Goal: Transaction & Acquisition: Purchase product/service

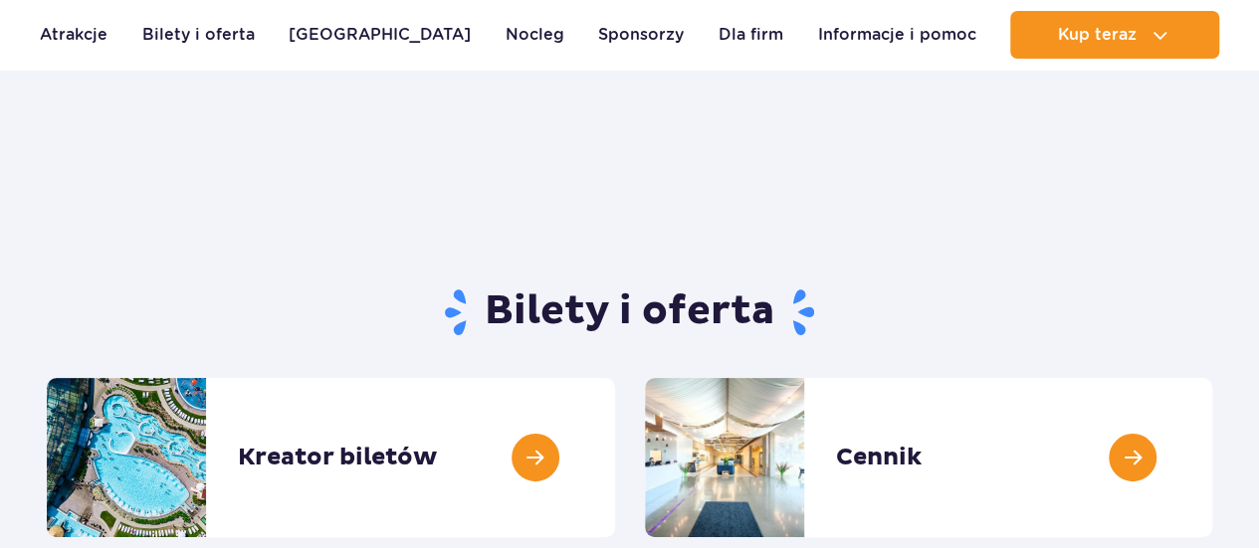
scroll to position [167, 0]
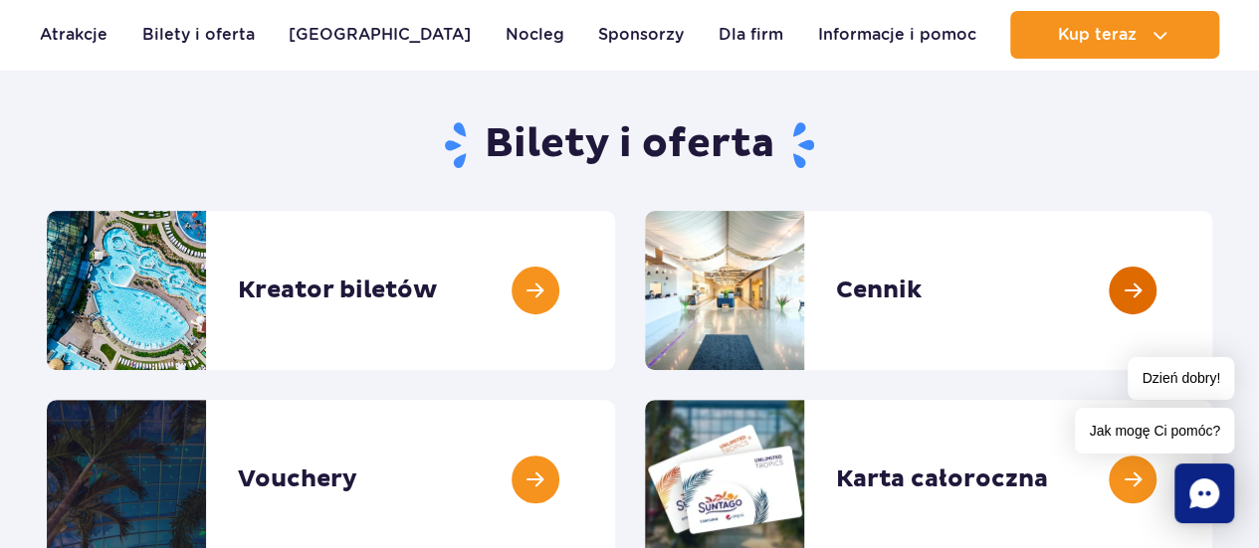
click at [1212, 318] on link at bounding box center [1212, 290] width 0 height 159
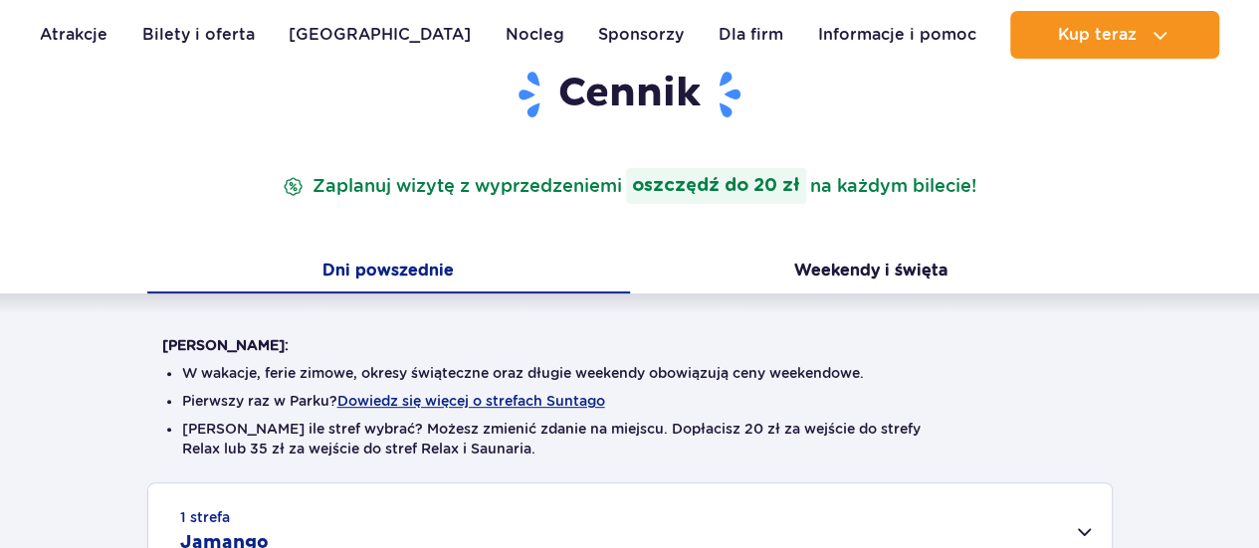
scroll to position [255, 0]
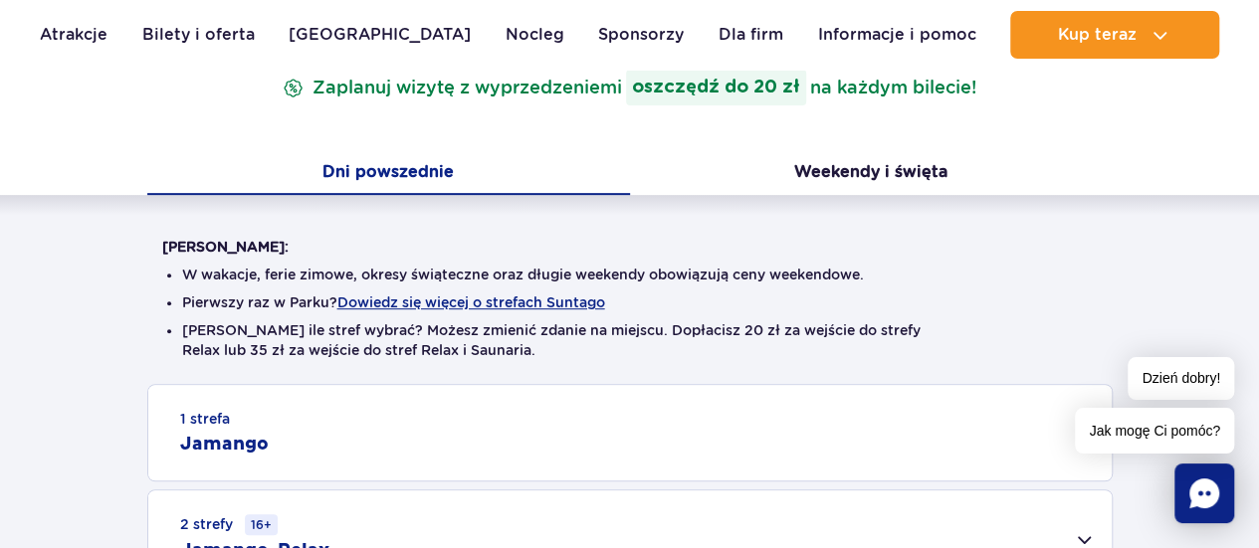
click at [713, 430] on div "1 strefa Jamango" at bounding box center [629, 433] width 963 height 96
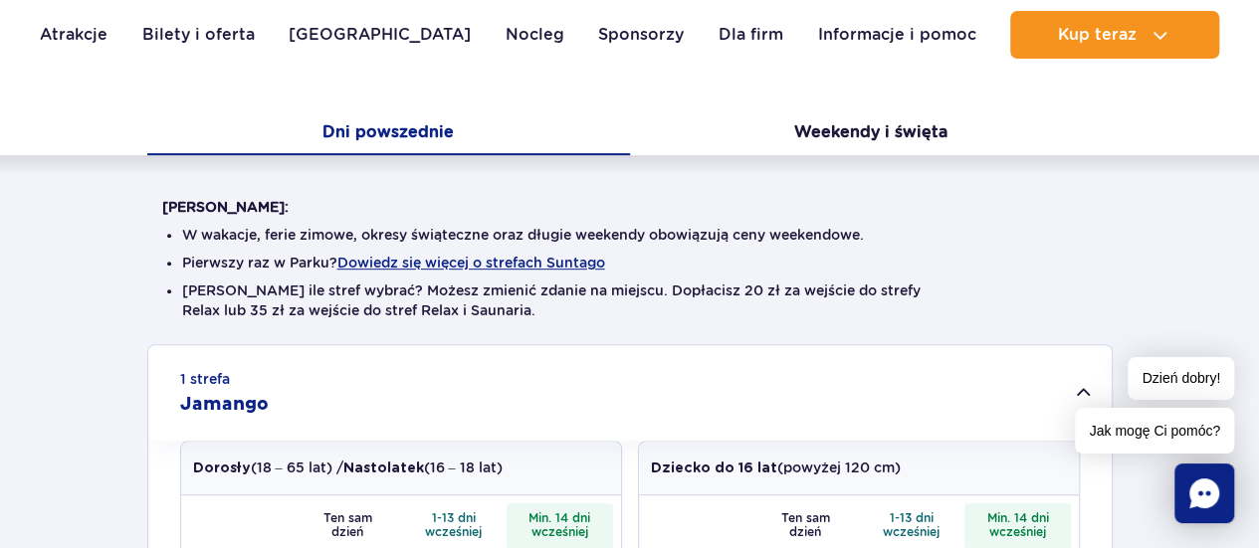
scroll to position [393, 0]
click at [843, 122] on button "Weekendy i święta" at bounding box center [871, 133] width 483 height 42
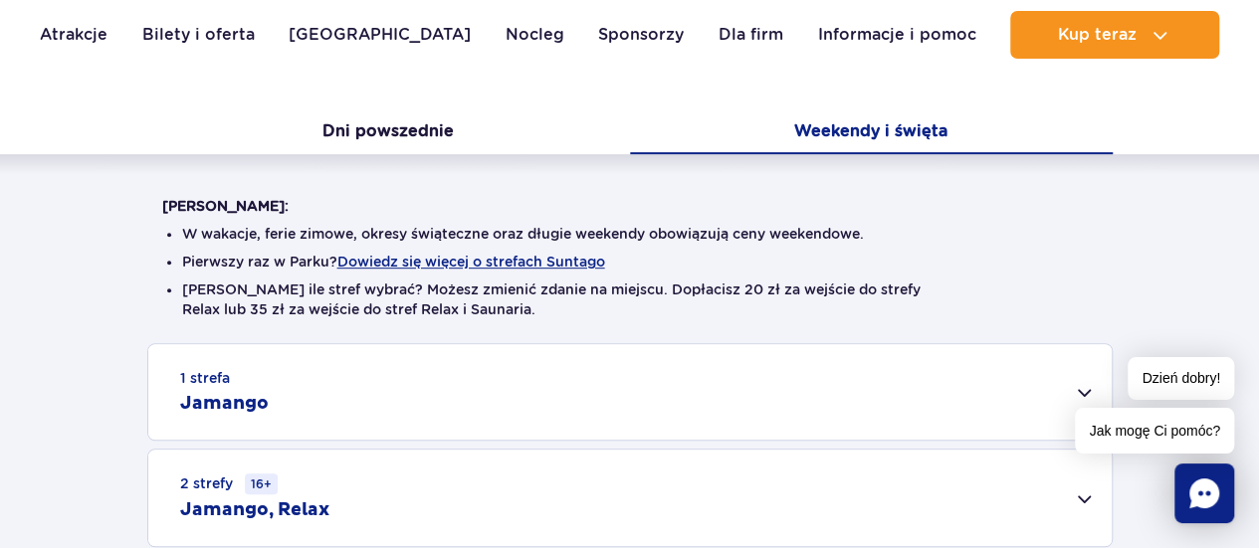
click at [498, 411] on div "1 strefa Jamango" at bounding box center [629, 392] width 963 height 96
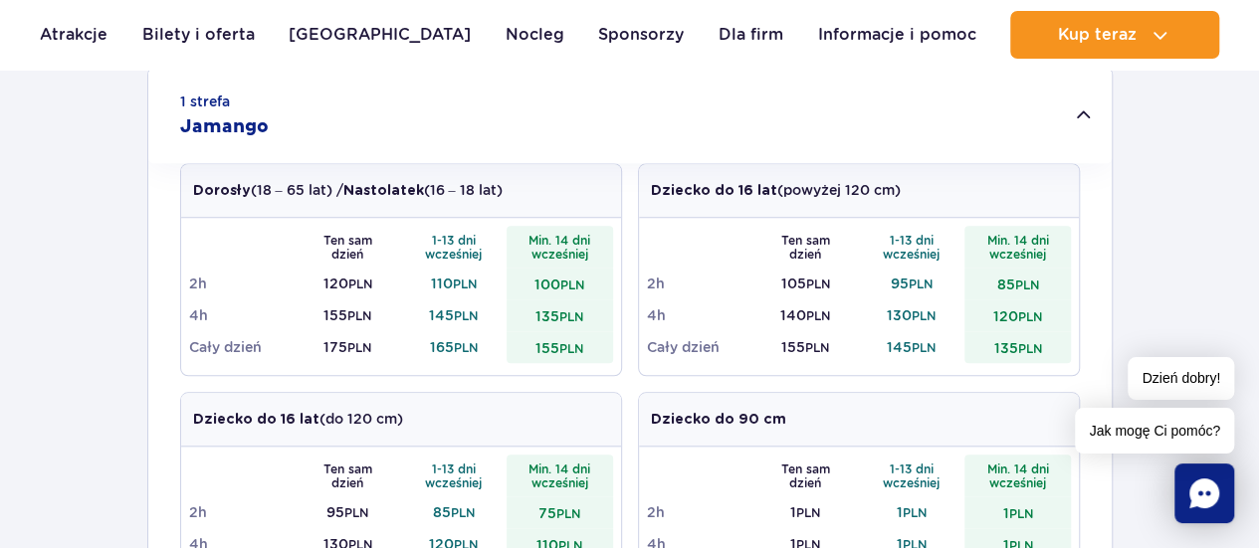
scroll to position [671, 0]
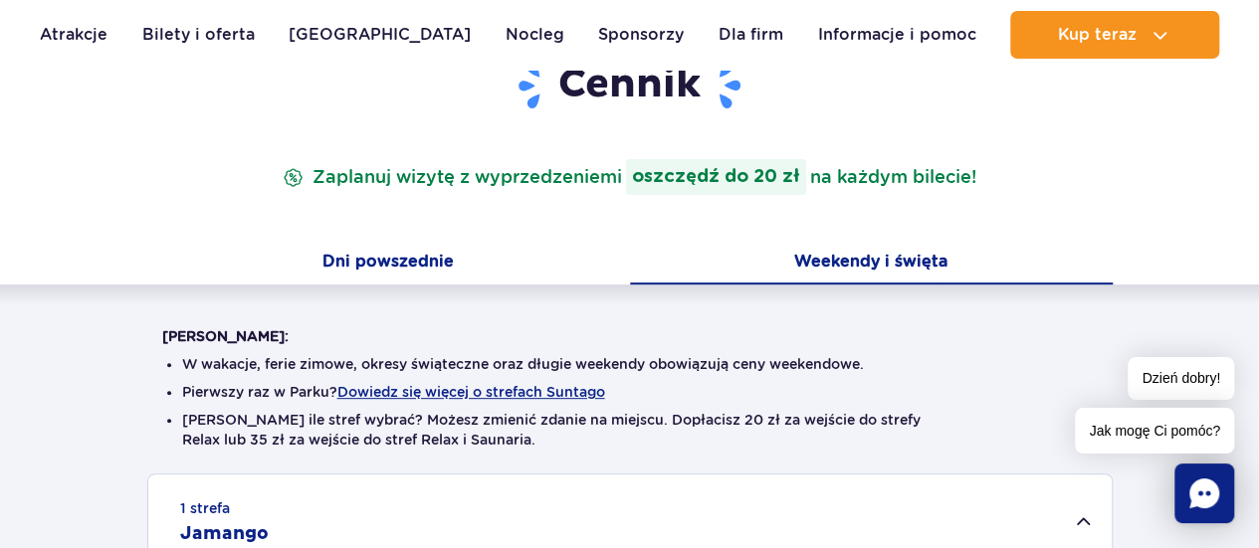
click at [377, 263] on button "Dni powszednie" at bounding box center [388, 264] width 483 height 42
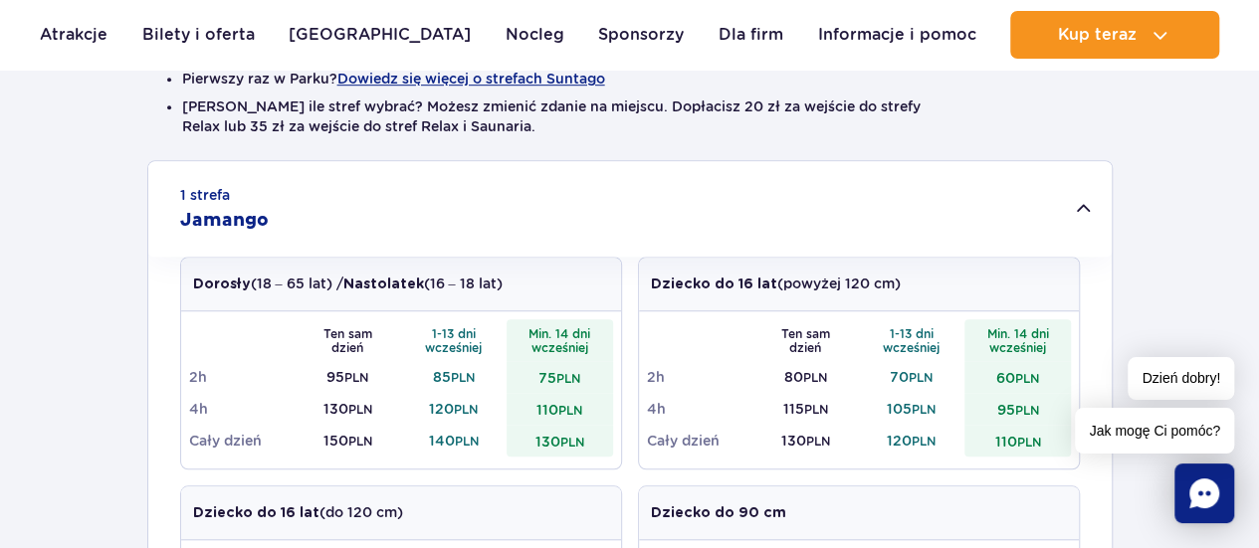
scroll to position [577, 0]
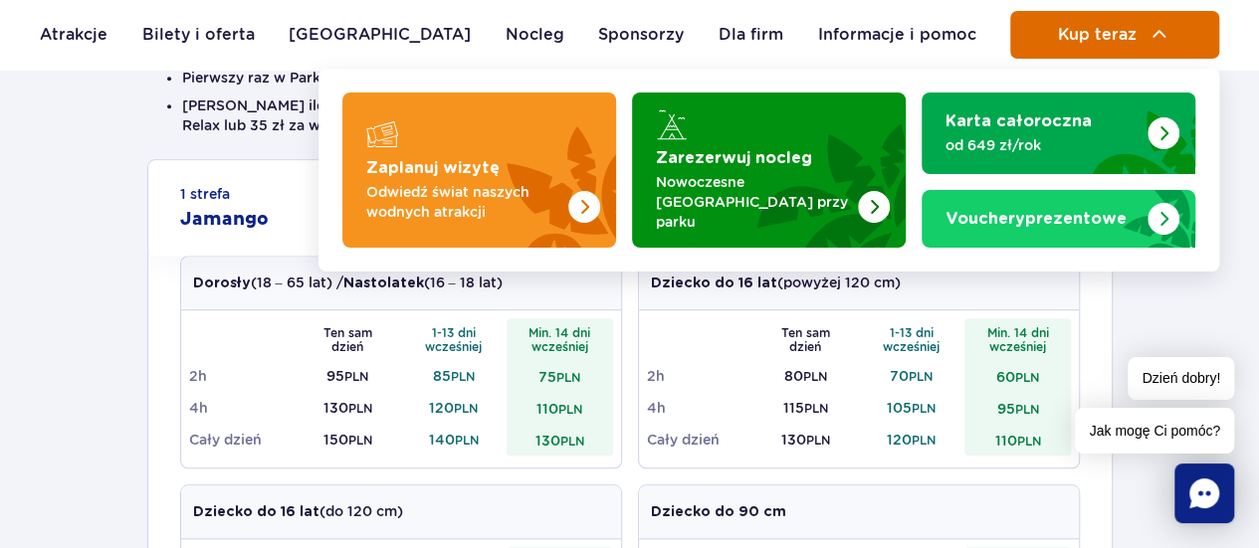
click at [1148, 23] on img at bounding box center [1160, 35] width 24 height 24
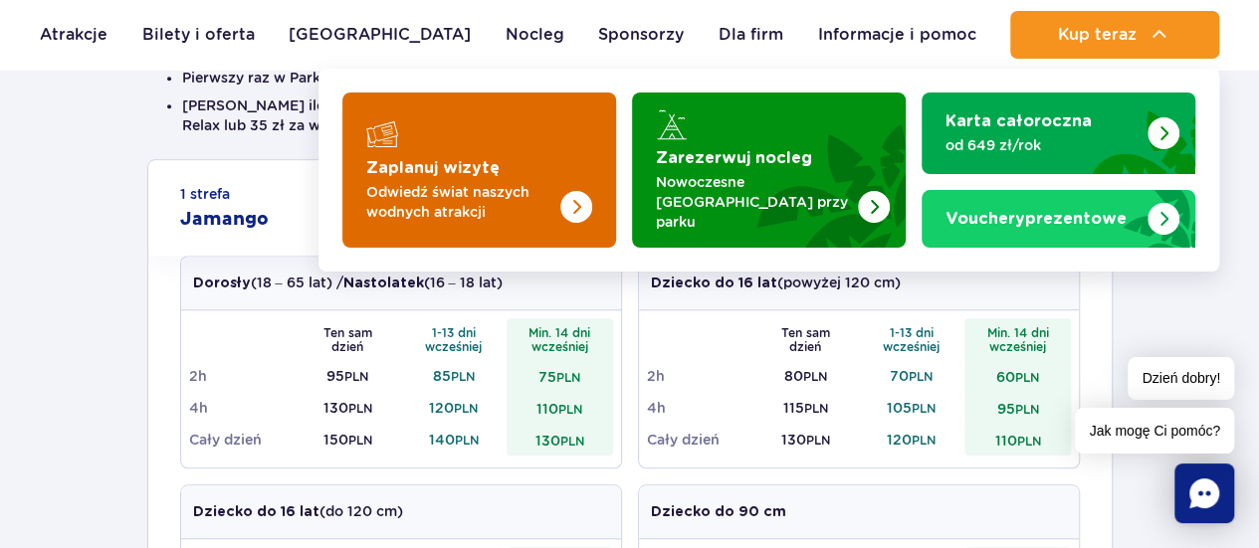
click at [527, 173] on img "Zaplanuj wizytę" at bounding box center [537, 170] width 158 height 155
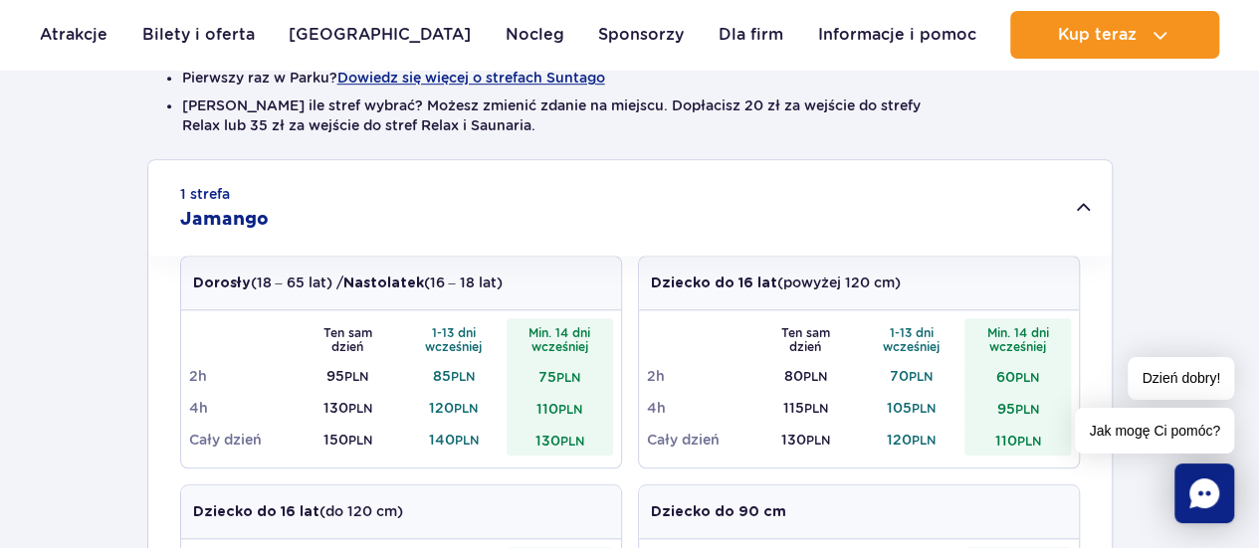
scroll to position [0, 0]
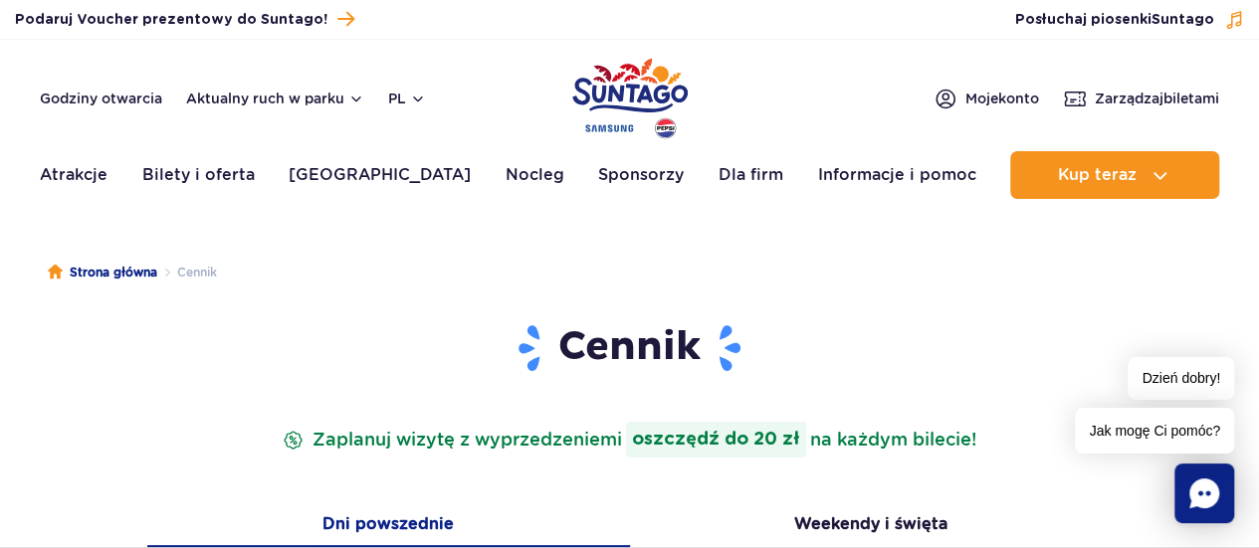
click at [631, 108] on img "Park of Poland" at bounding box center [629, 99] width 115 height 92
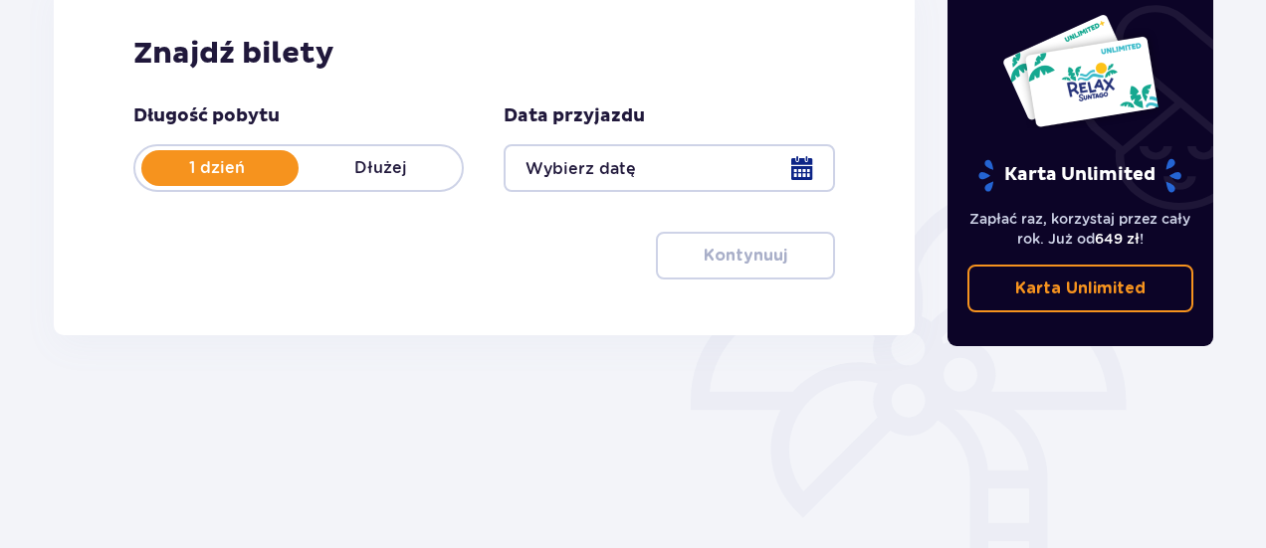
scroll to position [305, 0]
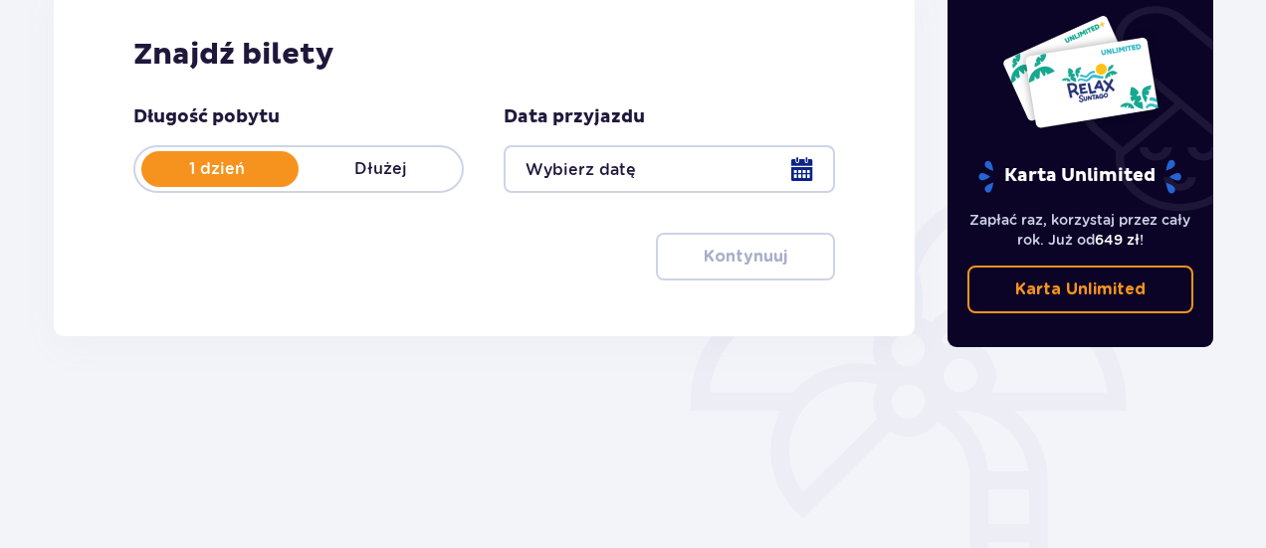
click at [605, 180] on div at bounding box center [669, 169] width 330 height 48
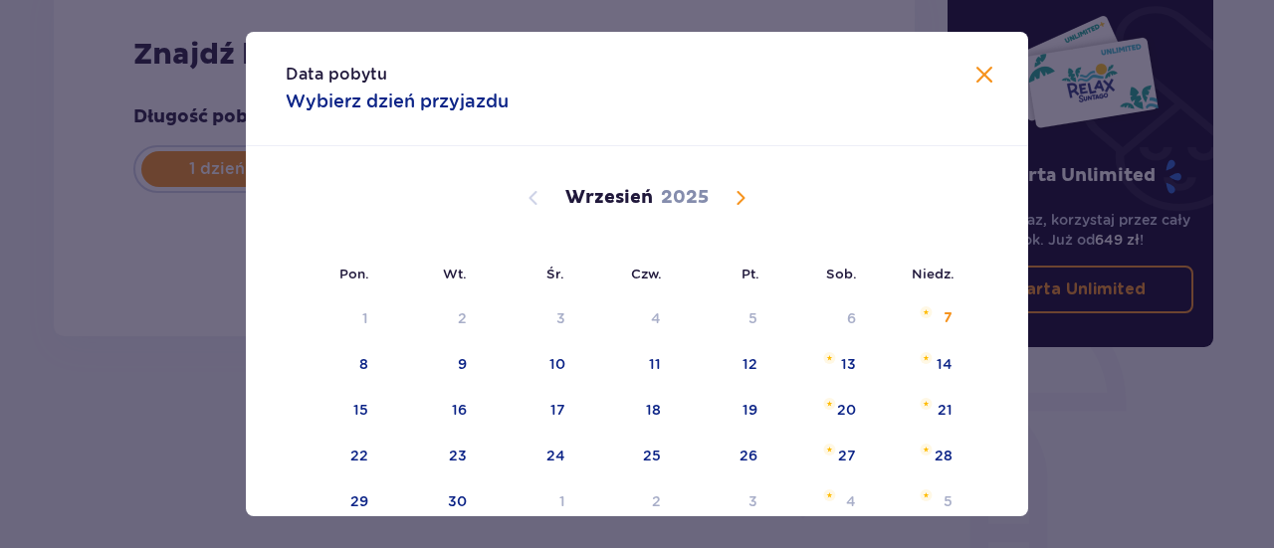
click at [975, 80] on span at bounding box center [984, 76] width 24 height 24
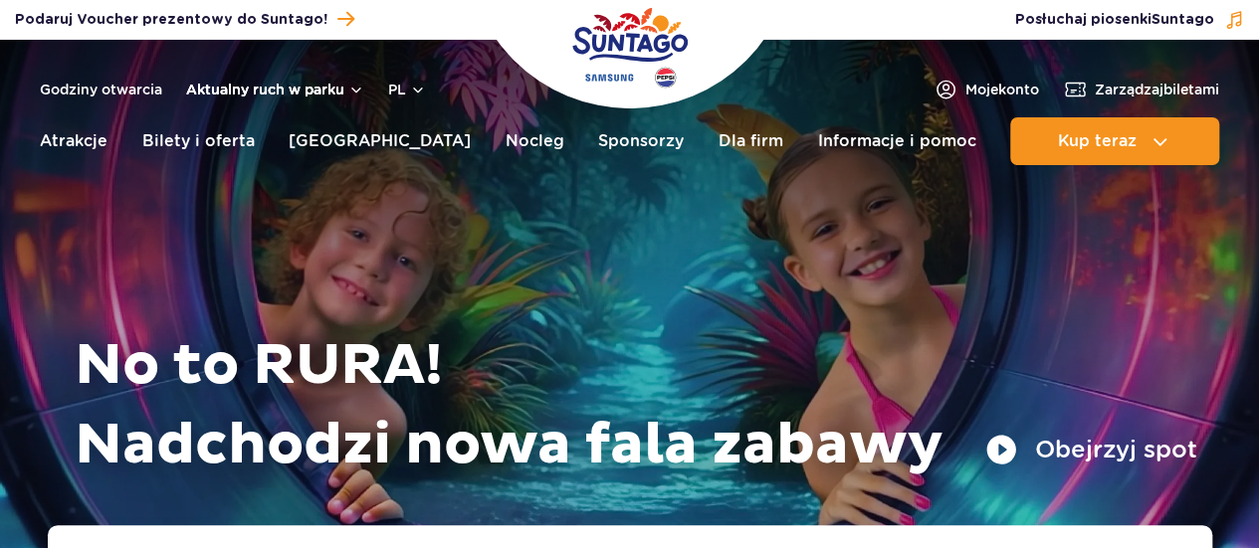
click at [344, 83] on button "Aktualny ruch w parku" at bounding box center [275, 90] width 178 height 16
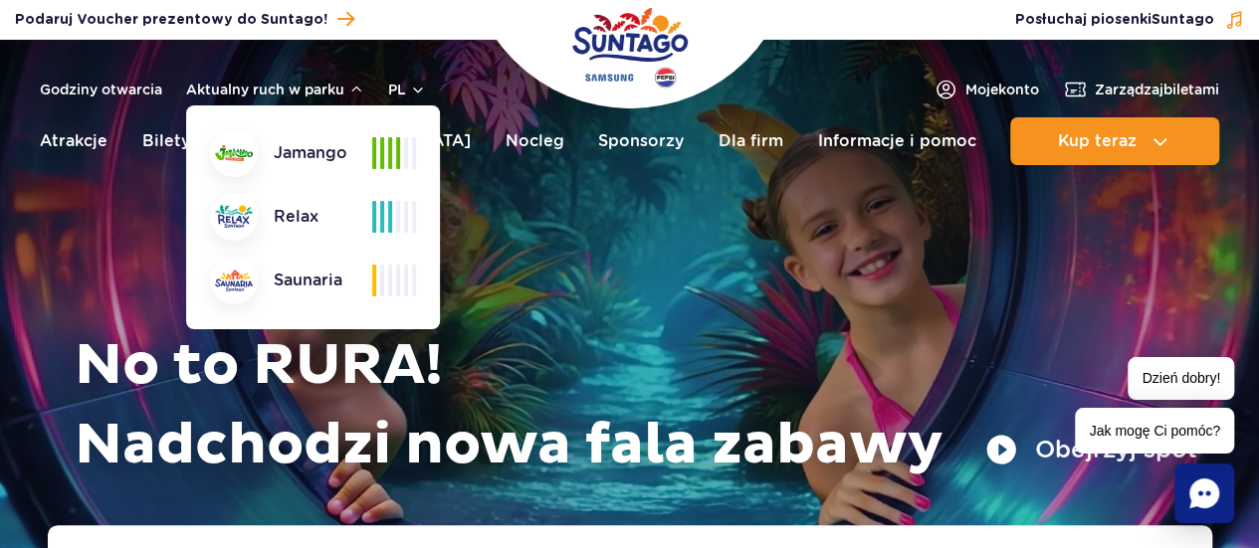
click at [304, 172] on div "Jamango" at bounding box center [291, 153] width 162 height 48
click at [239, 162] on div at bounding box center [234, 153] width 48 height 48
click at [659, 251] on div "No to RURA! Nadchodzi nowa fala zabawy Obejrzyj spot" at bounding box center [630, 308] width 1135 height 436
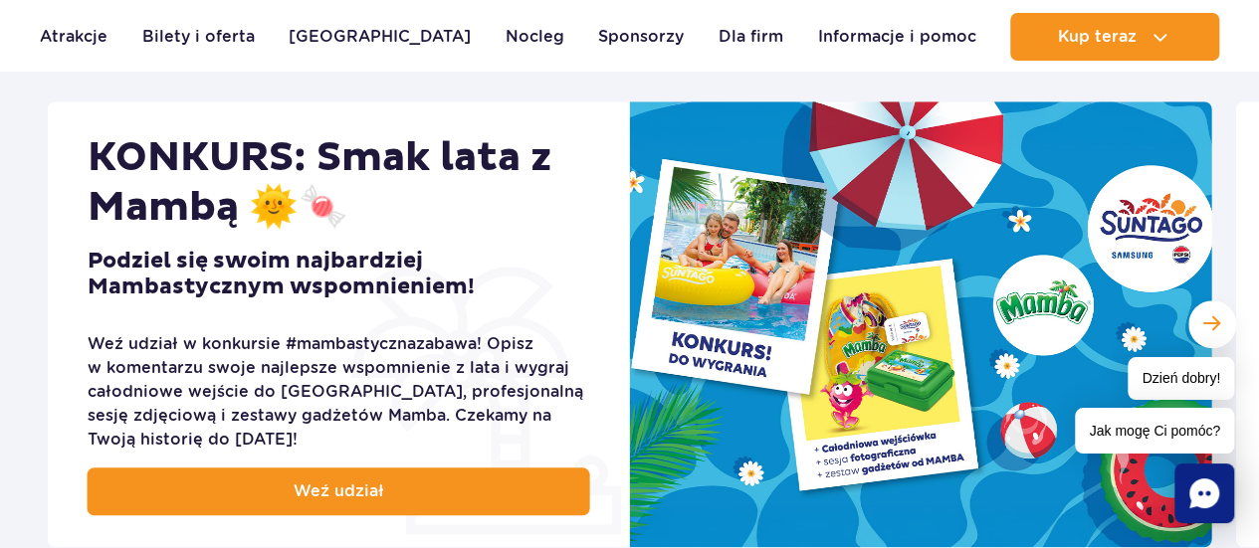
scroll to position [823, 0]
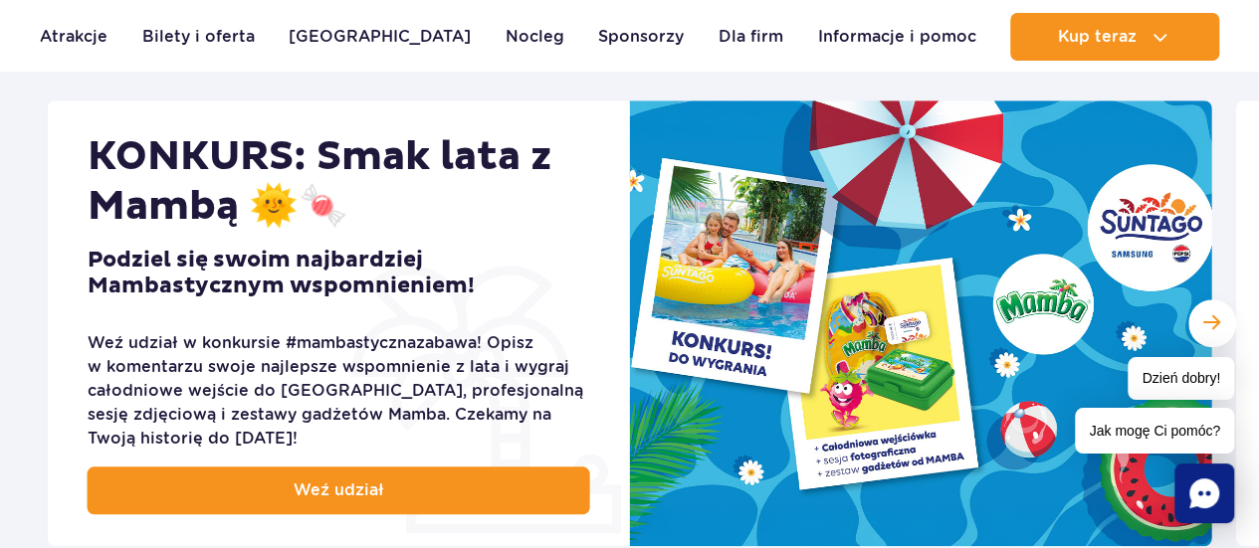
click at [659, 251] on img at bounding box center [921, 324] width 582 height 446
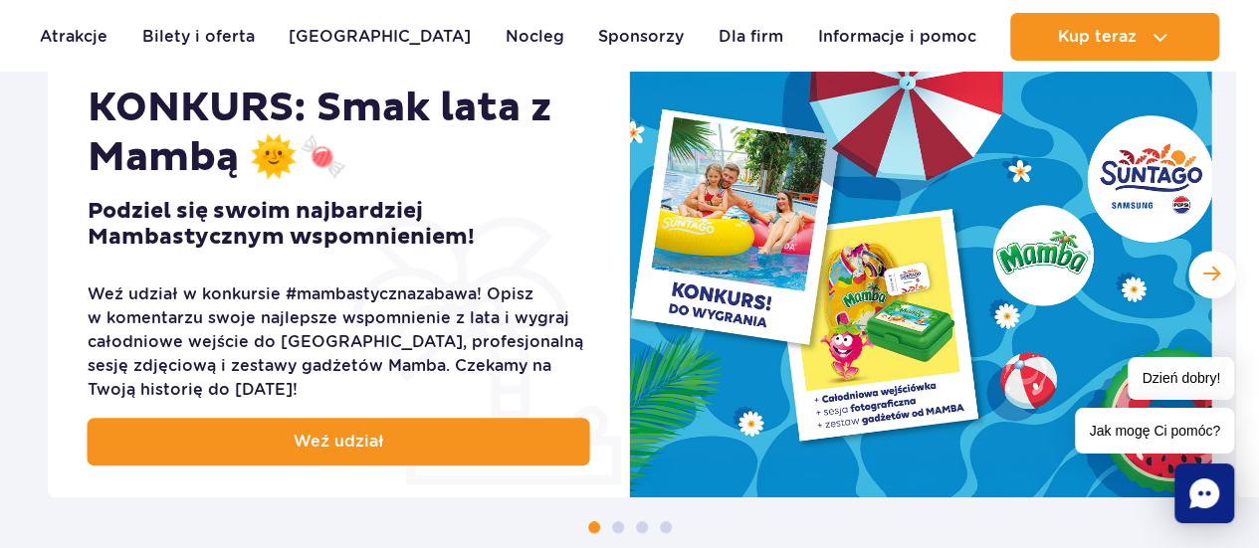
scroll to position [877, 0]
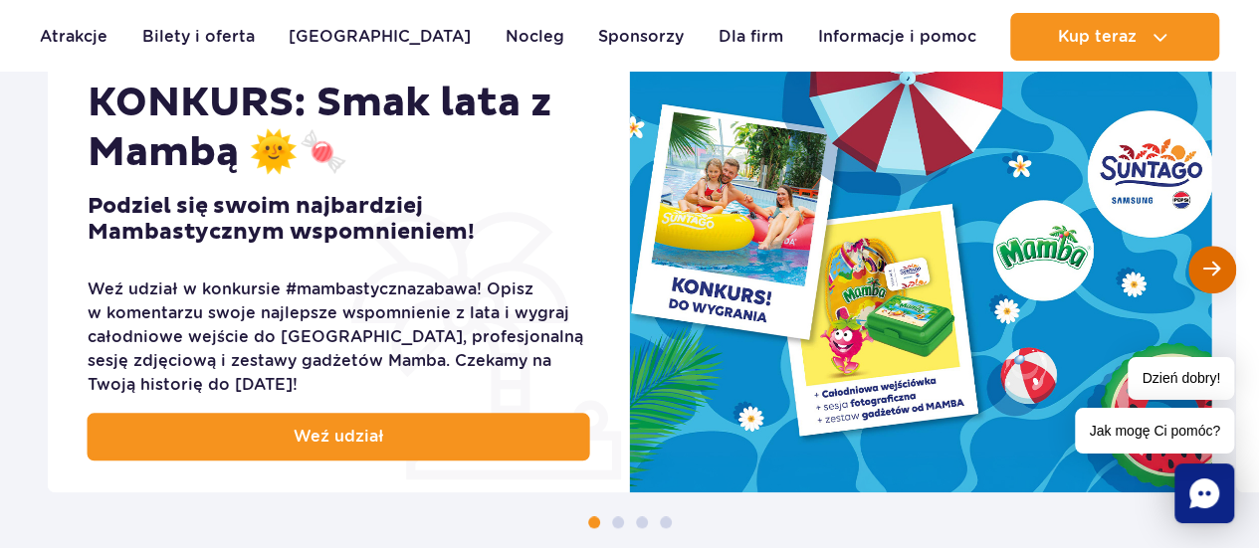
click at [1222, 266] on div "Następny slajd" at bounding box center [1212, 270] width 48 height 48
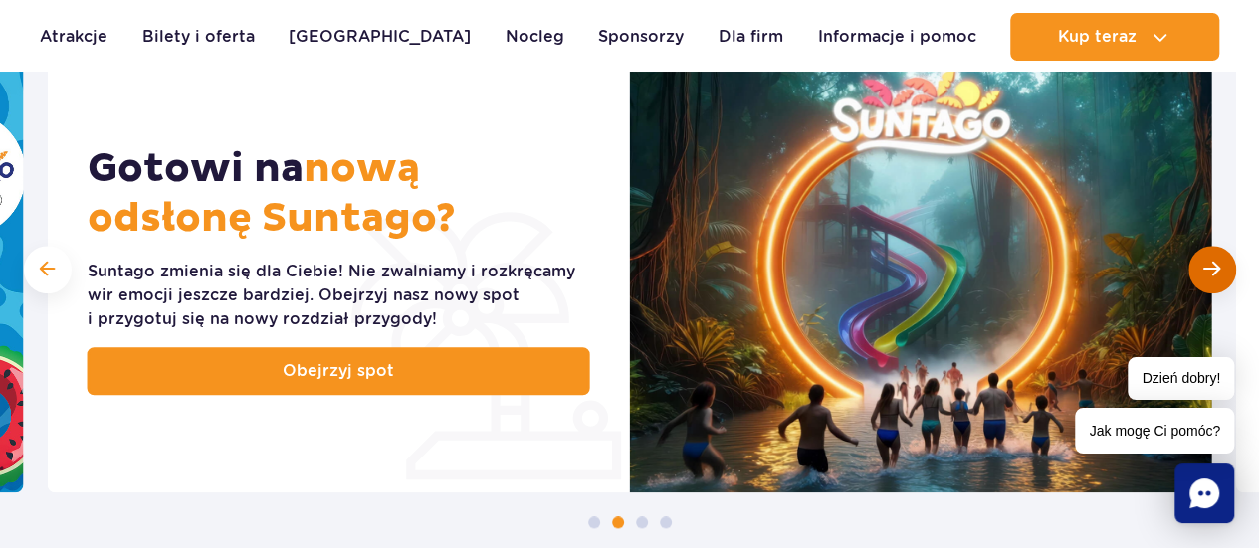
click at [1222, 266] on div "Następny slajd" at bounding box center [1212, 270] width 48 height 48
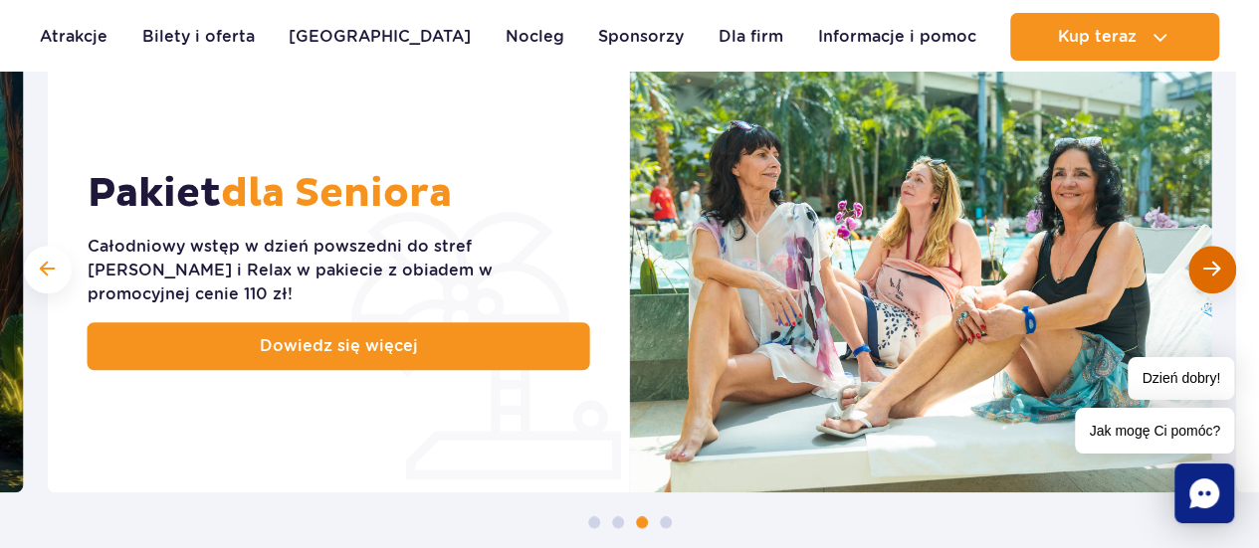
click at [1222, 266] on div "Następny slajd" at bounding box center [1212, 270] width 48 height 48
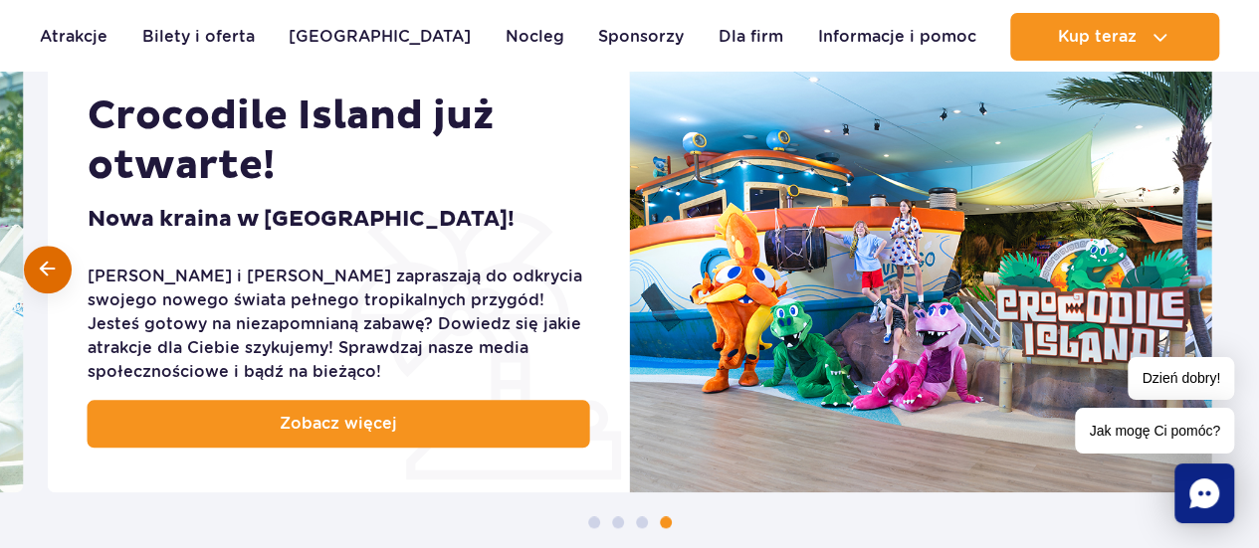
click at [60, 276] on div at bounding box center [48, 270] width 48 height 48
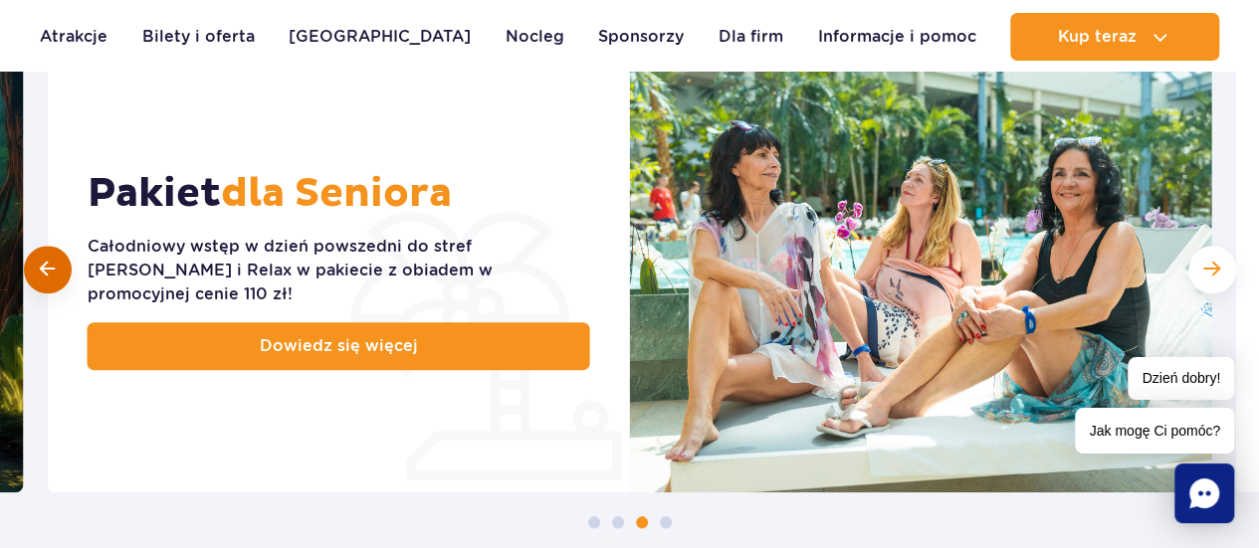
click at [60, 276] on div at bounding box center [48, 270] width 48 height 48
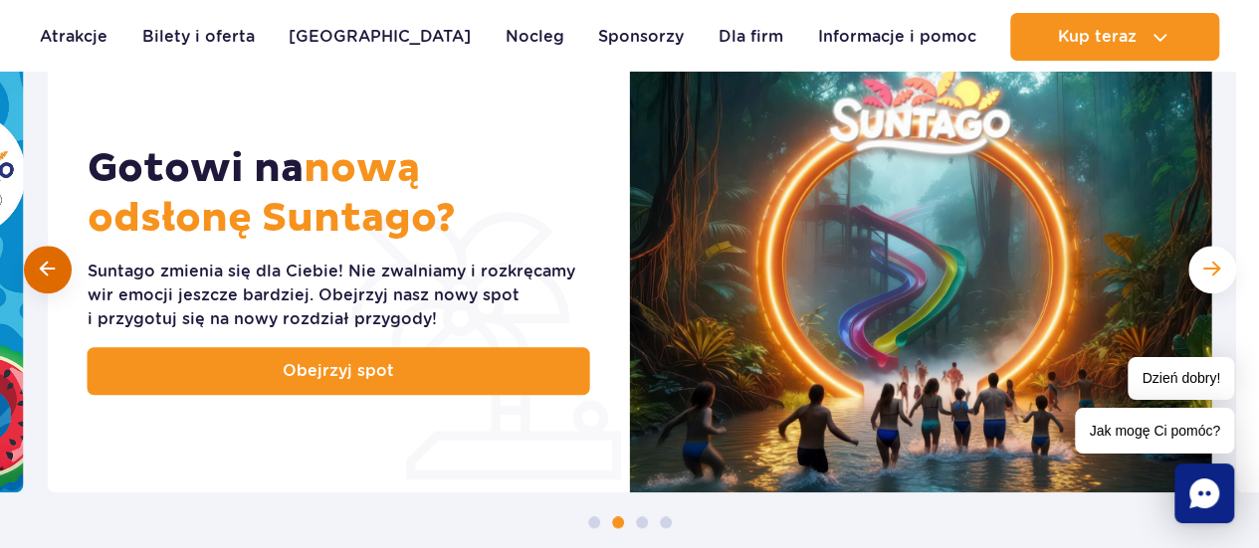
click at [60, 276] on div at bounding box center [48, 270] width 48 height 48
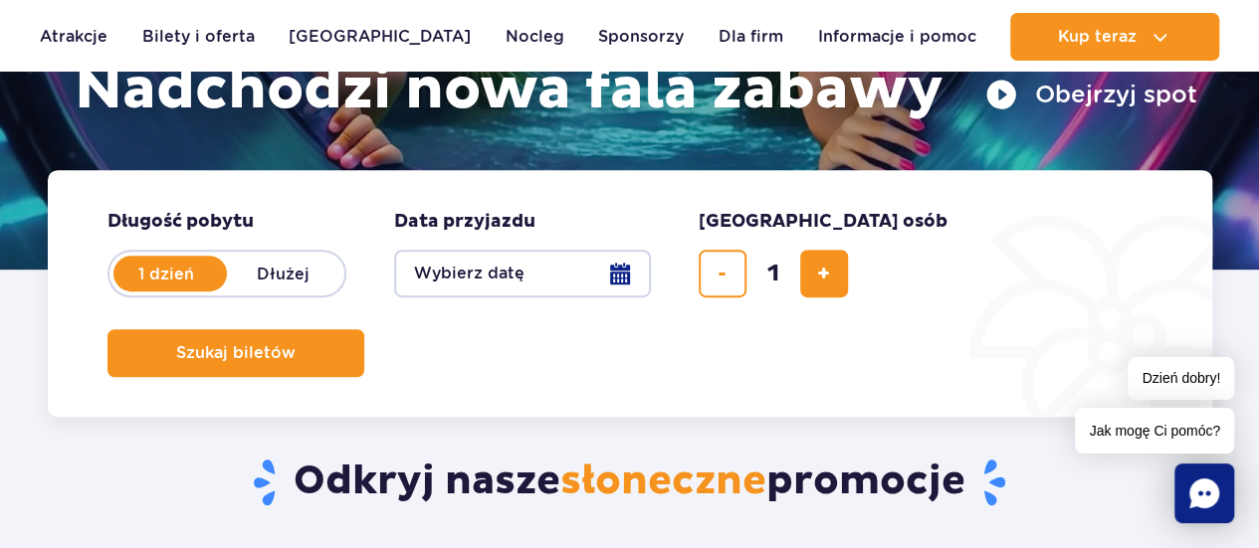
scroll to position [354, 0]
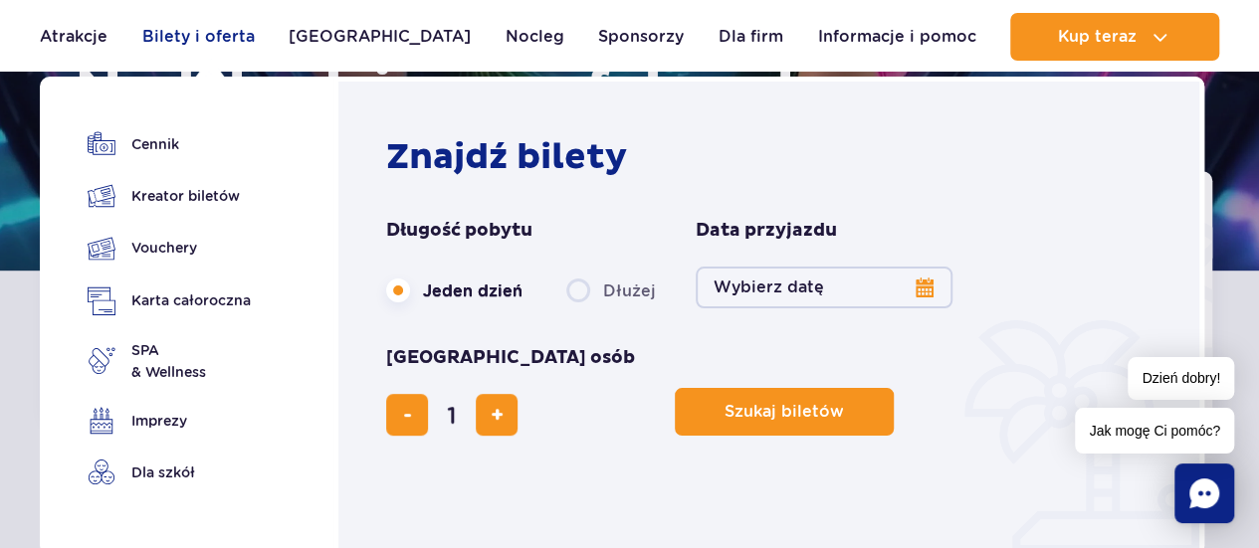
click at [191, 33] on link "Bilety i oferta" at bounding box center [198, 37] width 112 height 48
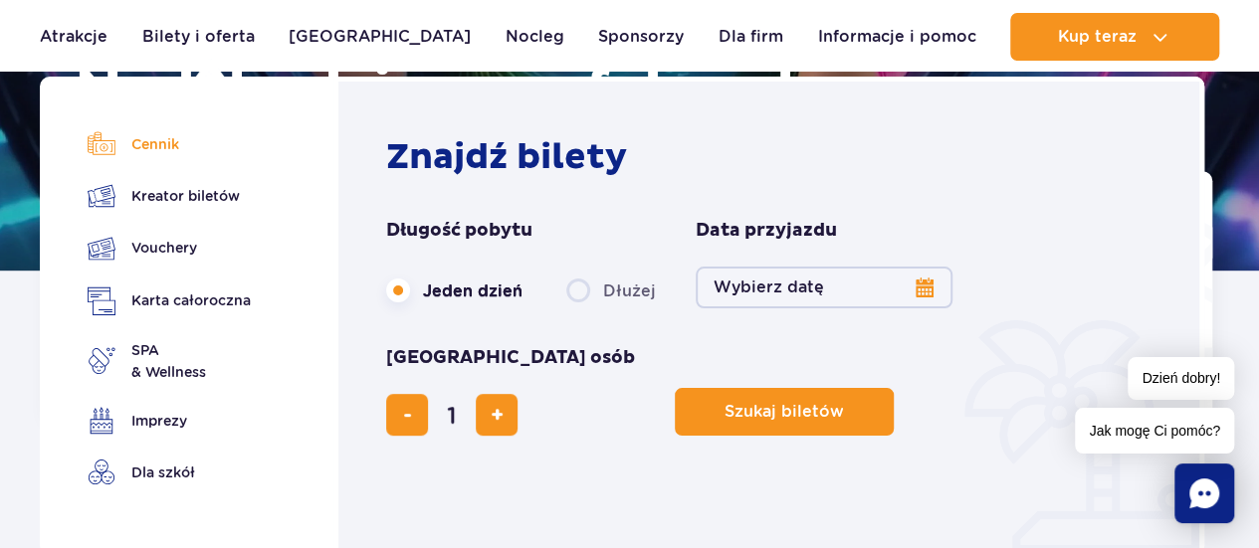
click at [145, 147] on link "Cennik" at bounding box center [169, 144] width 163 height 28
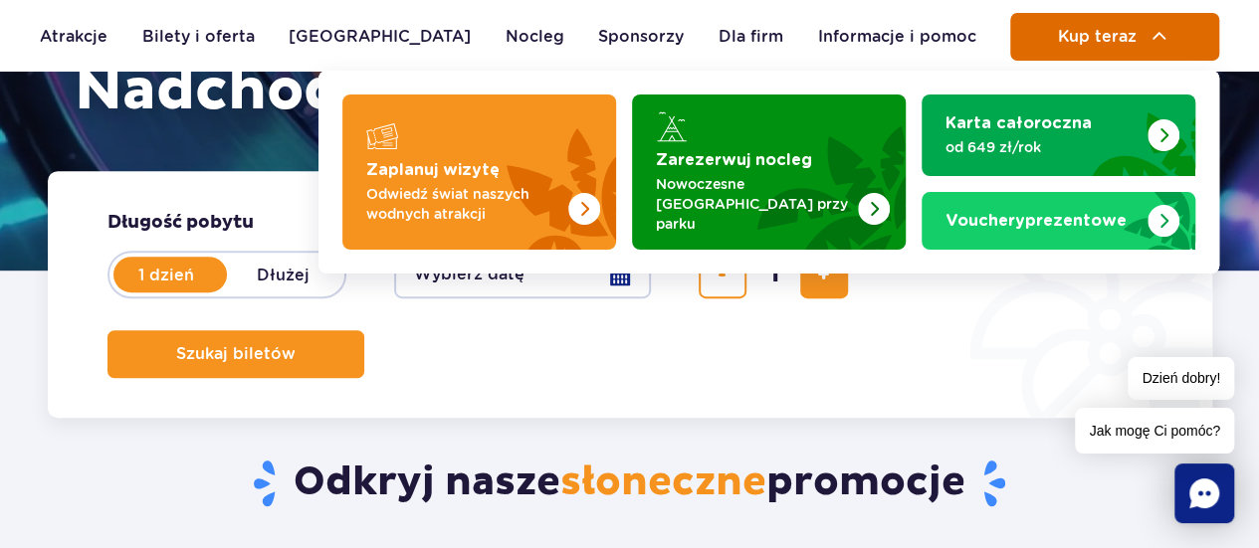
click at [1142, 25] on button "Kup teraz" at bounding box center [1114, 37] width 209 height 48
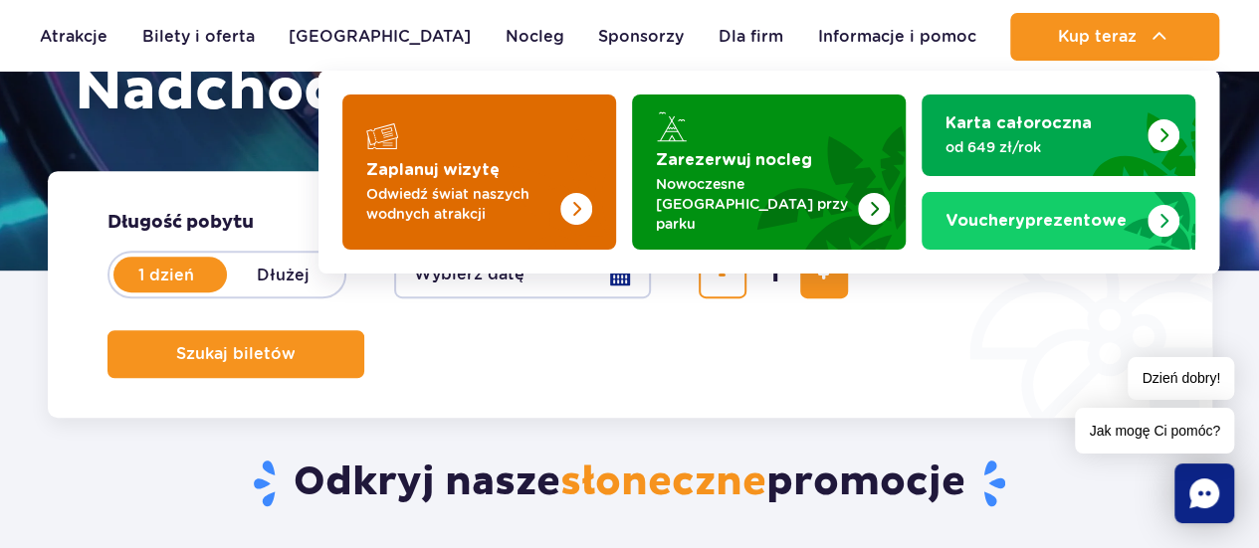
click at [510, 212] on p "Odwiedź świat naszych wodnych atrakcji" at bounding box center [463, 204] width 194 height 40
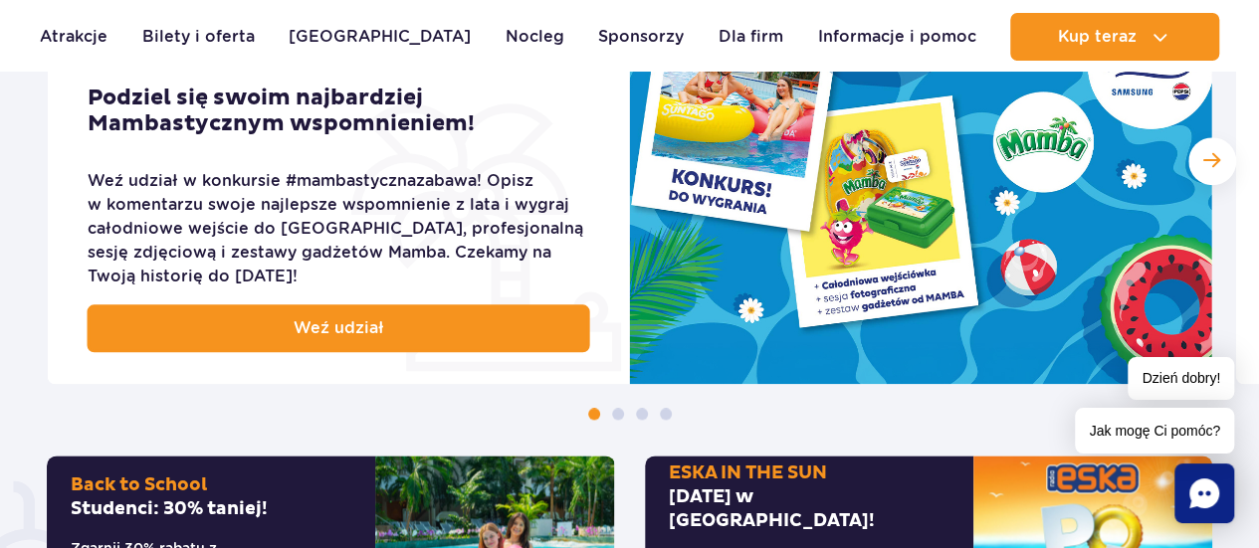
scroll to position [1315, 0]
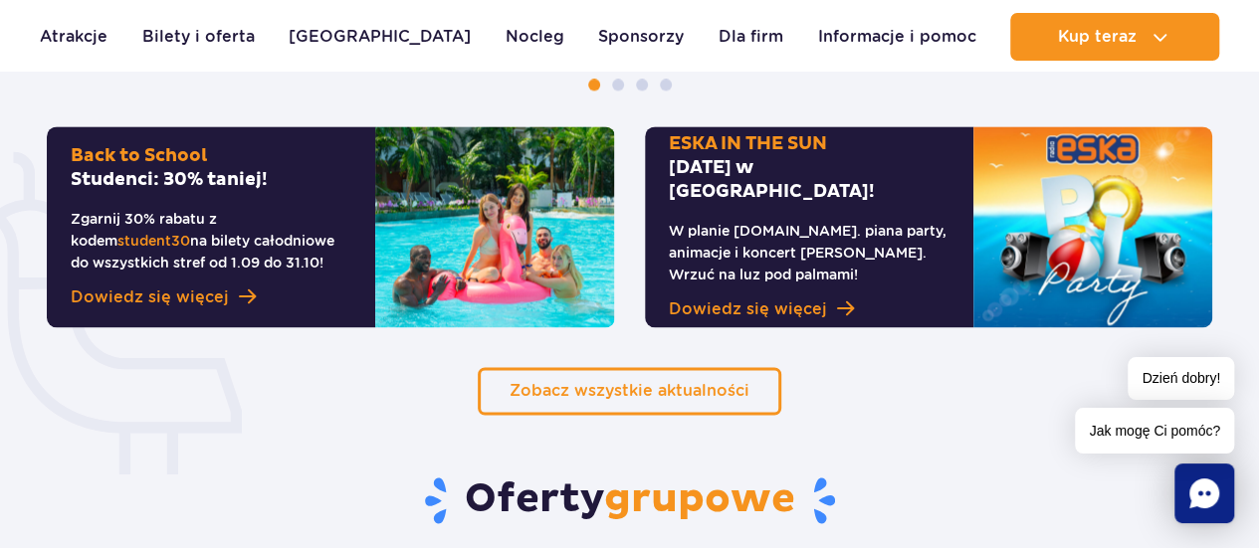
click at [946, 246] on p "W planie [DOMAIN_NAME]. piana party, animacje i koncert [PERSON_NAME]. Wrzuć na…" at bounding box center [809, 253] width 281 height 66
click at [786, 298] on span "Dowiedz się więcej" at bounding box center [748, 310] width 158 height 24
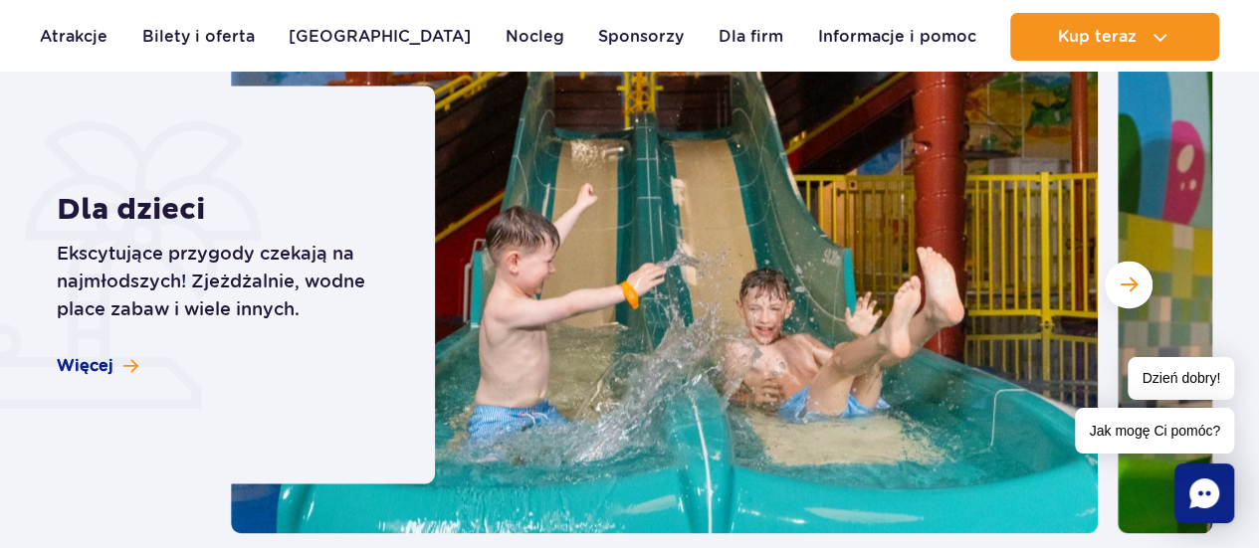
scroll to position [5157, 0]
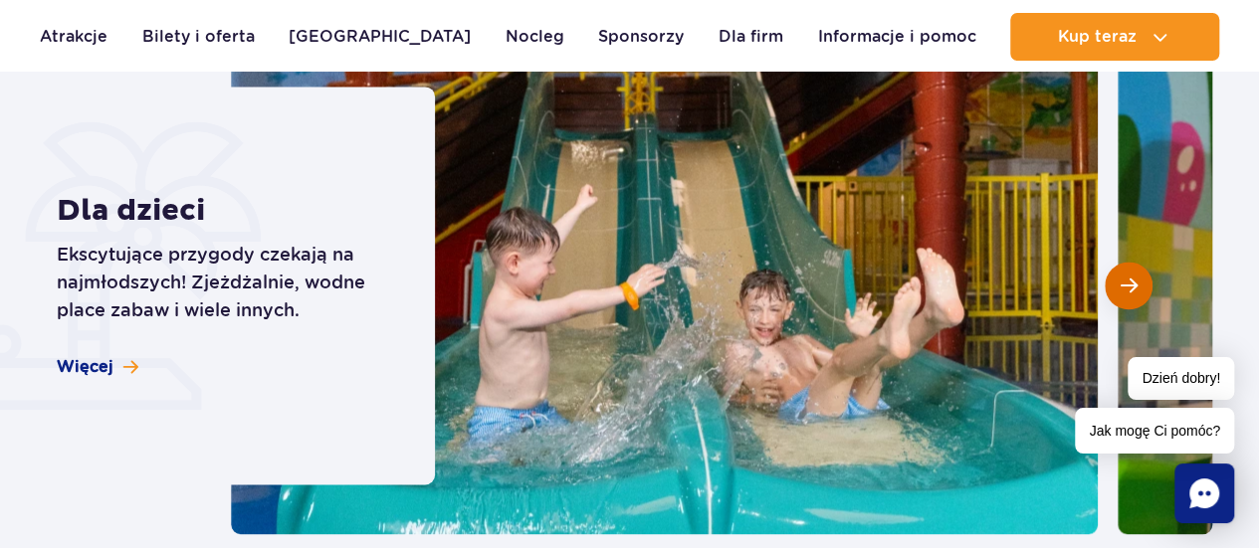
click at [1122, 271] on button "Następny slajd" at bounding box center [1129, 286] width 48 height 48
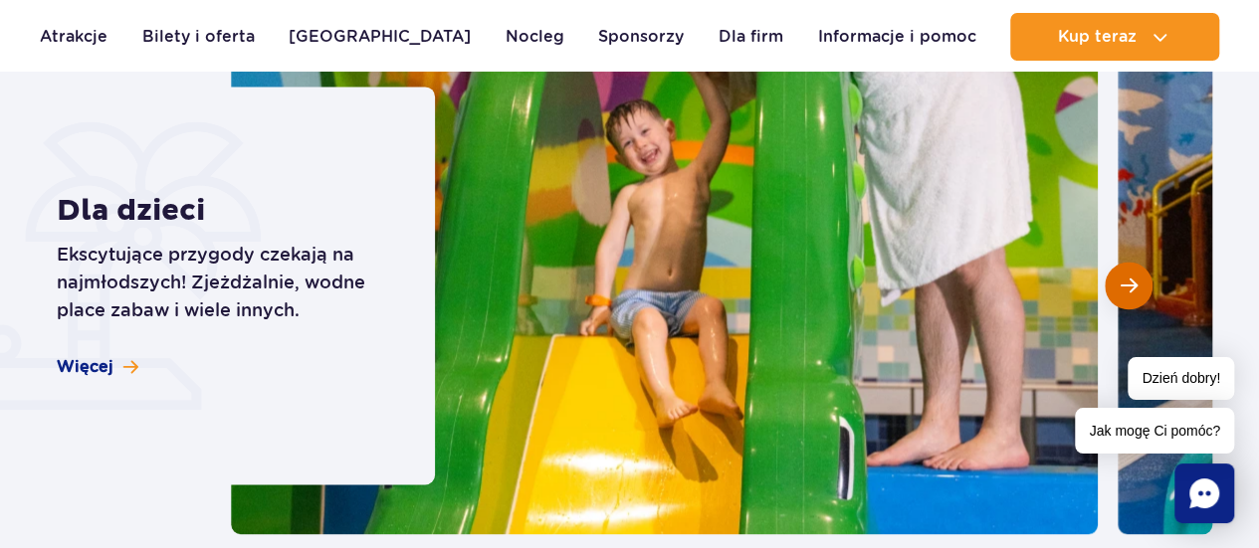
click at [1122, 271] on button "Następny slajd" at bounding box center [1129, 286] width 48 height 48
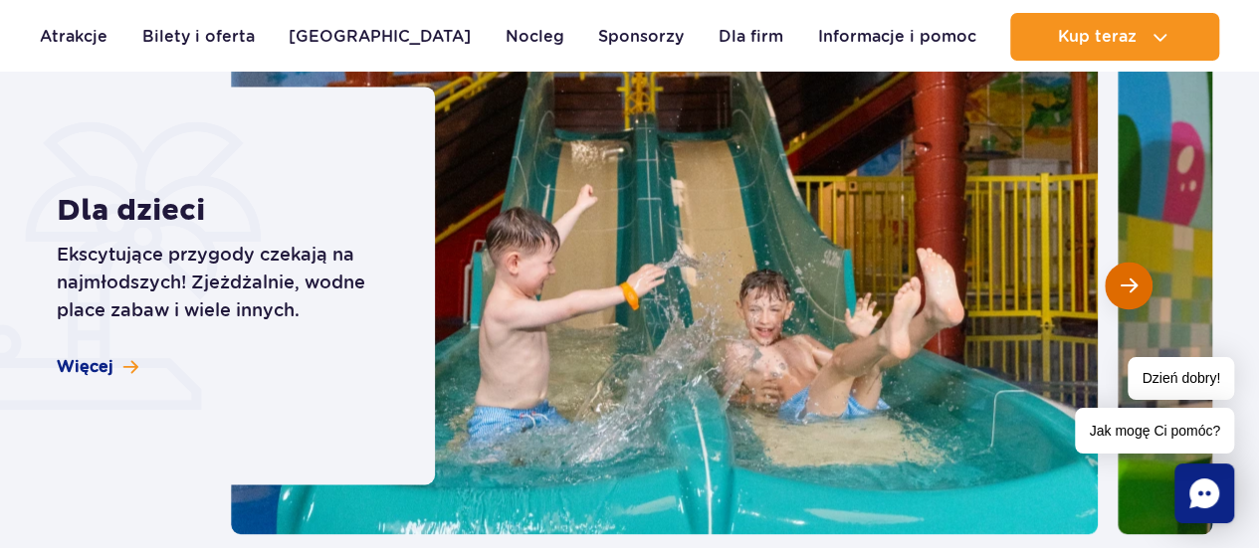
click at [1122, 271] on button "Następny slajd" at bounding box center [1129, 286] width 48 height 48
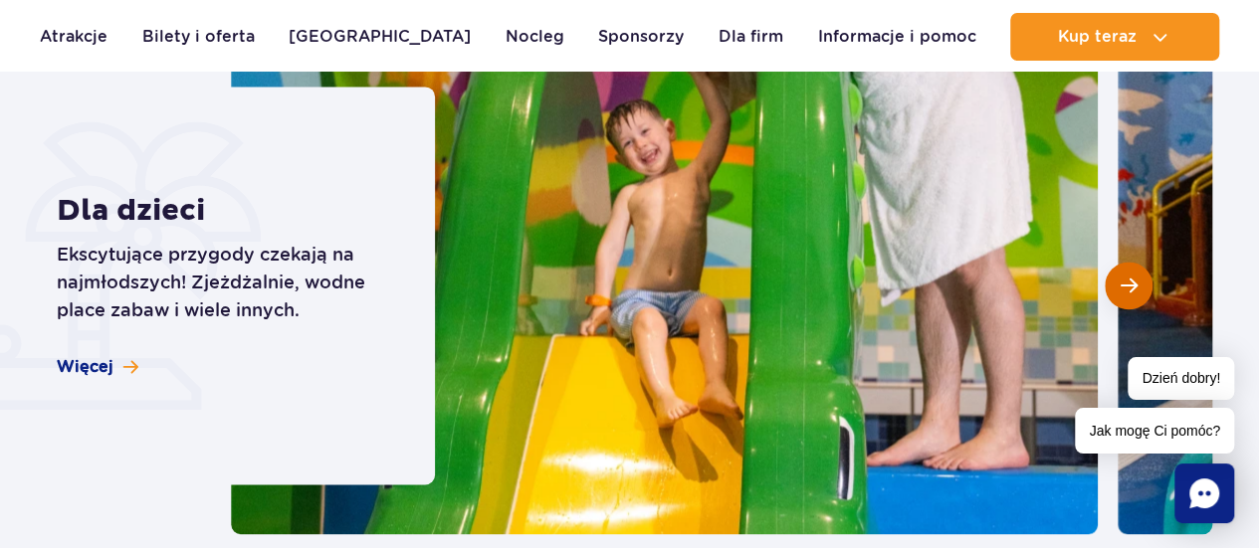
click at [1122, 271] on button "Następny slajd" at bounding box center [1129, 286] width 48 height 48
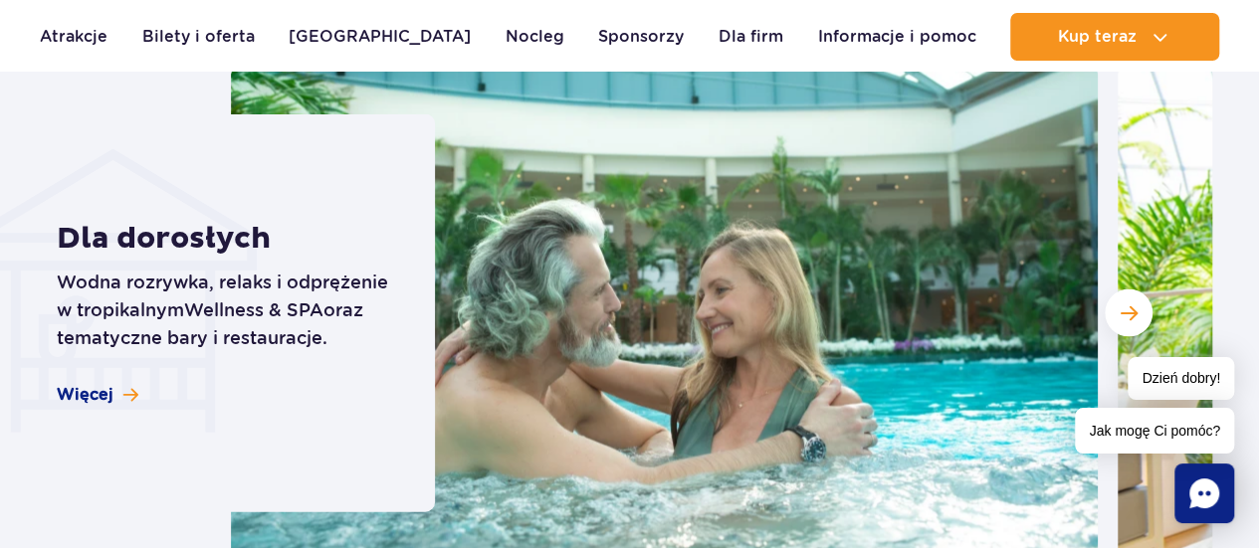
scroll to position [5856, 0]
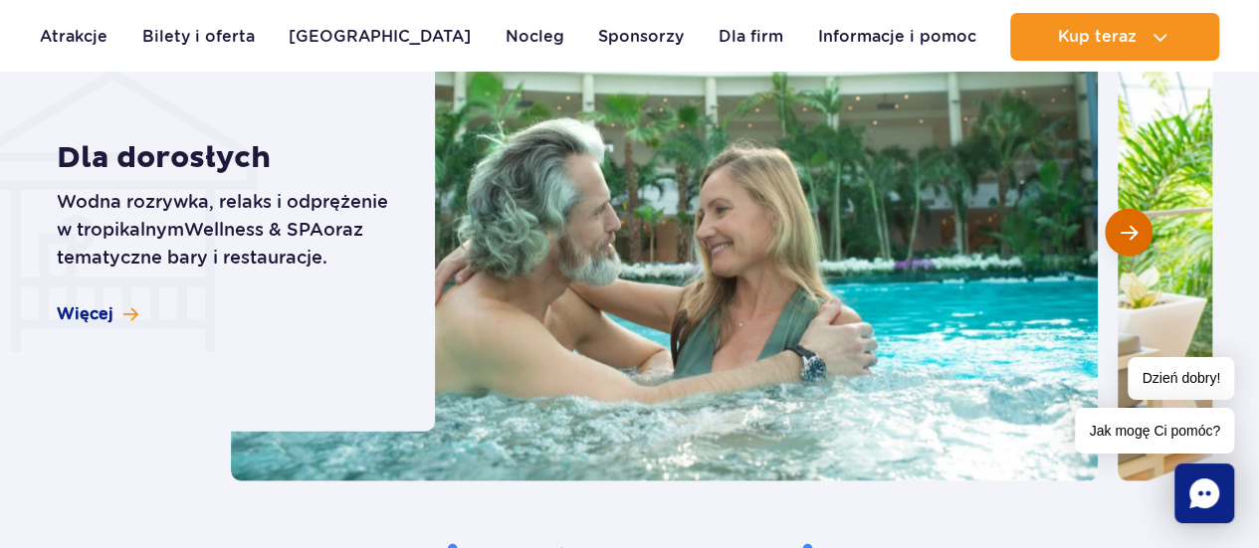
click at [1117, 224] on button "Następny slajd" at bounding box center [1129, 233] width 48 height 48
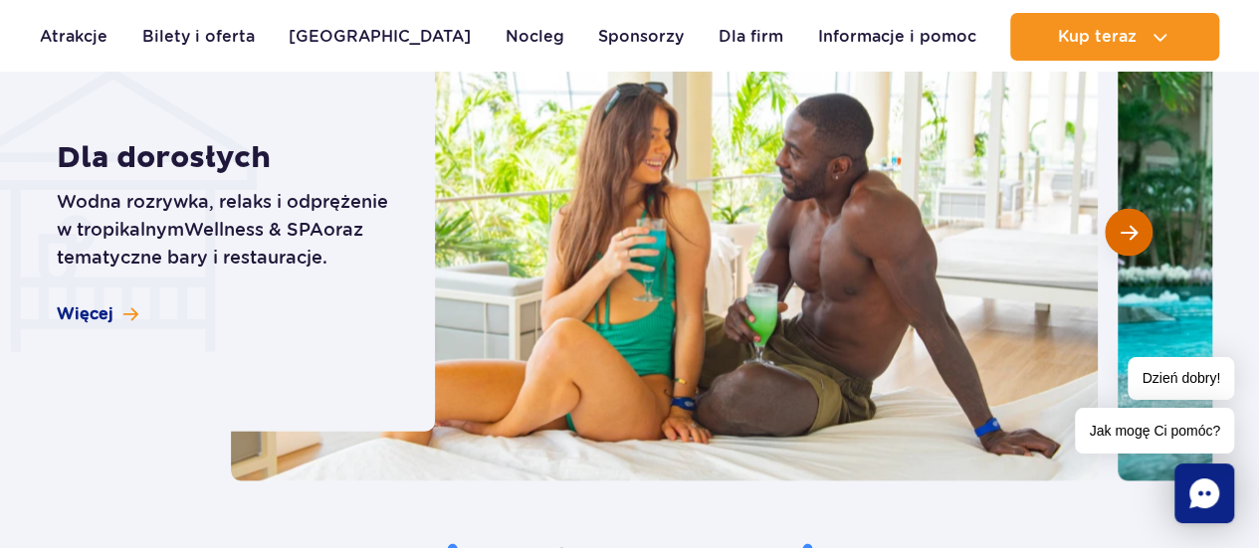
click at [1117, 224] on button "Następny slajd" at bounding box center [1129, 233] width 48 height 48
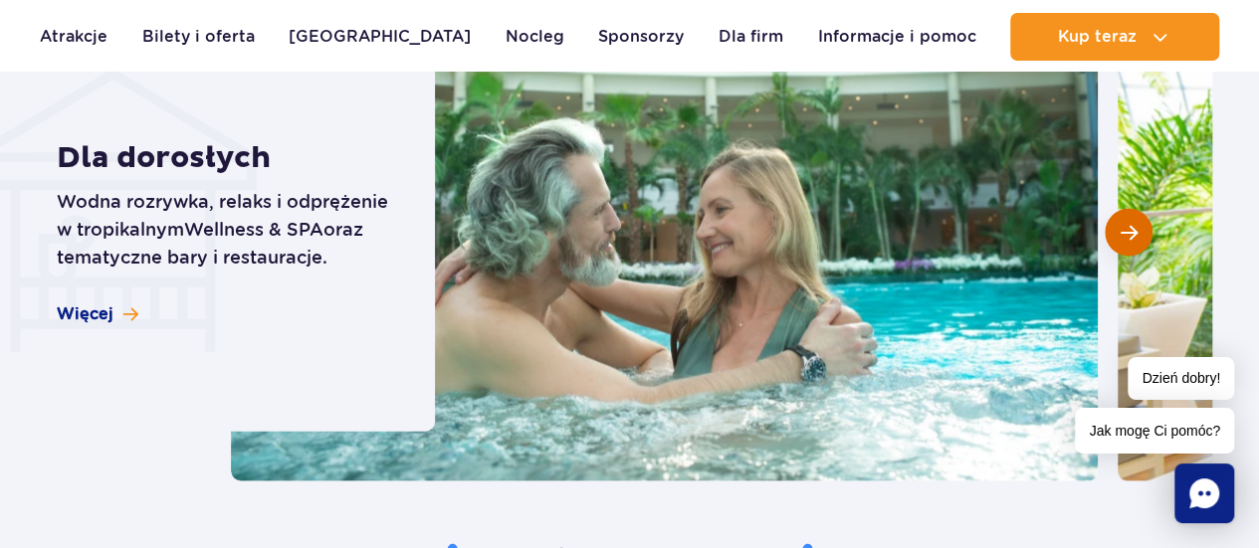
click at [1117, 224] on button "Następny slajd" at bounding box center [1129, 233] width 48 height 48
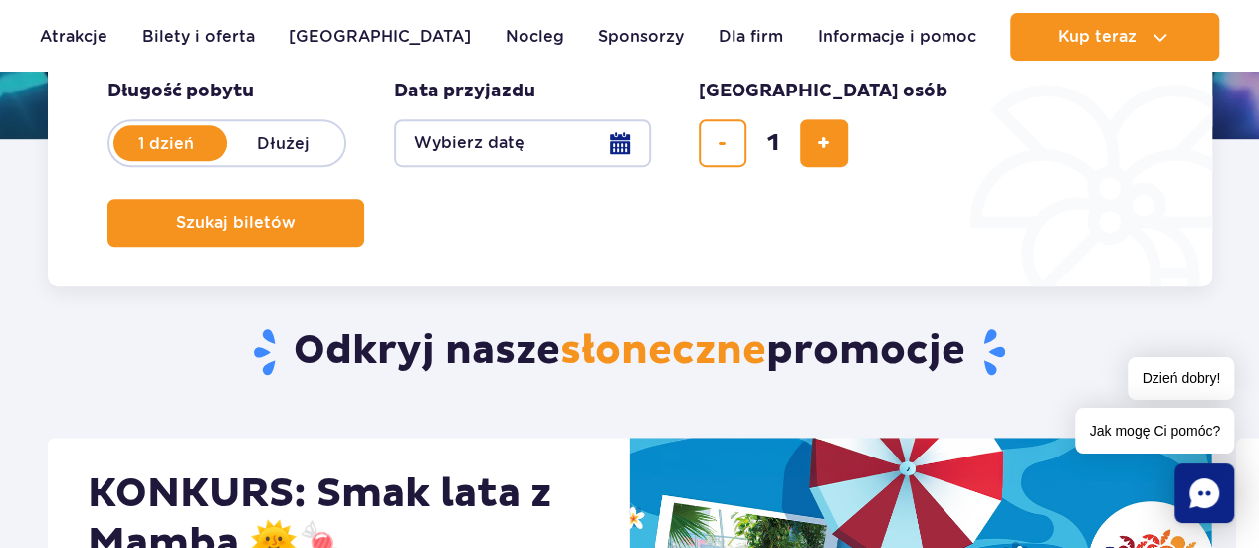
scroll to position [0, 0]
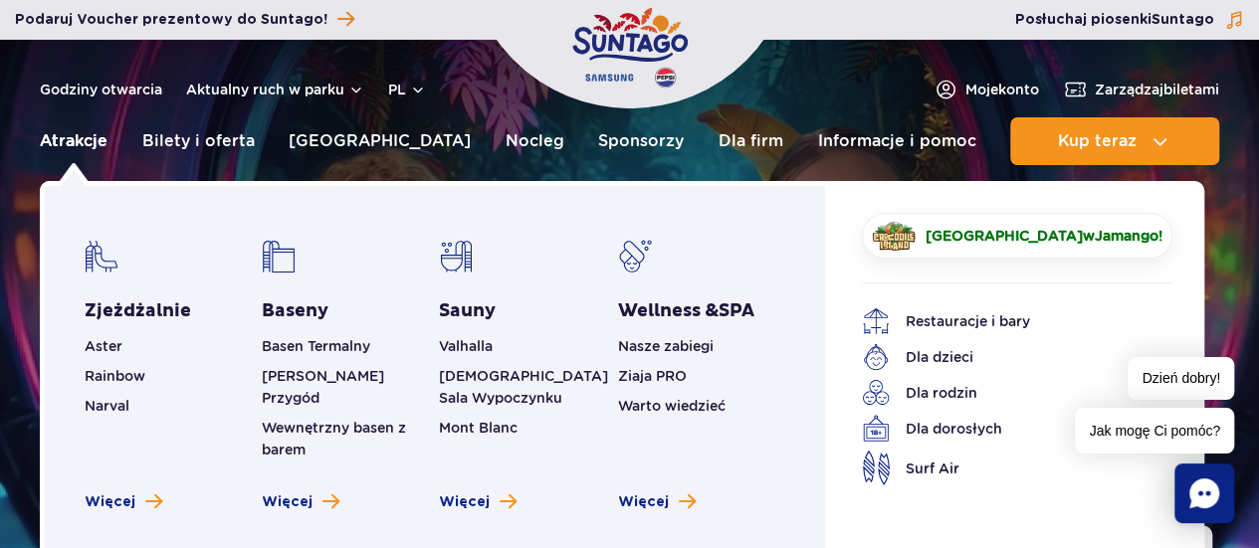
click at [68, 140] on link "Atrakcje" at bounding box center [74, 141] width 68 height 48
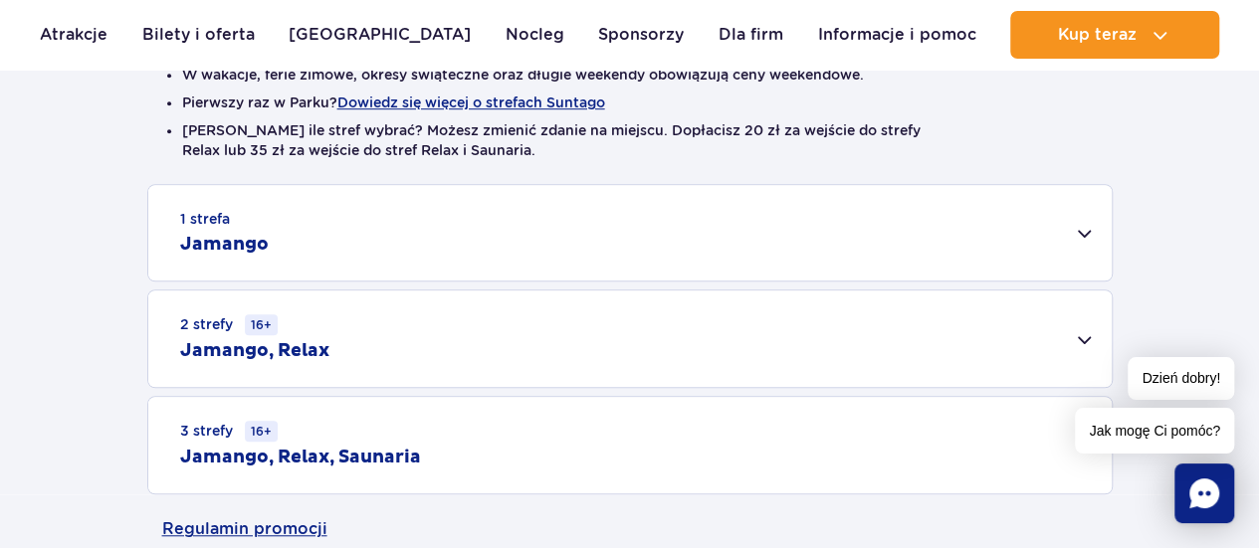
scroll to position [582, 0]
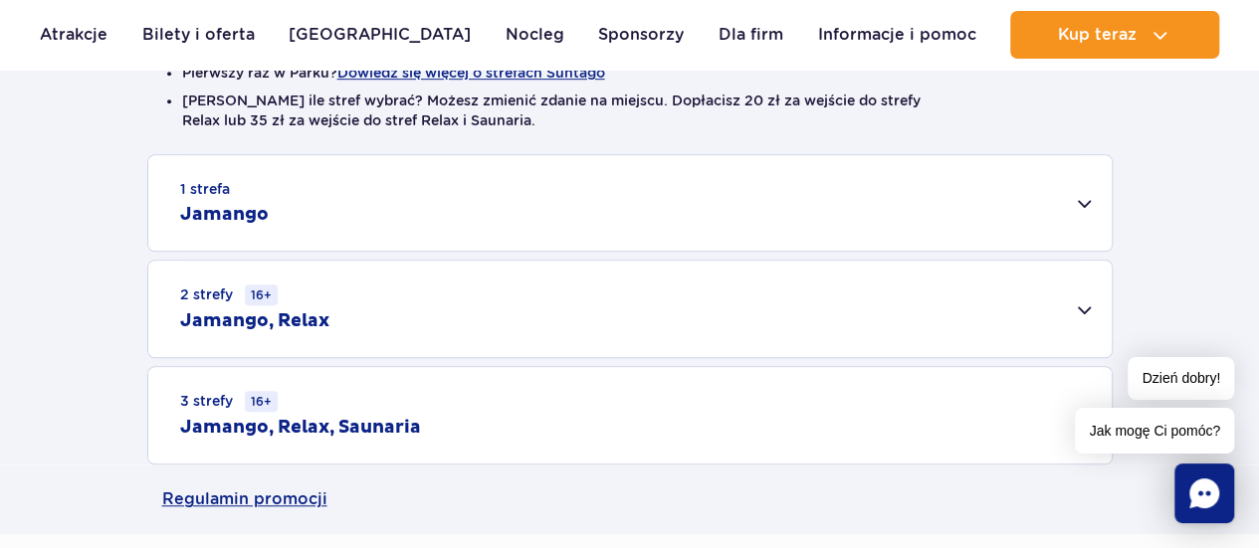
click at [344, 218] on div "1 strefa Jamango" at bounding box center [629, 203] width 963 height 96
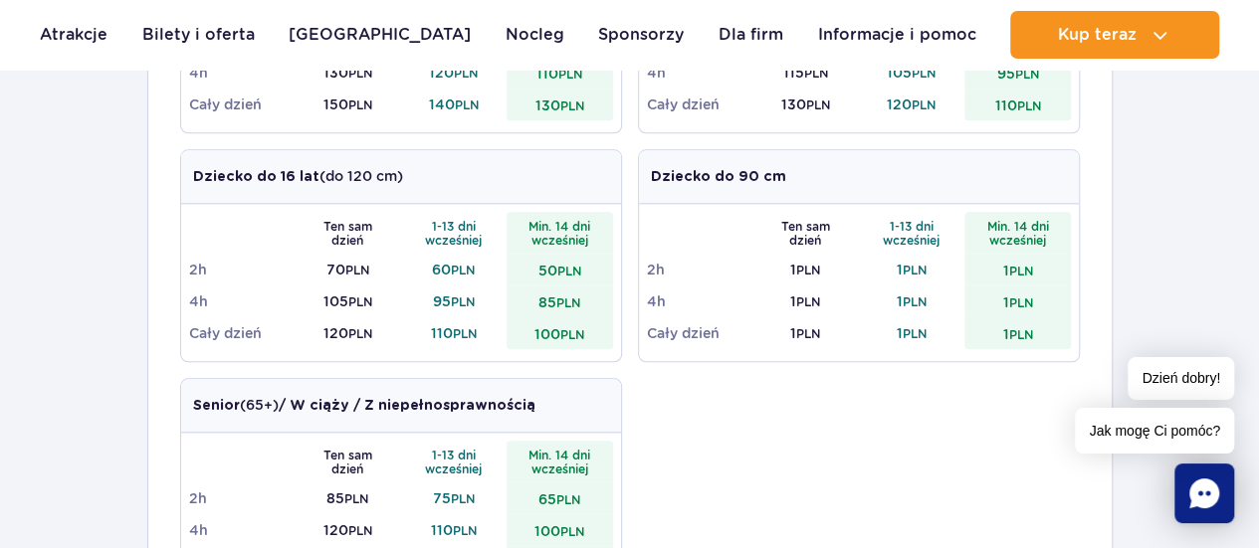
scroll to position [894, 0]
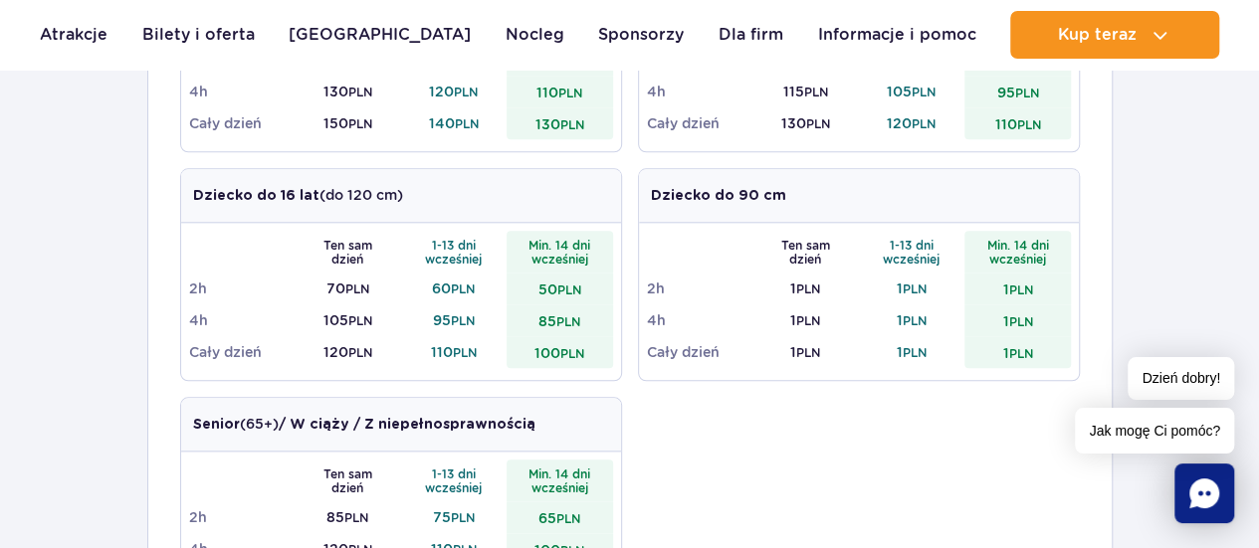
click at [547, 112] on td "130 PLN" at bounding box center [560, 123] width 106 height 32
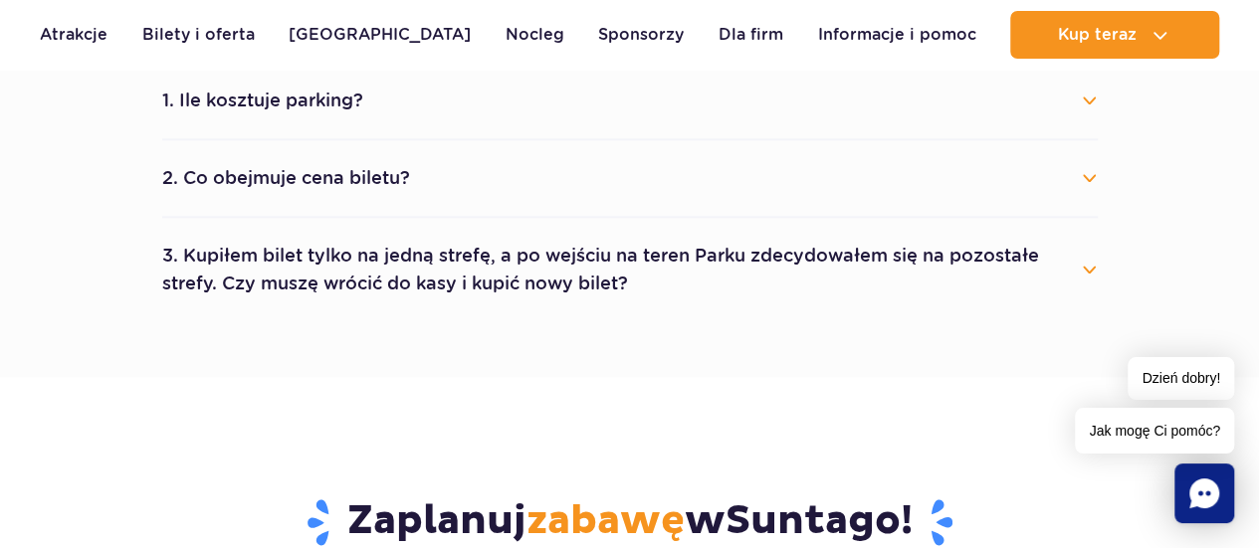
scroll to position [1144, 0]
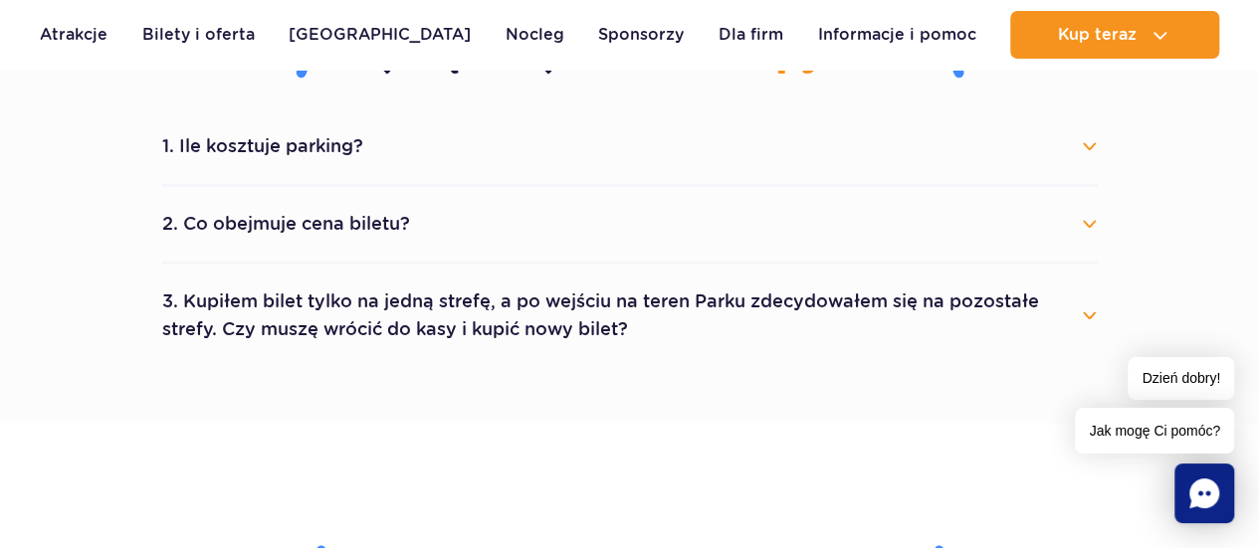
click at [418, 136] on button "1. Ile kosztuje parking?" at bounding box center [630, 146] width 936 height 44
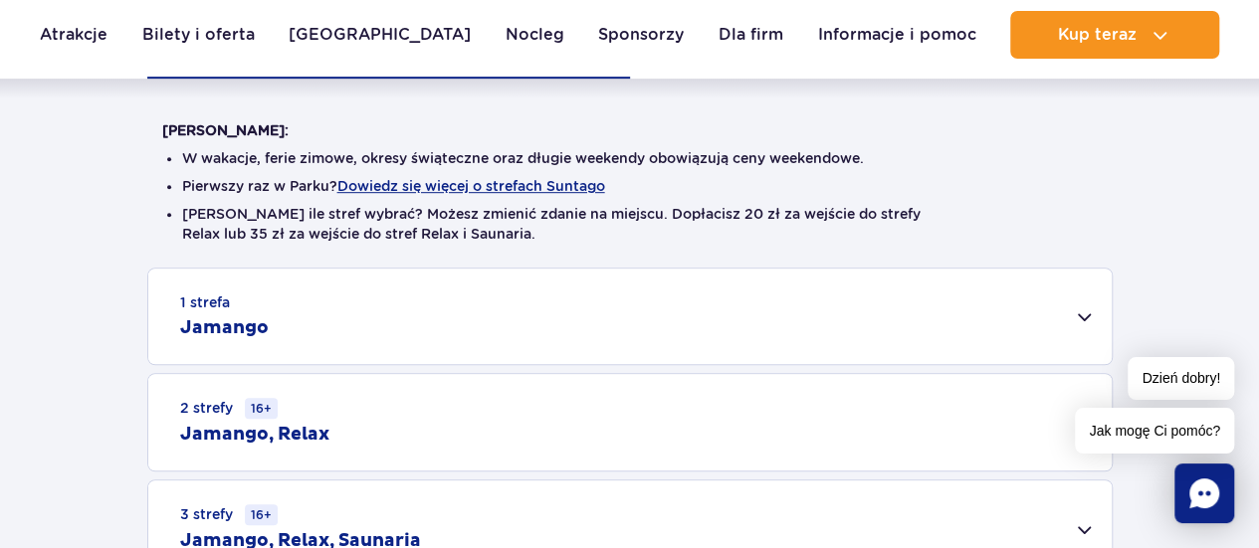
scroll to position [184, 0]
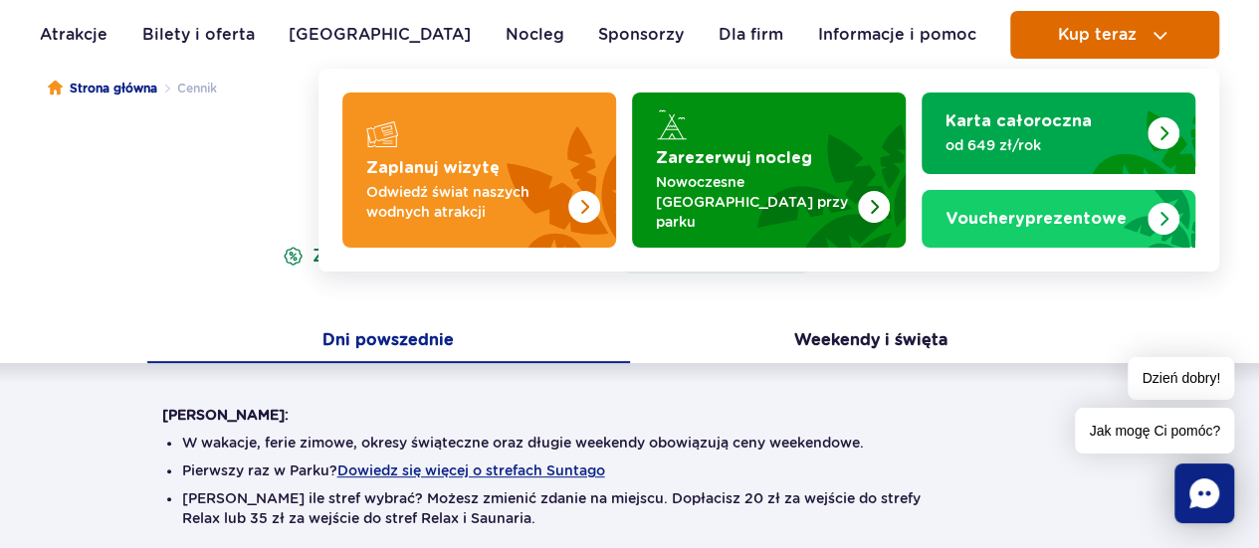
click at [1078, 24] on button "Kup teraz" at bounding box center [1114, 35] width 209 height 48
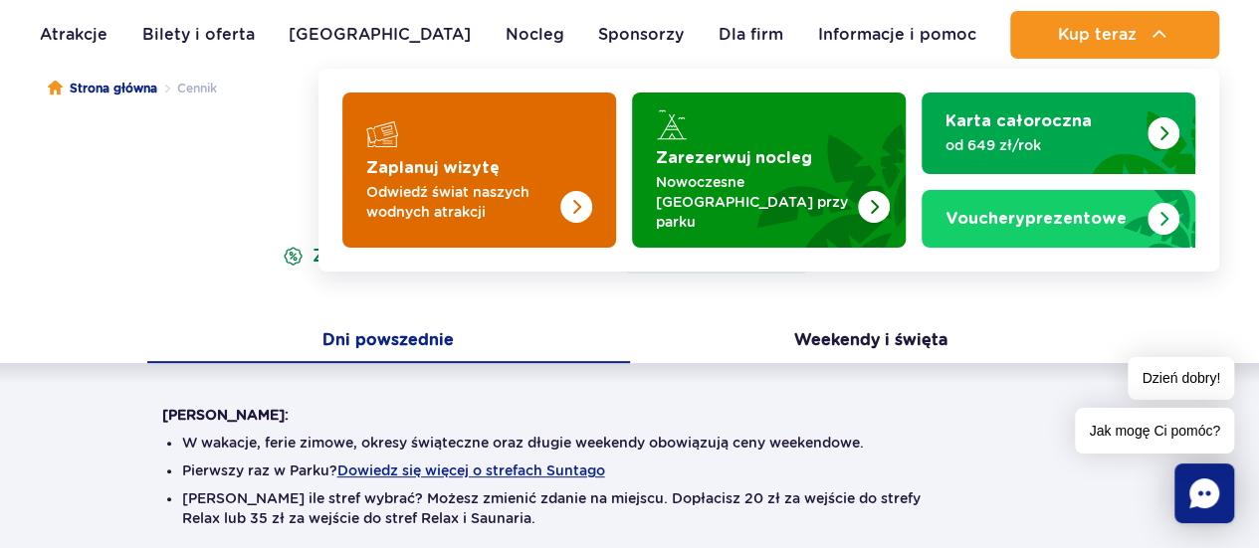
click at [571, 193] on img "Zaplanuj wizytę" at bounding box center [576, 207] width 32 height 32
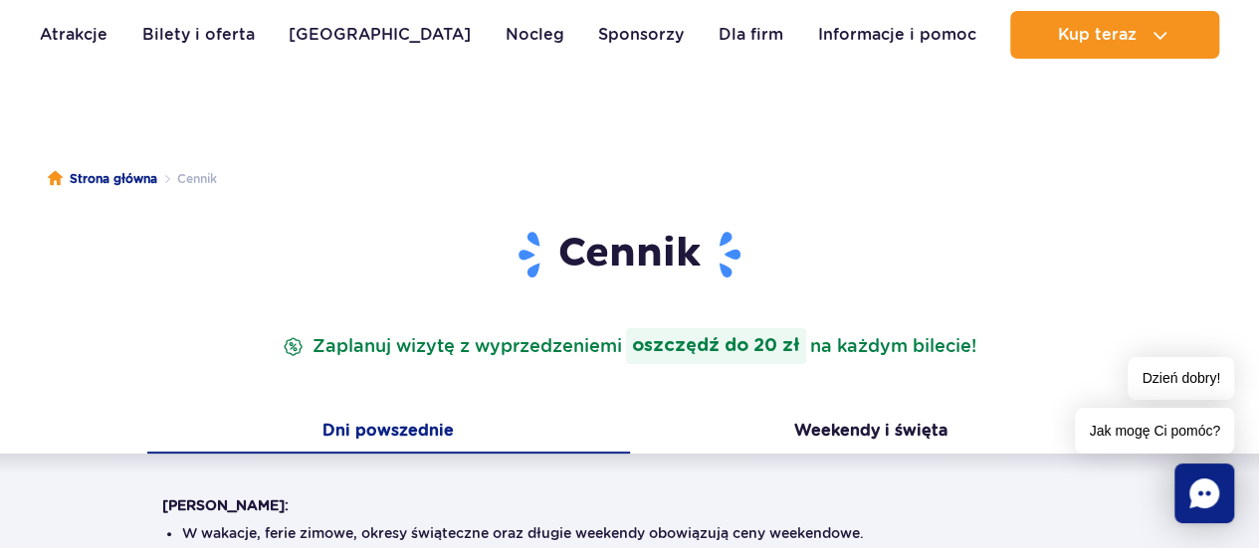
scroll to position [4, 0]
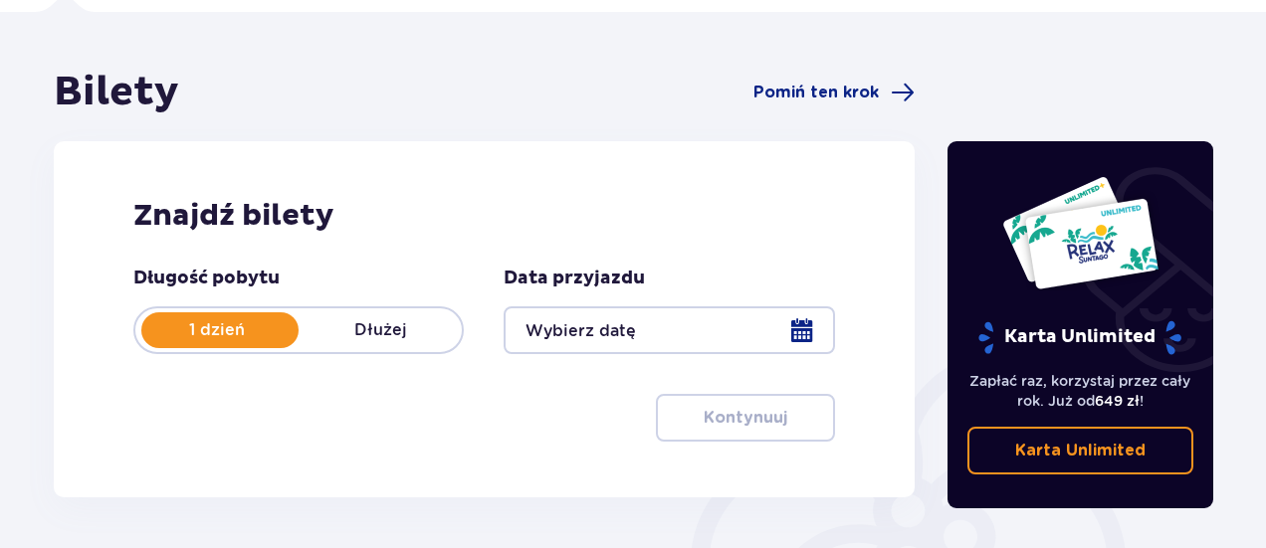
scroll to position [168, 0]
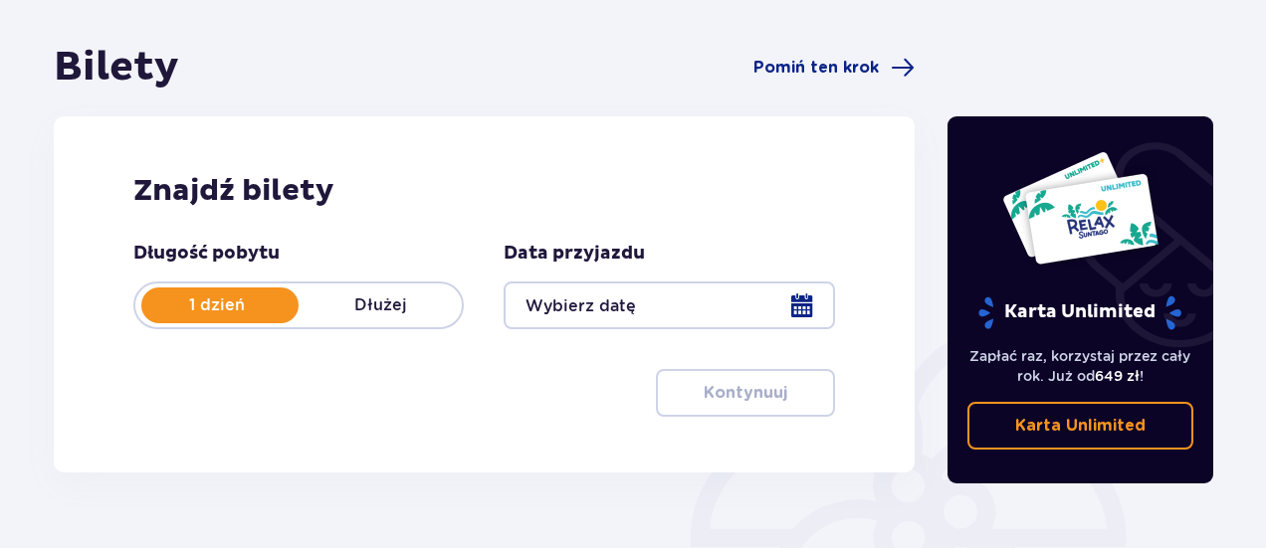
click at [689, 282] on div at bounding box center [669, 306] width 330 height 48
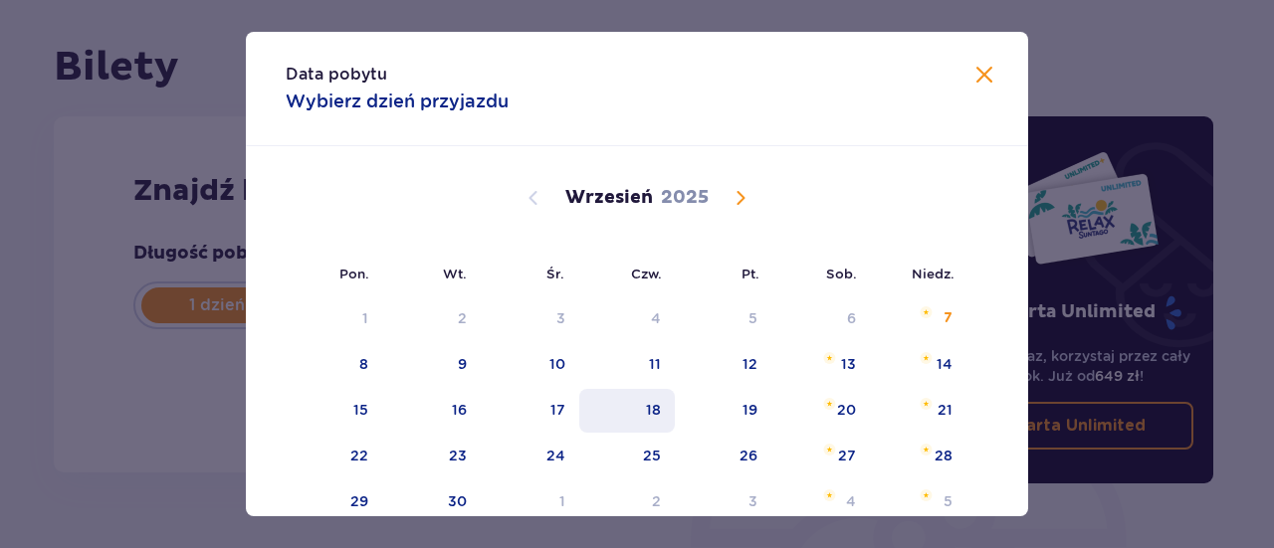
click at [651, 429] on div "18" at bounding box center [627, 411] width 97 height 44
click at [653, 451] on div "25" at bounding box center [652, 456] width 18 height 20
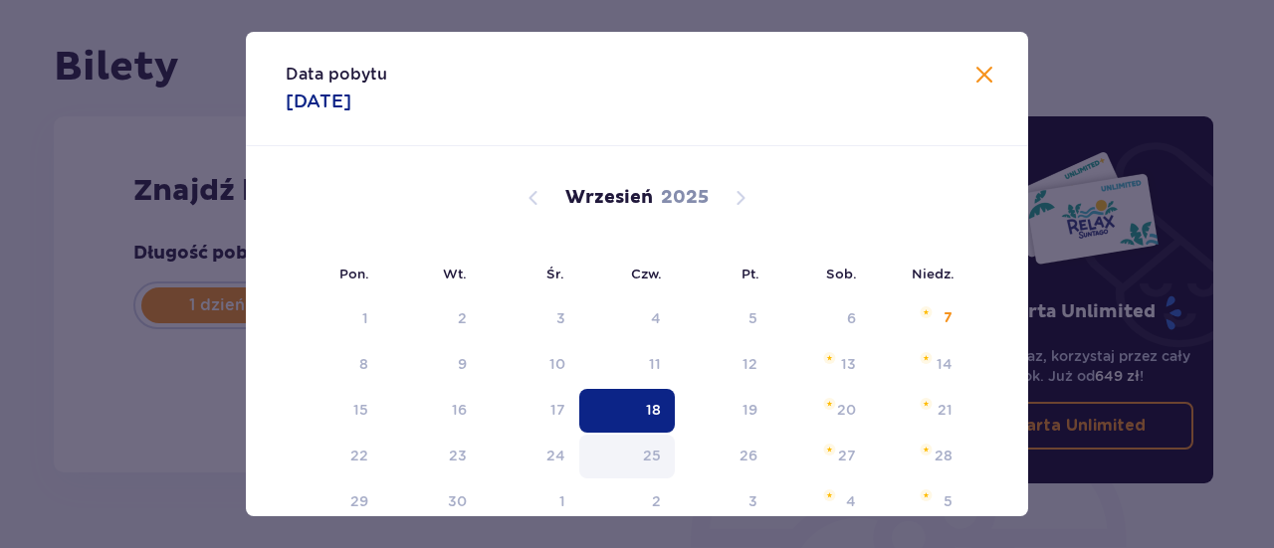
type input "[DATE]"
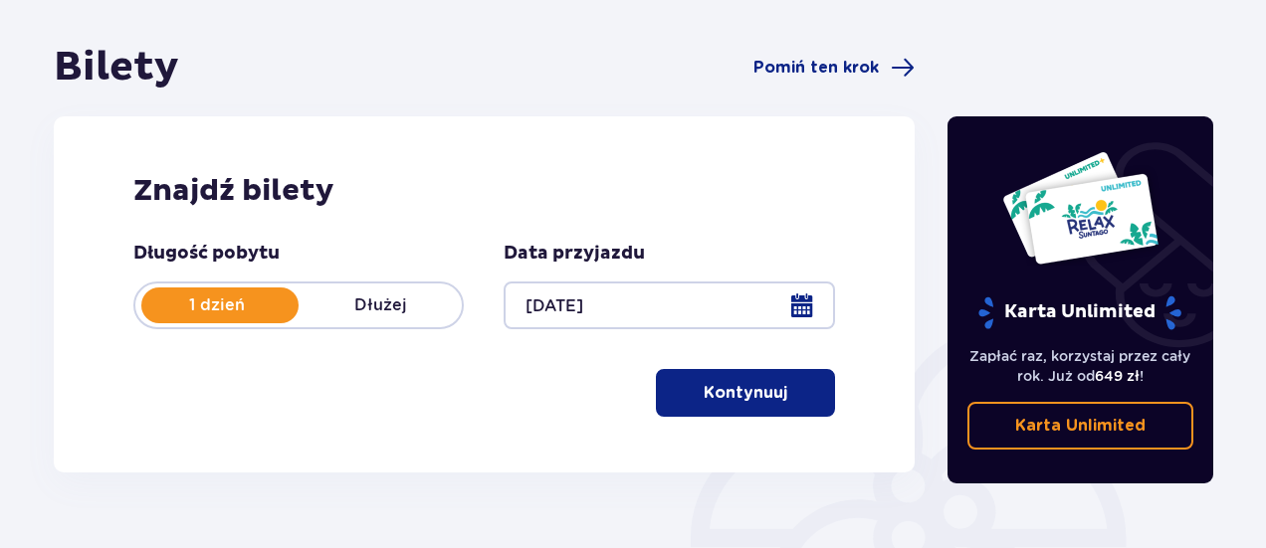
click at [642, 391] on div "Długość pobytu 1 dzień Dłużej Data przyjazdu [DATE] Kontynuuj" at bounding box center [484, 329] width 702 height 175
click at [735, 383] on p "Kontynuuj" at bounding box center [746, 393] width 84 height 22
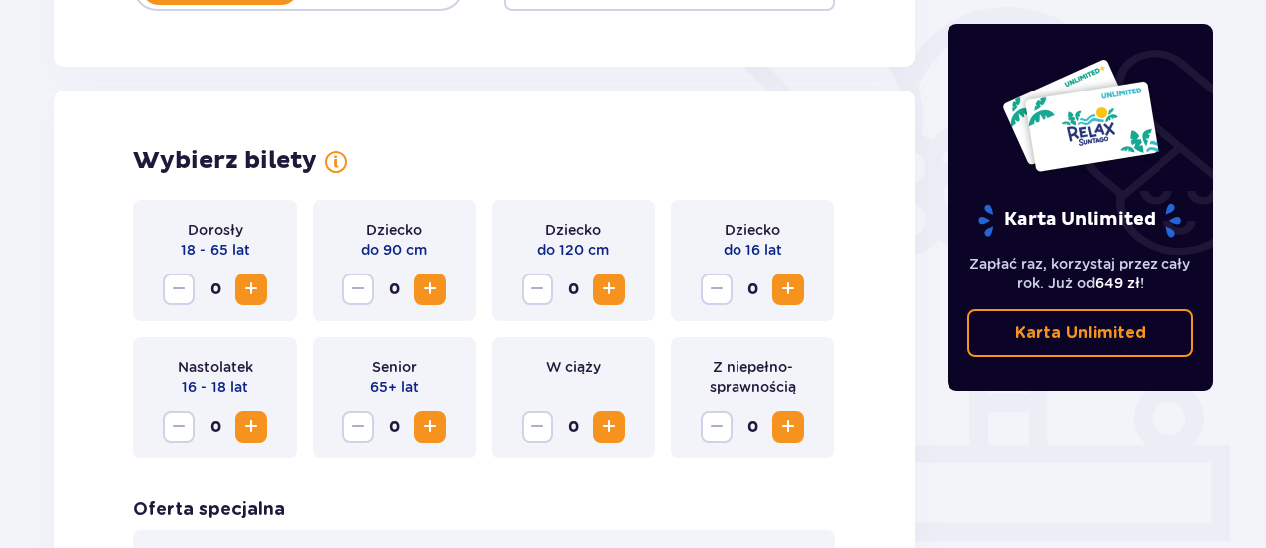
scroll to position [553, 0]
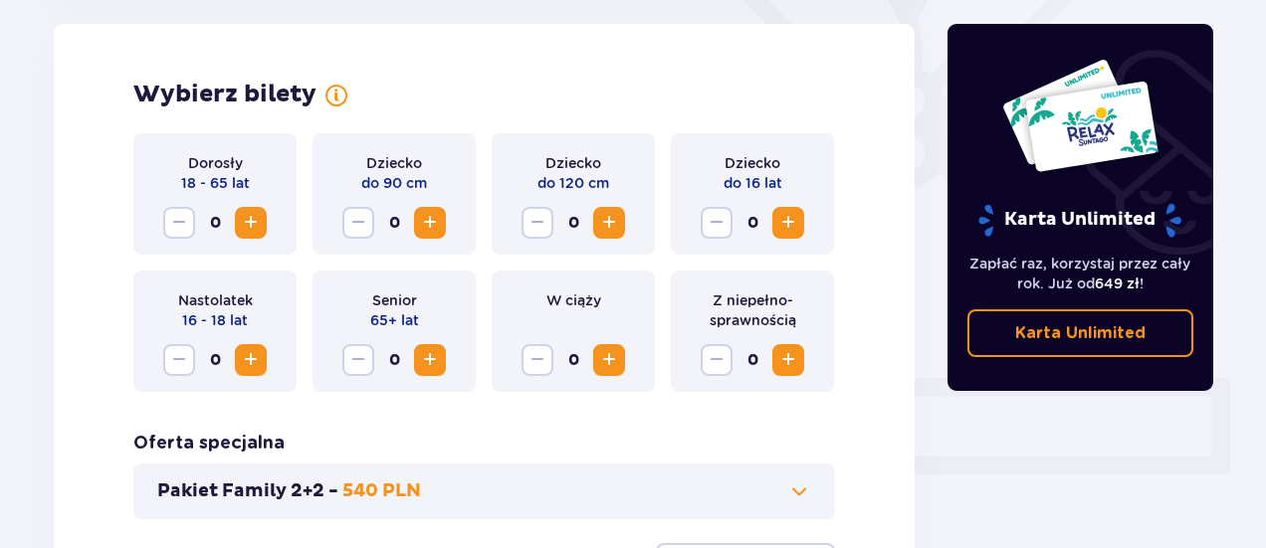
click at [237, 218] on button "Increase" at bounding box center [251, 223] width 32 height 32
click at [185, 228] on span "Decrease" at bounding box center [179, 223] width 24 height 24
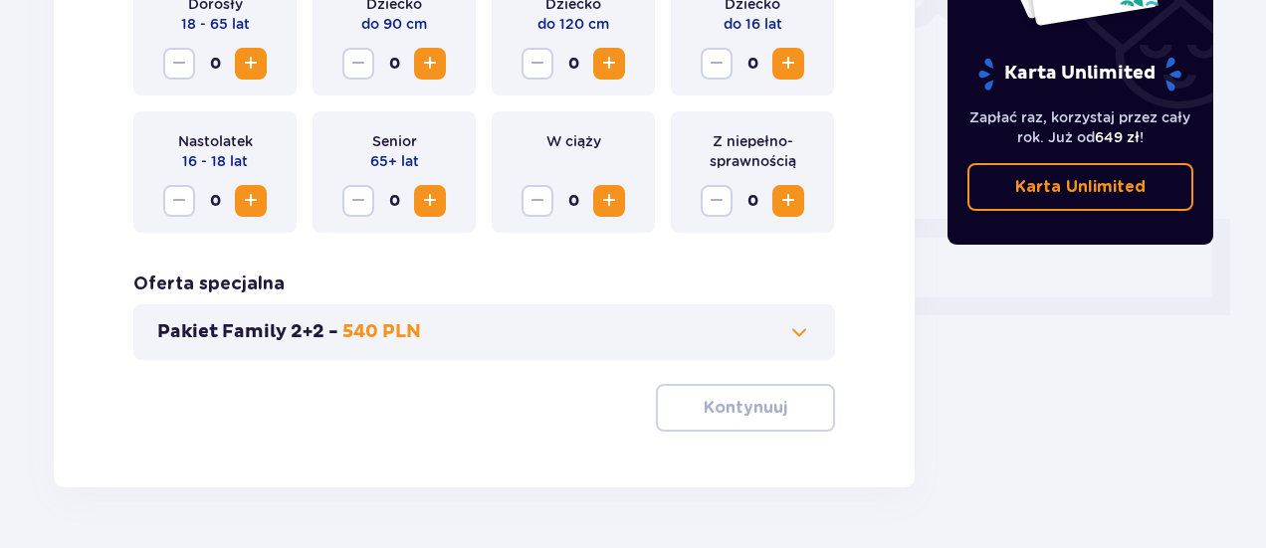
scroll to position [715, 0]
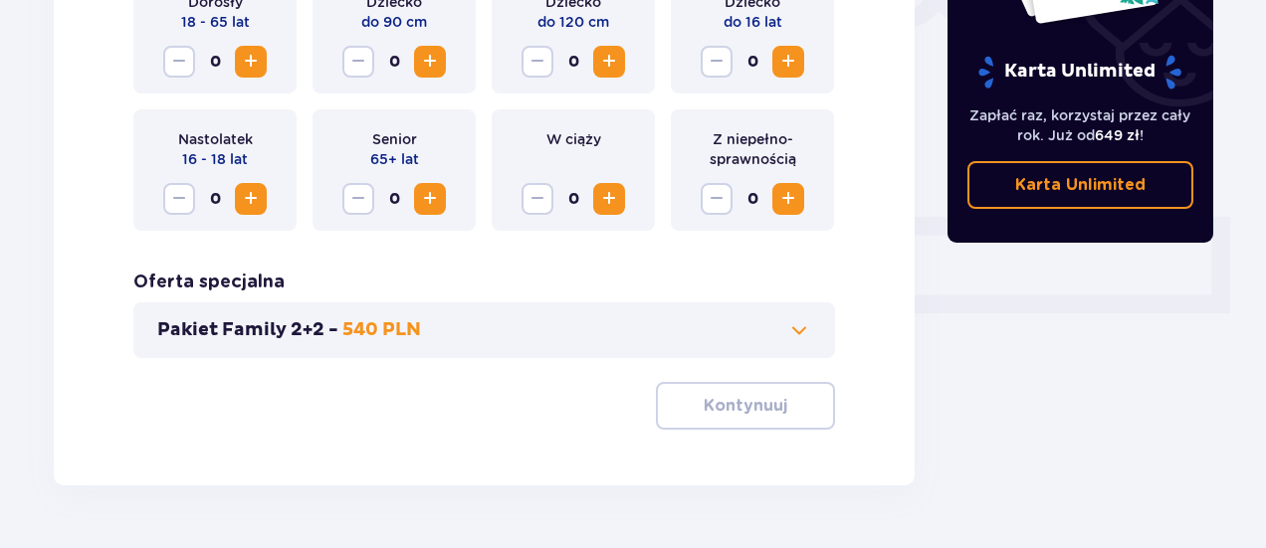
click at [798, 343] on div "Pakiet Family 2+2 - 540 PLN" at bounding box center [484, 331] width 702 height 56
click at [798, 329] on span at bounding box center [799, 331] width 24 height 24
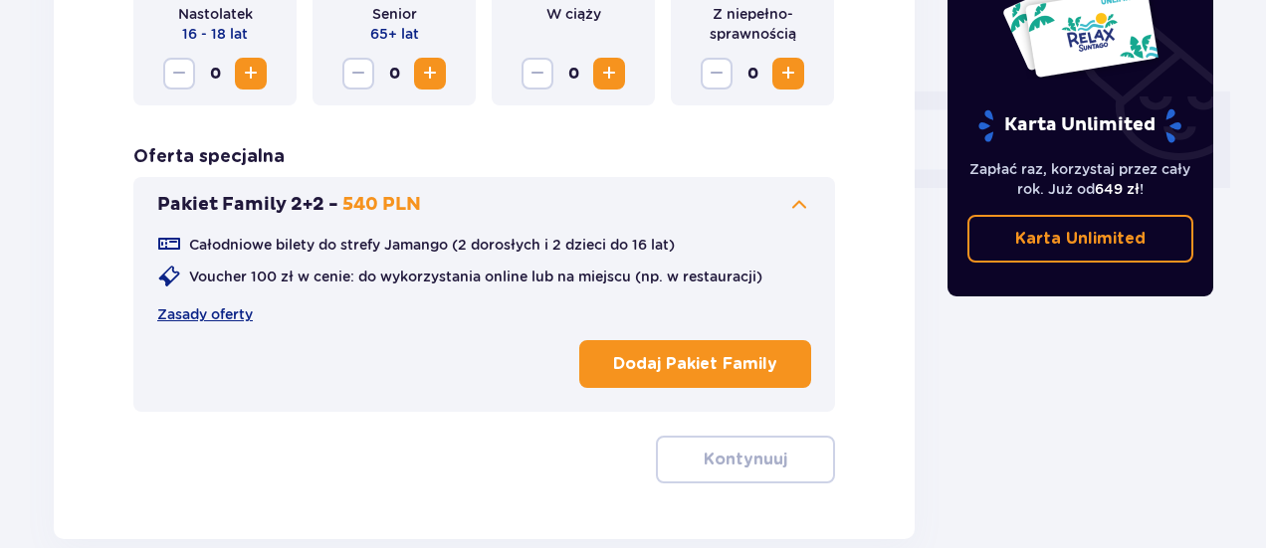
scroll to position [635, 0]
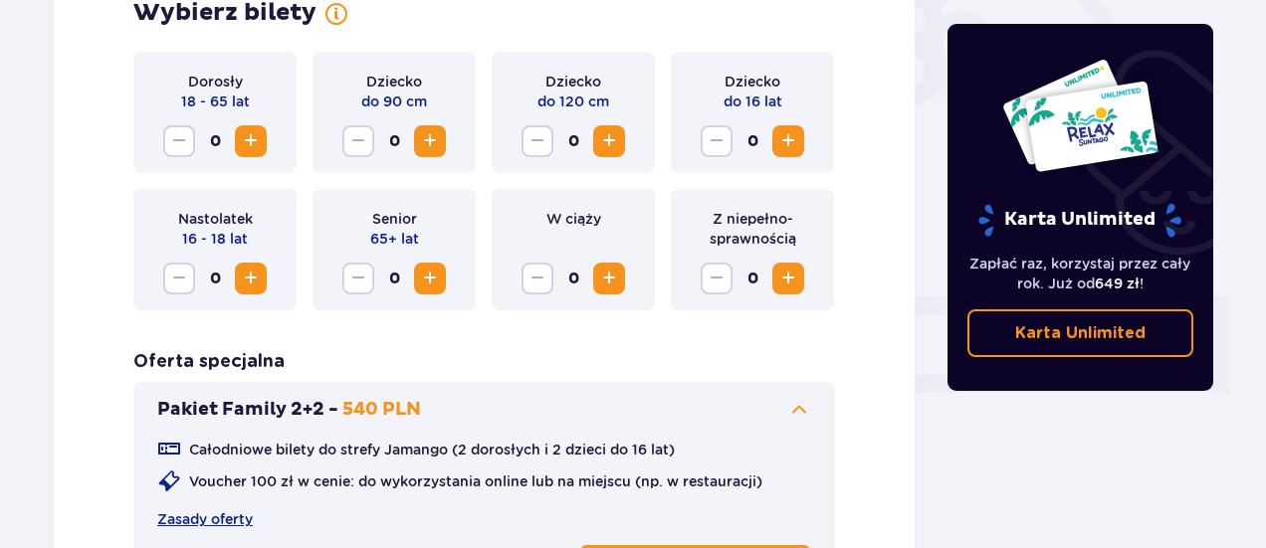
click at [788, 149] on span "Increase" at bounding box center [788, 141] width 24 height 24
click at [784, 150] on span "Increase" at bounding box center [788, 141] width 24 height 24
click at [253, 138] on span "Increase" at bounding box center [251, 141] width 24 height 24
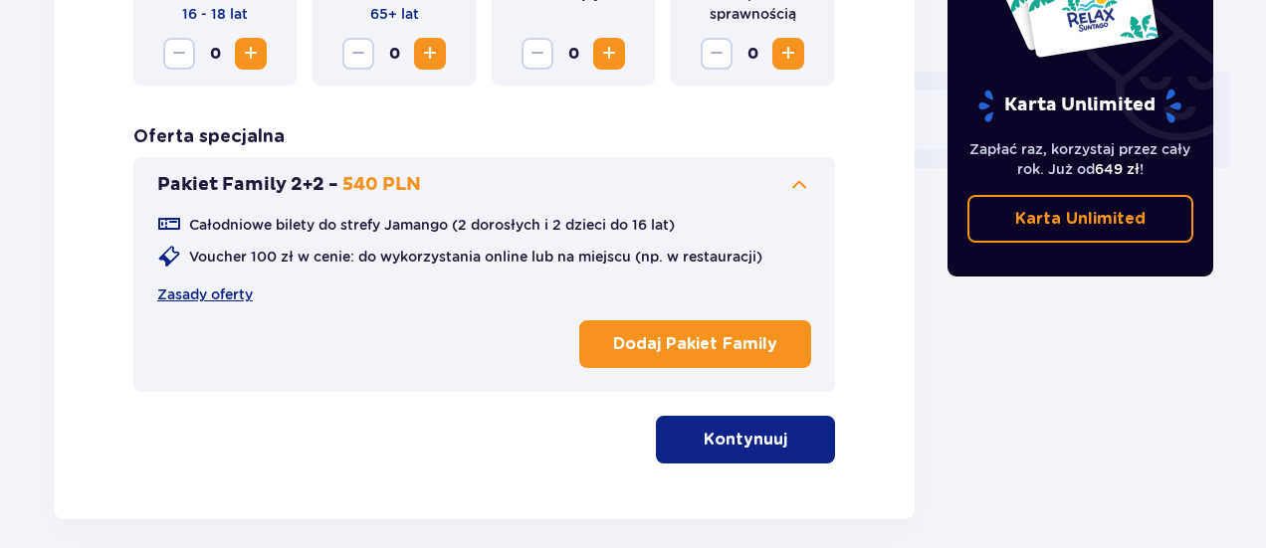
click at [801, 181] on span at bounding box center [799, 185] width 24 height 24
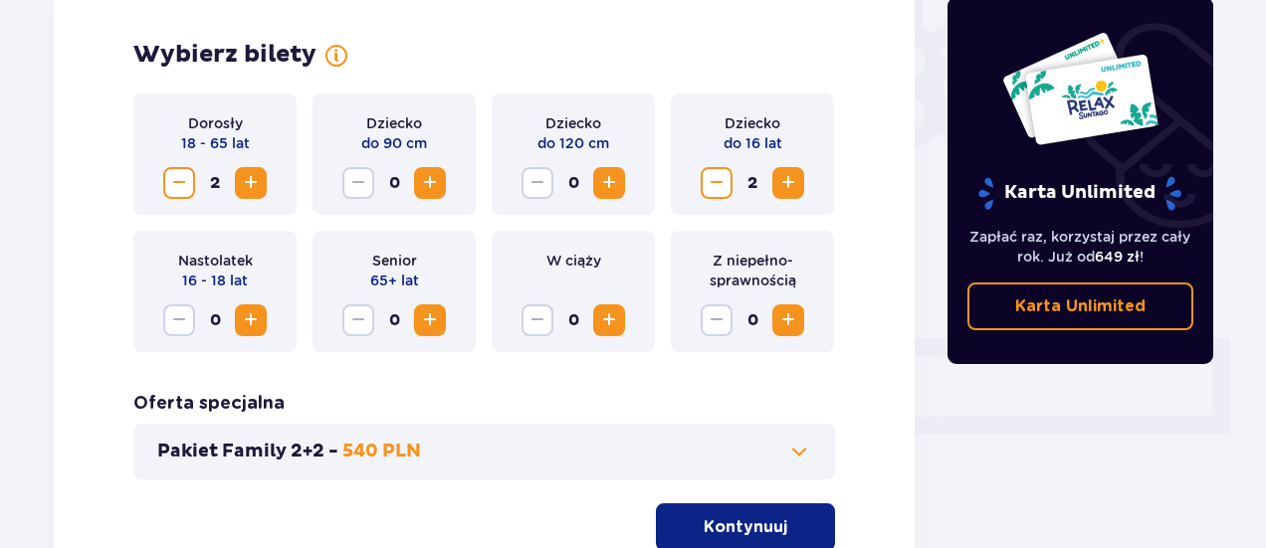
scroll to position [592, 0]
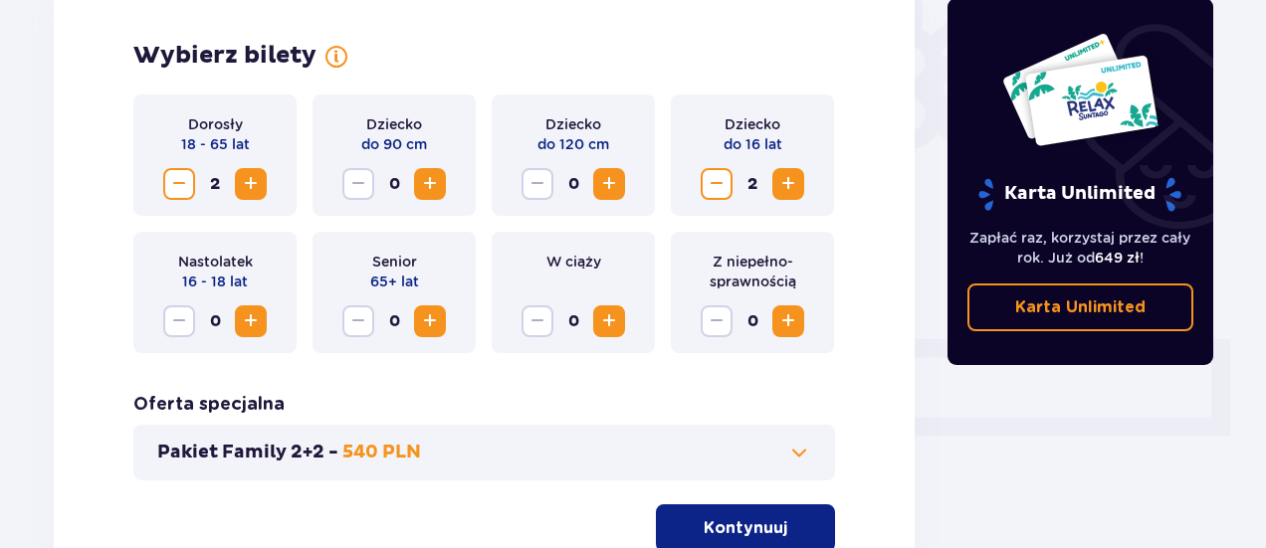
click at [799, 522] on span "button" at bounding box center [791, 529] width 24 height 24
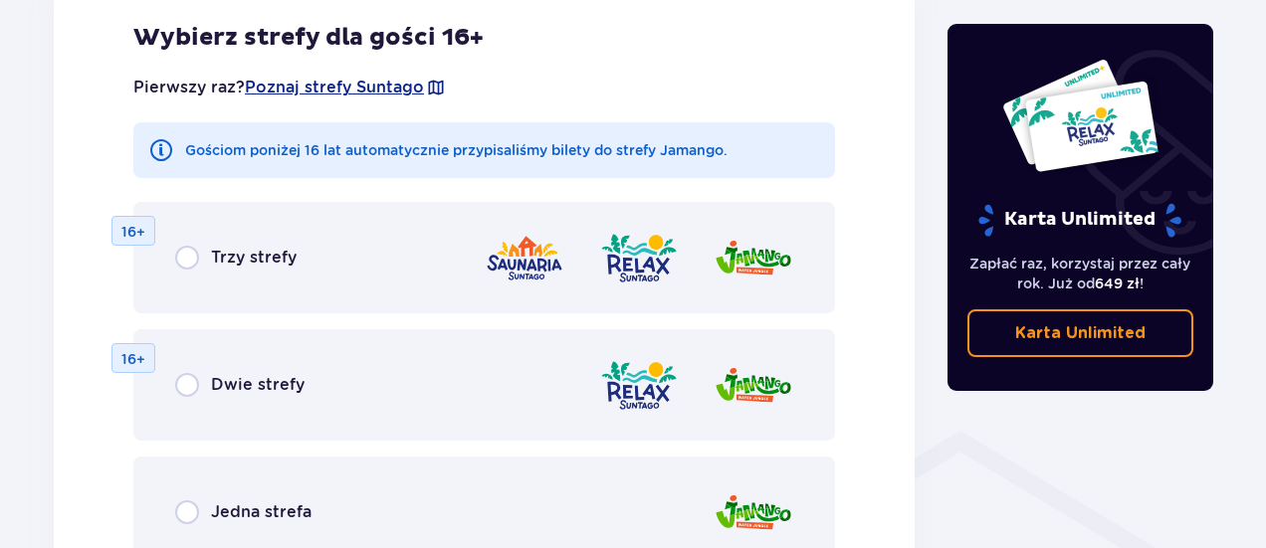
scroll to position [1186, 0]
click at [358, 522] on div "Jedna strefa" at bounding box center [484, 511] width 702 height 111
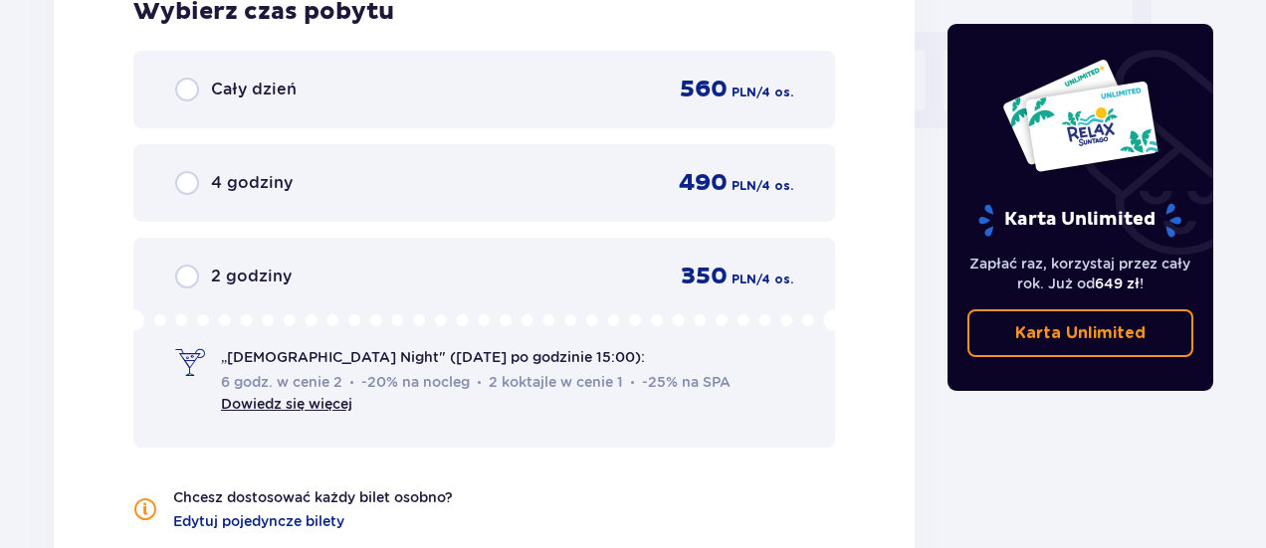
scroll to position [1990, 0]
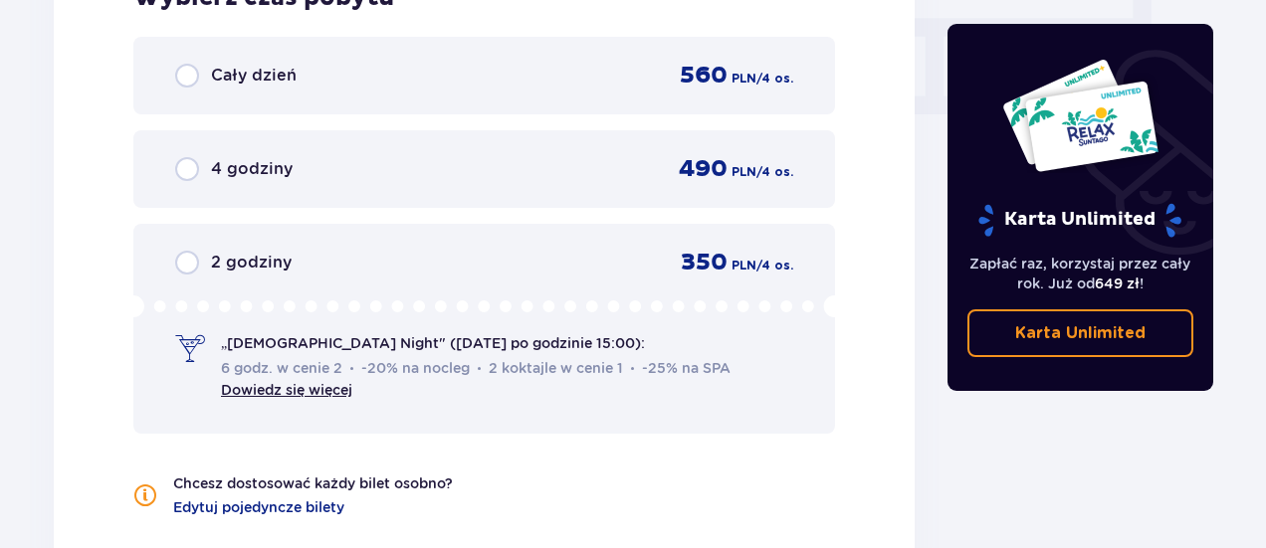
click at [399, 224] on div "2 godziny 350 PLN / 4 os. „Ladies Night" (czwartek po godzinie 15:00): 6 godz. …" at bounding box center [484, 329] width 702 height 210
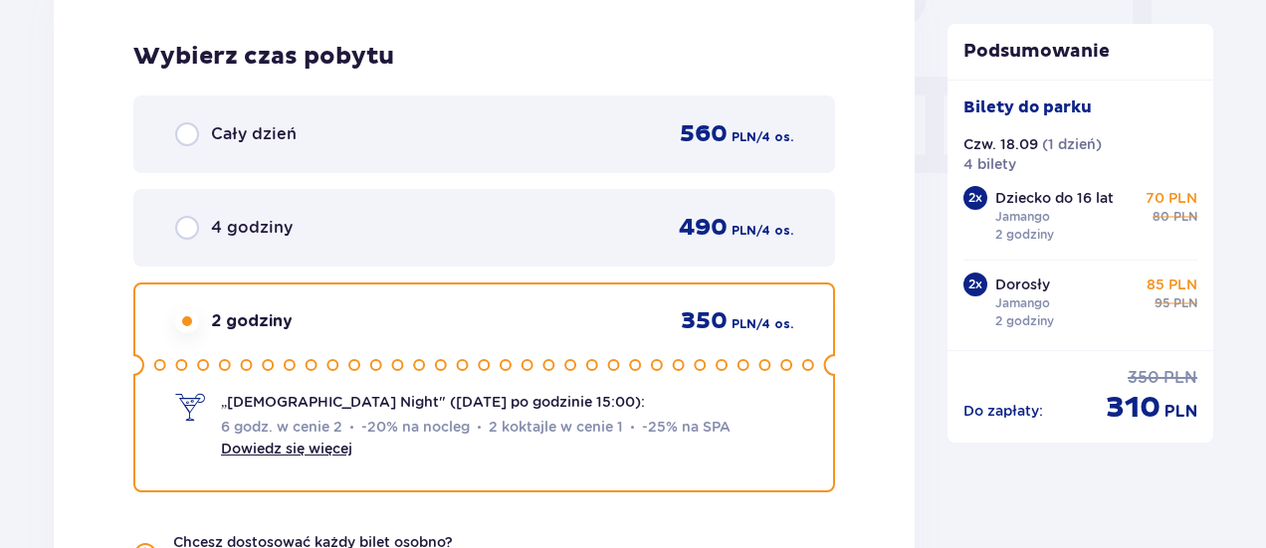
scroll to position [1925, 0]
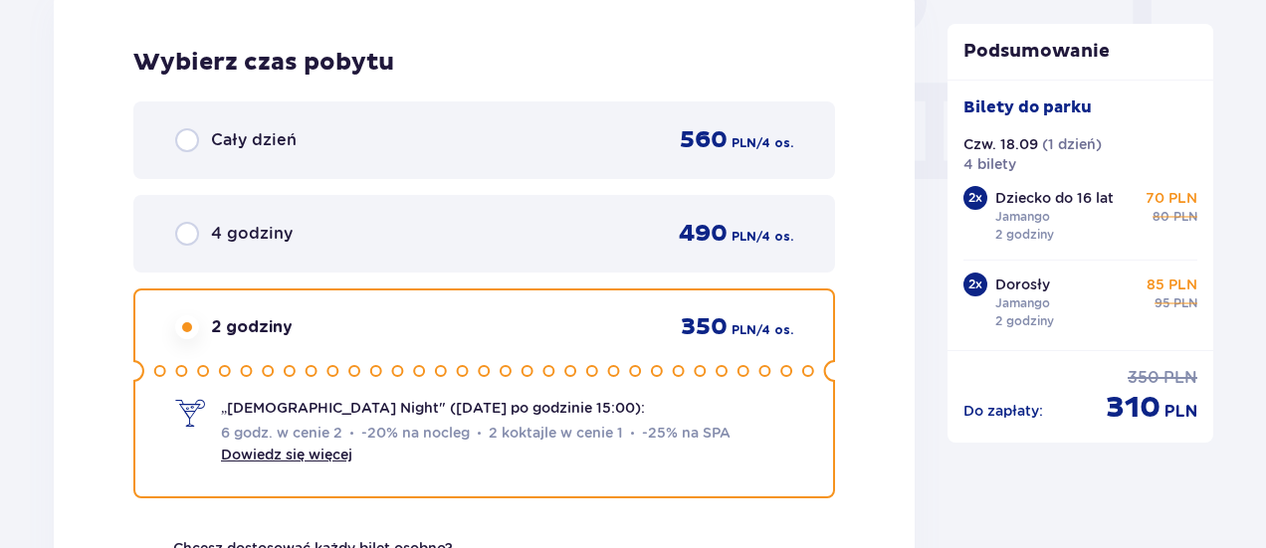
click at [599, 200] on div "4 godziny 490 PLN / 4 os." at bounding box center [484, 234] width 702 height 78
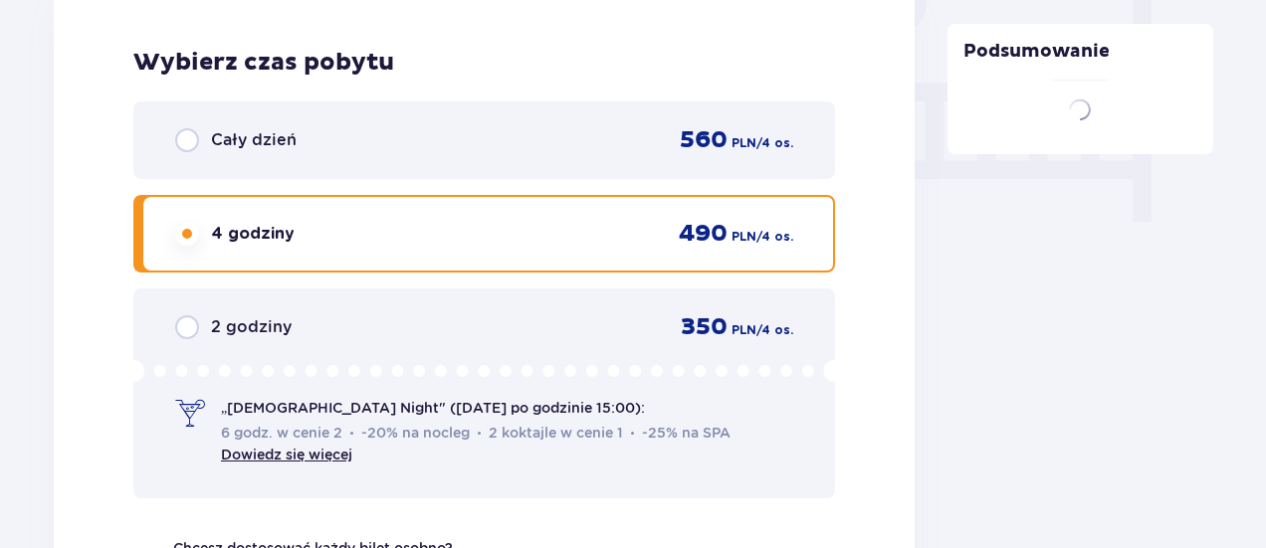
click at [617, 167] on div "Cały dzień 560 PLN / 4 os. 4 godziny 490 PLN / 4 os. 2 godziny 350 PLN / 4 os. …" at bounding box center [484, 300] width 702 height 397
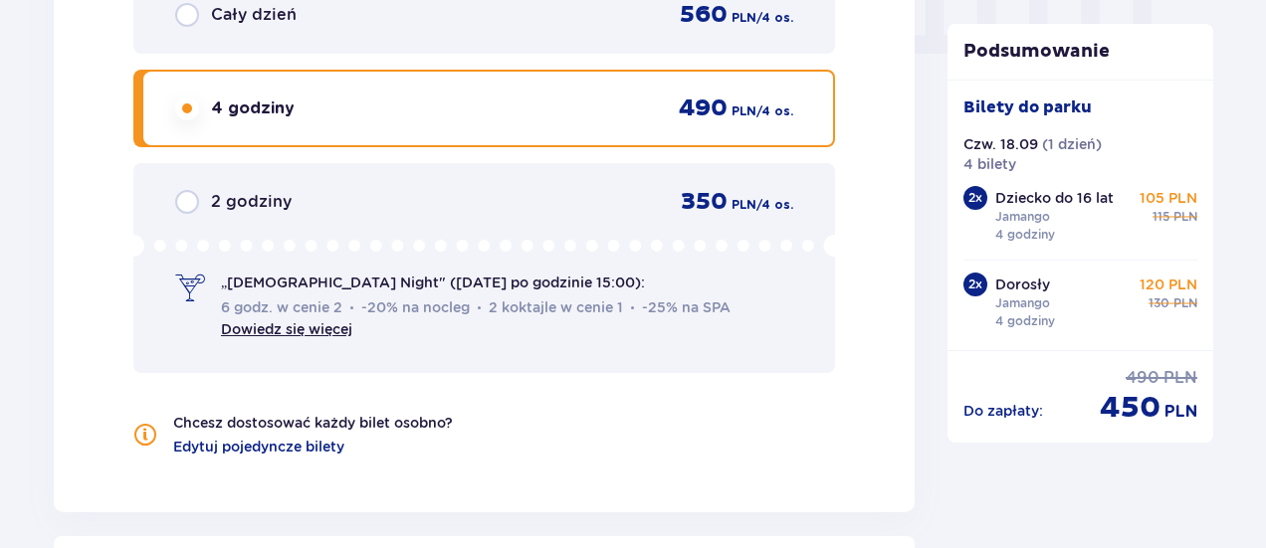
scroll to position [2047, 0]
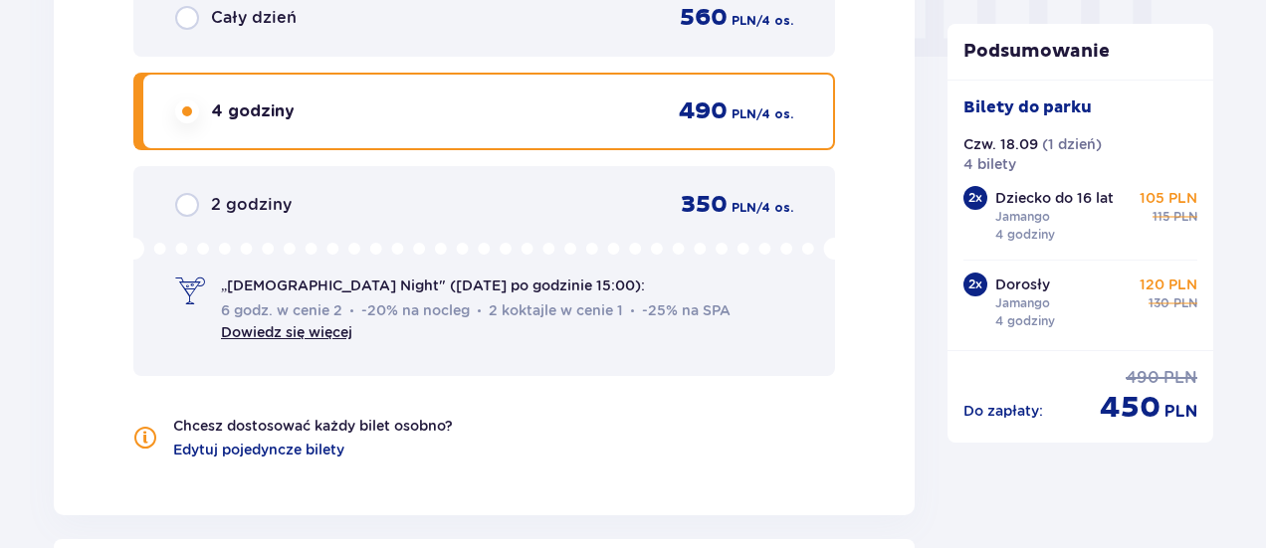
click at [589, 7] on div "Cały dzień 560 PLN / 4 os." at bounding box center [484, 18] width 618 height 30
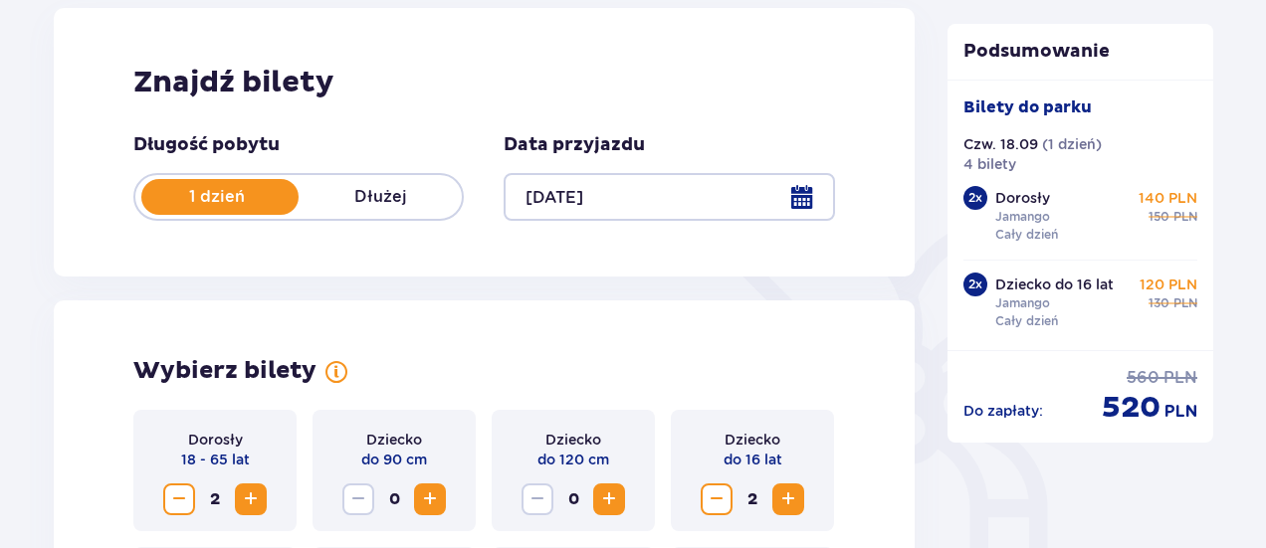
scroll to position [0, 0]
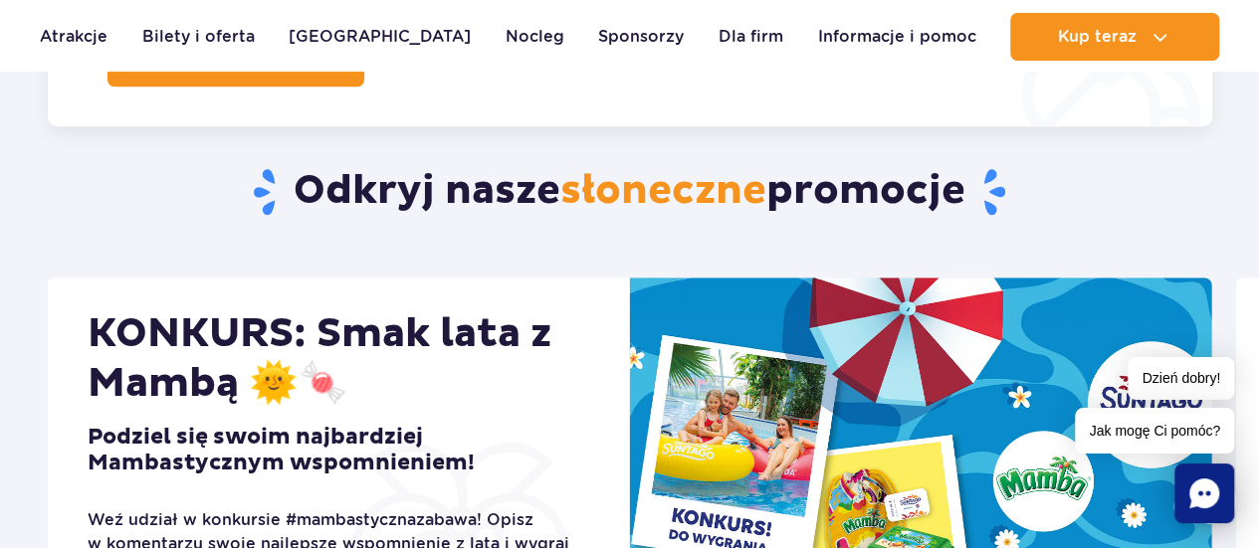
scroll to position [666, 0]
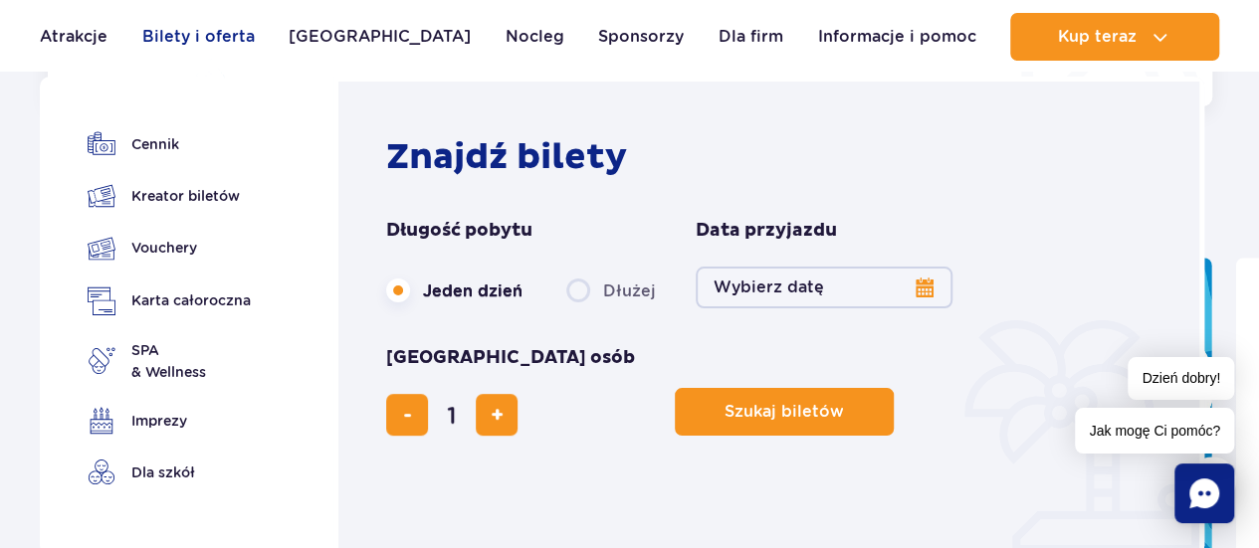
click at [252, 36] on link "Bilety i oferta" at bounding box center [198, 37] width 112 height 48
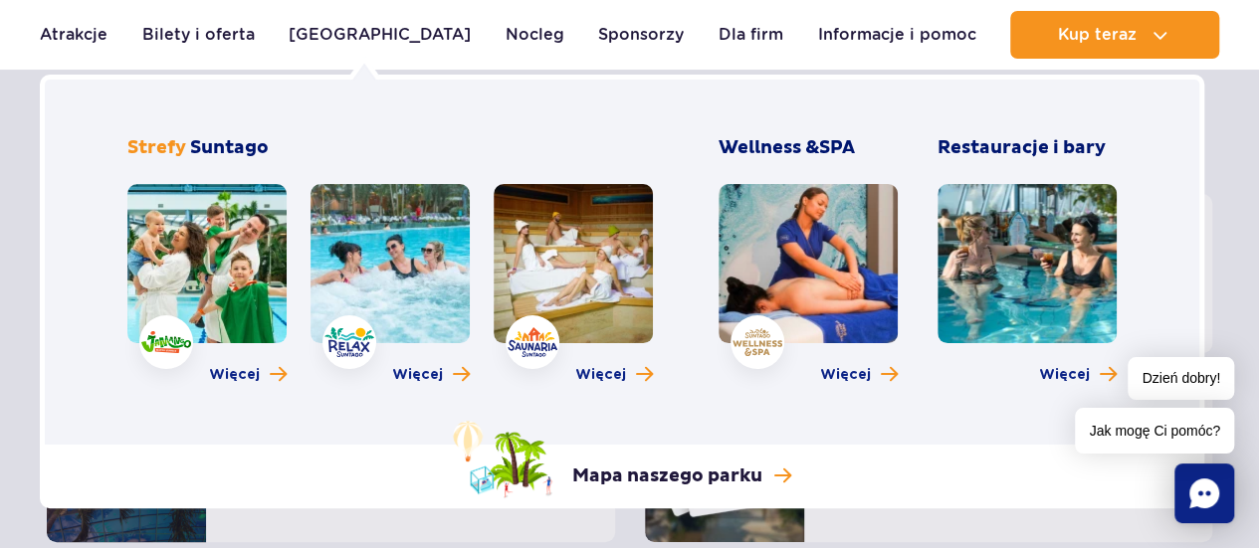
scroll to position [248, 0]
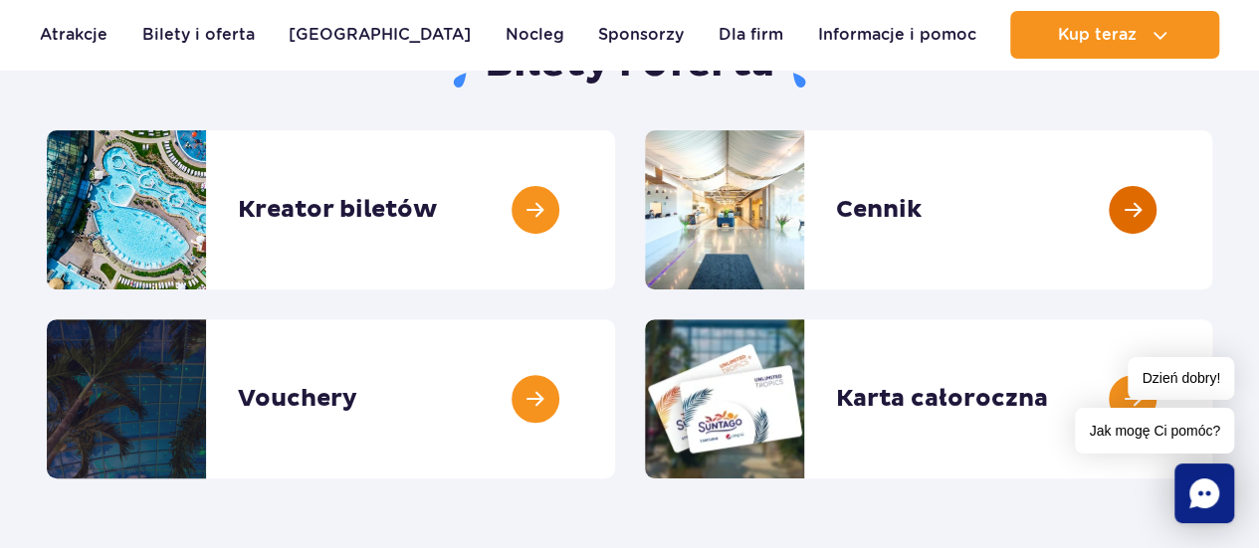
click at [1212, 206] on link at bounding box center [1212, 209] width 0 height 159
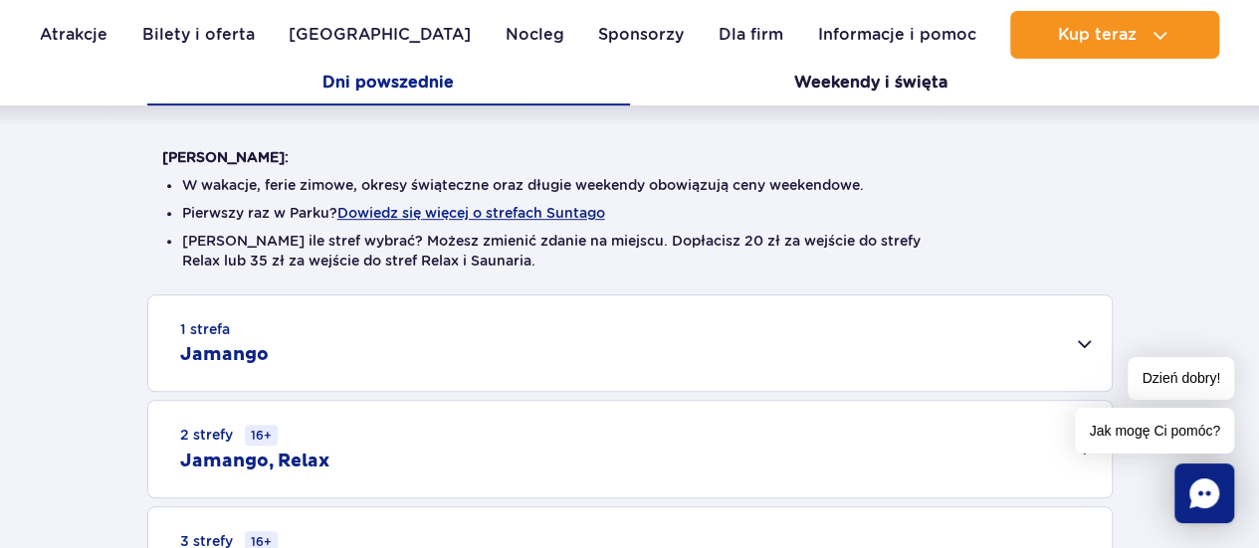
scroll to position [547, 0]
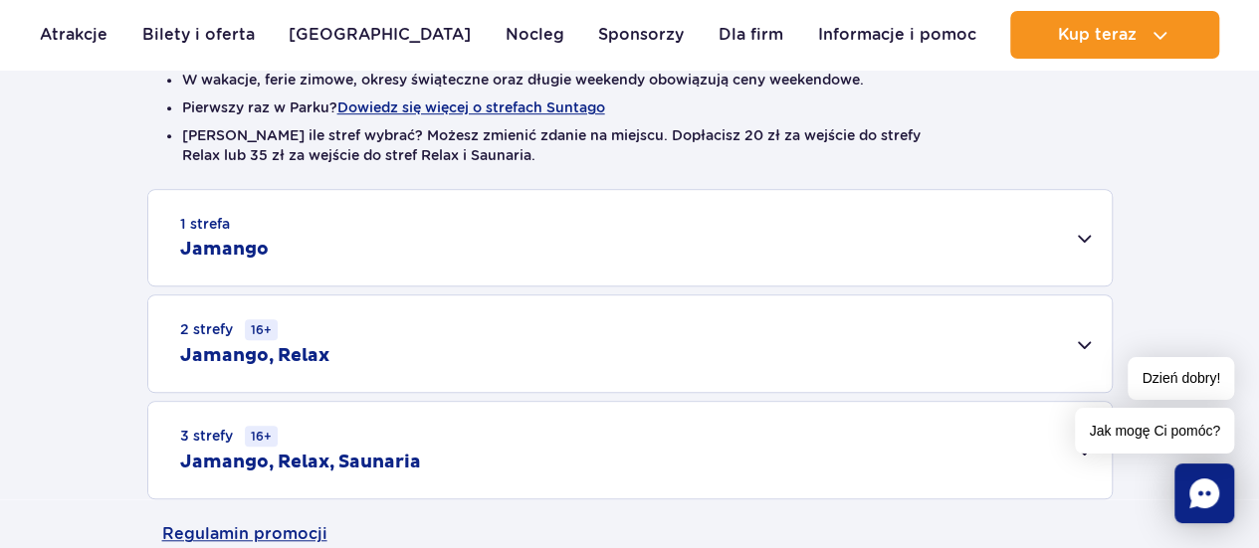
click at [610, 234] on div "1 strefa Jamango" at bounding box center [629, 238] width 963 height 96
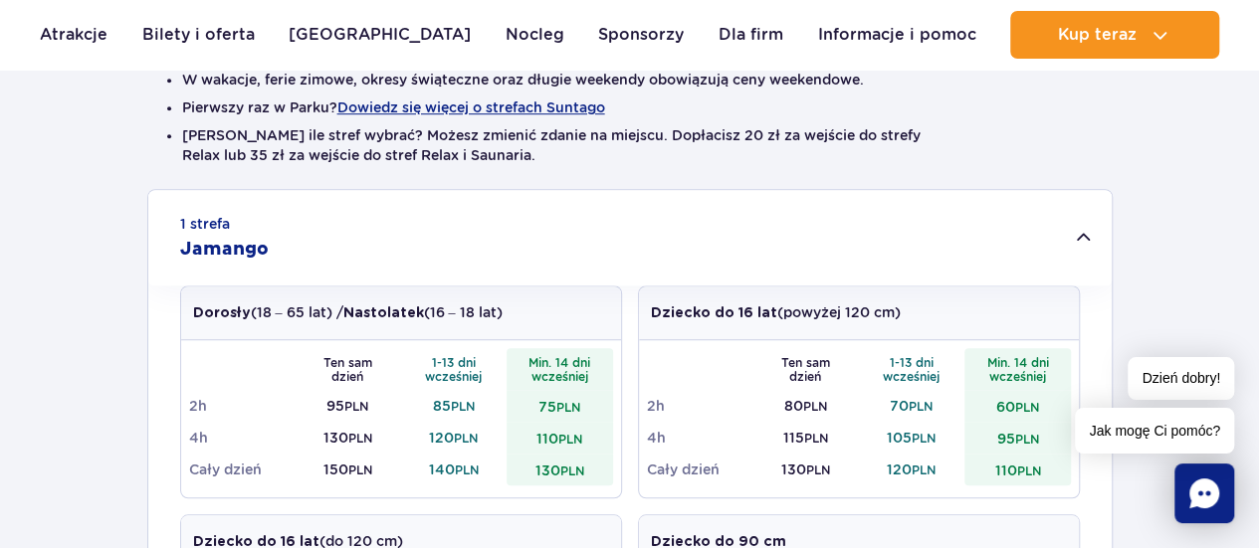
scroll to position [663, 0]
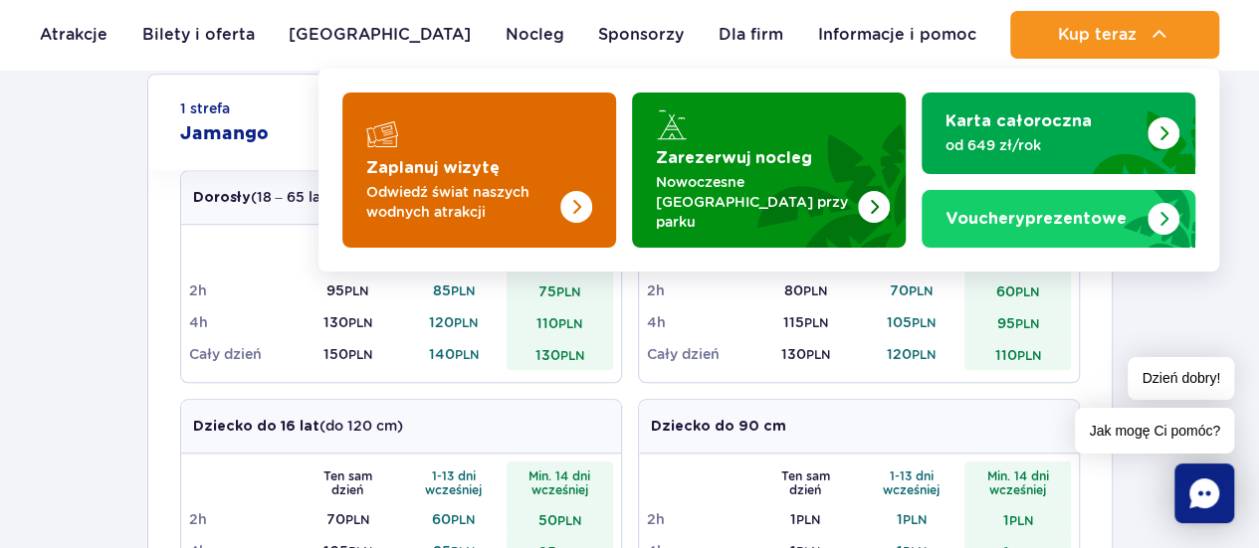
click at [551, 182] on p "Odwiedź świat naszych wodnych atrakcji" at bounding box center [463, 202] width 194 height 40
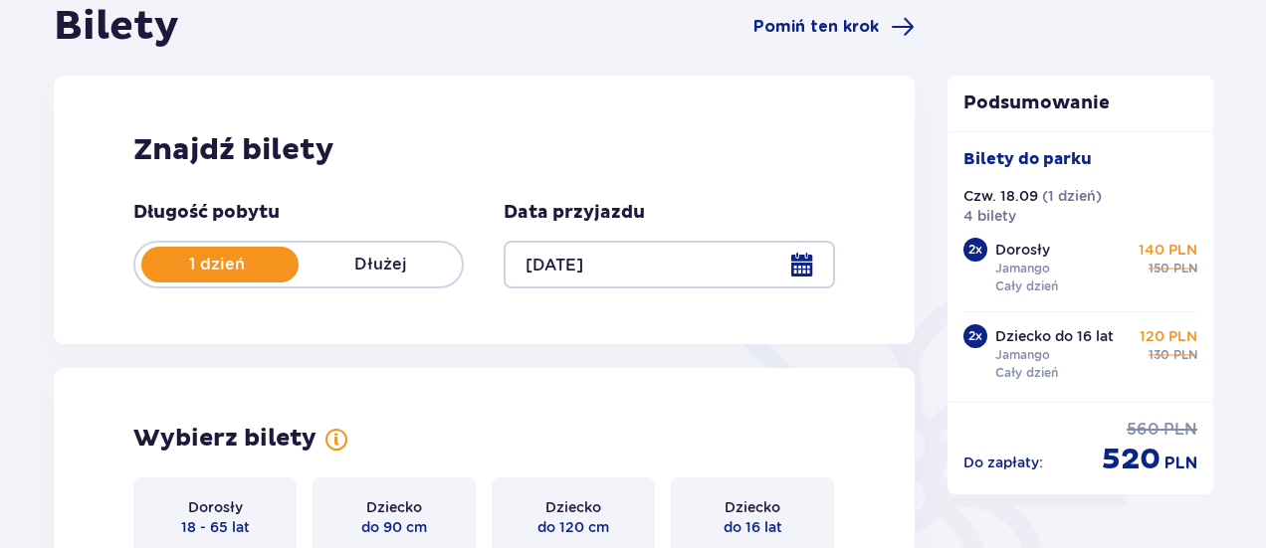
click at [572, 276] on div at bounding box center [669, 265] width 330 height 48
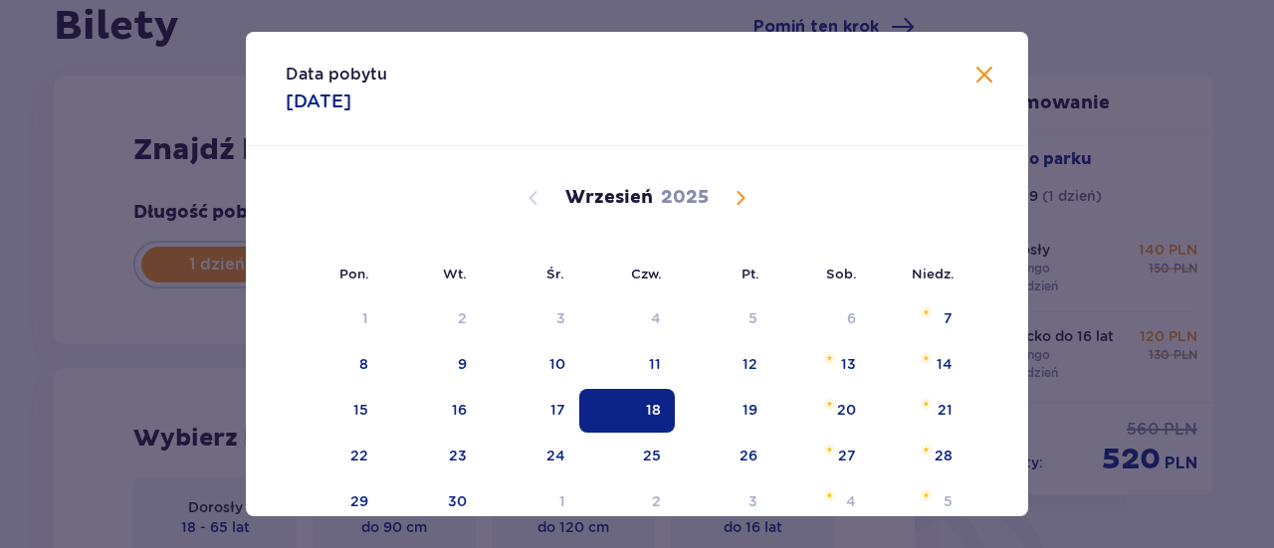
click at [808, 256] on div "[DATE]" at bounding box center [637, 220] width 659 height 149
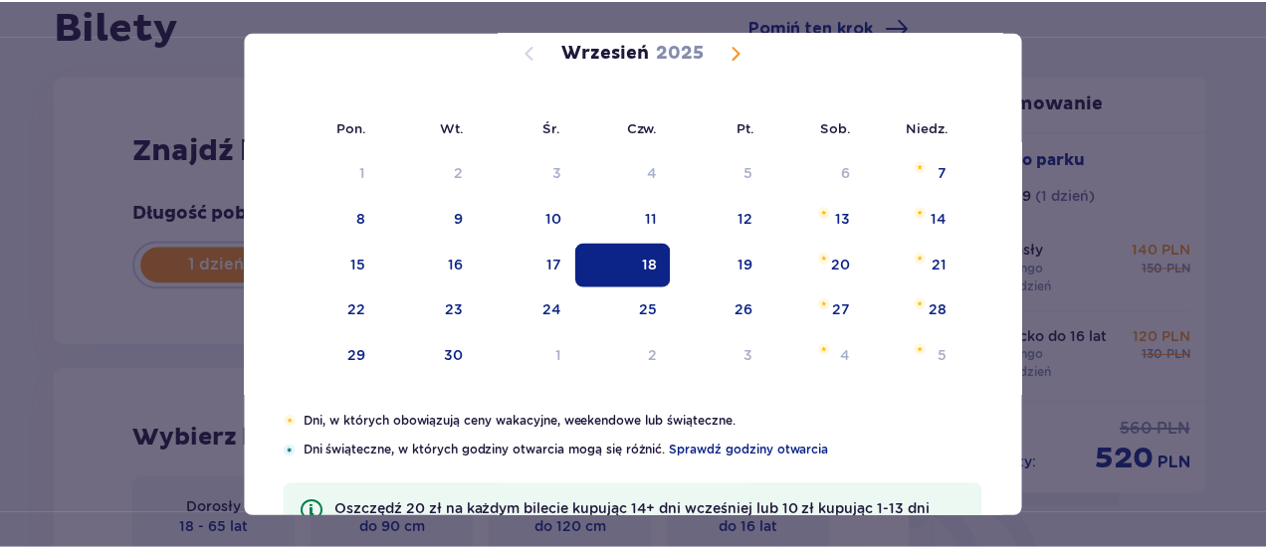
scroll to position [21, 0]
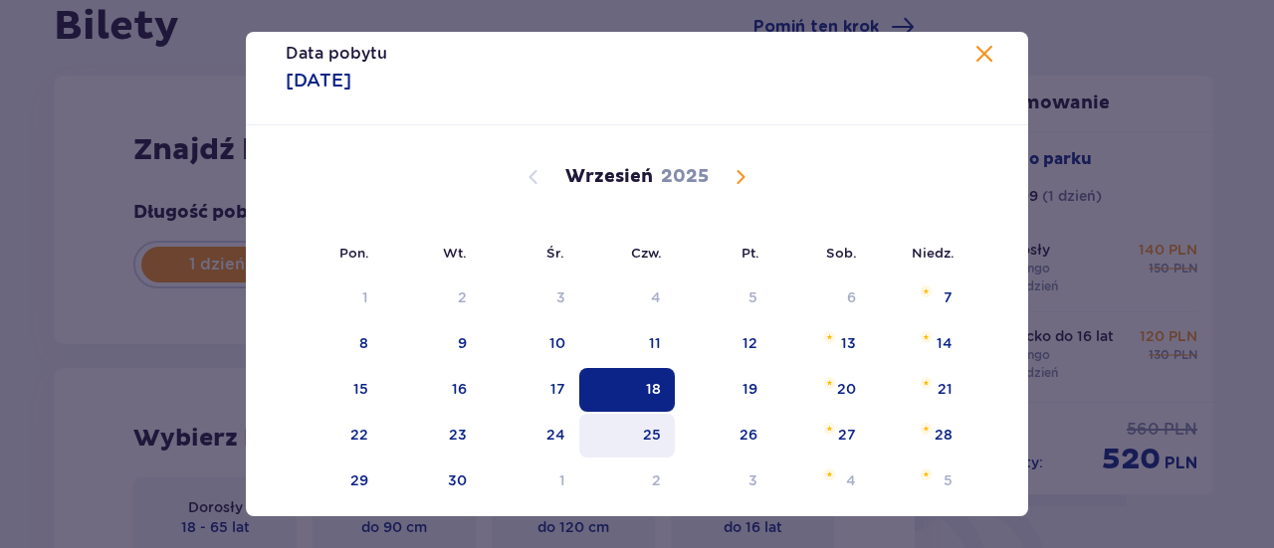
click at [652, 419] on div "25" at bounding box center [627, 436] width 97 height 44
type input "[DATE]"
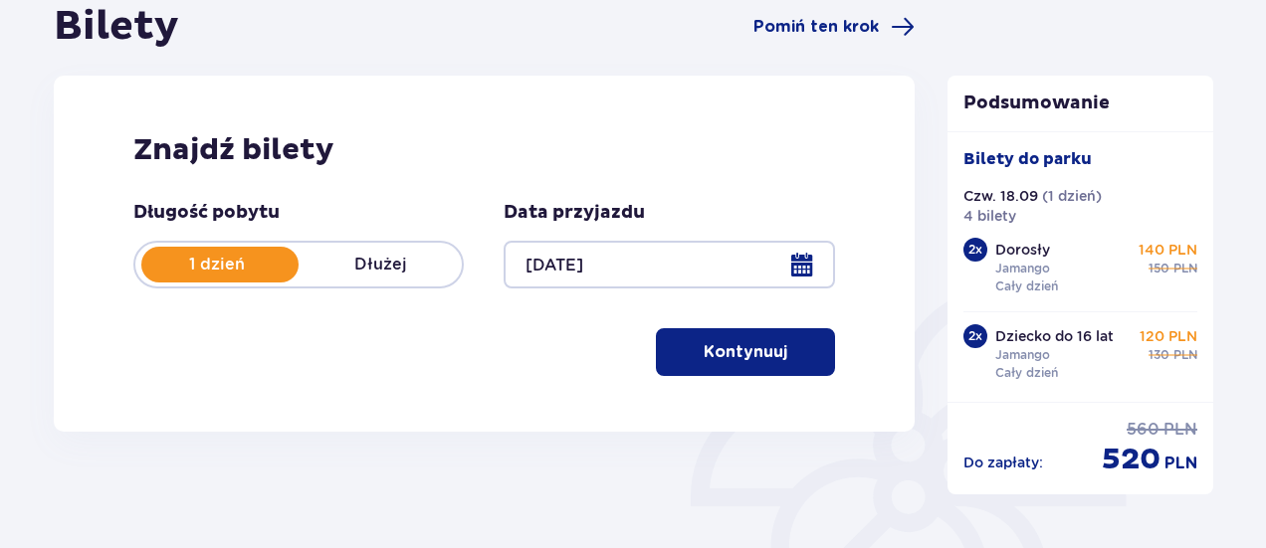
click at [718, 365] on button "Kontynuuj" at bounding box center [745, 352] width 179 height 48
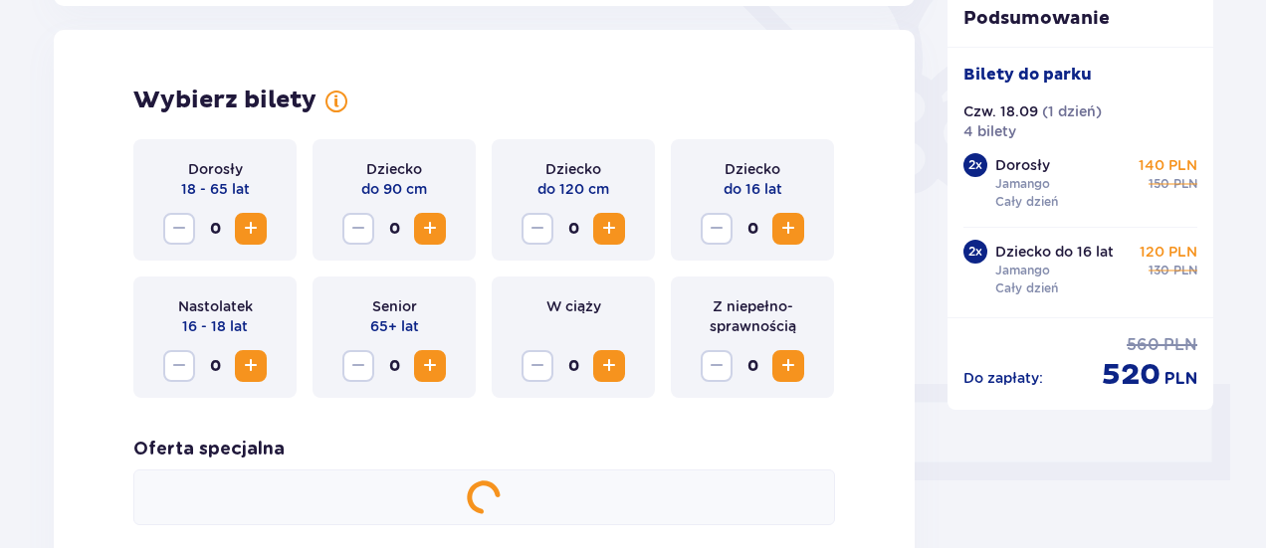
scroll to position [553, 0]
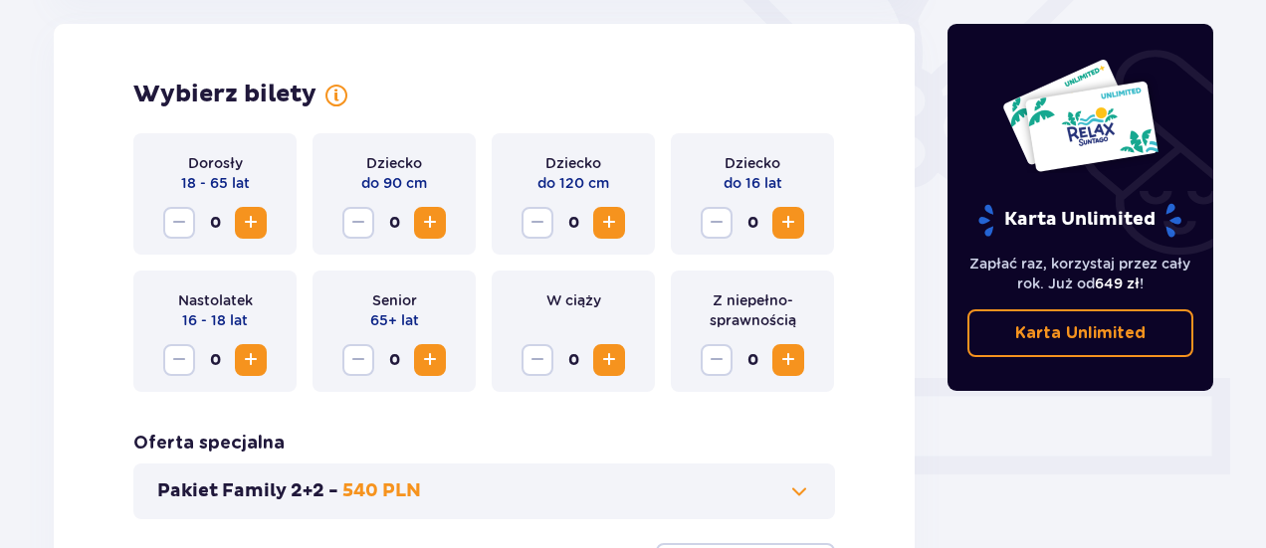
click at [800, 226] on button "Increase" at bounding box center [788, 223] width 32 height 32
click at [247, 232] on span "Increase" at bounding box center [251, 223] width 24 height 24
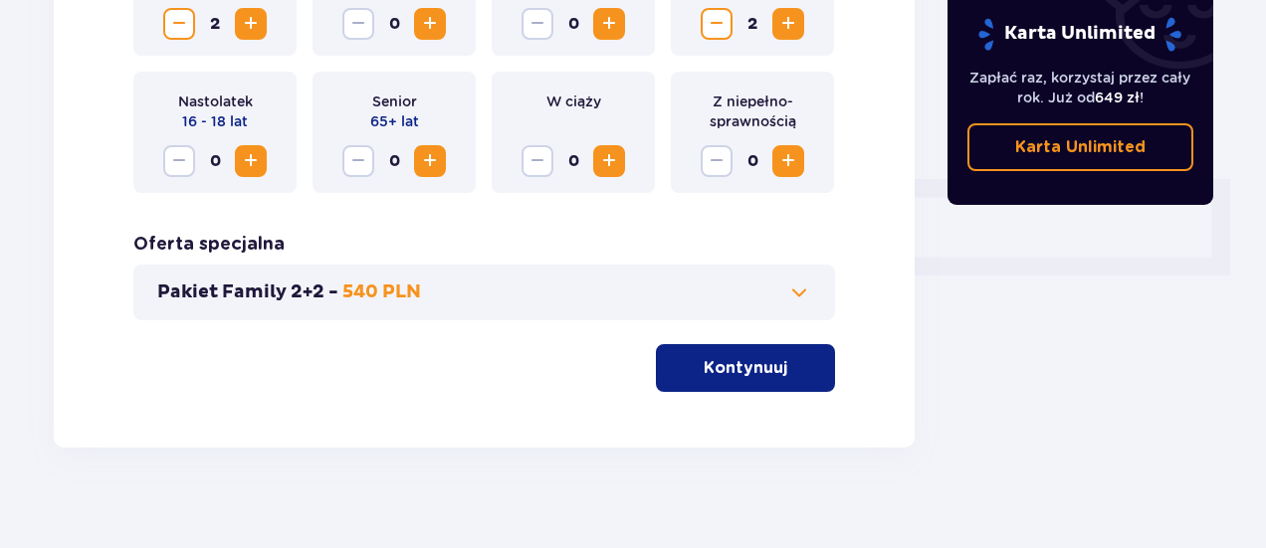
scroll to position [753, 0]
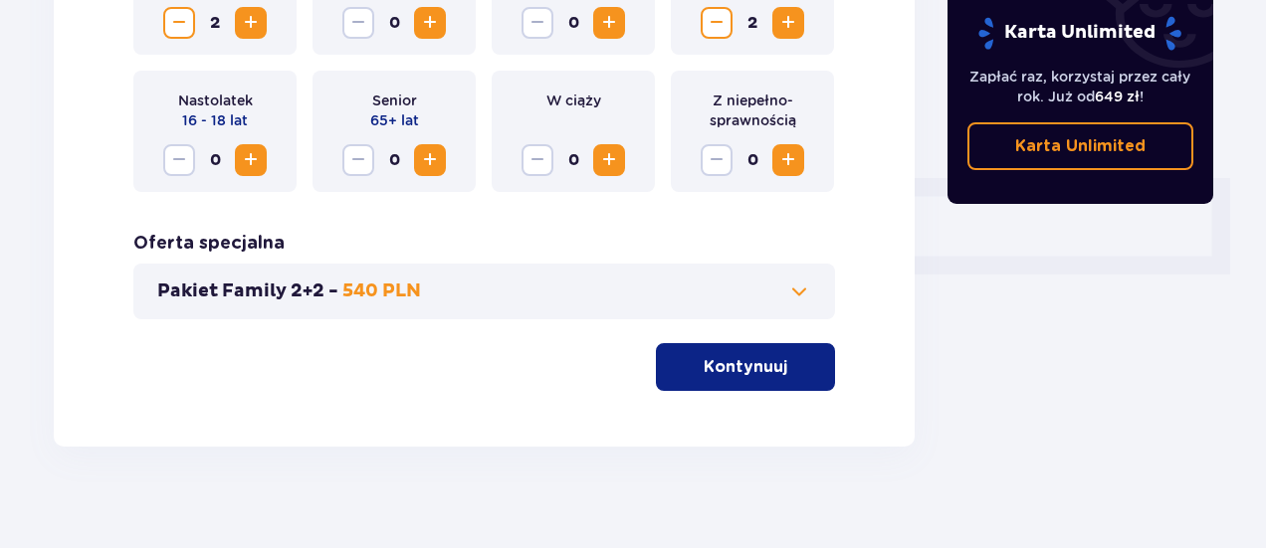
click at [768, 375] on p "Kontynuuj" at bounding box center [746, 367] width 84 height 22
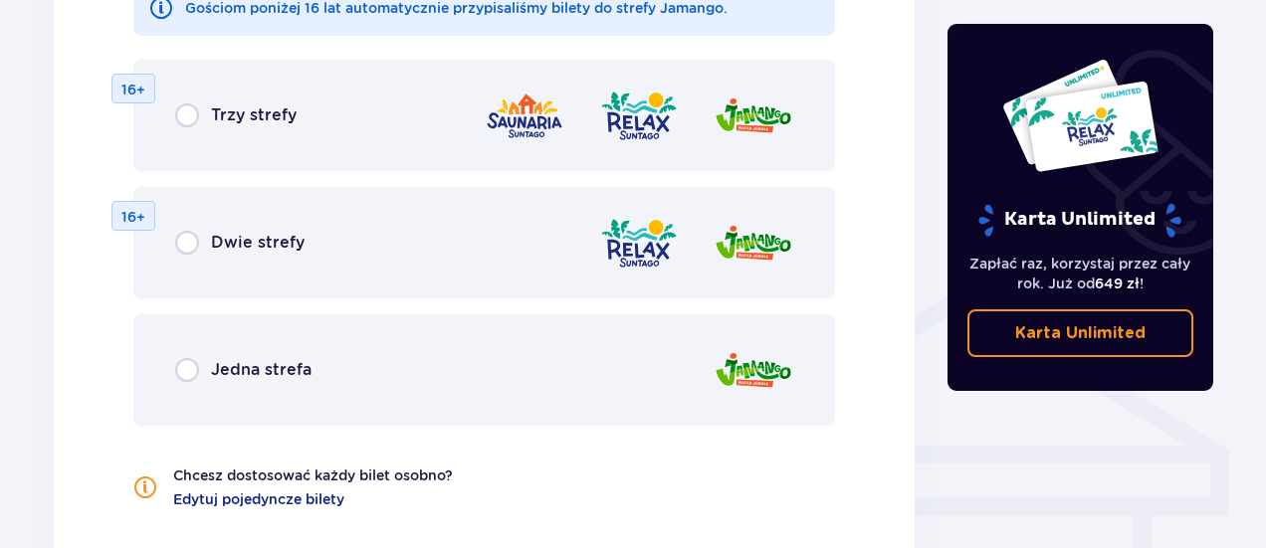
scroll to position [1407, 0]
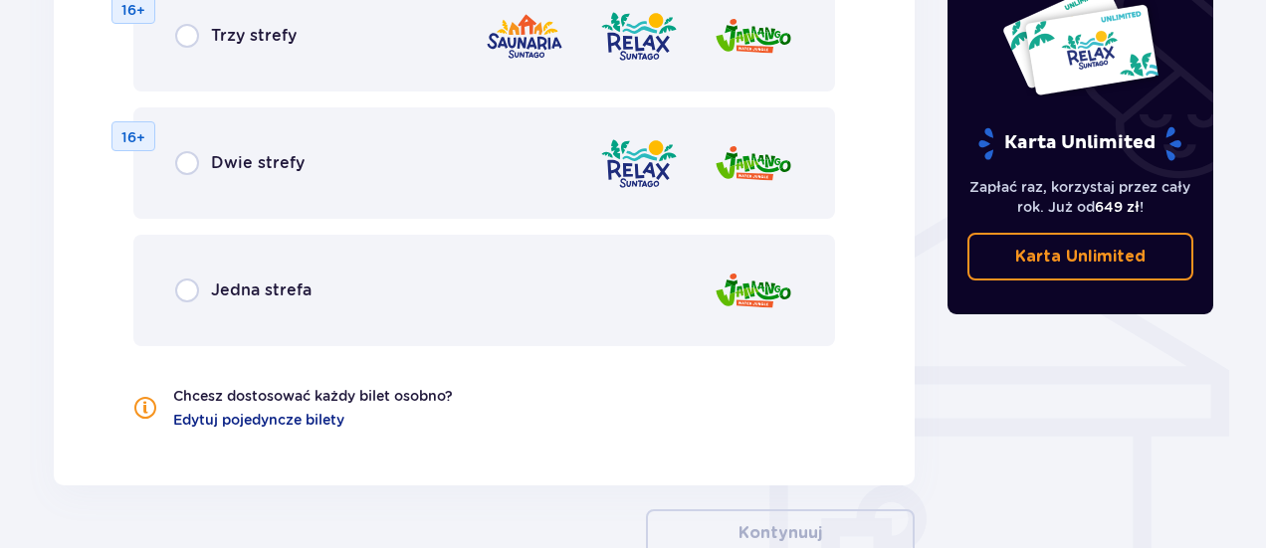
click at [457, 292] on div "Jedna strefa" at bounding box center [484, 290] width 702 height 111
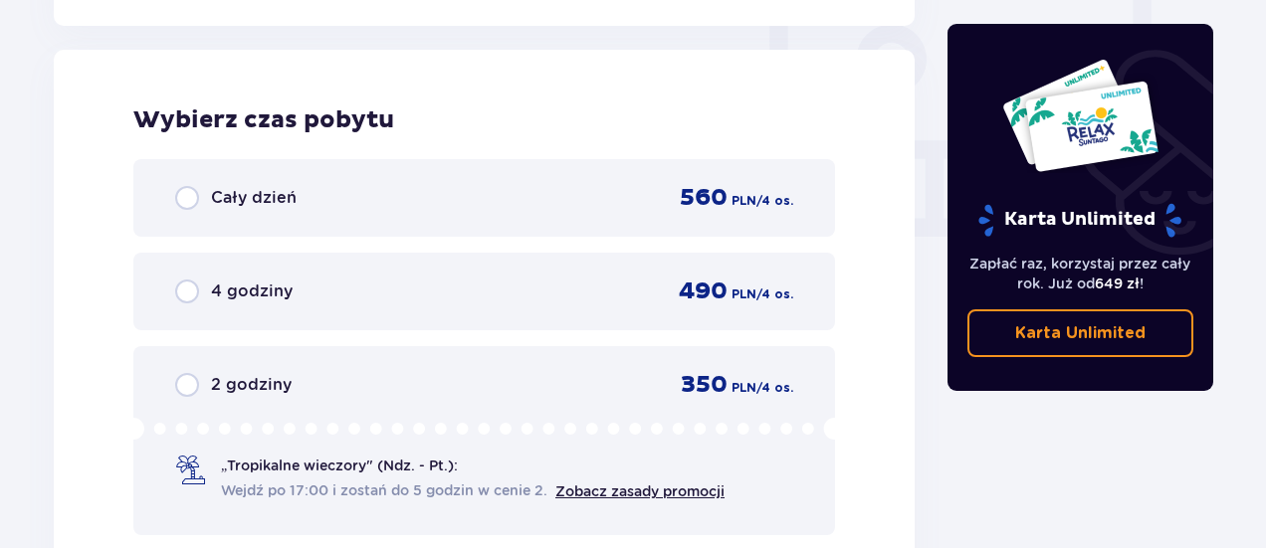
scroll to position [1869, 0]
click at [269, 163] on div "Cały dzień 560 PLN / 4 os." at bounding box center [484, 196] width 702 height 78
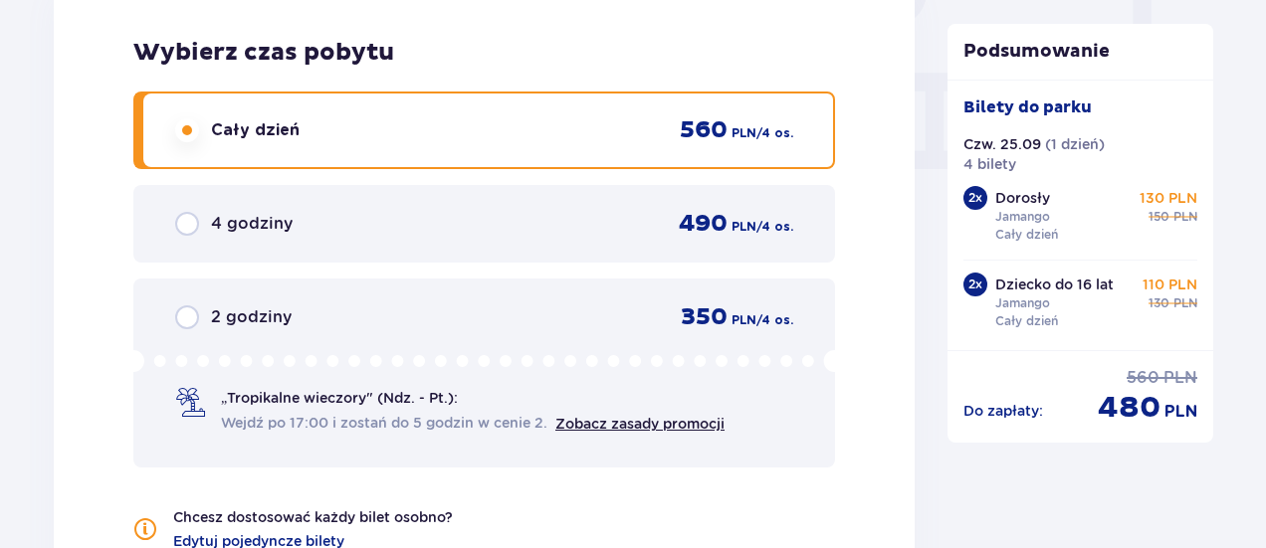
scroll to position [1917, 0]
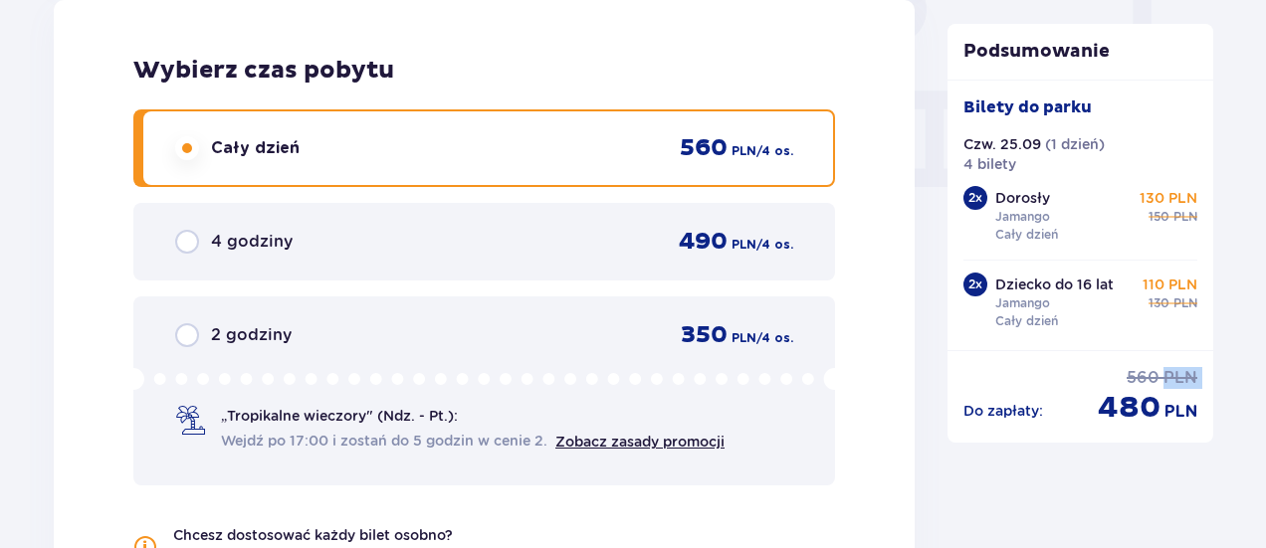
drag, startPoint x: 1093, startPoint y: 412, endPoint x: 1165, endPoint y: 384, distance: 76.9
click at [1166, 384] on div "Do zapłaty : 560 PLN 480 PLN" at bounding box center [1080, 397] width 235 height 60
click at [1033, 419] on p "Do zapłaty :" at bounding box center [1003, 411] width 80 height 20
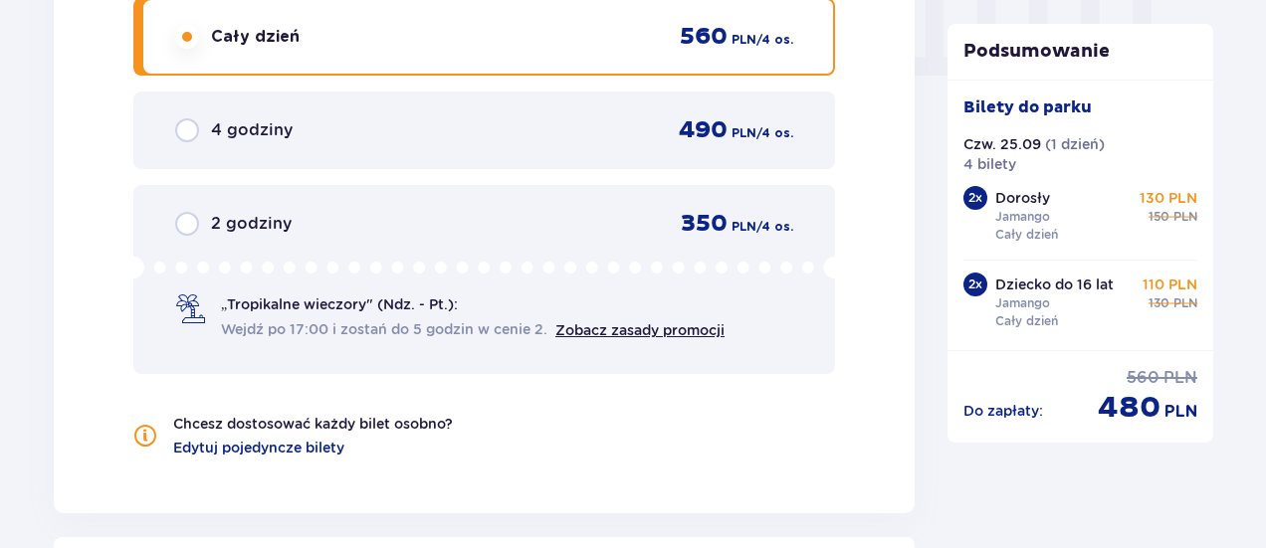
scroll to position [2022, 0]
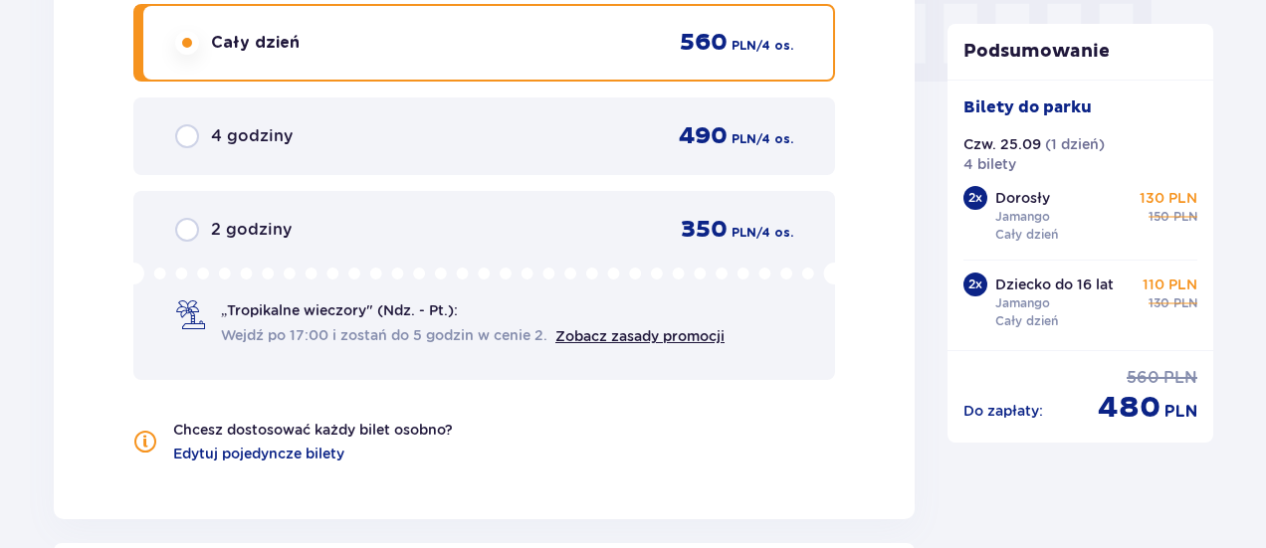
click at [354, 246] on div "2 godziny 350 PLN / 4 os. „Tropikalne wieczory" (Ndz. - Pt.): Wejdź po 17:00 i …" at bounding box center [484, 285] width 702 height 189
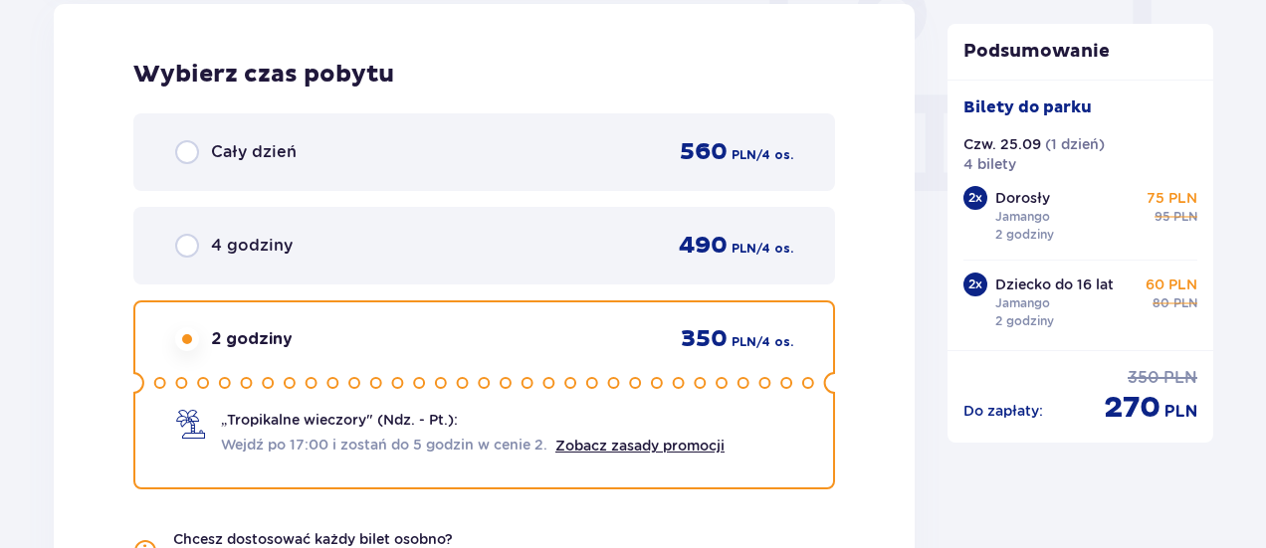
scroll to position [1909, 0]
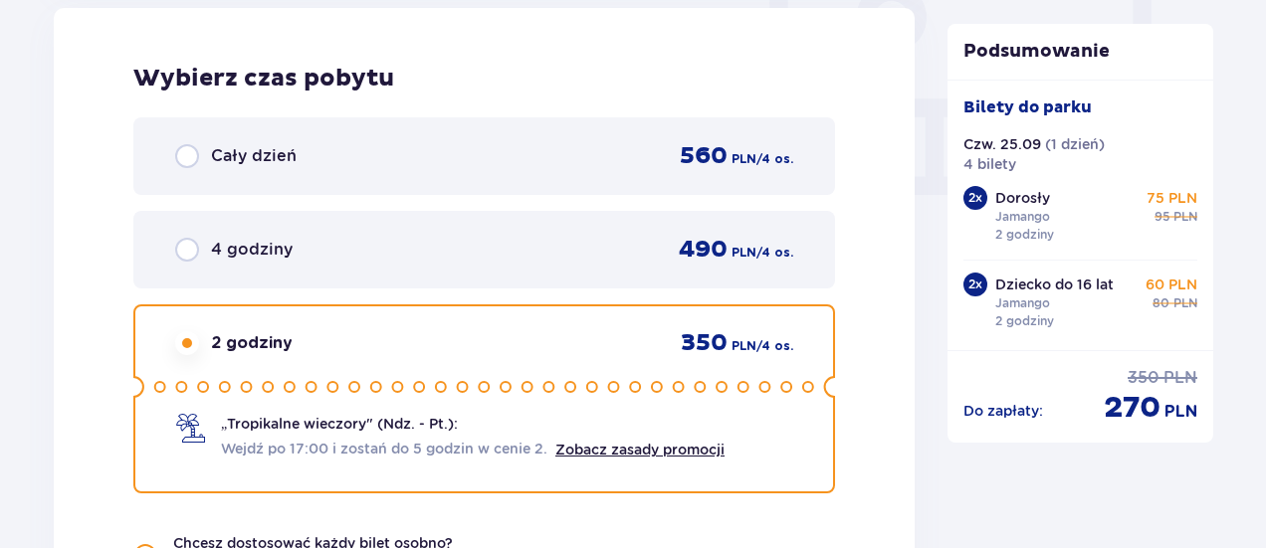
click at [360, 149] on div "Cały dzień 560 PLN / 4 os." at bounding box center [484, 156] width 618 height 30
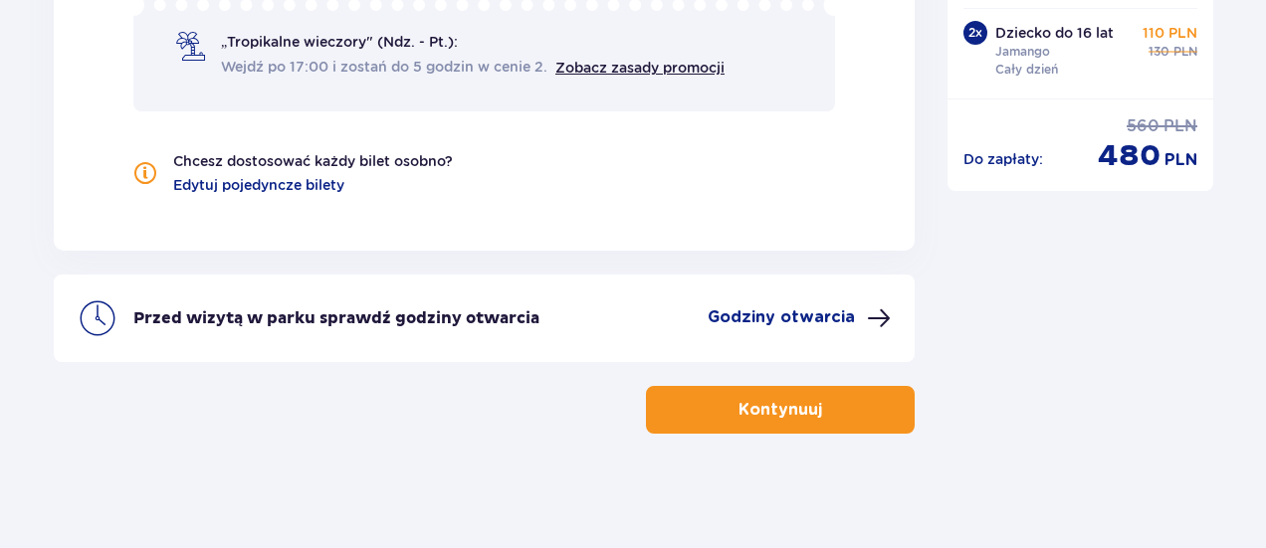
scroll to position [2295, 0]
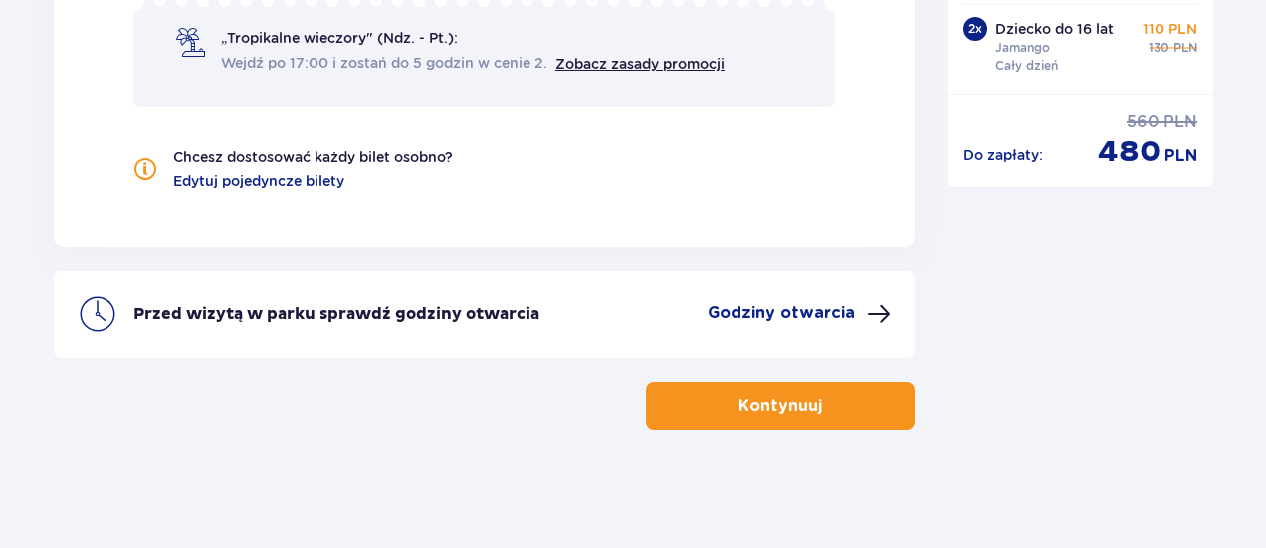
click at [800, 407] on p "Kontynuuj" at bounding box center [781, 406] width 84 height 22
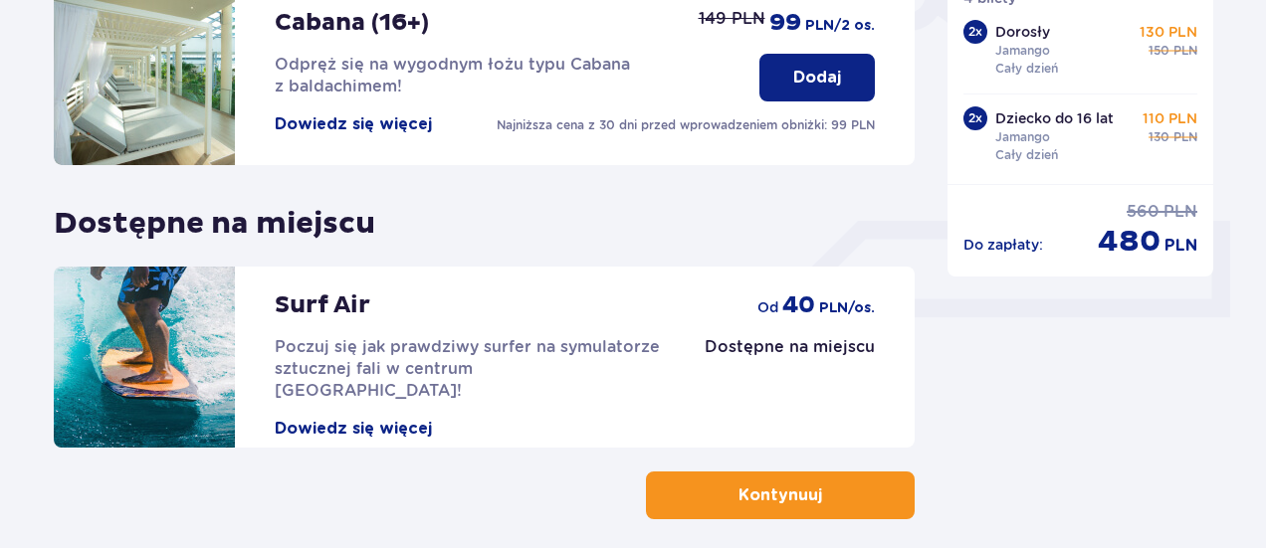
scroll to position [800, 0]
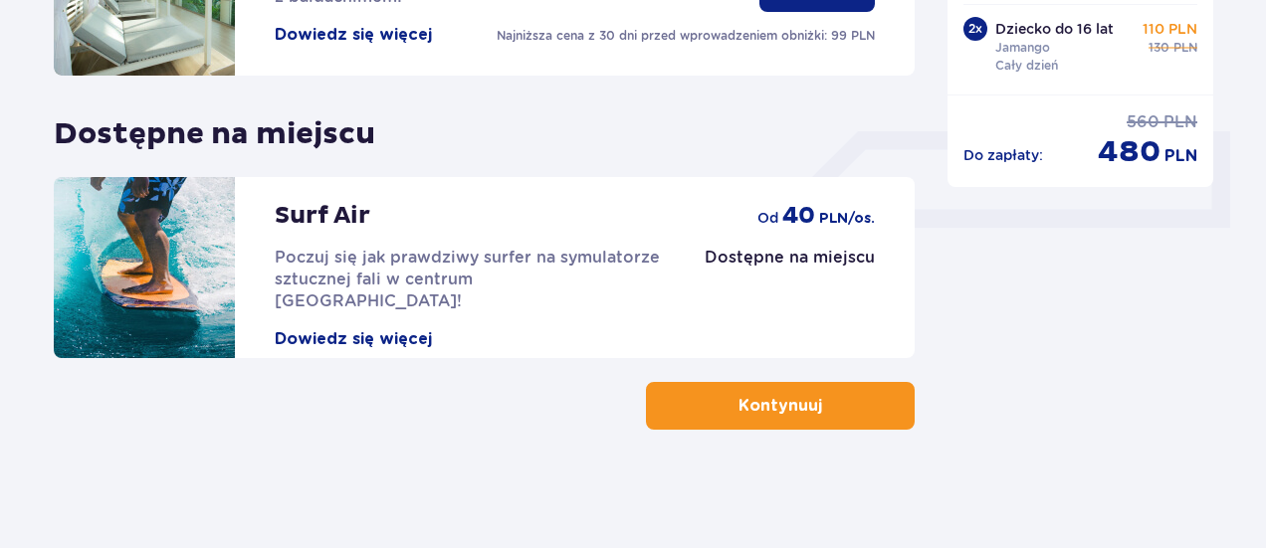
click at [836, 417] on button "Kontynuuj" at bounding box center [780, 406] width 269 height 48
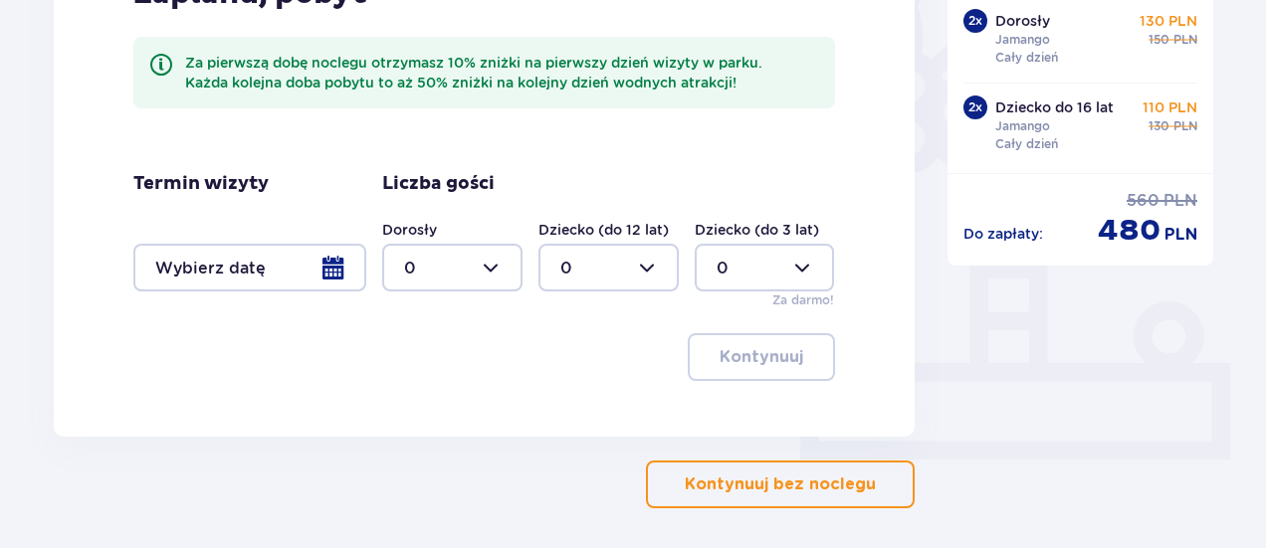
scroll to position [570, 0]
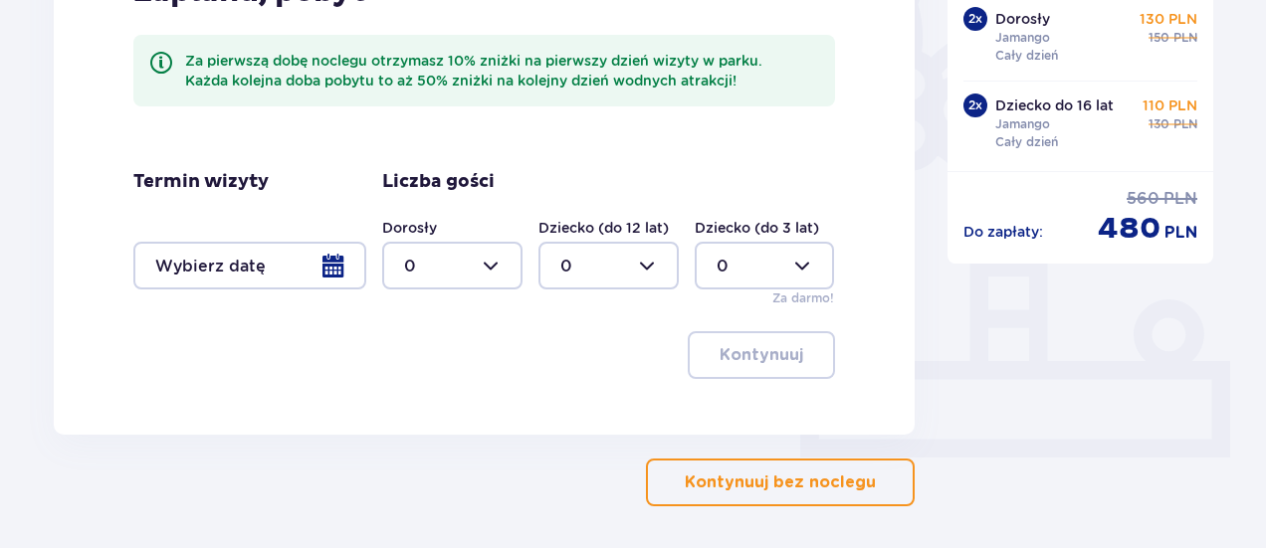
click at [821, 490] on p "Kontynuuj bez noclegu" at bounding box center [780, 483] width 191 height 22
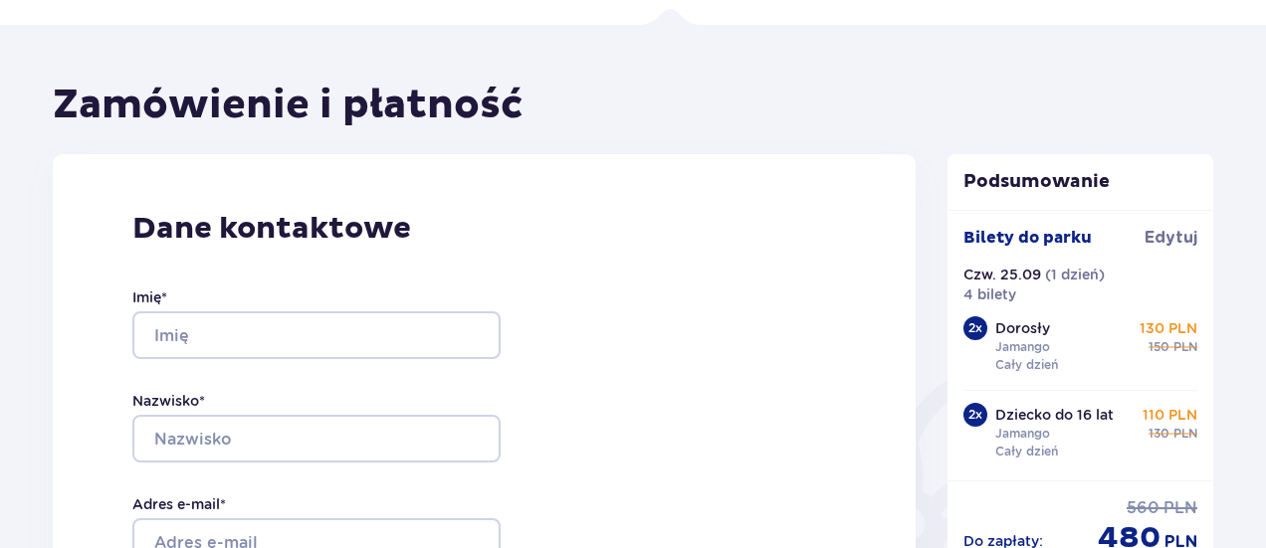
scroll to position [147, 0]
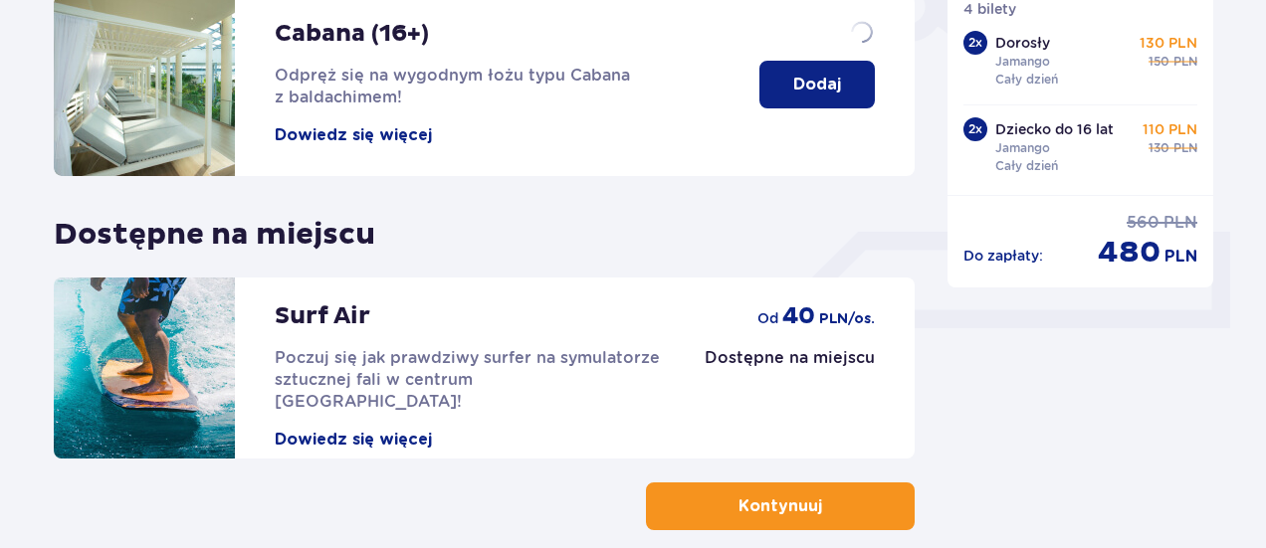
scroll to position [800, 0]
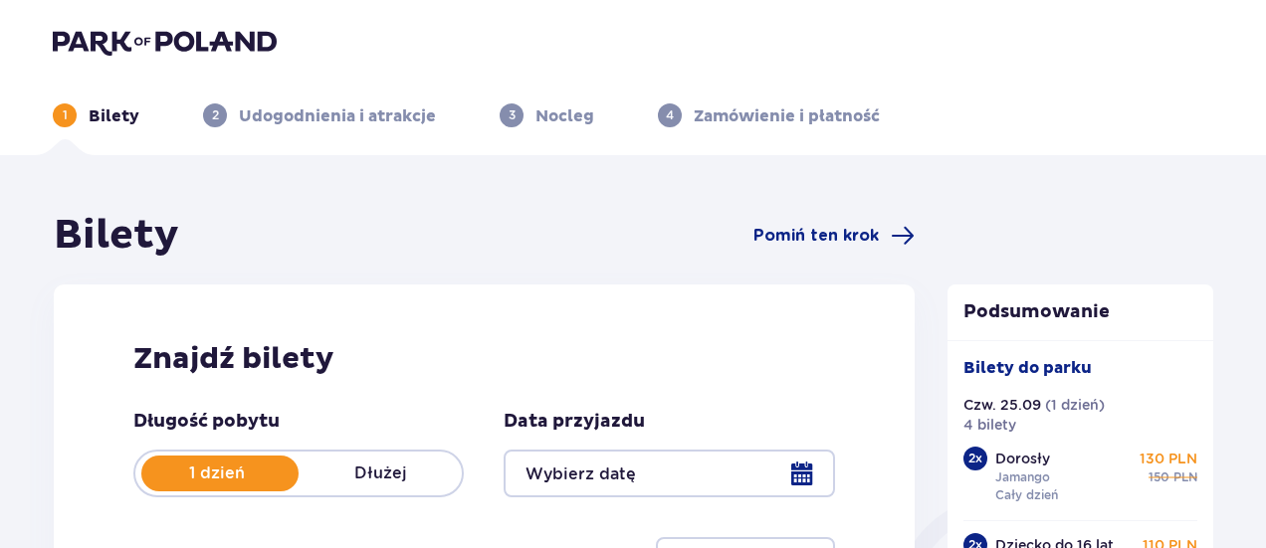
type input "25.09.25"
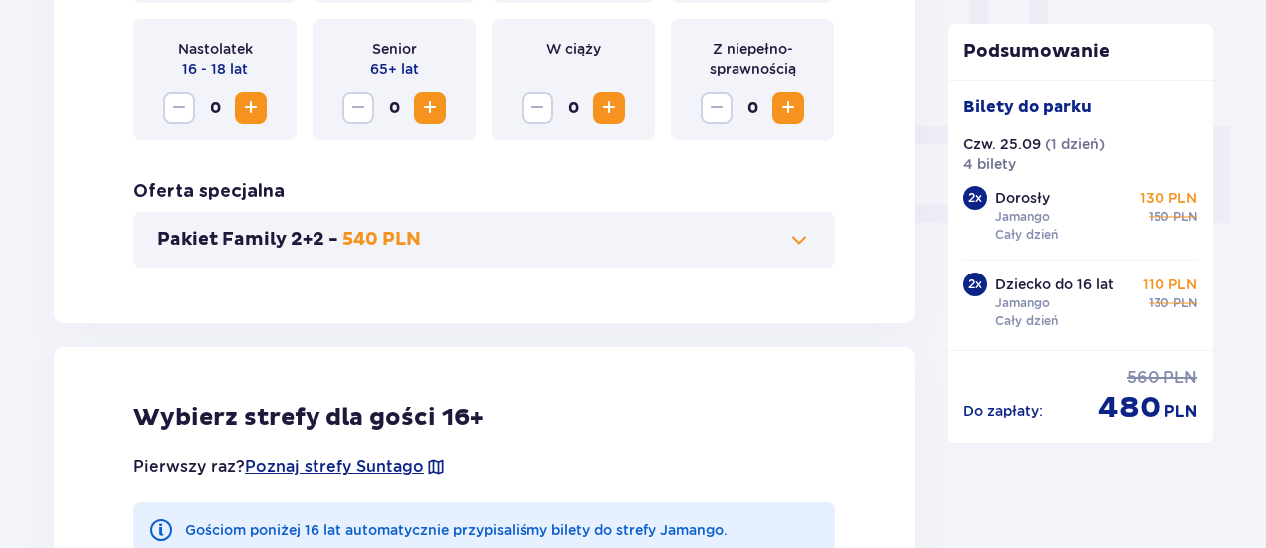
click at [597, 242] on button "Pakiet Family 2+2 - 540 PLN" at bounding box center [484, 240] width 654 height 24
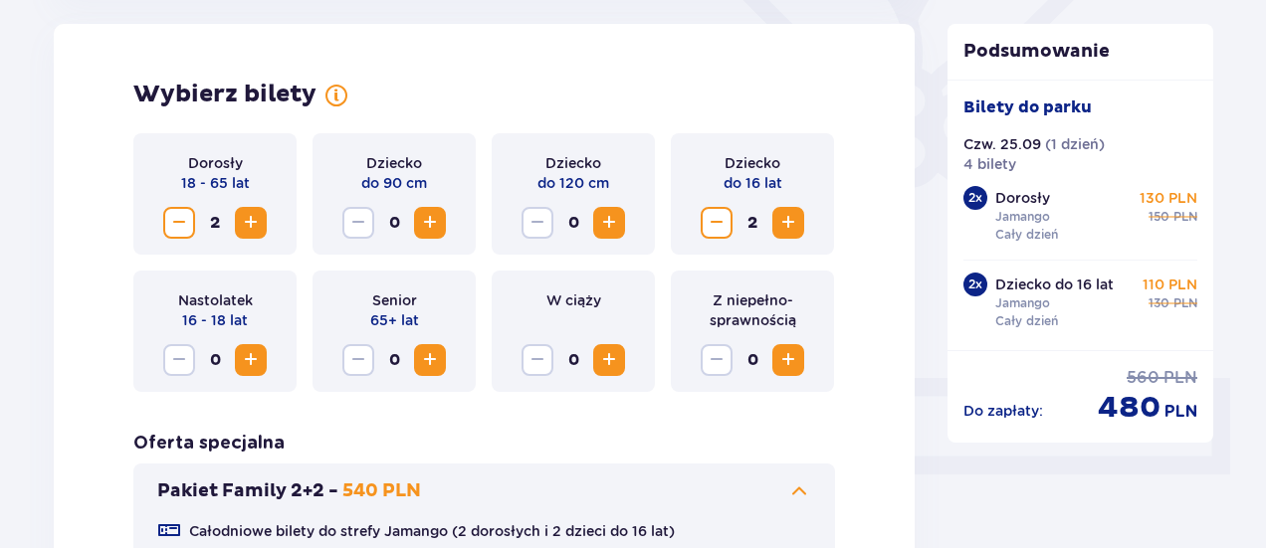
scroll to position [768, 0]
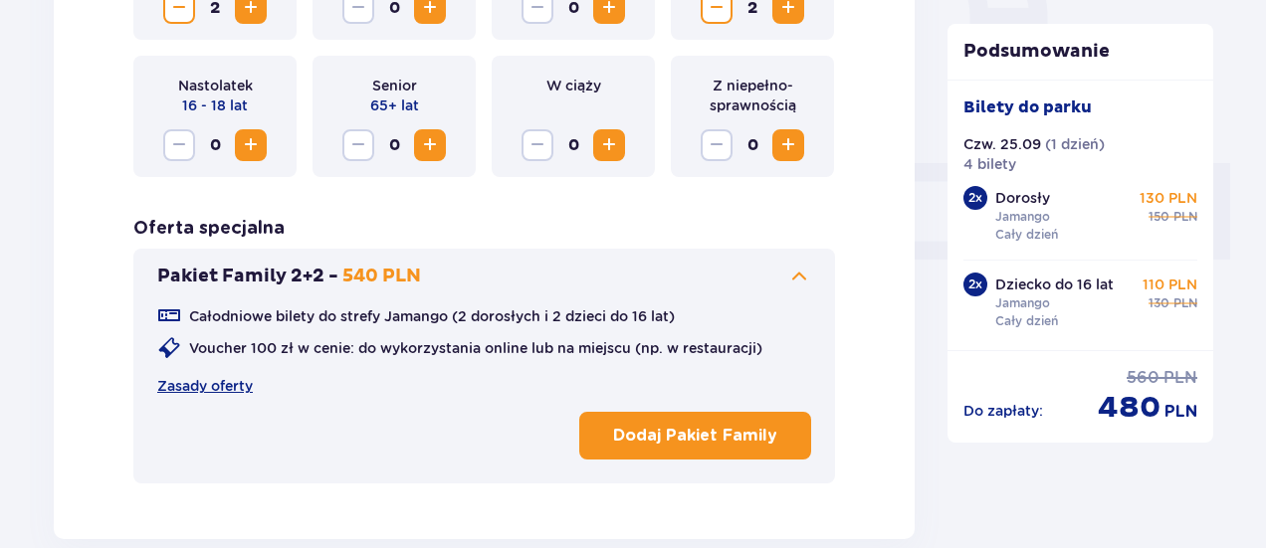
click at [710, 429] on p "Dodaj Pakiet Family" at bounding box center [695, 436] width 164 height 22
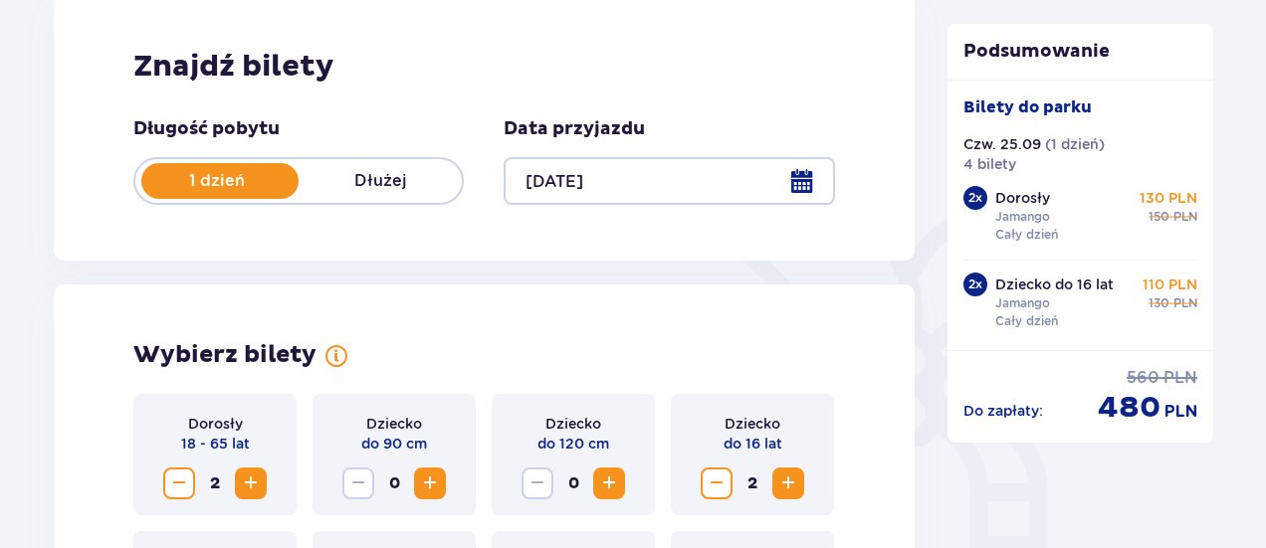
scroll to position [261, 0]
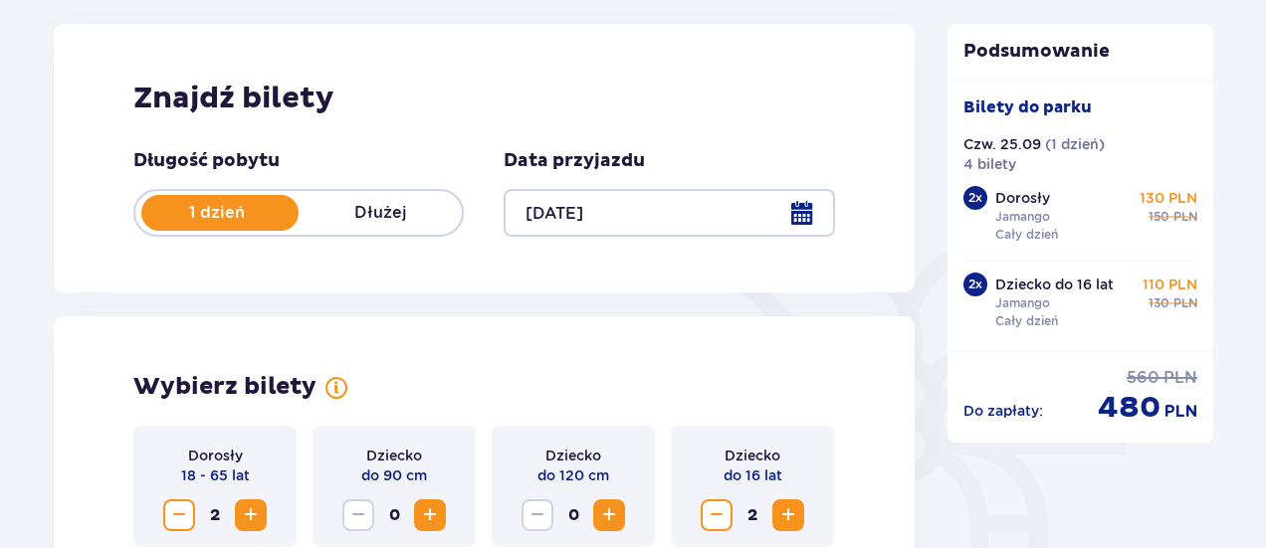
click at [681, 195] on div at bounding box center [669, 213] width 330 height 48
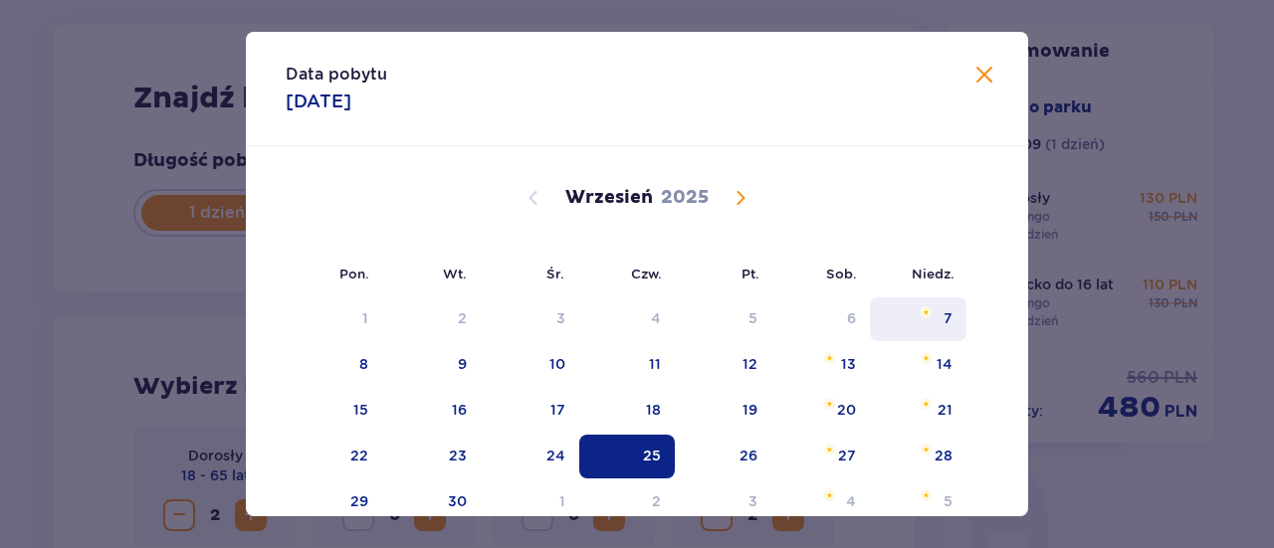
click at [948, 325] on div "7" at bounding box center [948, 319] width 9 height 20
click at [934, 325] on div "7" at bounding box center [918, 320] width 97 height 44
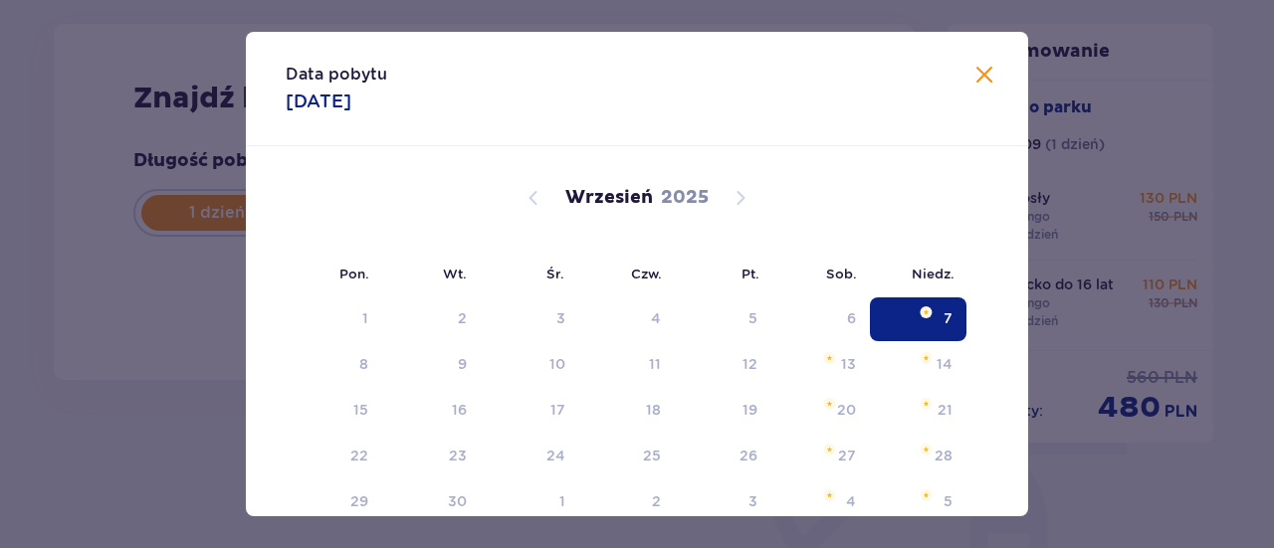
type input "[DATE]"
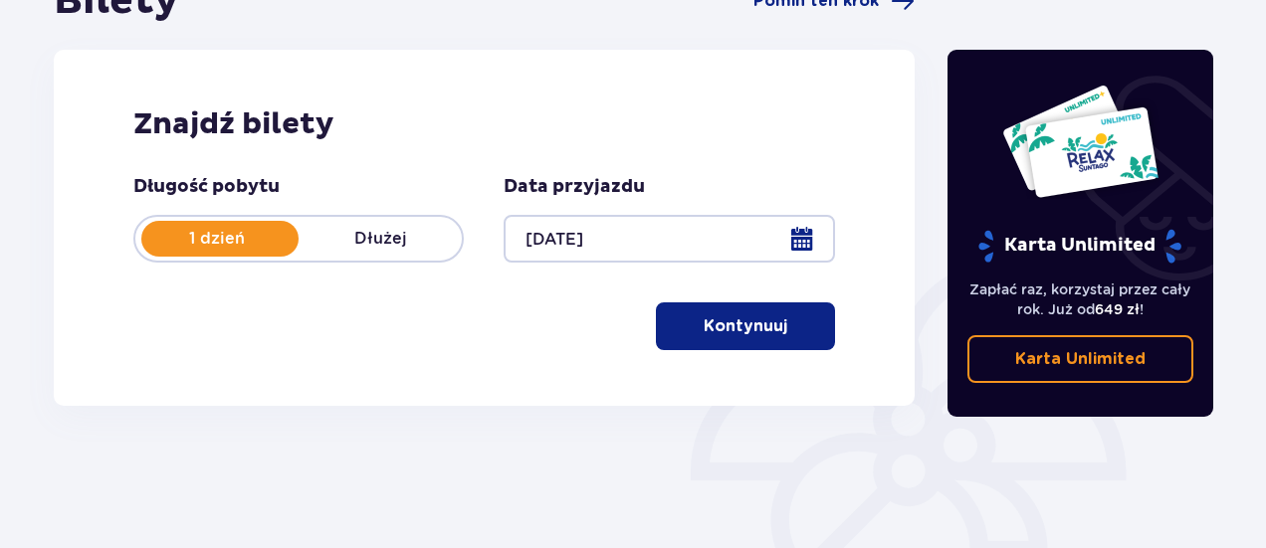
scroll to position [261, 0]
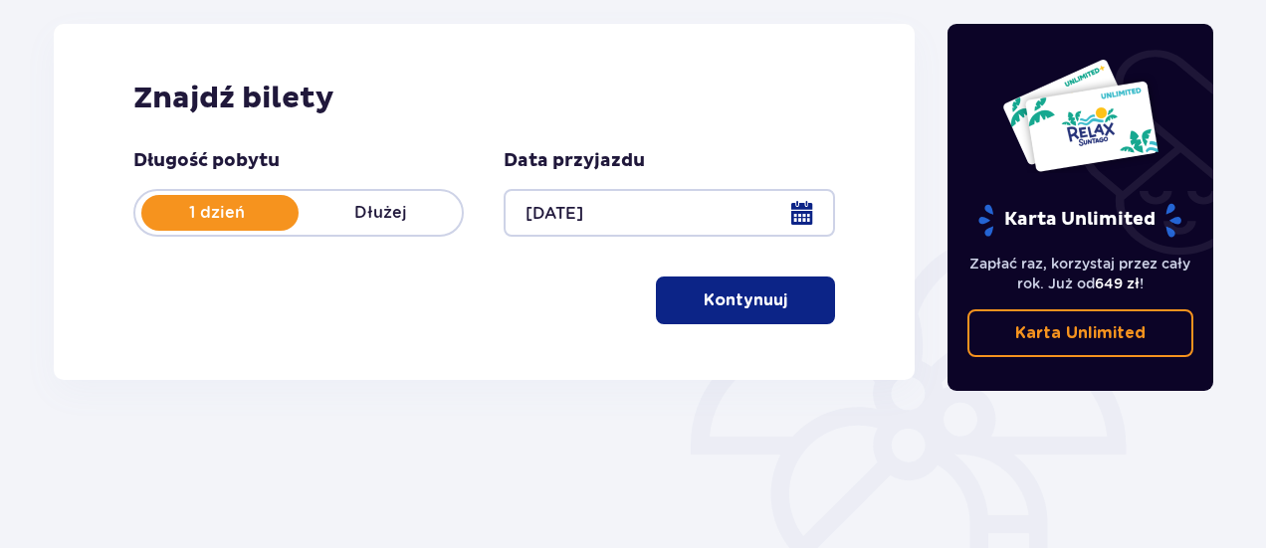
click at [748, 310] on p "Kontynuuj" at bounding box center [746, 301] width 84 height 22
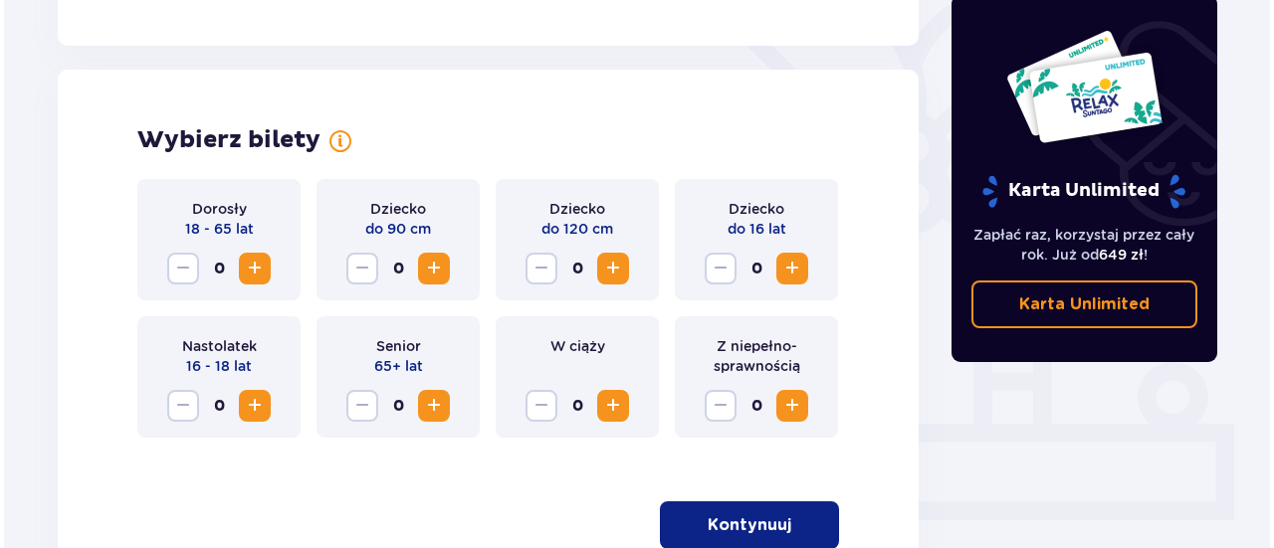
scroll to position [553, 0]
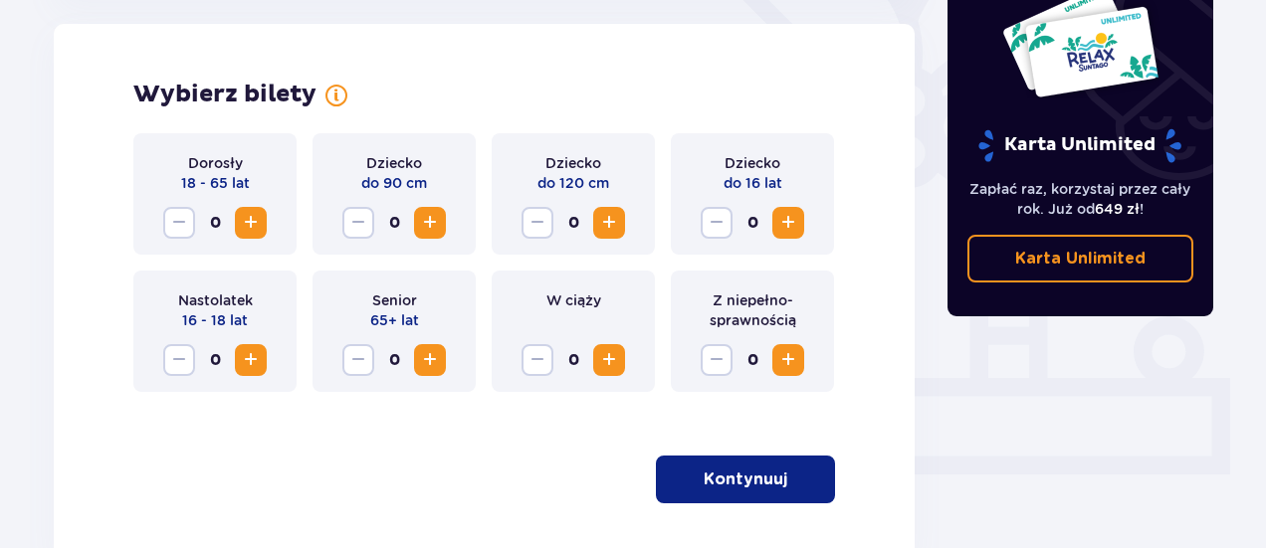
click at [249, 220] on span "Increase" at bounding box center [251, 223] width 24 height 24
click at [251, 220] on span "Increase" at bounding box center [251, 223] width 24 height 24
click at [788, 222] on span "Increase" at bounding box center [788, 223] width 24 height 24
click at [769, 479] on p "Kontynuuj" at bounding box center [746, 480] width 84 height 22
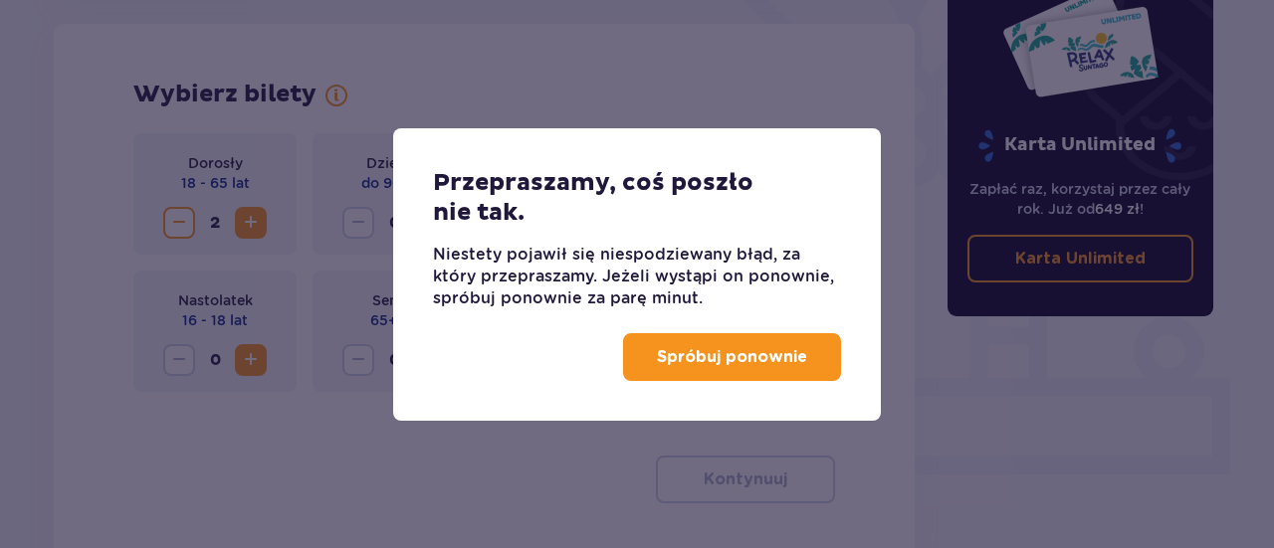
click at [740, 355] on p "Spróbuj ponownie" at bounding box center [732, 357] width 150 height 22
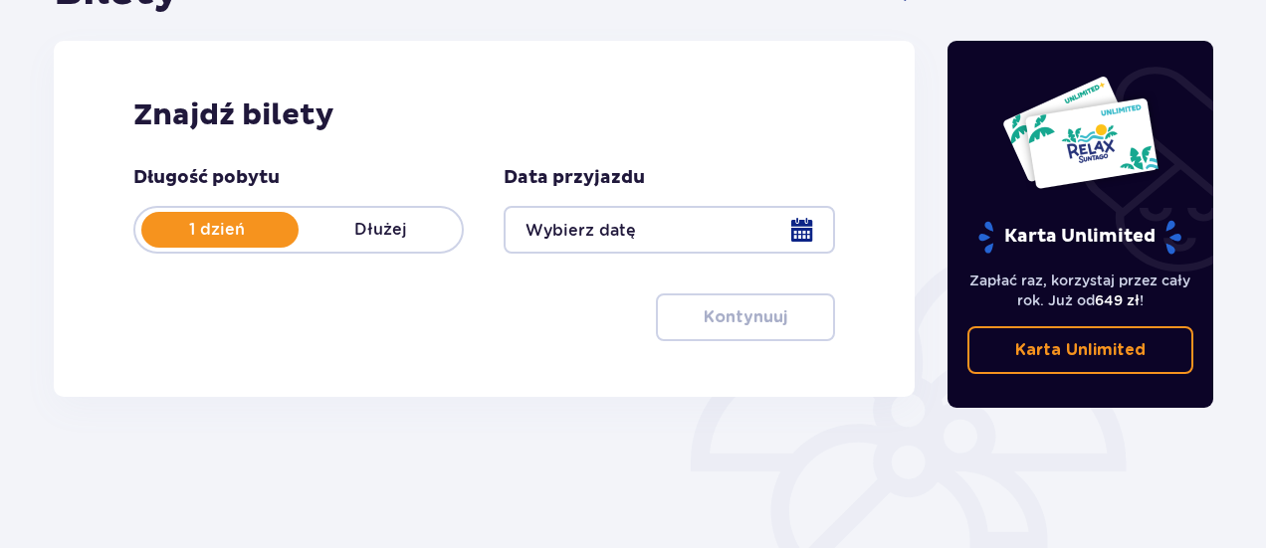
click at [700, 230] on div at bounding box center [669, 230] width 330 height 48
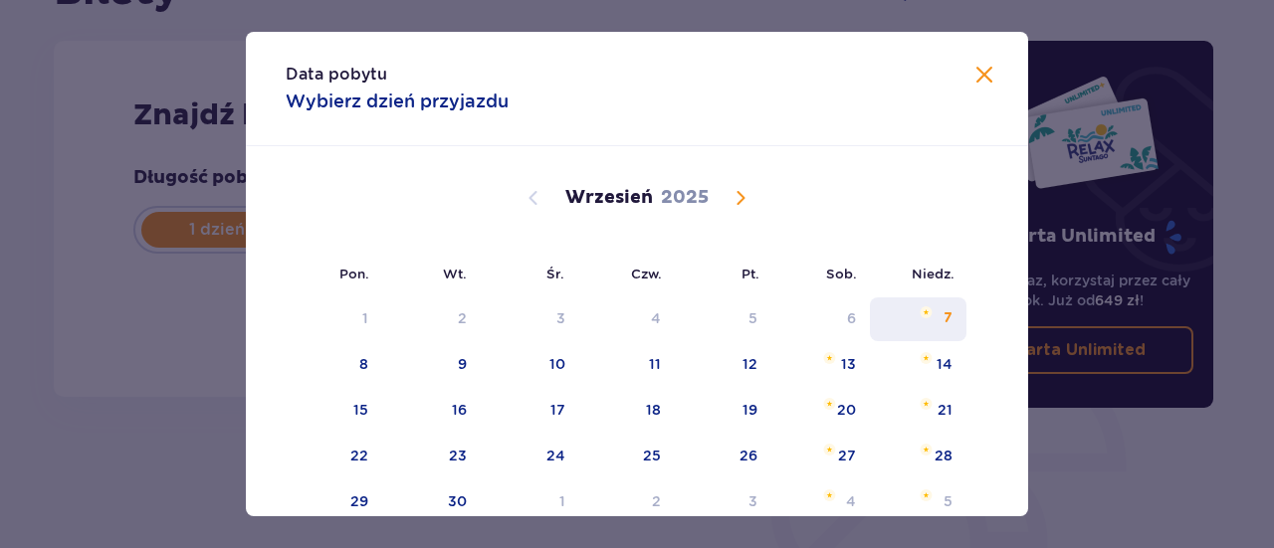
click at [932, 326] on div "7" at bounding box center [918, 320] width 97 height 44
type input "07.09.25"
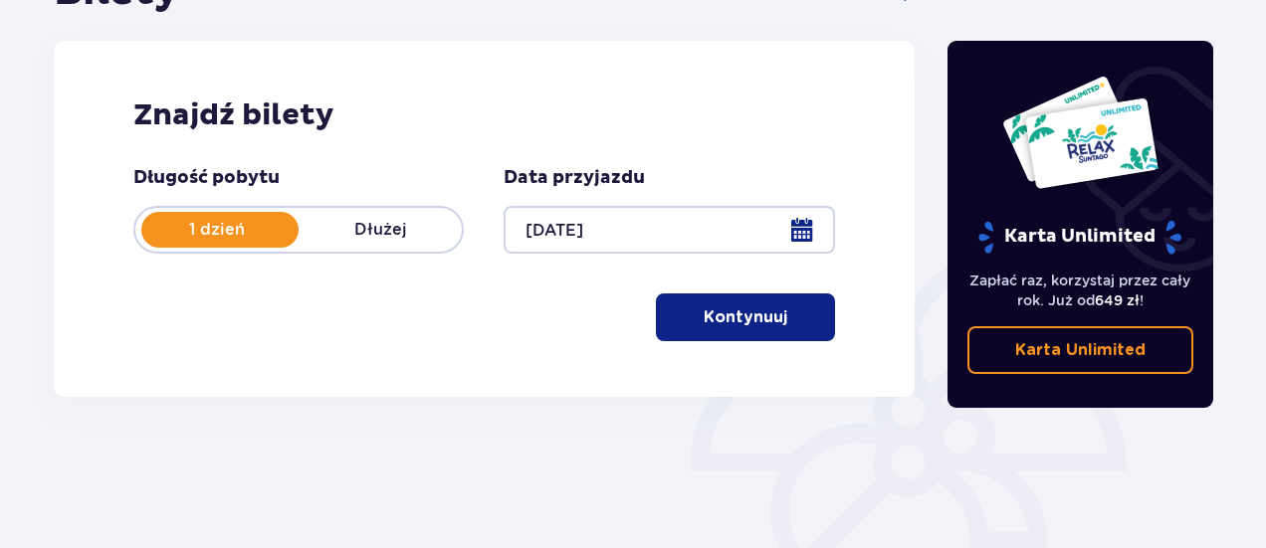
click at [704, 315] on p "Kontynuuj" at bounding box center [746, 318] width 84 height 22
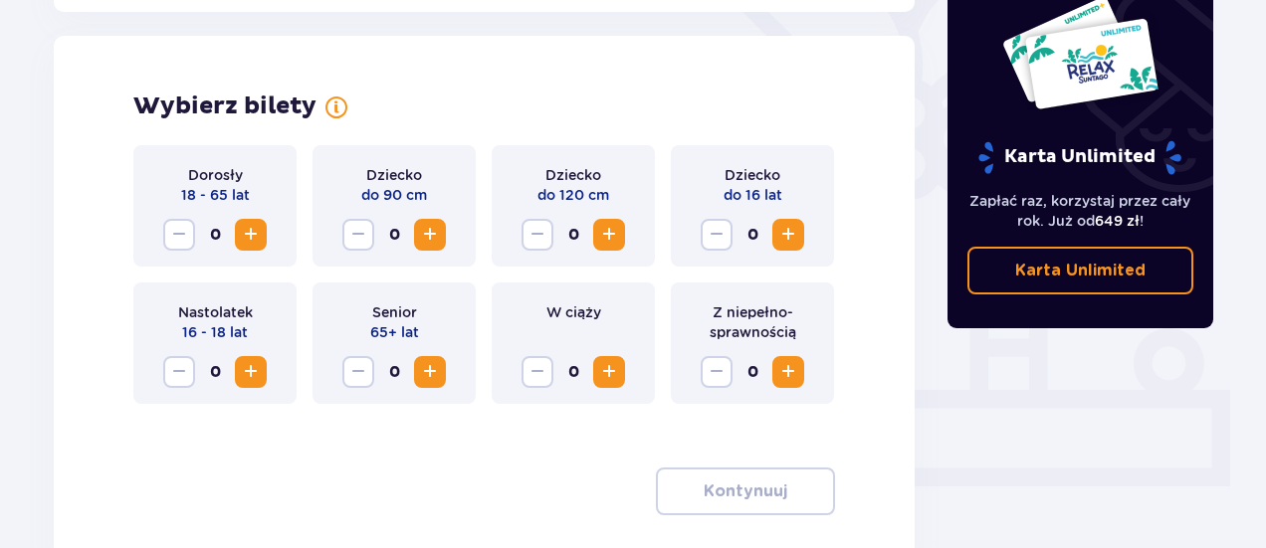
scroll to position [553, 0]
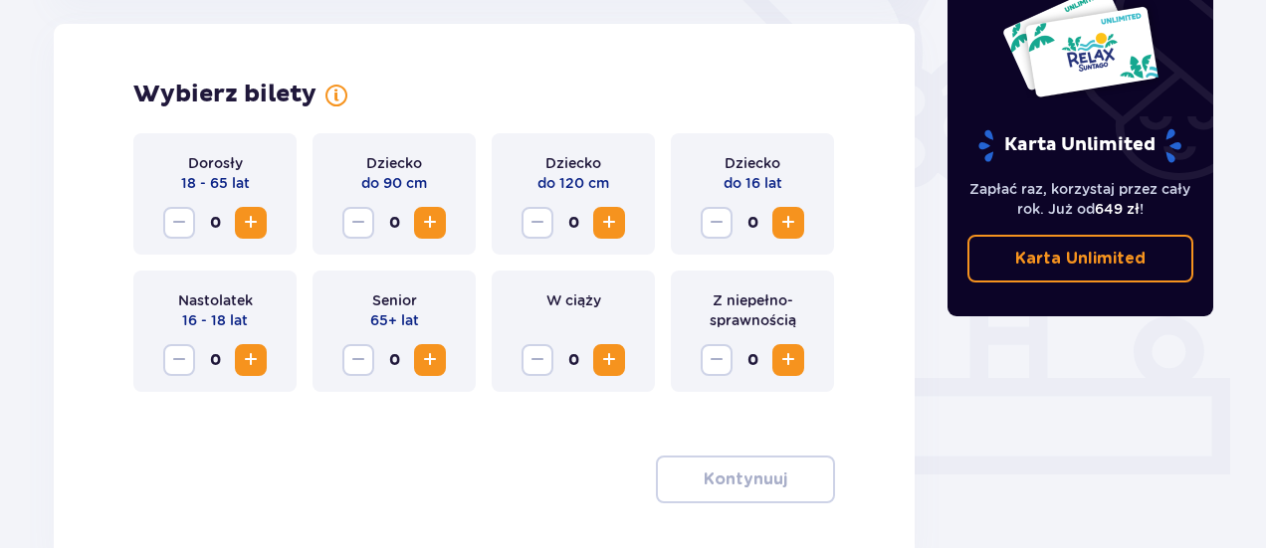
click at [252, 238] on button "Increase" at bounding box center [251, 223] width 32 height 32
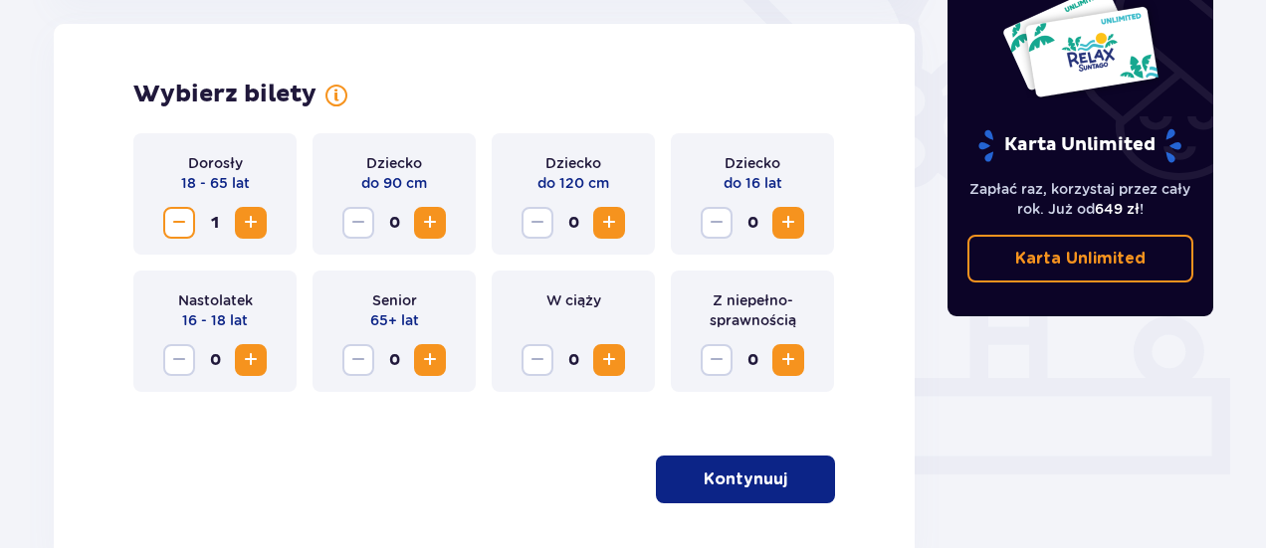
click at [252, 238] on button "Increase" at bounding box center [251, 223] width 32 height 32
click at [791, 237] on button "Increase" at bounding box center [788, 223] width 32 height 32
click at [747, 477] on p "Kontynuuj" at bounding box center [746, 480] width 84 height 22
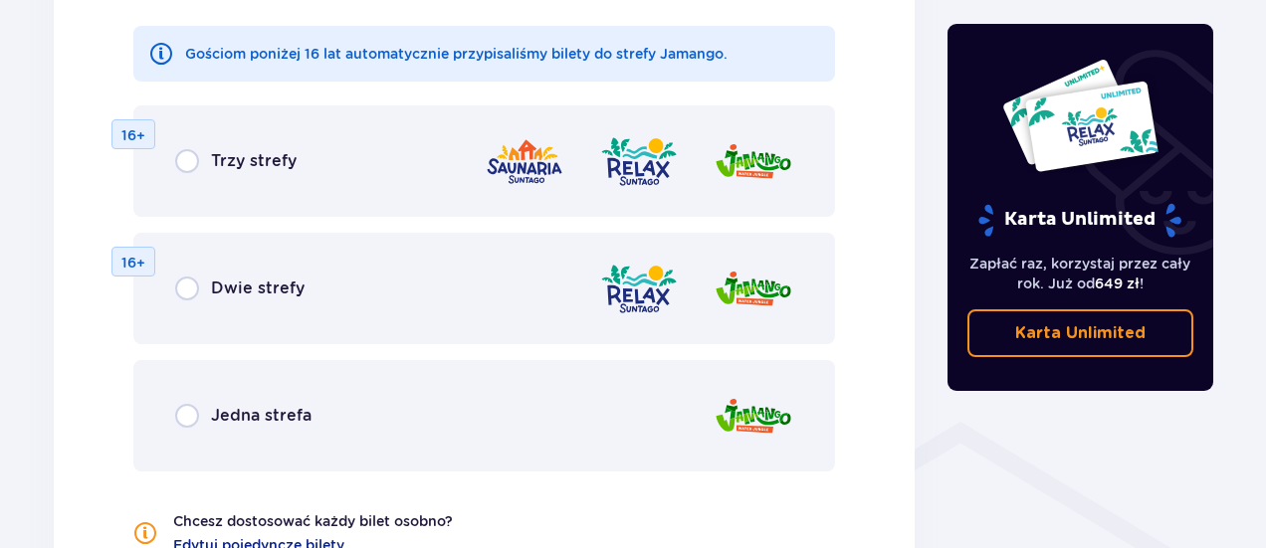
click at [492, 387] on div "Jedna strefa" at bounding box center [484, 415] width 702 height 111
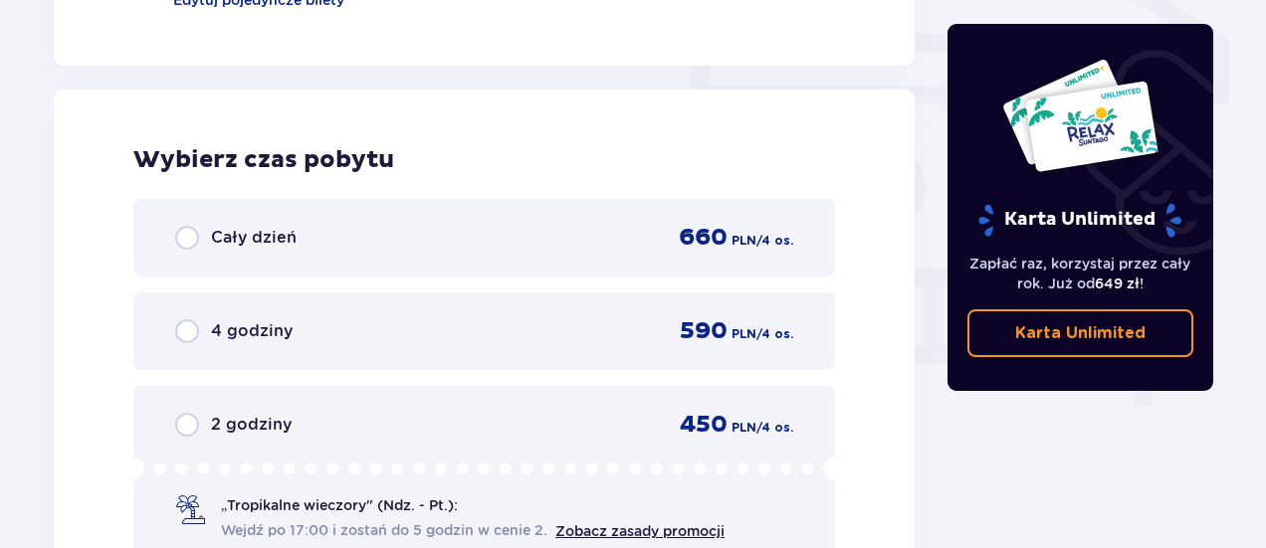
scroll to position [1782, 0]
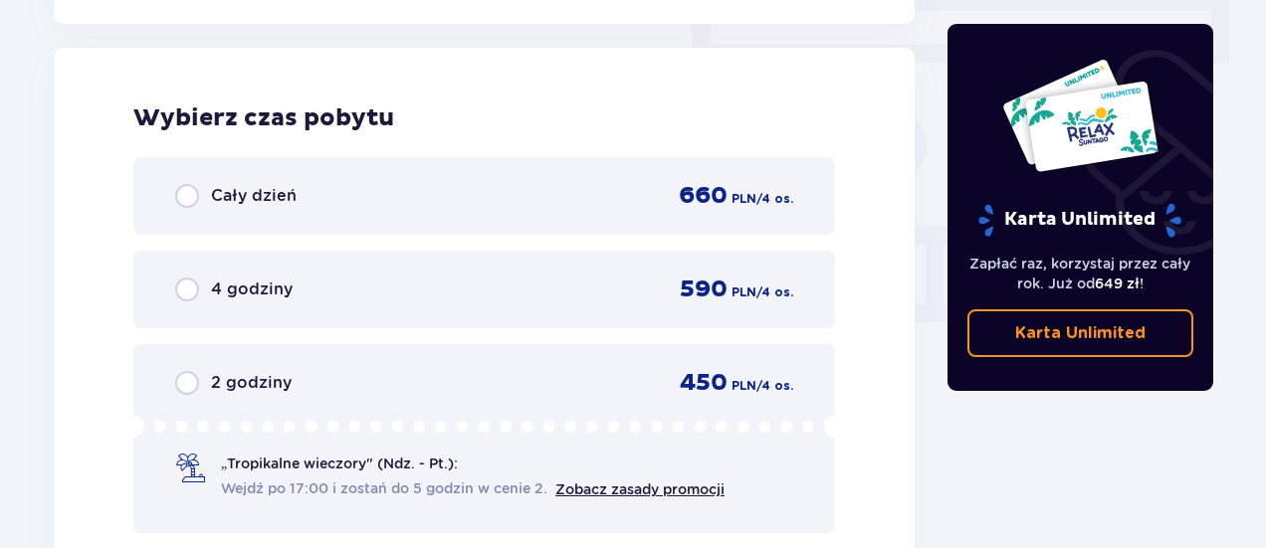
click at [379, 194] on div "Cały dzień 660 PLN / 4 os." at bounding box center [484, 196] width 618 height 30
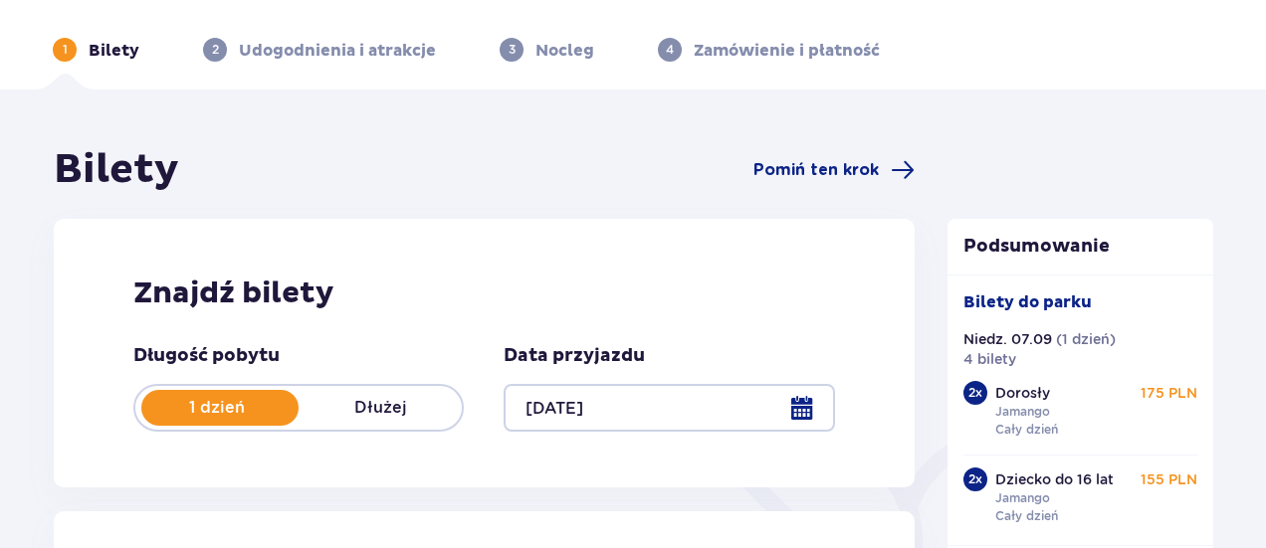
scroll to position [0, 0]
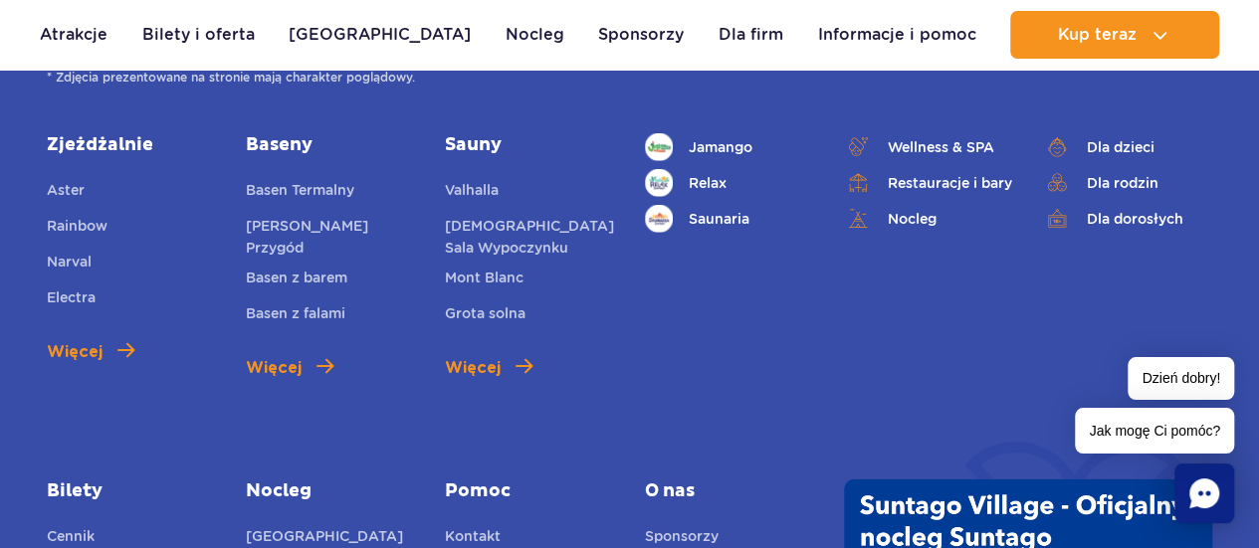
scroll to position [2911, 0]
click at [488, 290] on link "Mont Blanc" at bounding box center [484, 280] width 79 height 28
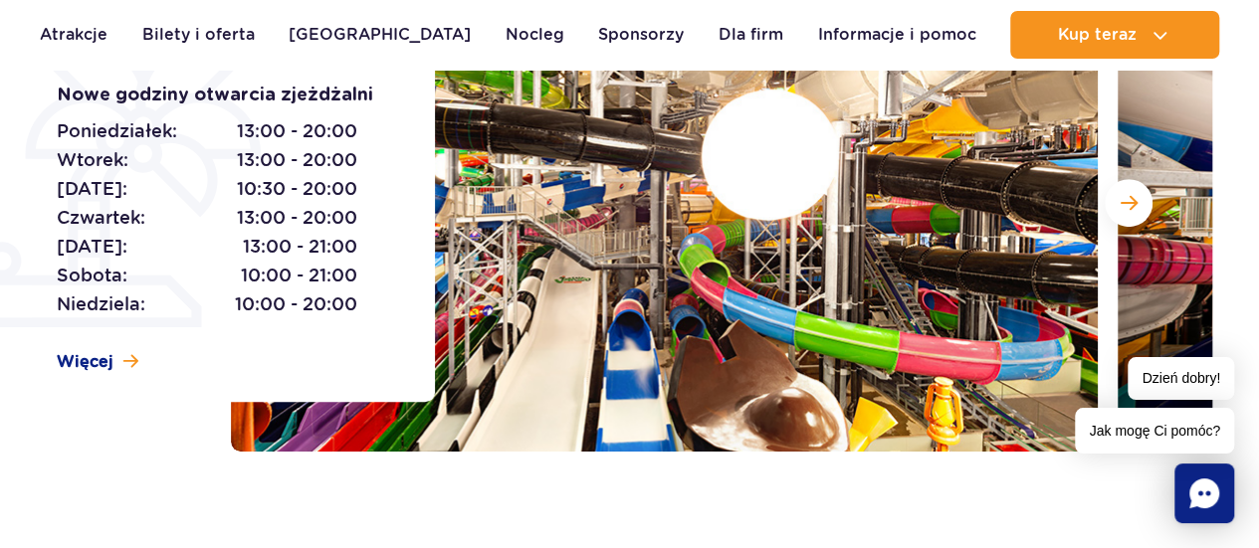
scroll to position [342, 0]
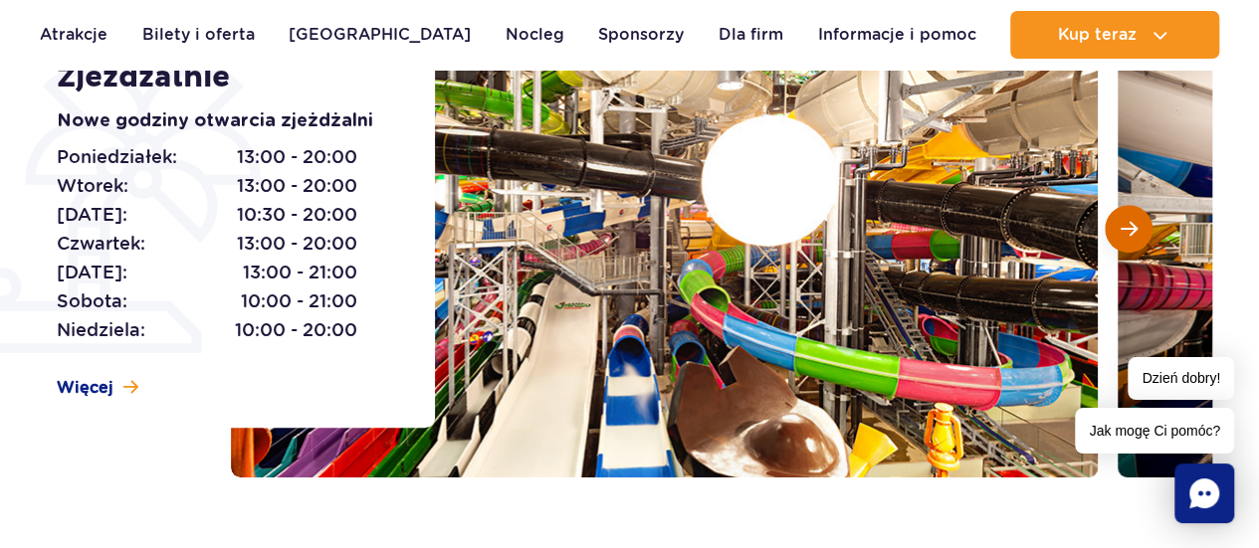
click at [1115, 221] on button "Następny slajd" at bounding box center [1129, 229] width 48 height 48
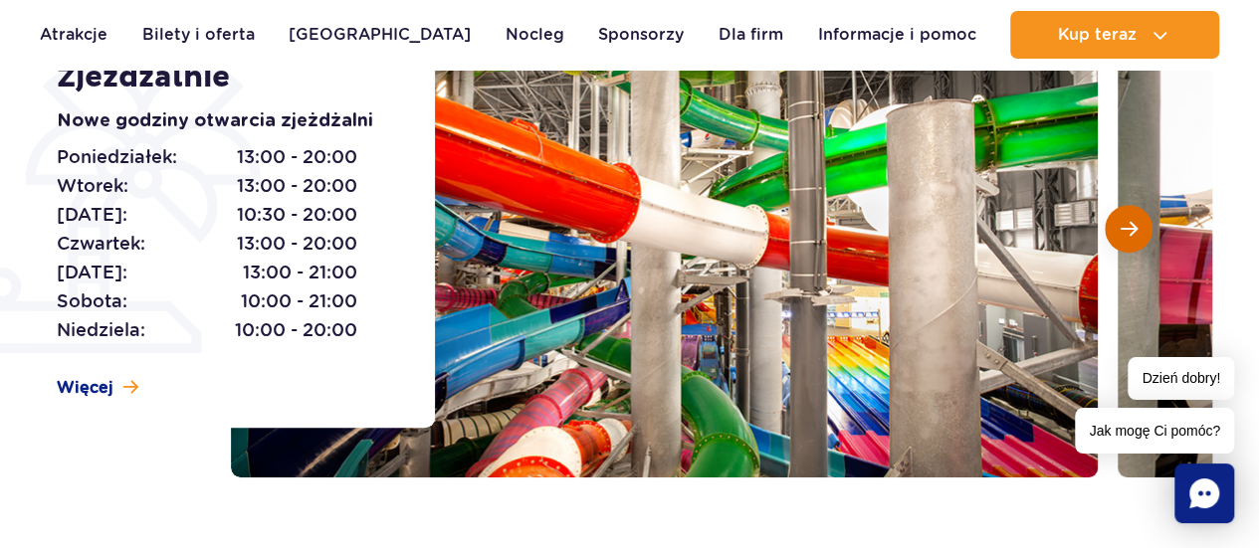
click at [1115, 221] on button "Następny slajd" at bounding box center [1129, 229] width 48 height 48
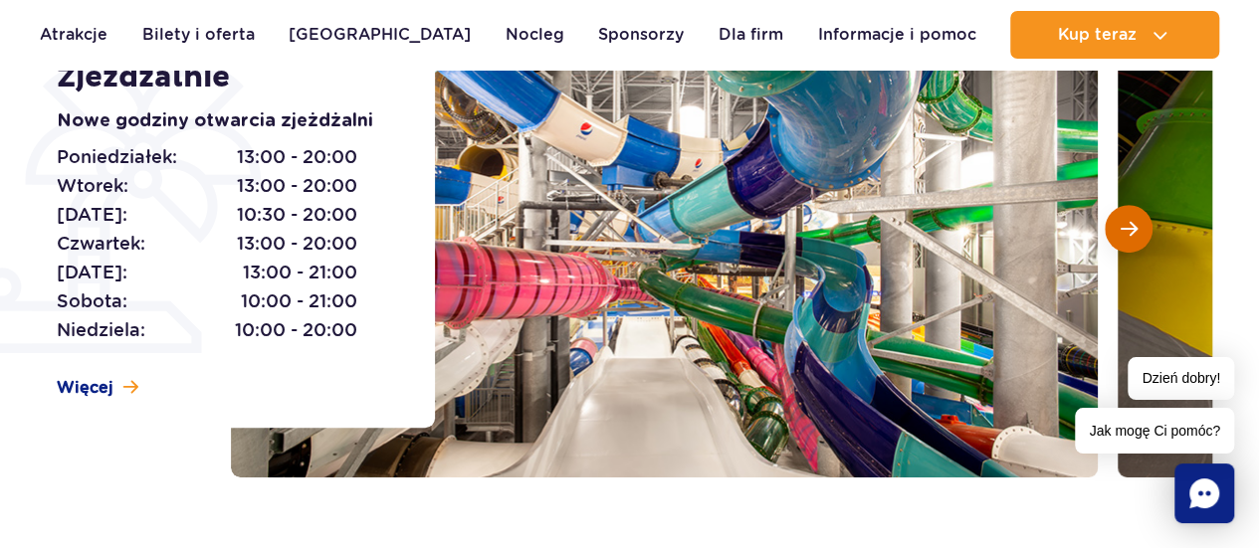
click at [1115, 221] on button "Następny slajd" at bounding box center [1129, 229] width 48 height 48
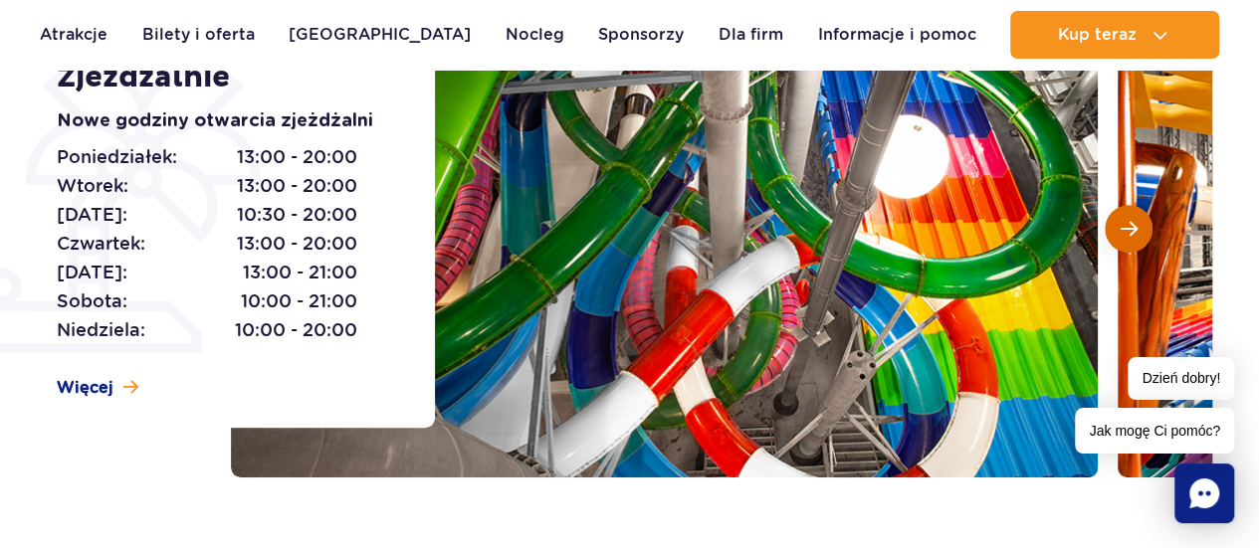
click at [1115, 221] on button "Następny slajd" at bounding box center [1129, 229] width 48 height 48
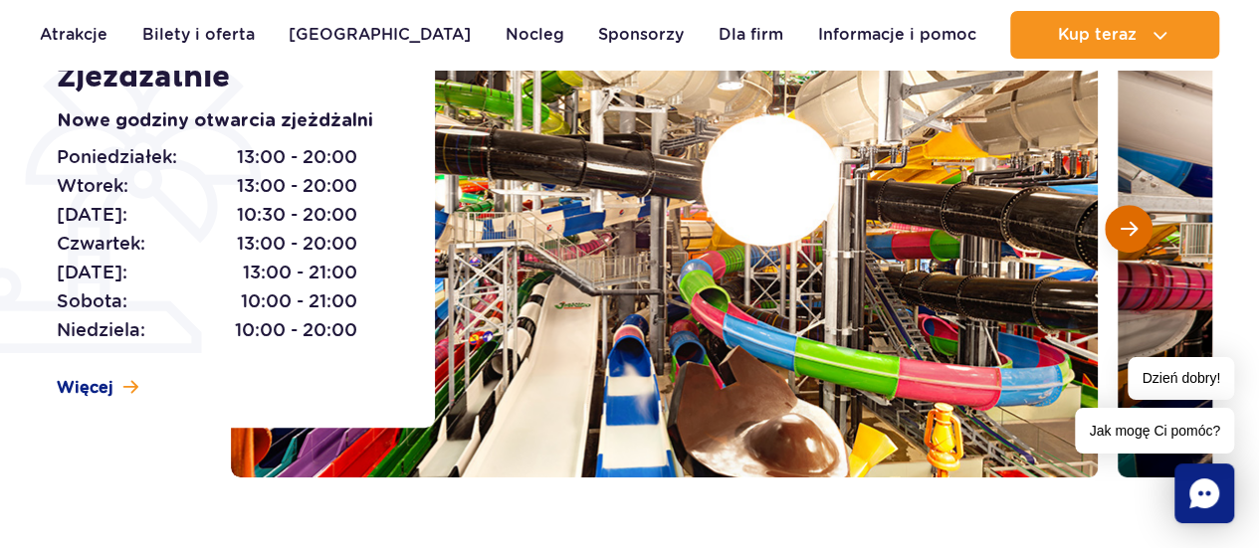
click at [1115, 221] on button "Następny slajd" at bounding box center [1129, 229] width 48 height 48
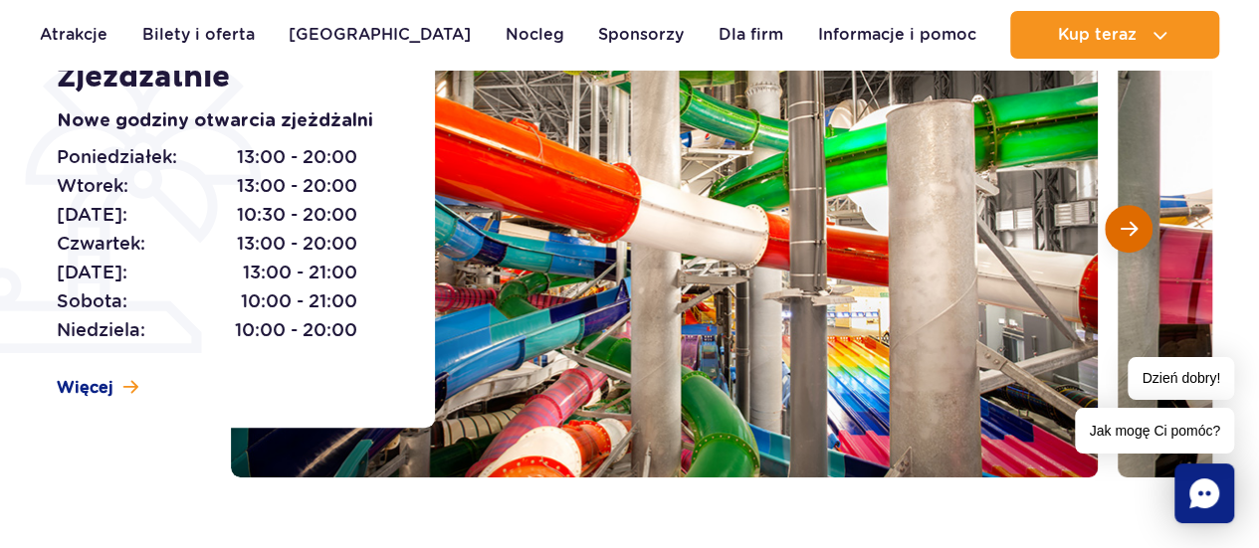
click at [1115, 221] on button "Następny slajd" at bounding box center [1129, 229] width 48 height 48
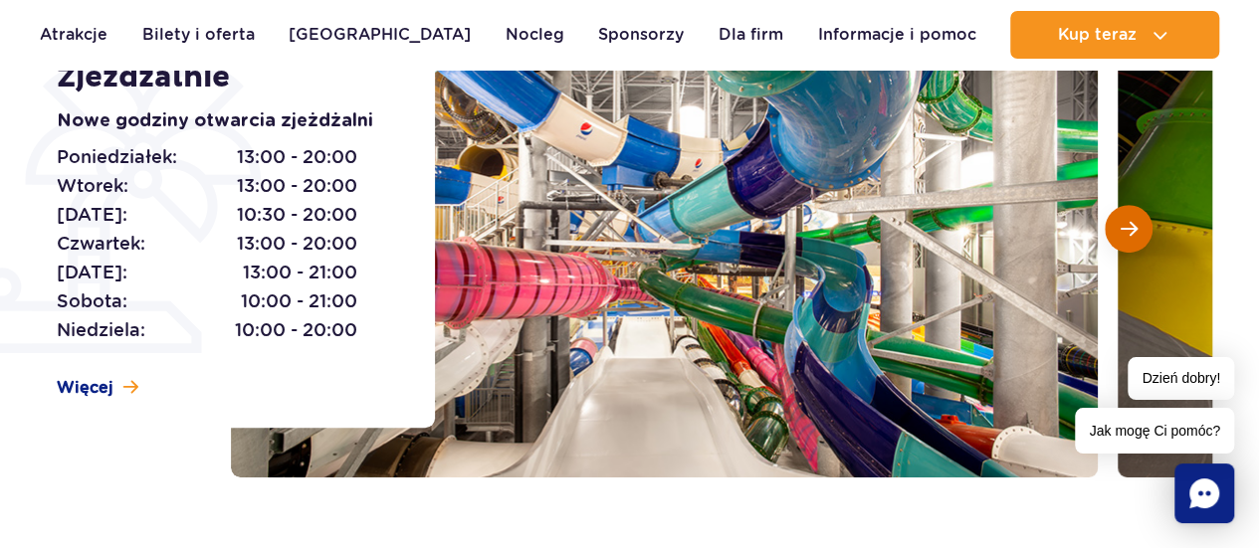
click at [1115, 221] on button "Następny slajd" at bounding box center [1129, 229] width 48 height 48
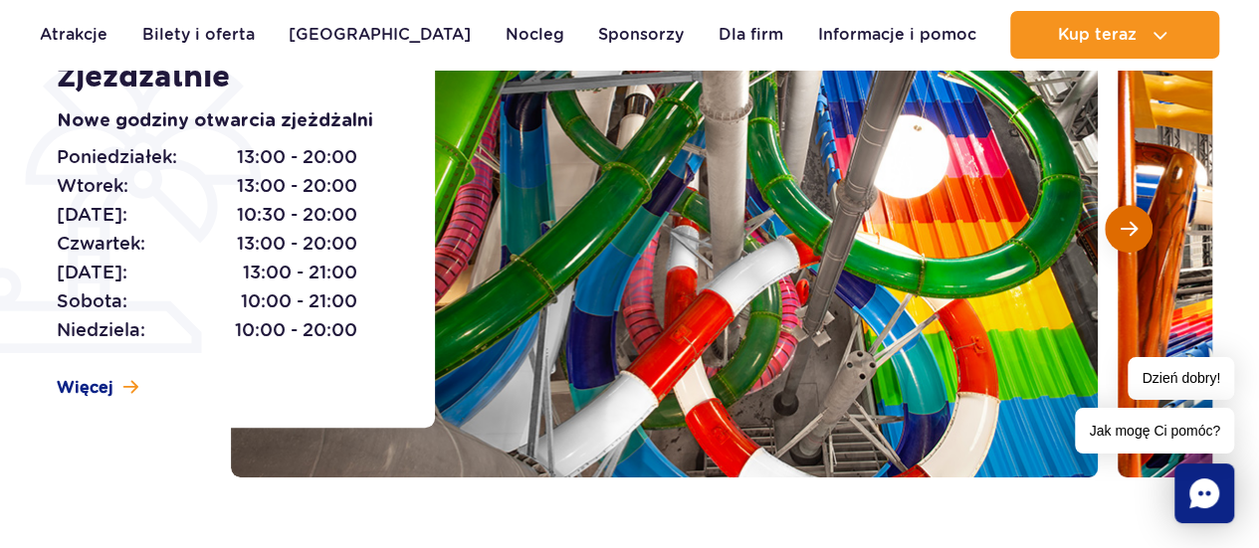
click at [1115, 221] on button "Następny slajd" at bounding box center [1129, 229] width 48 height 48
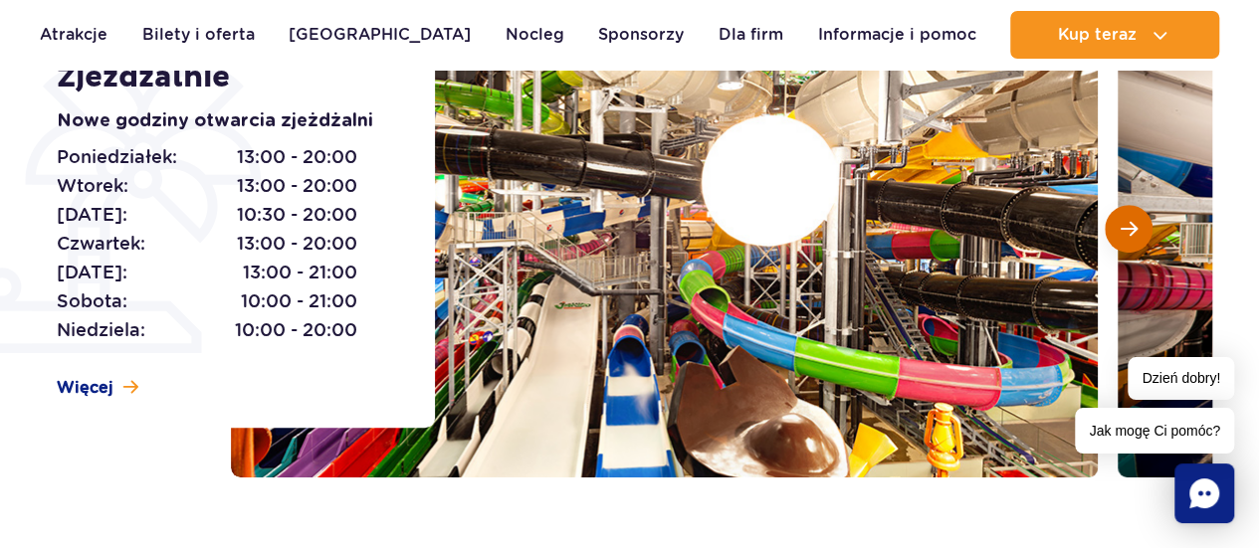
click at [1115, 221] on button "Następny slajd" at bounding box center [1129, 229] width 48 height 48
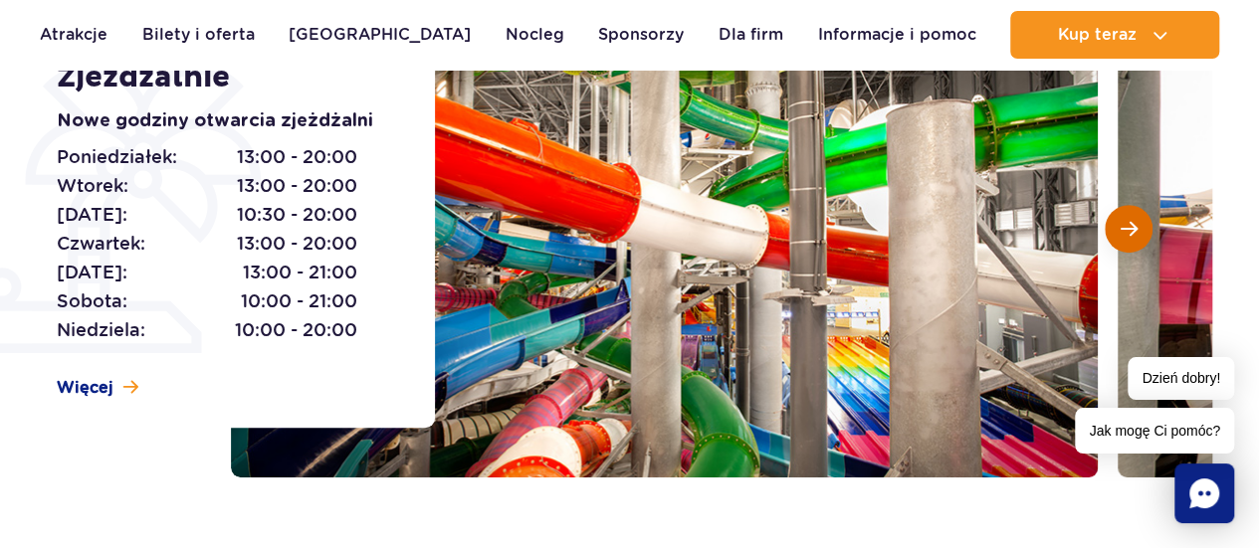
click at [1115, 221] on button "Następny slajd" at bounding box center [1129, 229] width 48 height 48
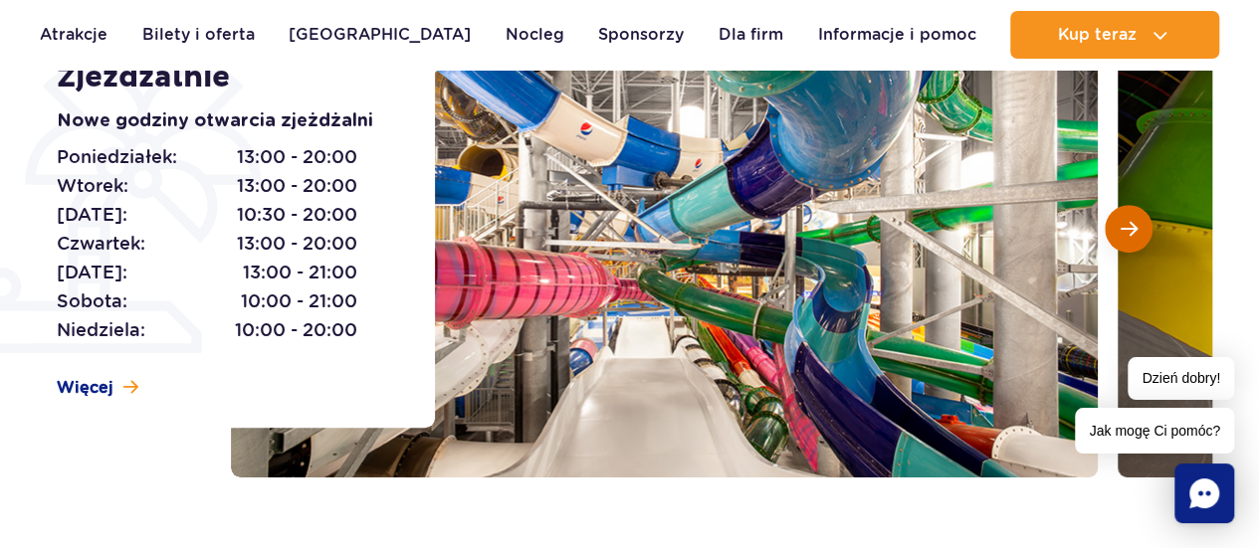
click at [1115, 221] on button "Następny slajd" at bounding box center [1129, 229] width 48 height 48
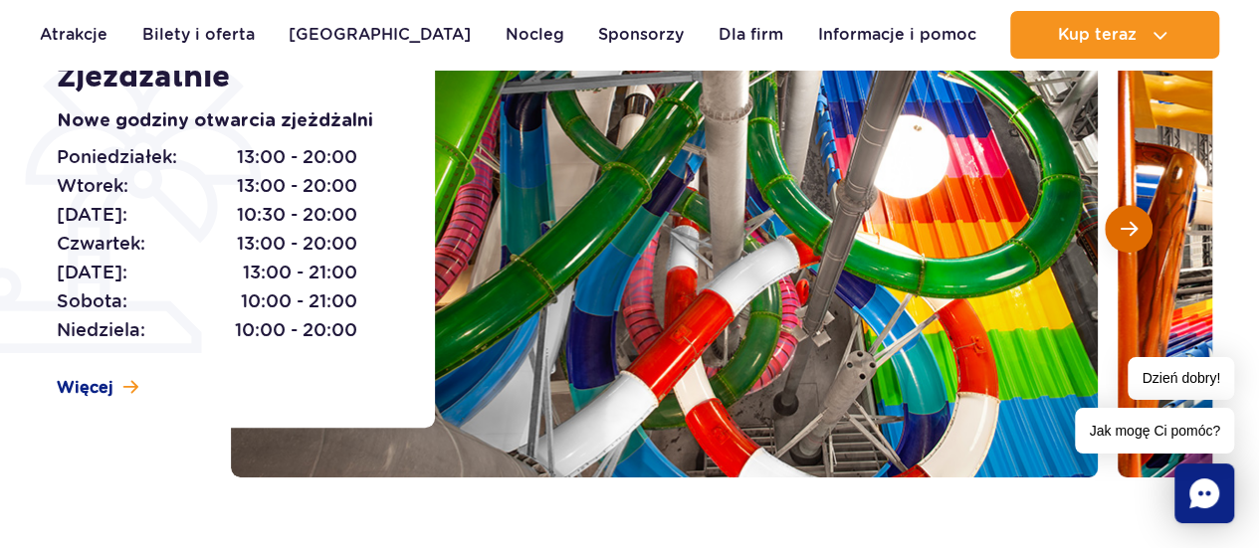
click at [1115, 221] on button "Następny slajd" at bounding box center [1129, 229] width 48 height 48
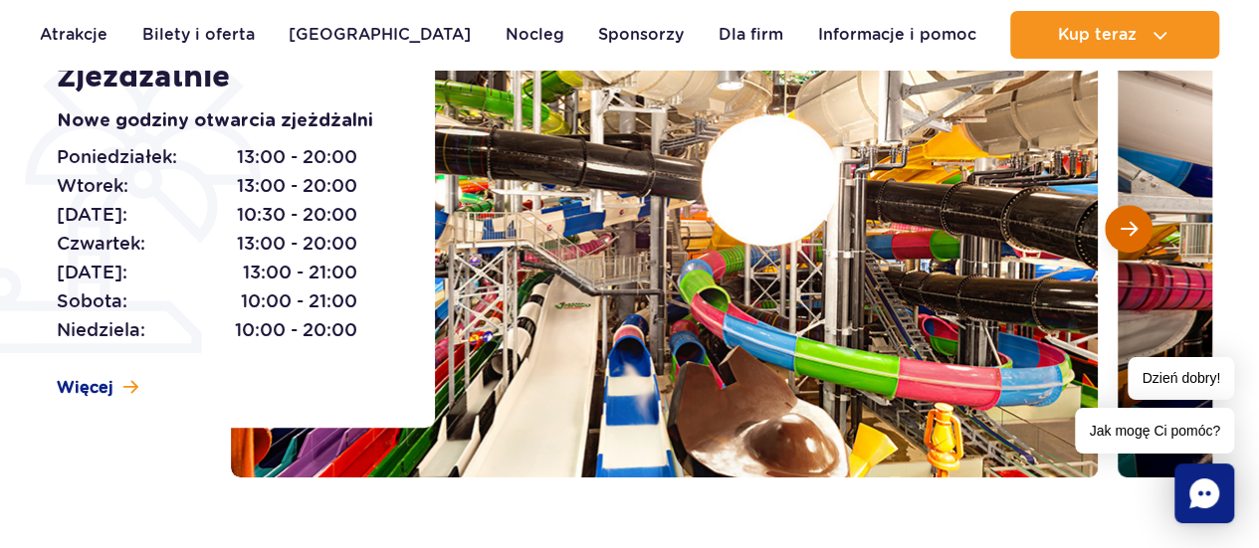
click at [1115, 221] on button "Następny slajd" at bounding box center [1129, 229] width 48 height 48
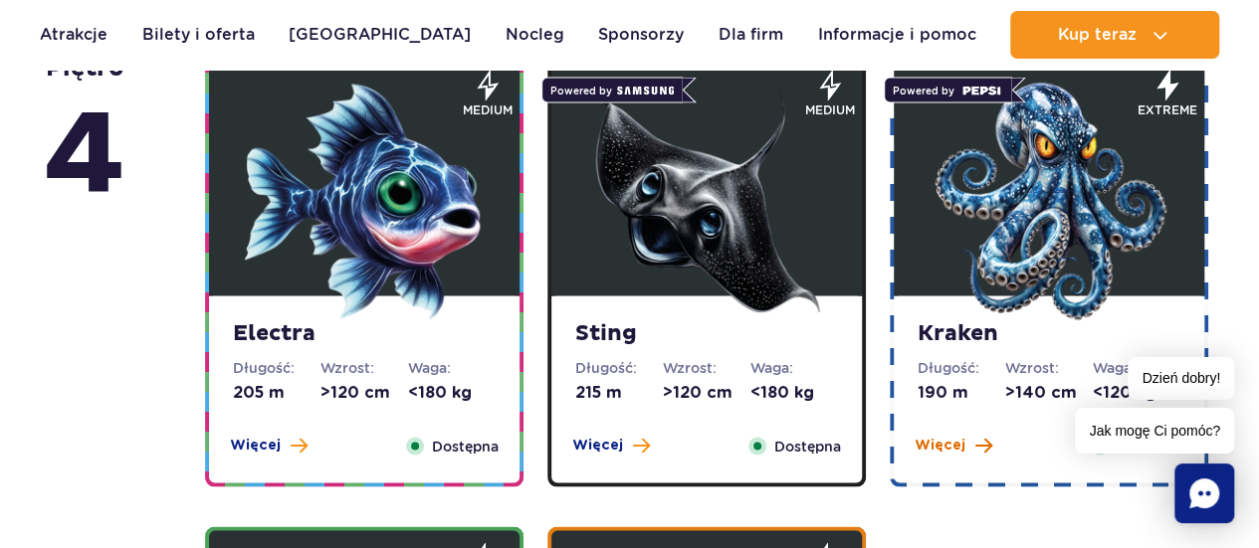
scroll to position [1815, 0]
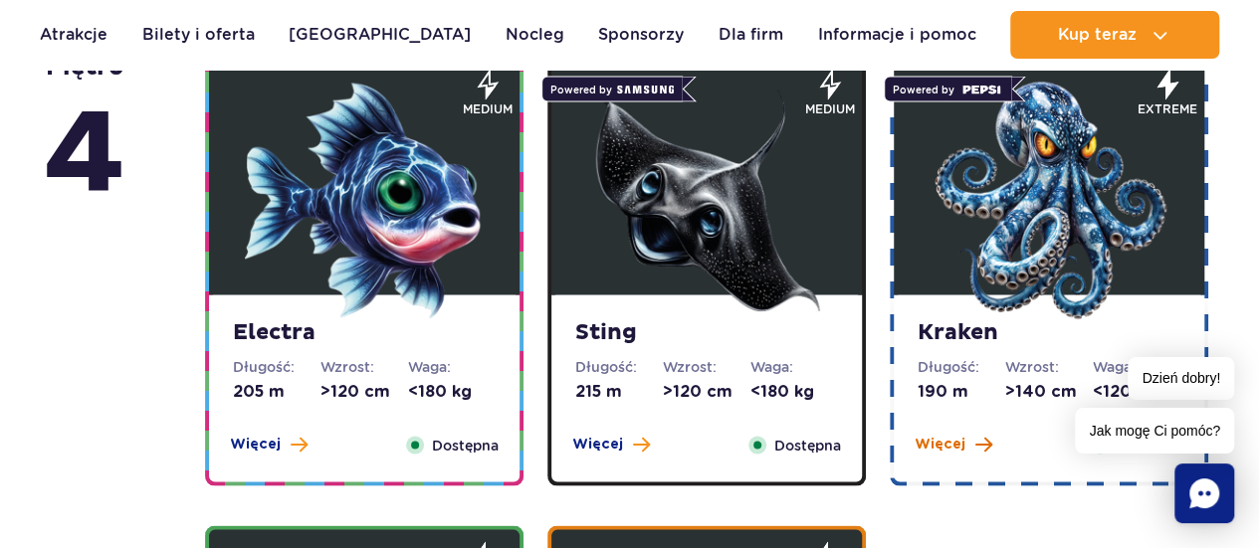
click at [956, 435] on span "Więcej" at bounding box center [940, 444] width 51 height 20
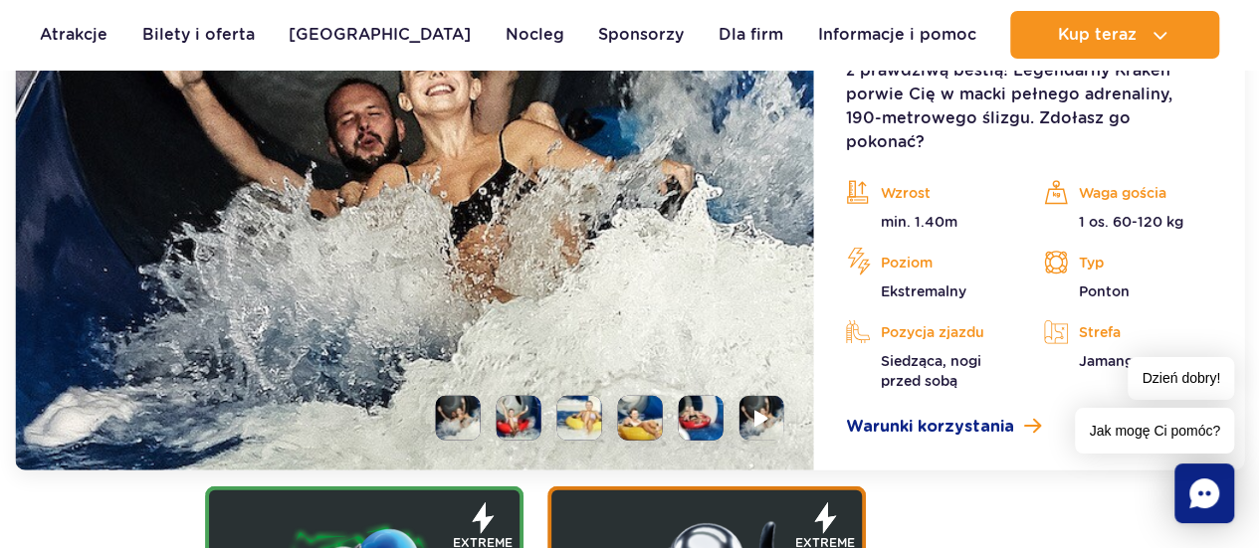
scroll to position [2492, 0]
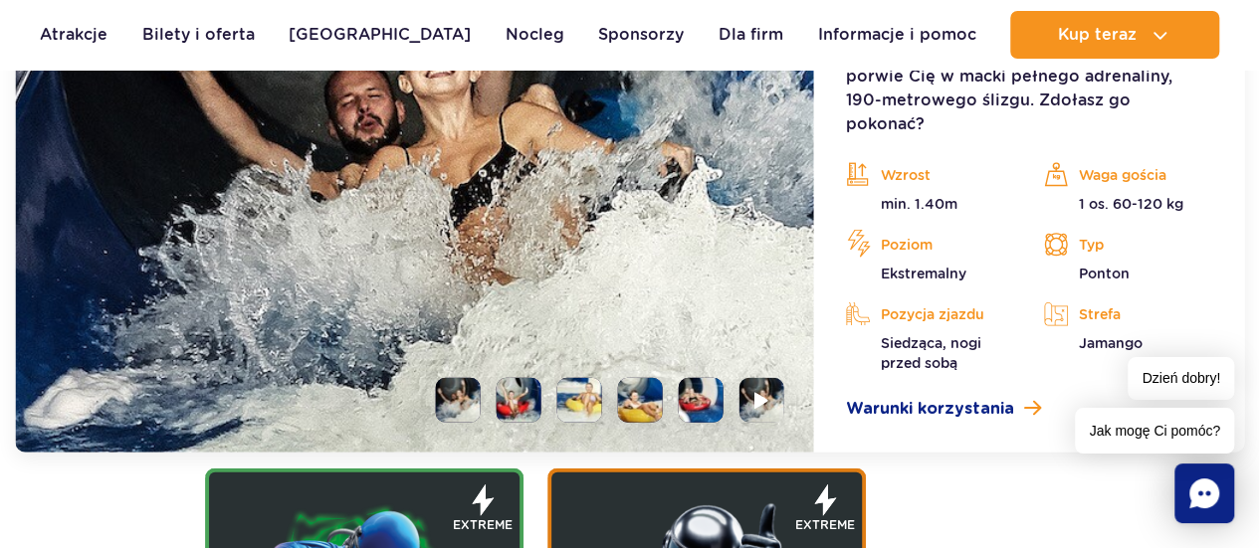
click at [517, 387] on li at bounding box center [519, 400] width 45 height 45
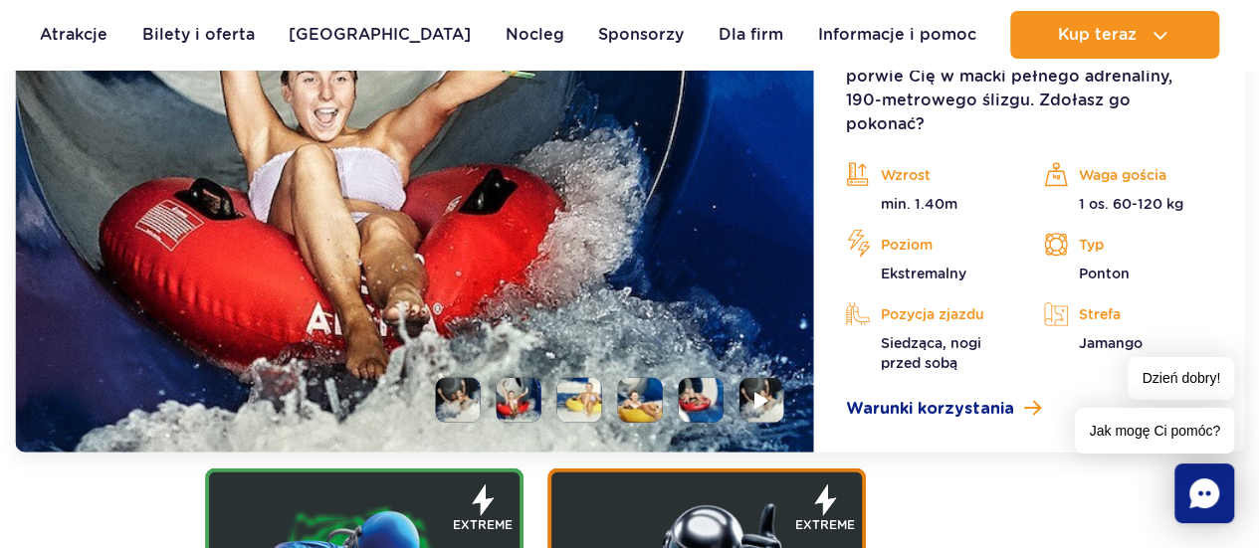
scroll to position [2383, 0]
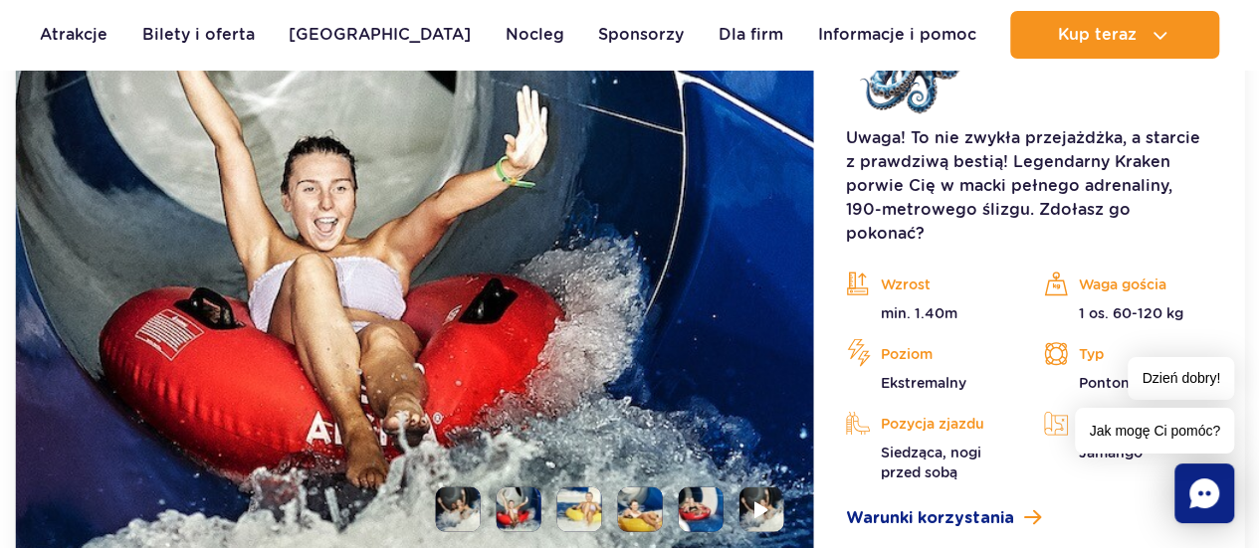
click at [567, 488] on li at bounding box center [579, 510] width 45 height 45
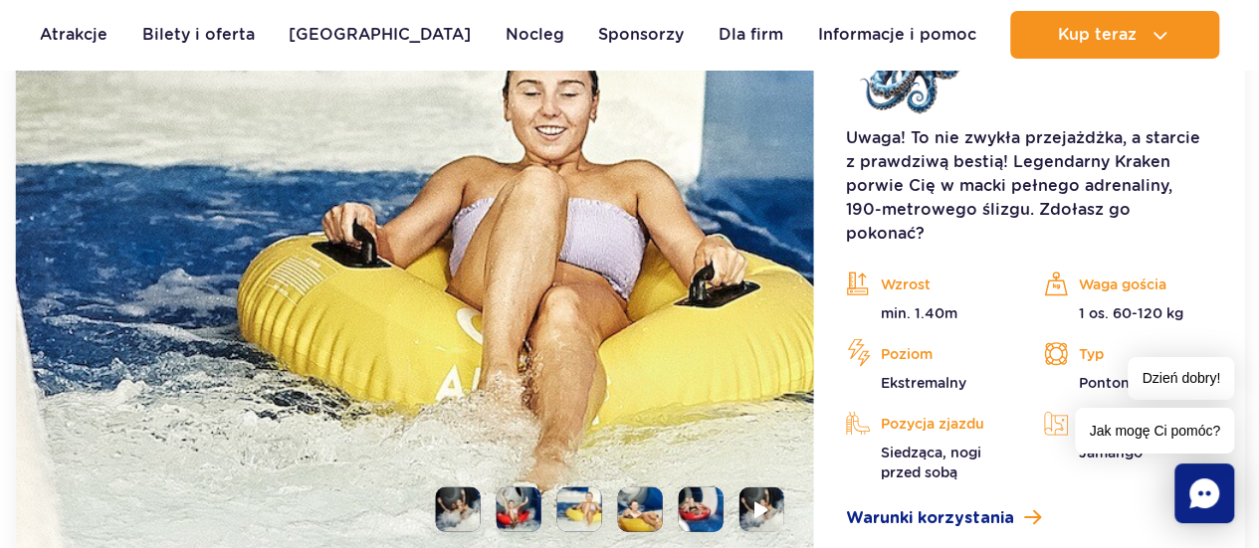
click at [613, 488] on ul at bounding box center [602, 510] width 364 height 45
click at [627, 488] on li at bounding box center [640, 510] width 45 height 45
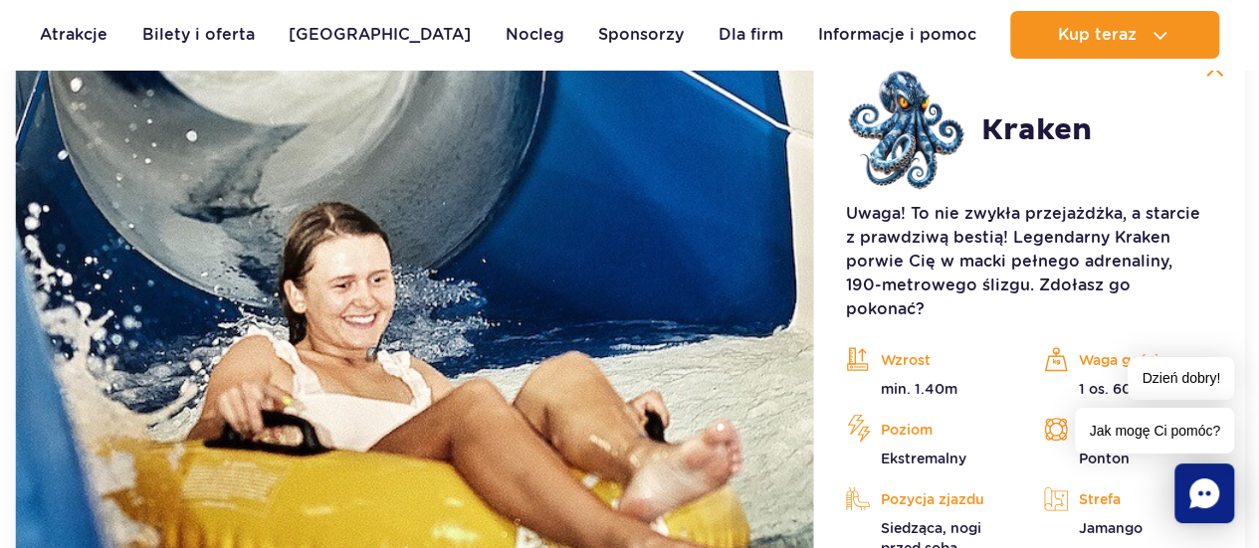
scroll to position [2375, 0]
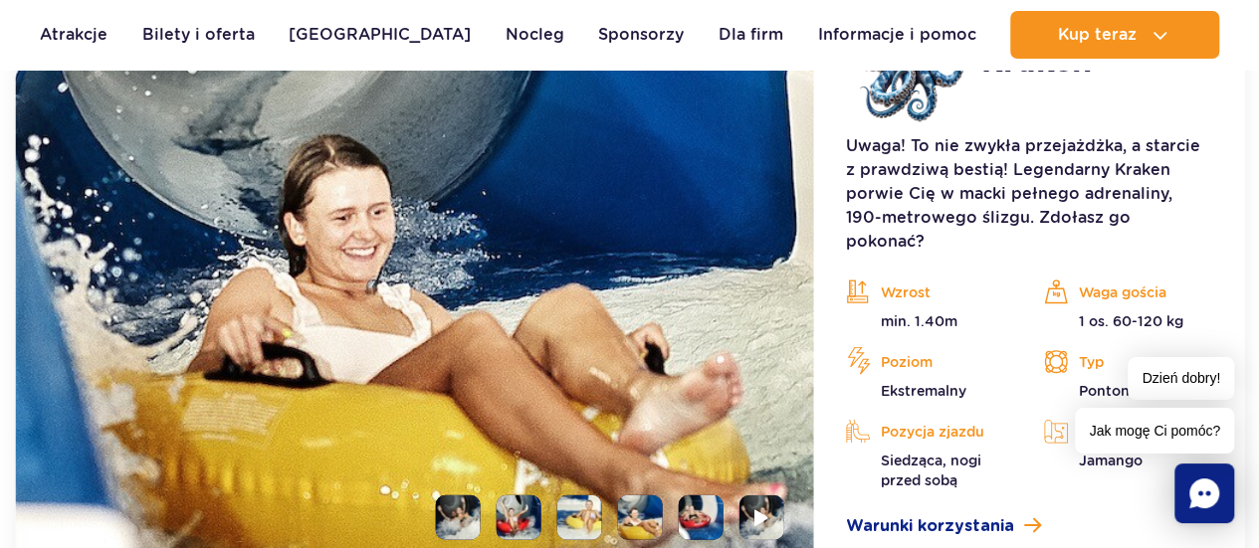
click at [701, 496] on li at bounding box center [701, 518] width 45 height 45
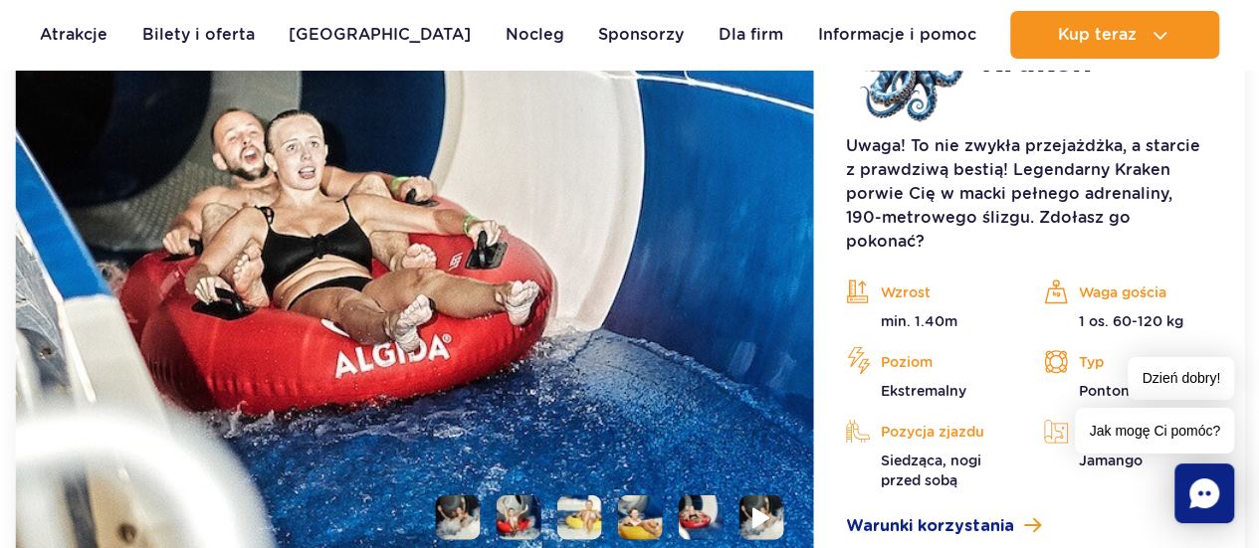
click at [764, 507] on img at bounding box center [761, 518] width 19 height 23
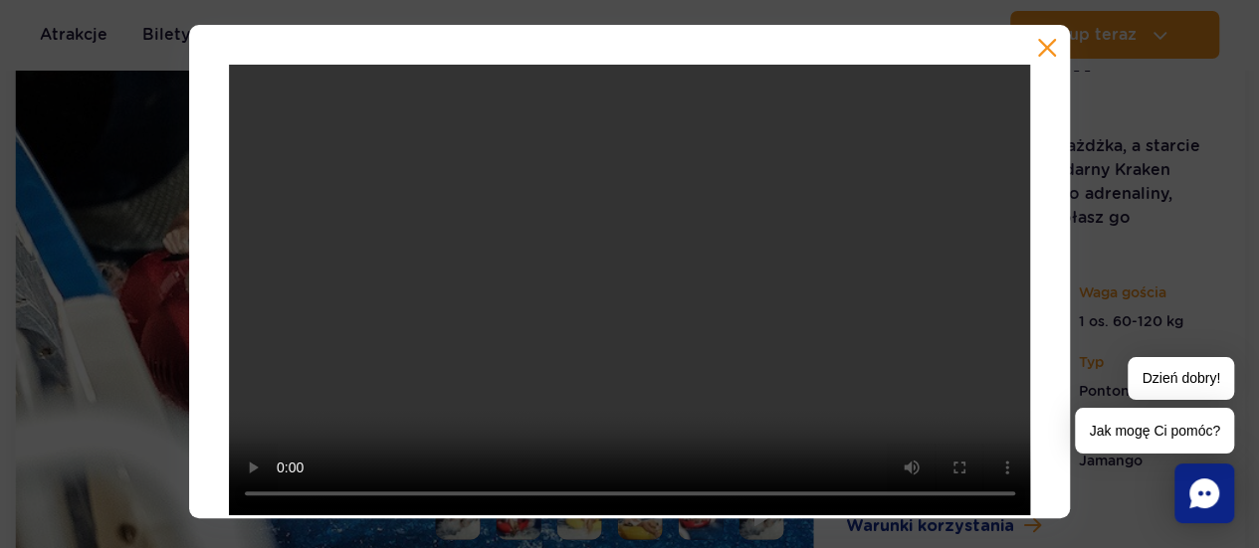
click at [1043, 39] on button "button" at bounding box center [1047, 48] width 20 height 20
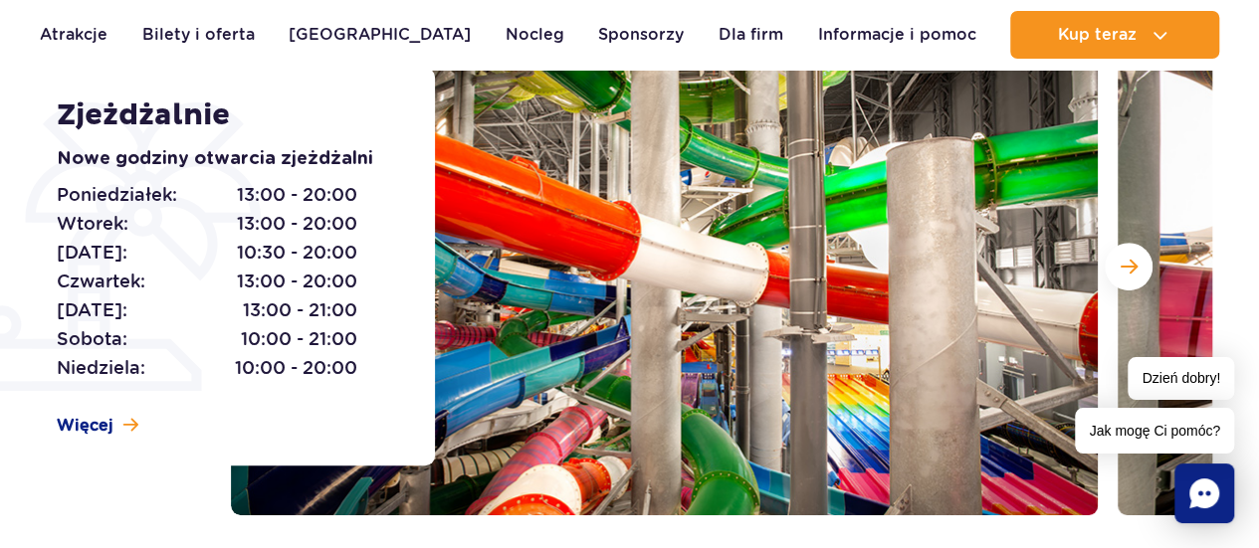
scroll to position [289, 0]
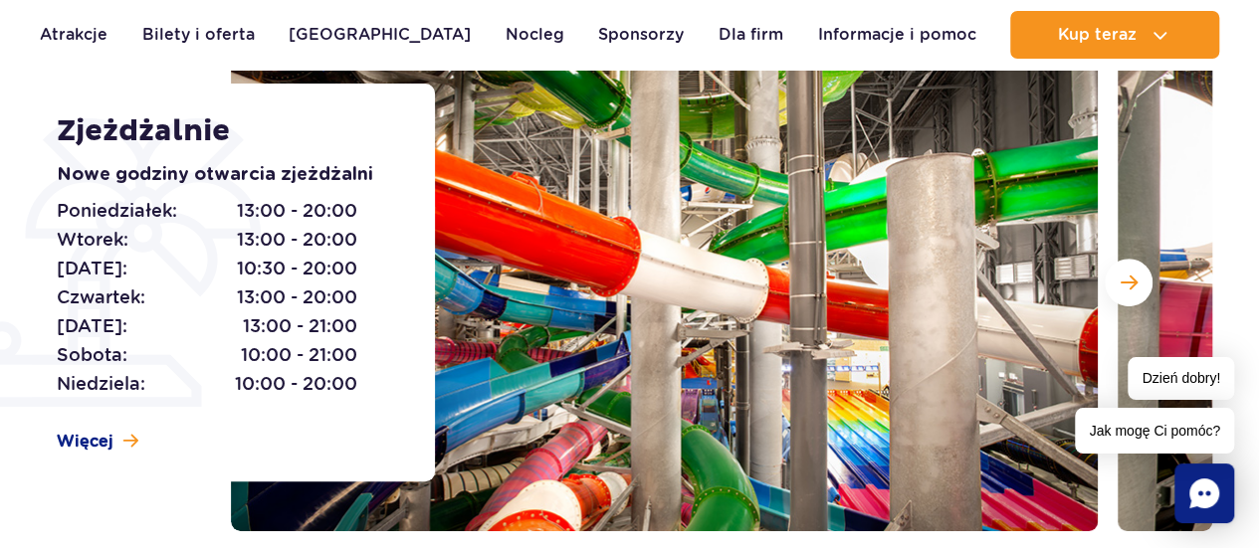
click at [571, 302] on img at bounding box center [664, 283] width 867 height 498
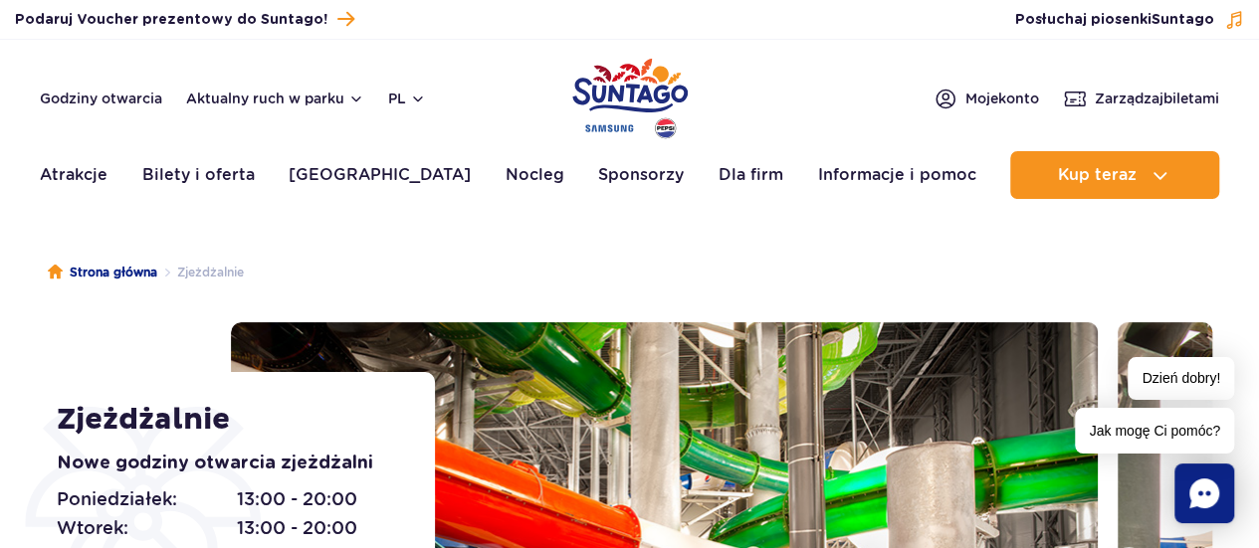
click at [645, 89] on img "Park of Poland" at bounding box center [629, 99] width 115 height 92
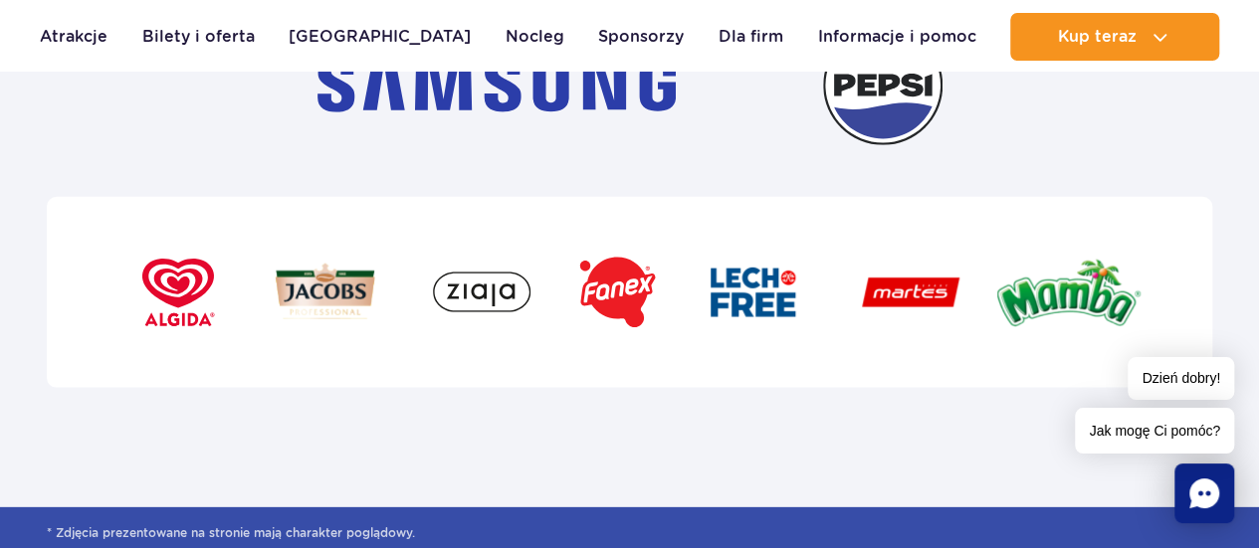
scroll to position [6811, 0]
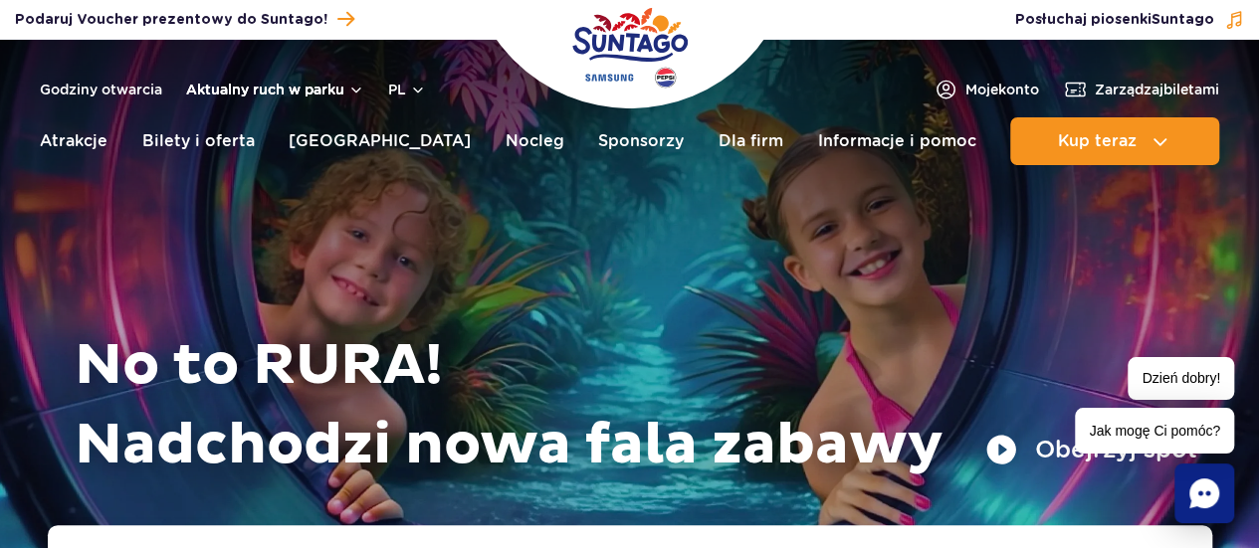
click at [257, 85] on button "Aktualny ruch w parku" at bounding box center [275, 90] width 178 height 16
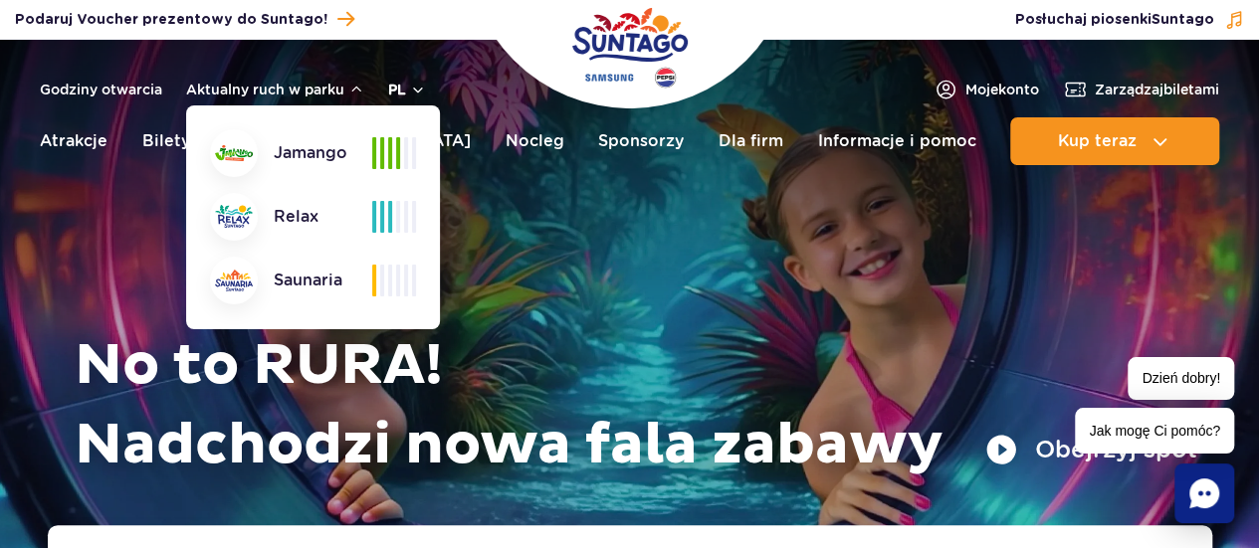
click at [388, 97] on button "pl" at bounding box center [407, 90] width 38 height 20
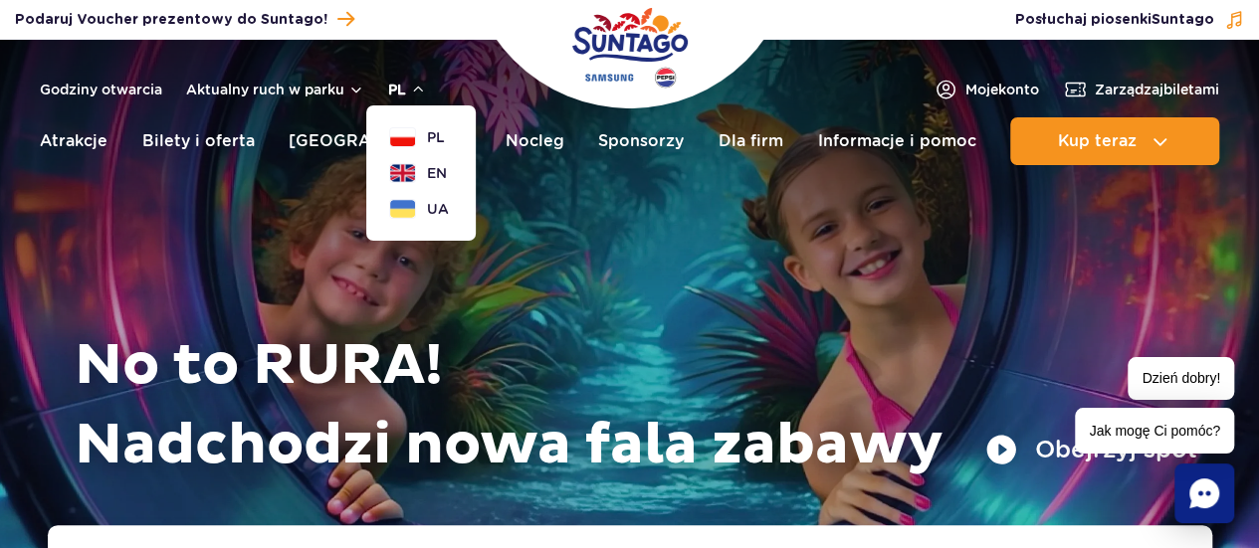
click at [420, 90] on button "pl" at bounding box center [407, 90] width 38 height 20
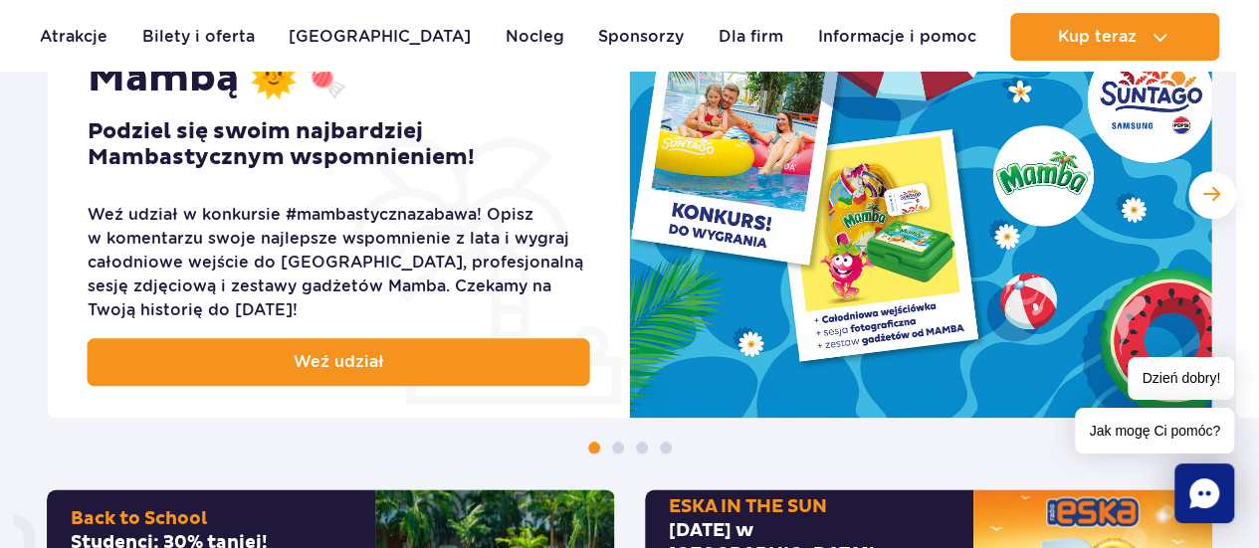
scroll to position [953, 0]
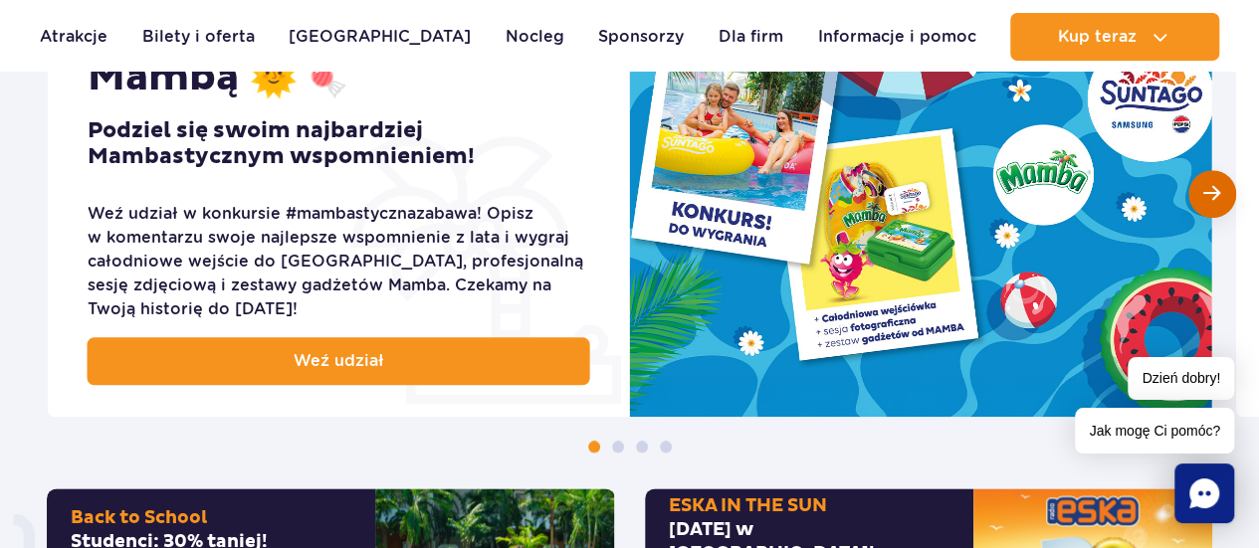
click at [1215, 190] on span "Następny slajd" at bounding box center [1211, 193] width 17 height 19
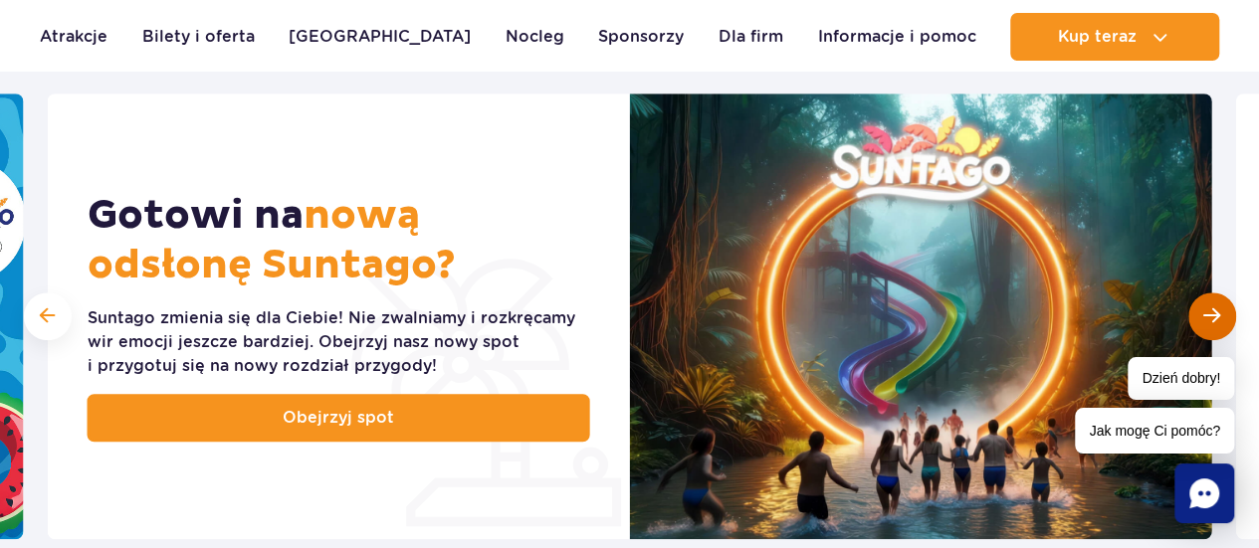
scroll to position [841, 0]
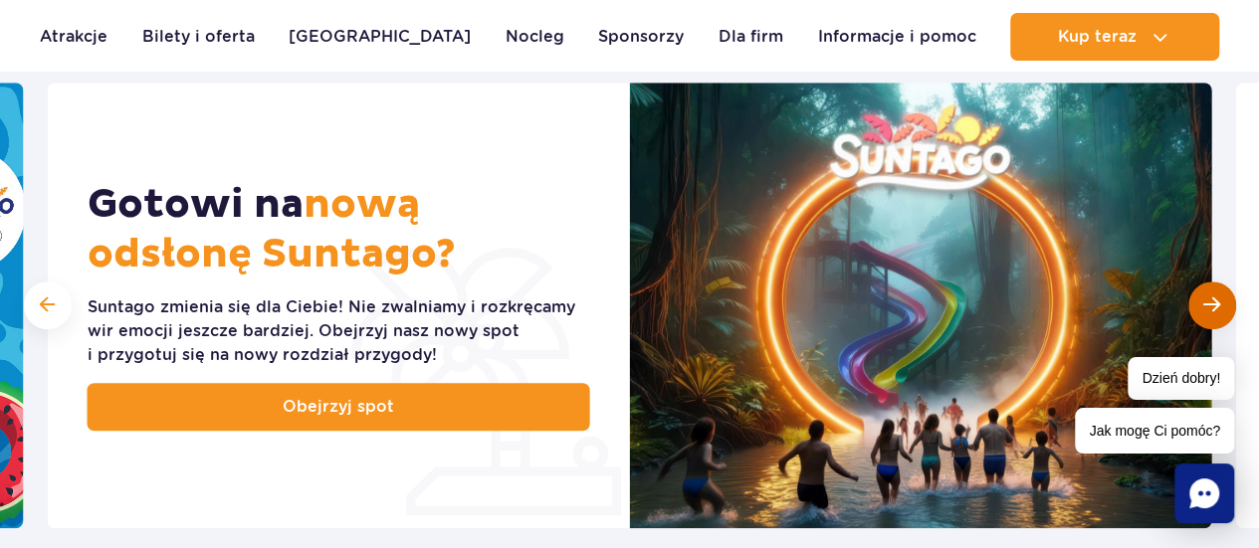
click at [1211, 314] on span "Następny slajd" at bounding box center [1211, 305] width 17 height 19
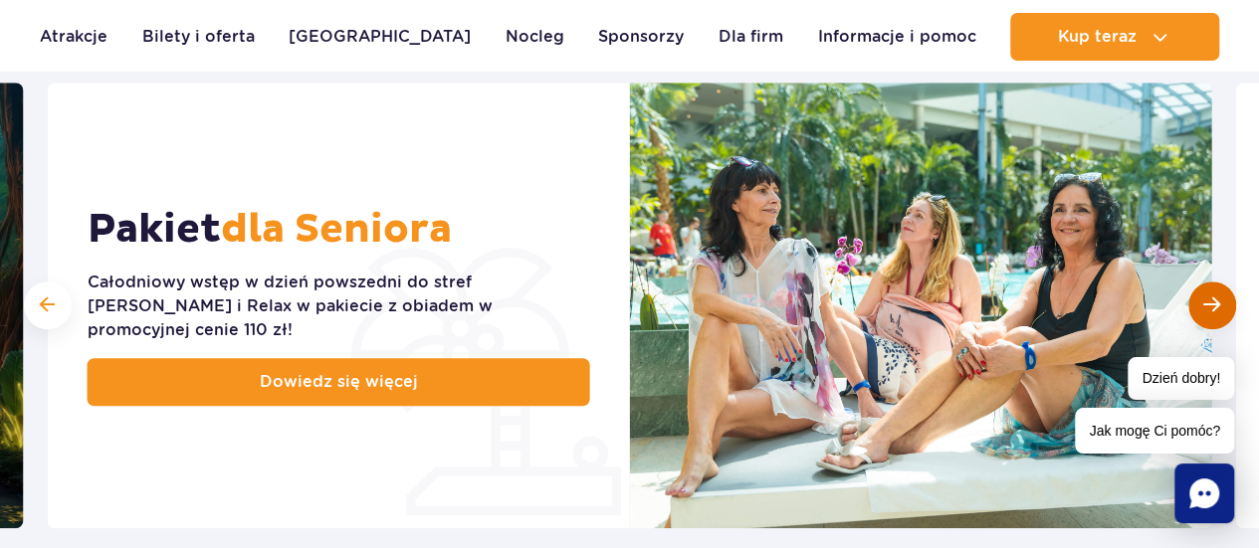
click at [1211, 314] on span "Następny slajd" at bounding box center [1211, 305] width 17 height 19
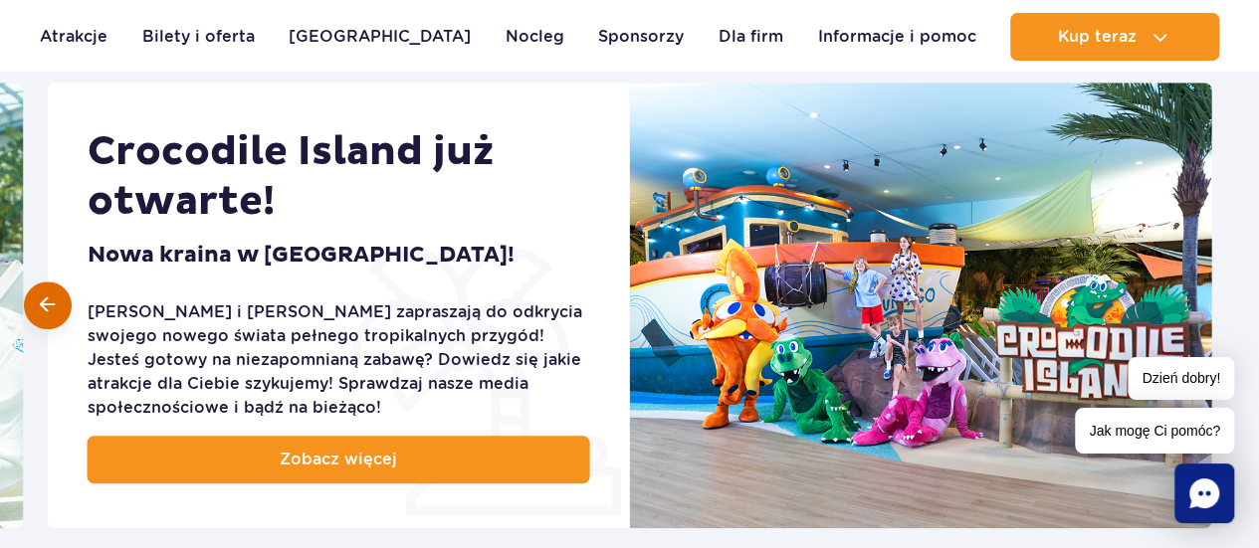
click at [52, 296] on span at bounding box center [47, 305] width 15 height 19
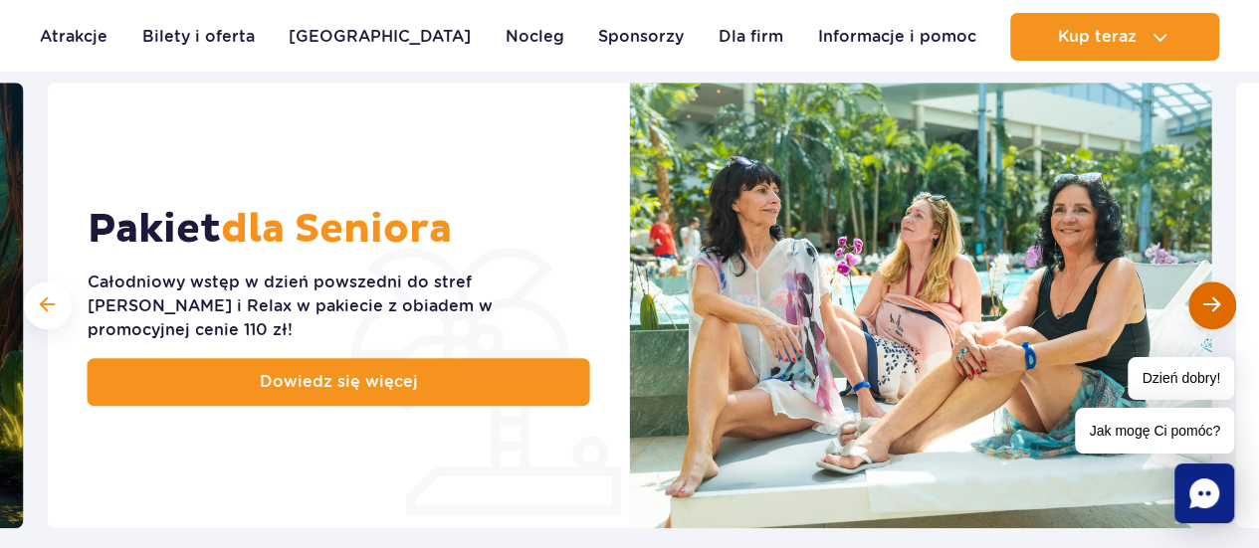
click at [1234, 308] on div "Następny slajd" at bounding box center [1212, 306] width 48 height 48
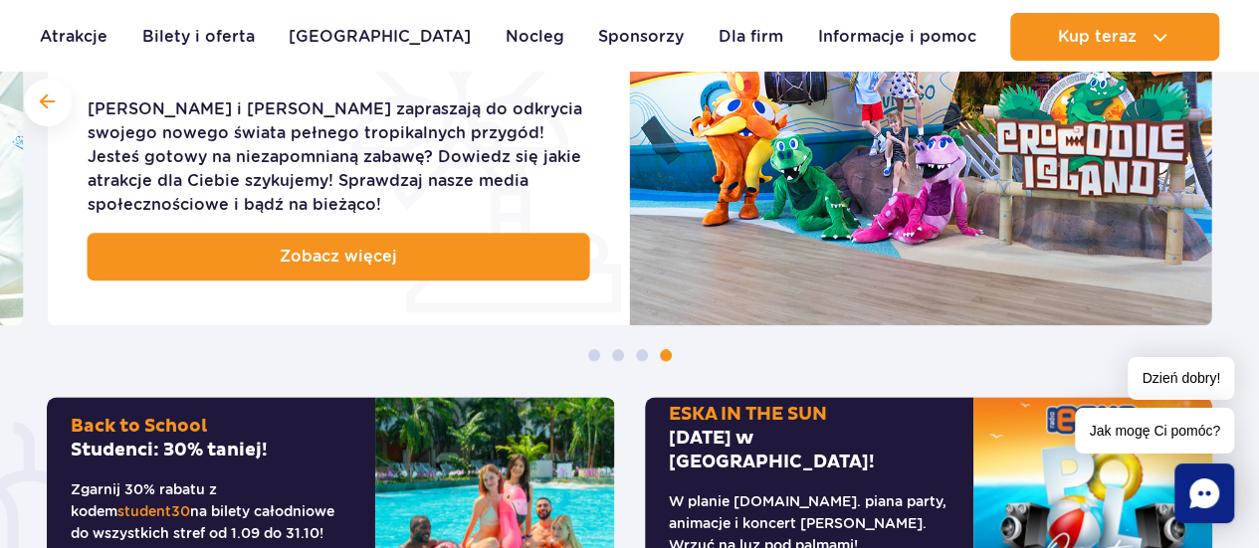
scroll to position [1318, 0]
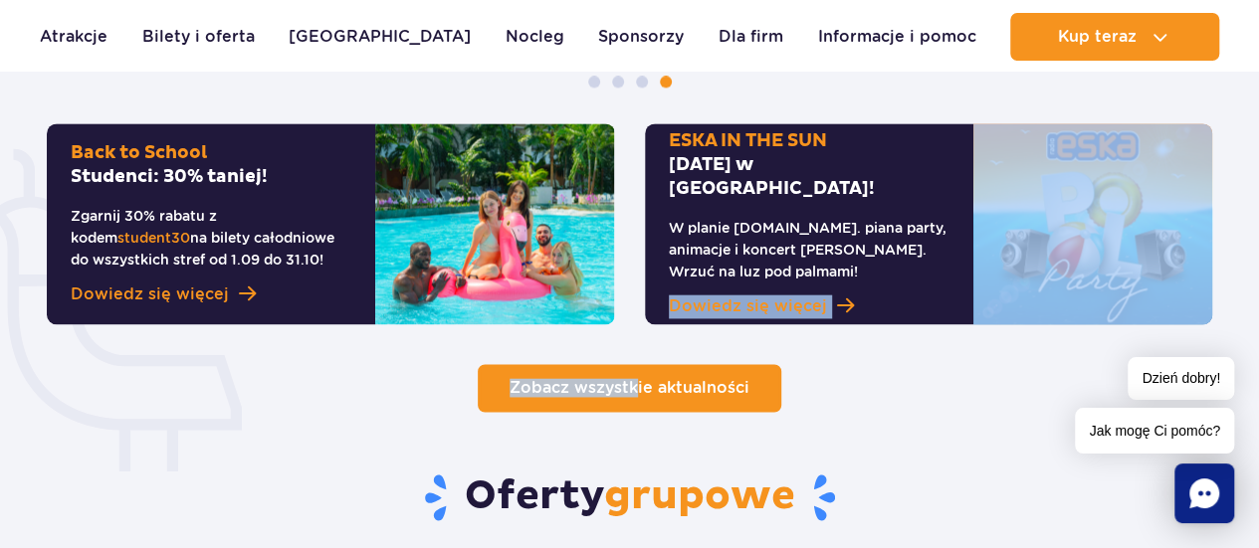
drag, startPoint x: 632, startPoint y: 292, endPoint x: 635, endPoint y: 403, distance: 111.5
click at [635, 403] on div "Back to [GEOGRAPHIC_DATA]: 30% taniej! Zgarnij 30% rabatu z kodem student30 na …" at bounding box center [629, 267] width 1195 height 289
click at [635, 403] on link "Zobacz wszystkie aktualności" at bounding box center [630, 388] width 304 height 48
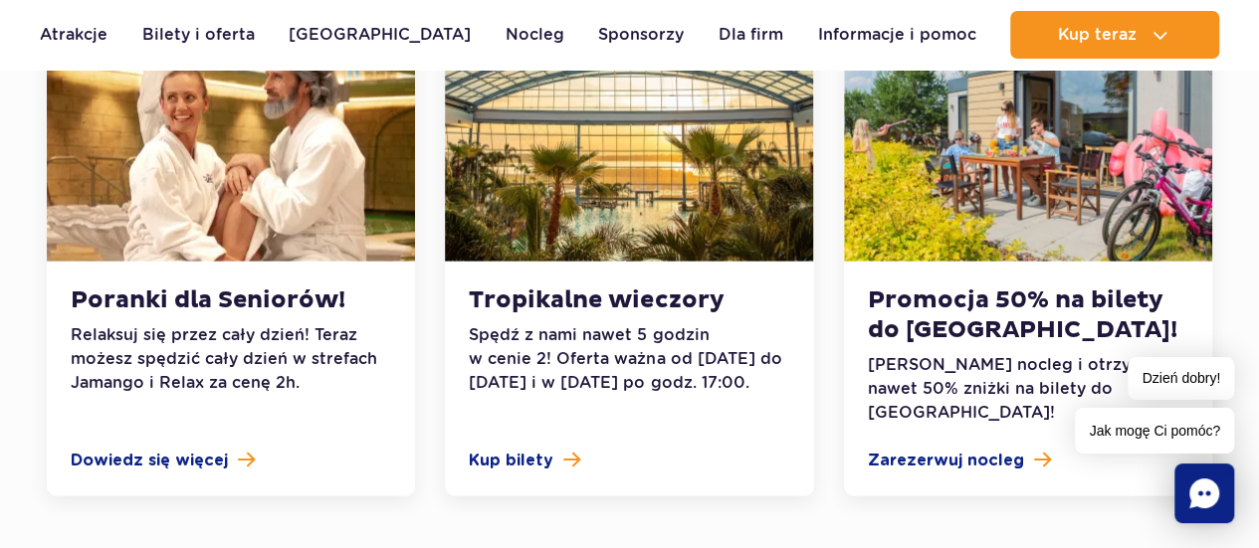
scroll to position [2095, 0]
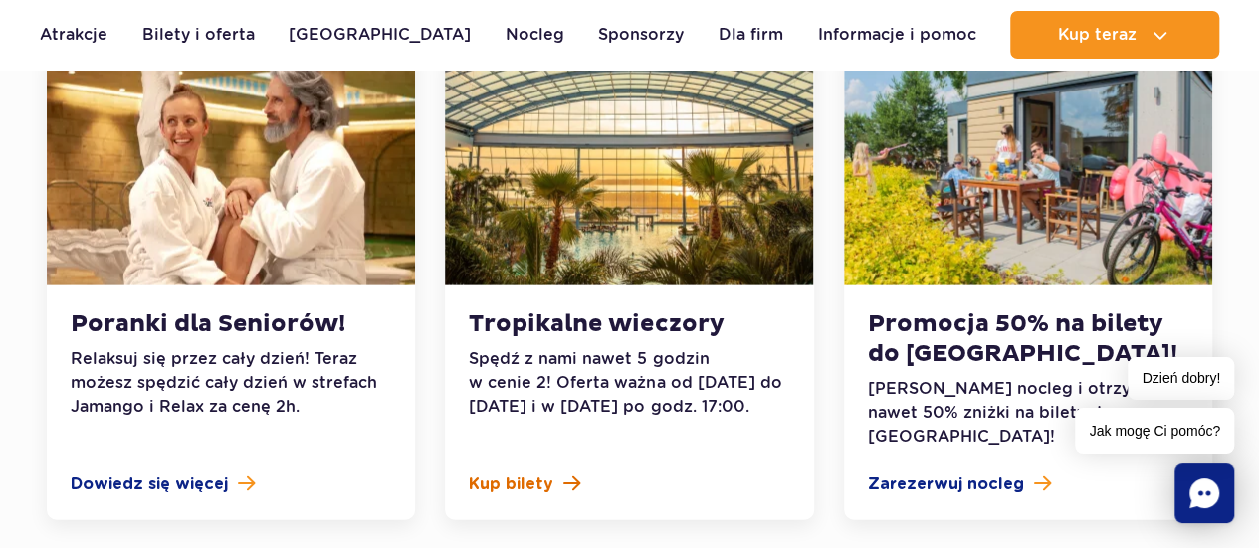
click at [504, 473] on span "Kup bilety" at bounding box center [511, 485] width 85 height 24
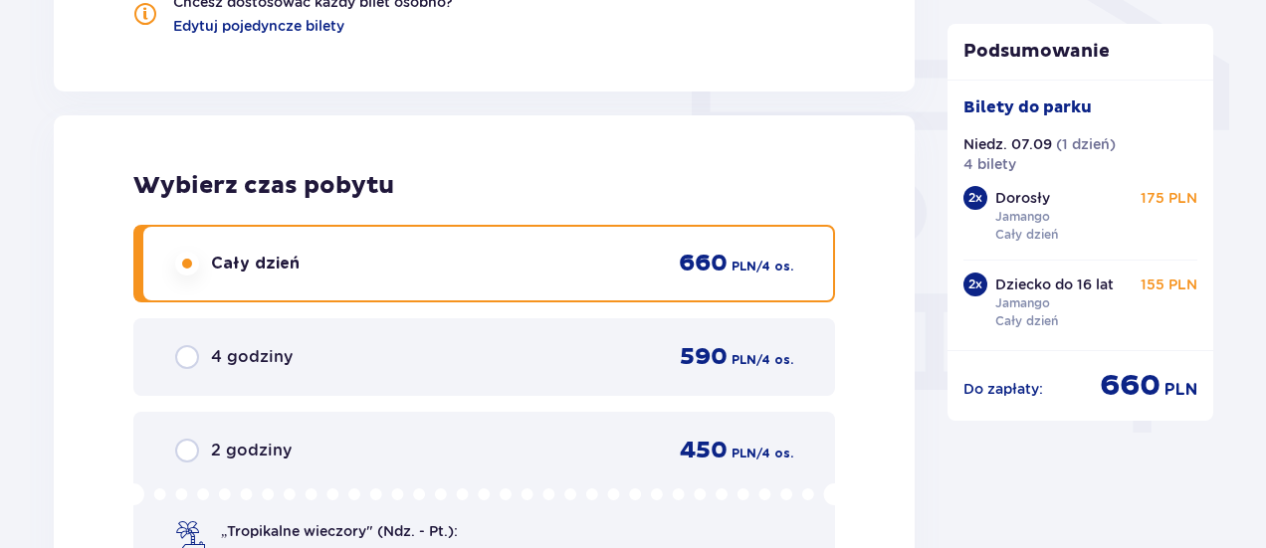
scroll to position [1715, 0]
click at [358, 439] on div "2 godziny 450 PLN / 4 os." at bounding box center [484, 450] width 618 height 30
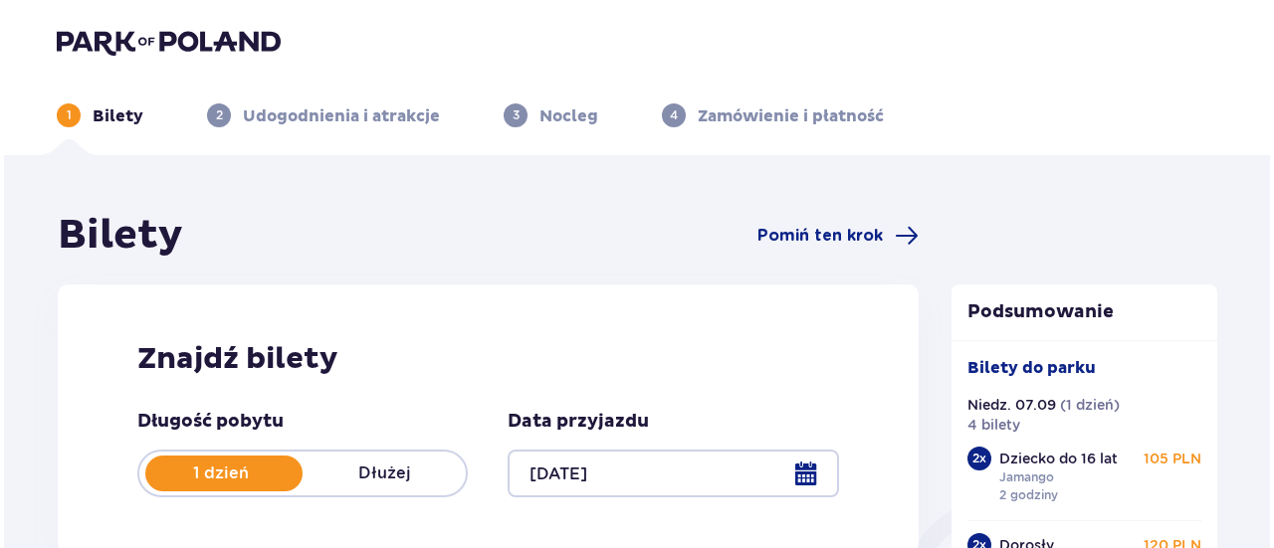
scroll to position [295, 0]
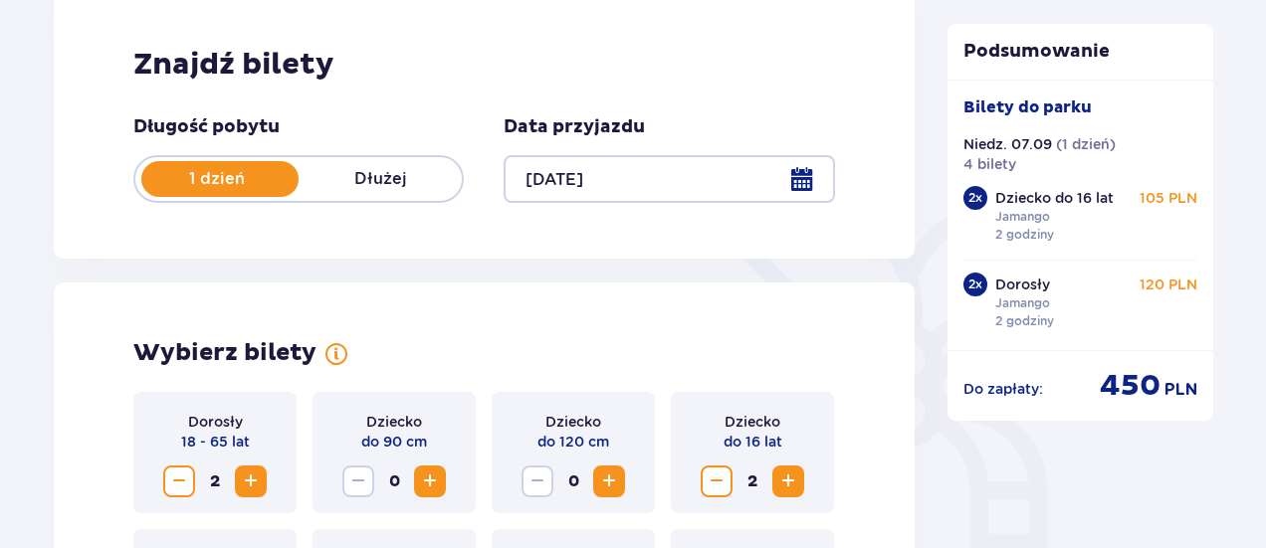
click at [649, 176] on div at bounding box center [669, 179] width 330 height 48
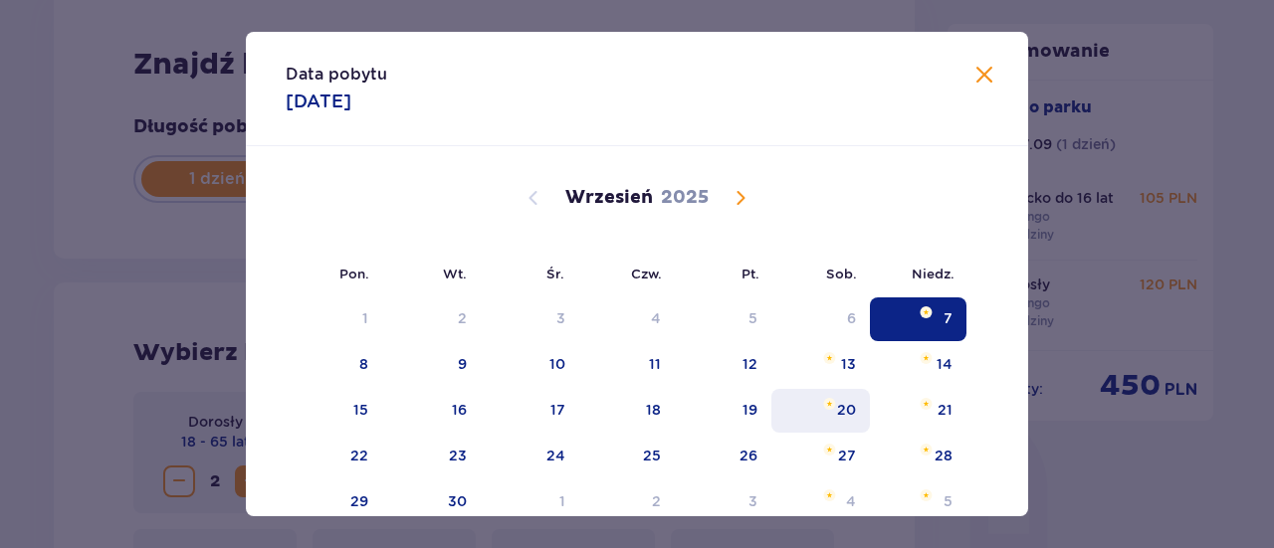
click at [824, 423] on div "20" at bounding box center [820, 411] width 99 height 44
type input "20.09.25"
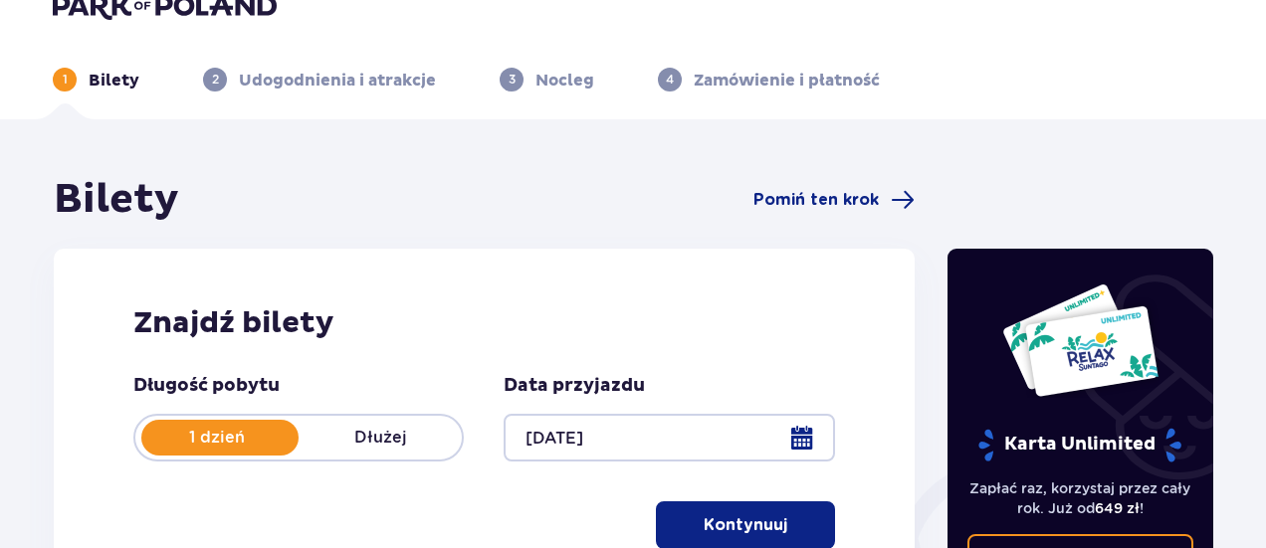
scroll to position [293, 0]
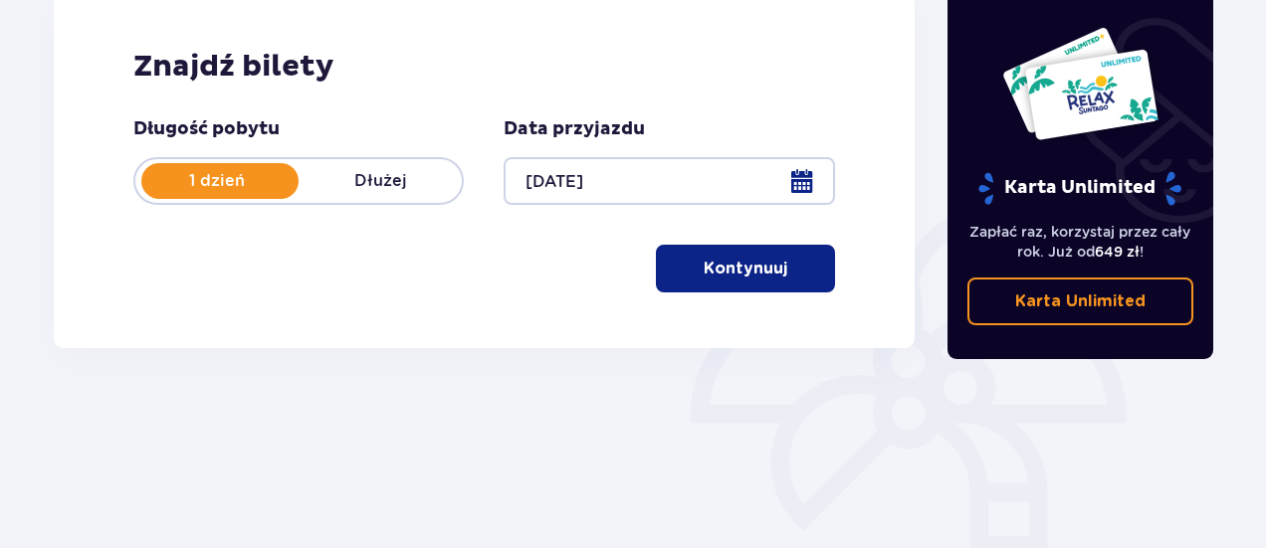
click at [739, 276] on p "Kontynuuj" at bounding box center [746, 269] width 84 height 22
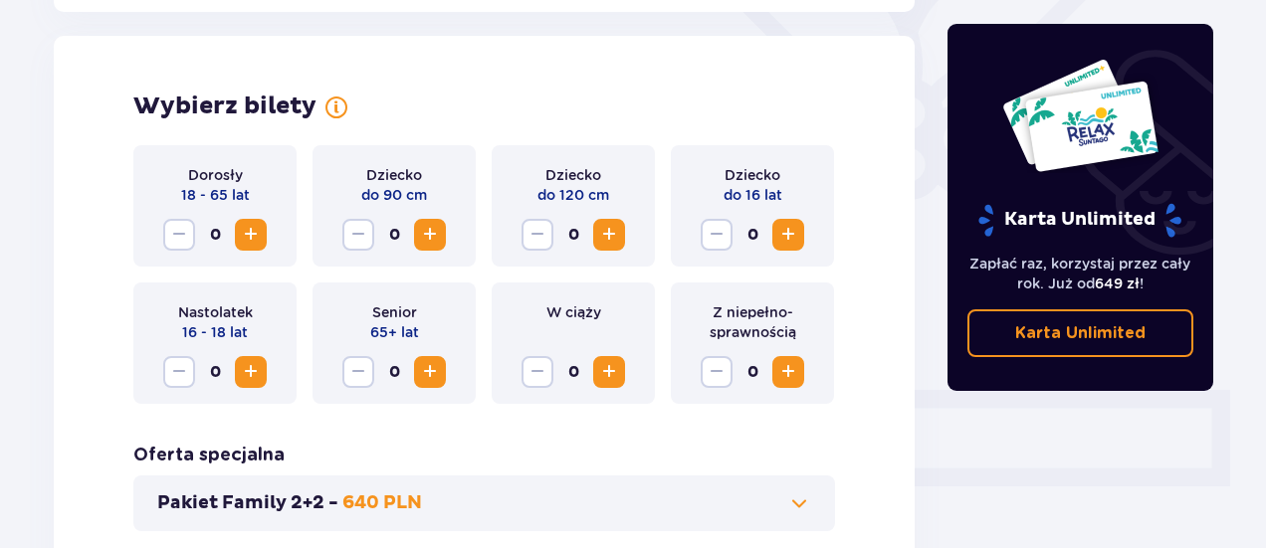
scroll to position [553, 0]
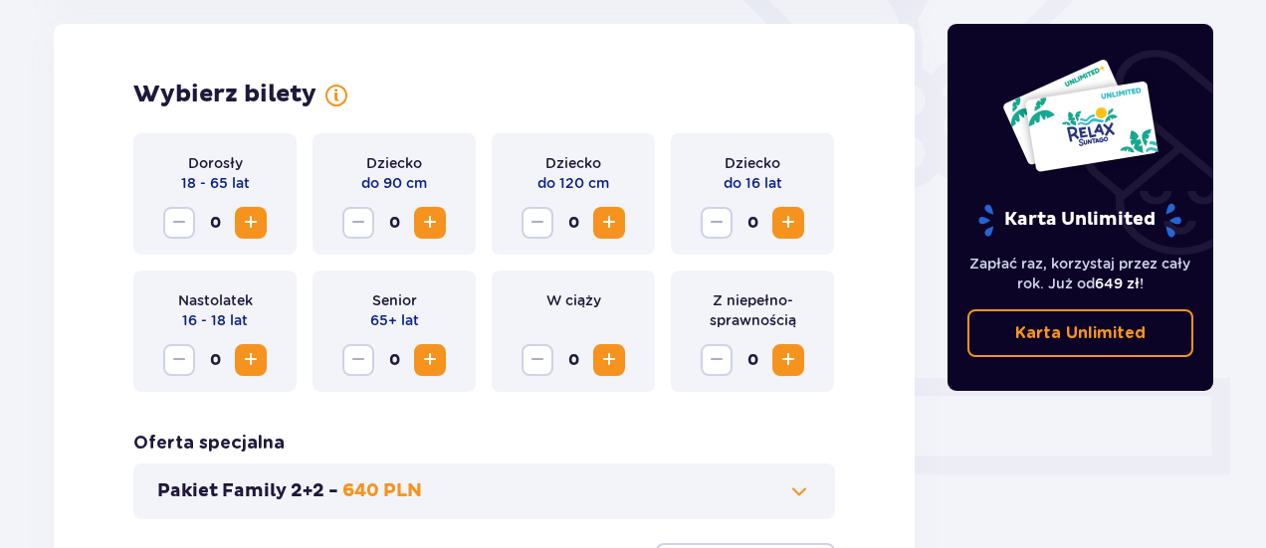
click at [246, 223] on span "Increase" at bounding box center [251, 223] width 24 height 24
click at [798, 224] on span "Increase" at bounding box center [788, 223] width 24 height 24
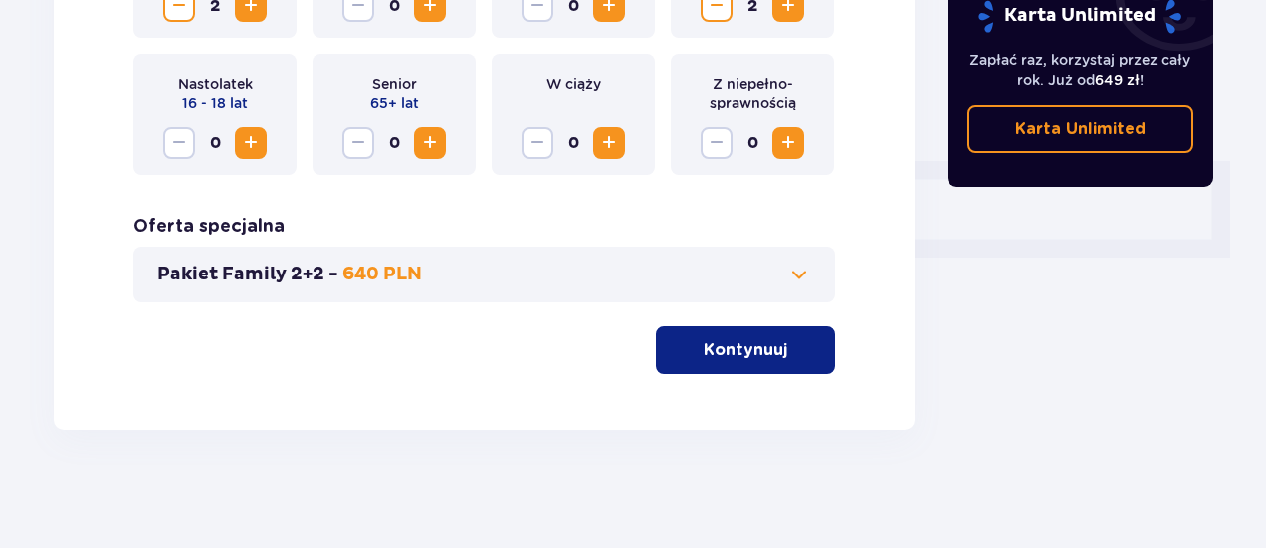
click at [718, 348] on p "Kontynuuj" at bounding box center [746, 350] width 84 height 22
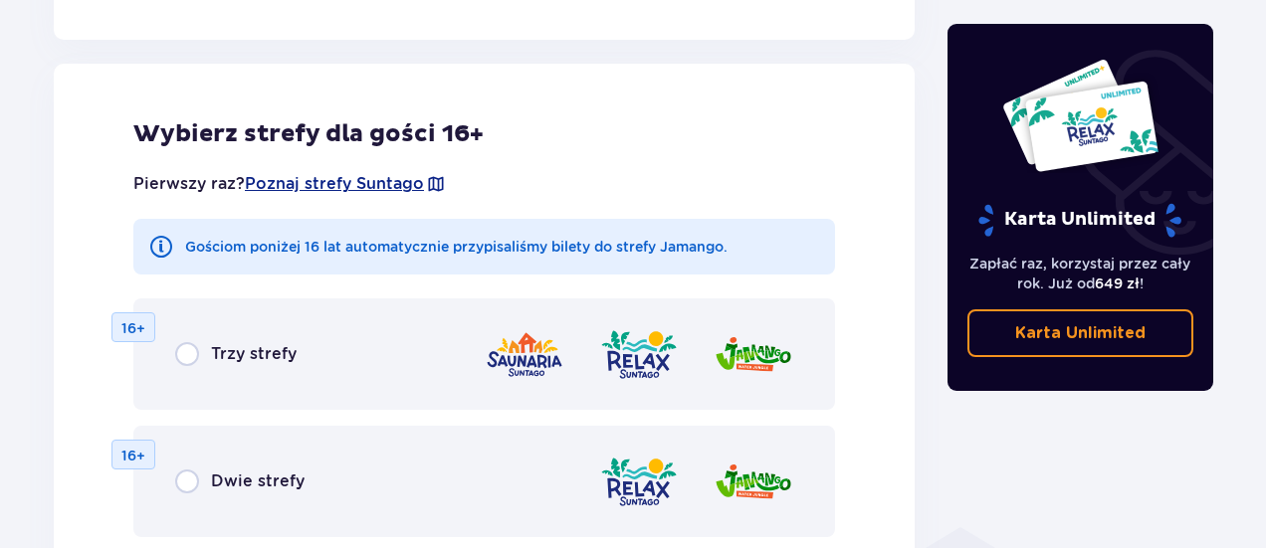
scroll to position [1105, 0]
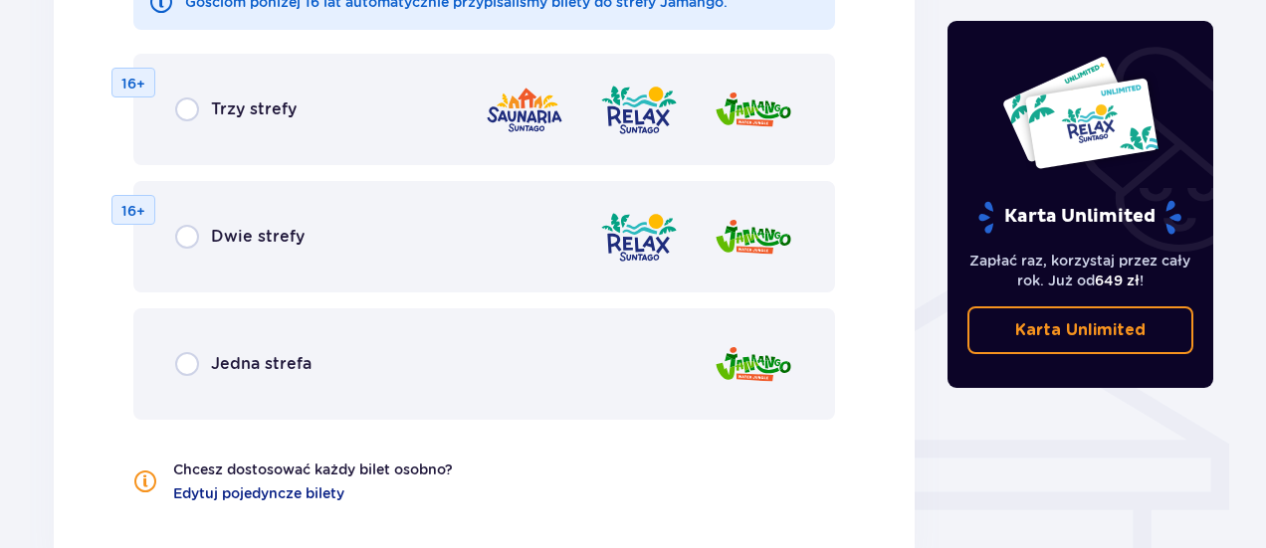
click at [533, 349] on div "Jedna strefa" at bounding box center [484, 364] width 702 height 111
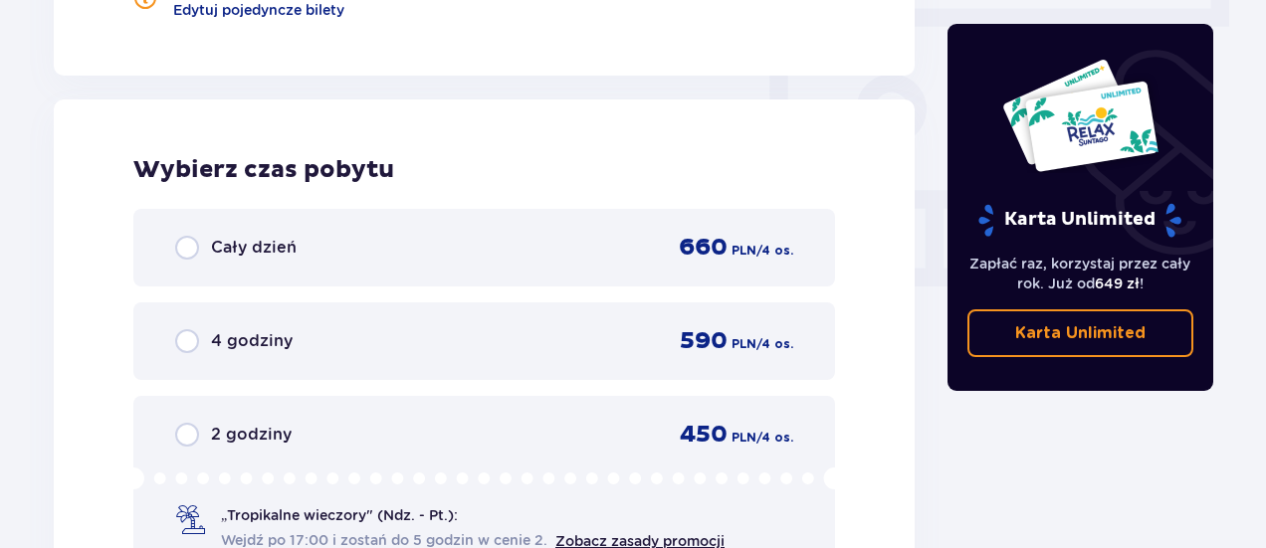
scroll to position [1869, 0]
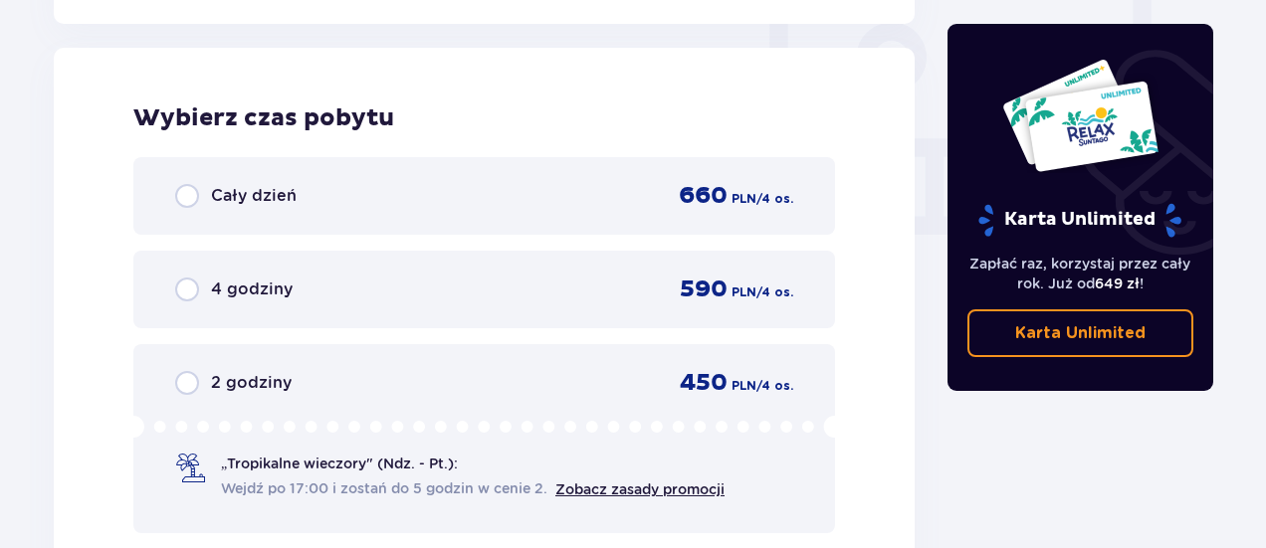
click at [489, 376] on div "2 godziny 450 PLN / 4 os." at bounding box center [484, 383] width 618 height 30
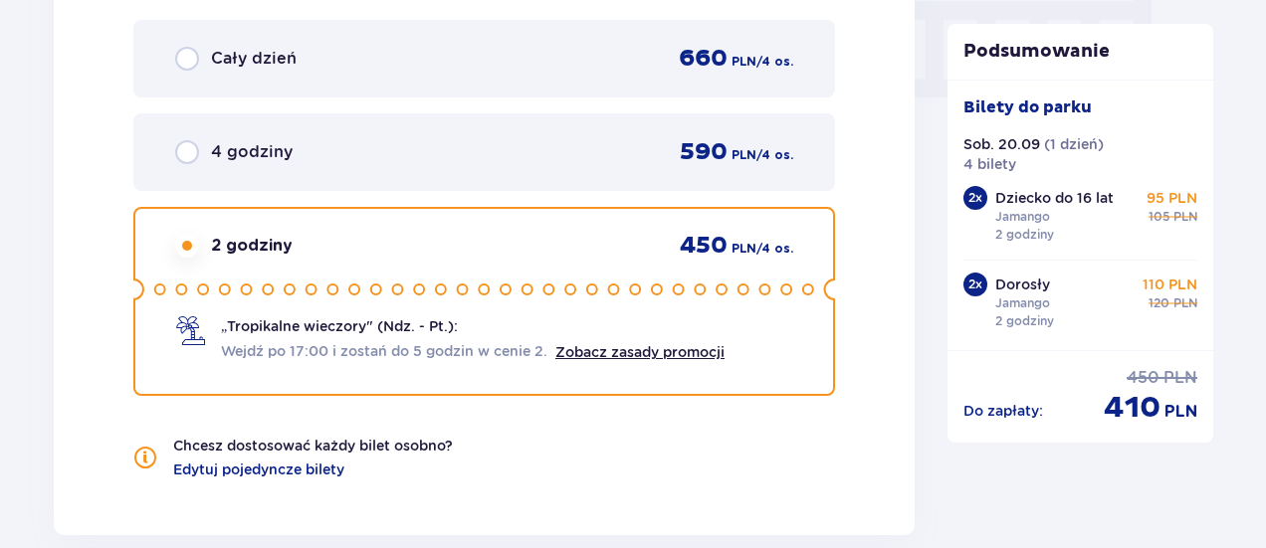
scroll to position [1991, 0]
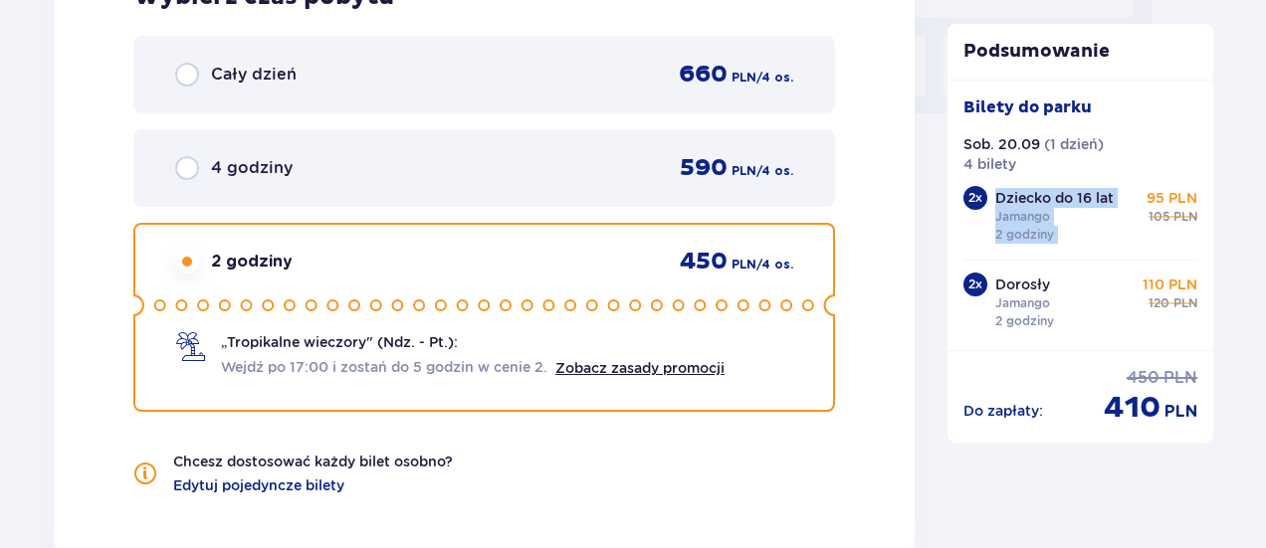
drag, startPoint x: 994, startPoint y: 198, endPoint x: 1129, endPoint y: 186, distance: 134.9
click at [1129, 186] on div "2 x Dziecko do 16 lat Jamango 2 godziny 95 PLN 105 PLN" at bounding box center [1080, 217] width 235 height 62
click at [1119, 317] on div "Dorosły Jamango 2 godziny 110 PLN 120 PLN" at bounding box center [1096, 303] width 203 height 56
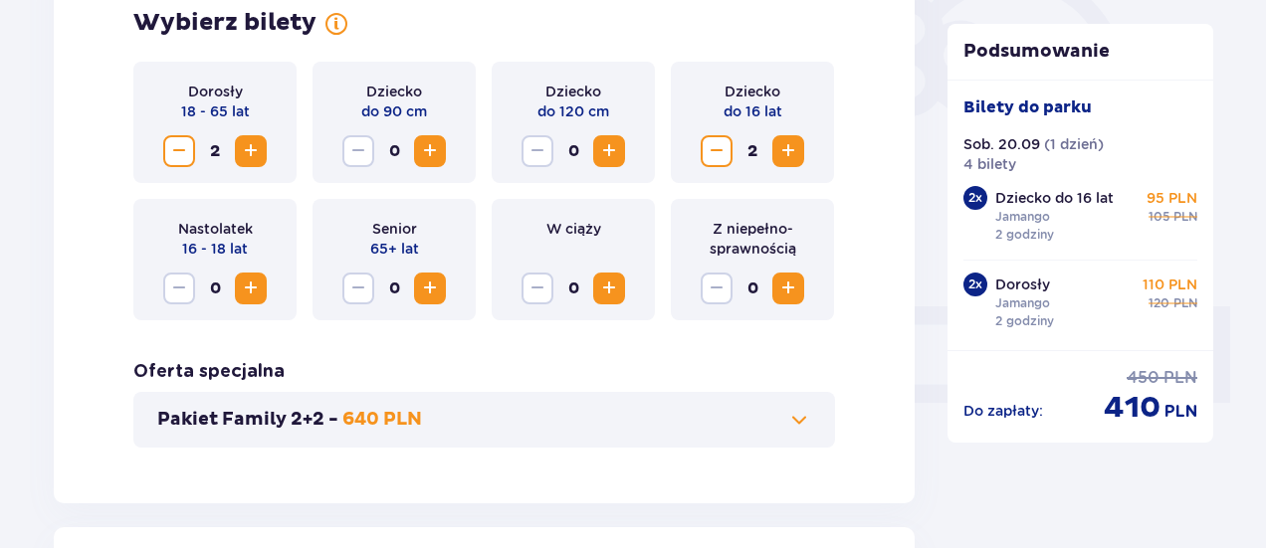
scroll to position [0, 0]
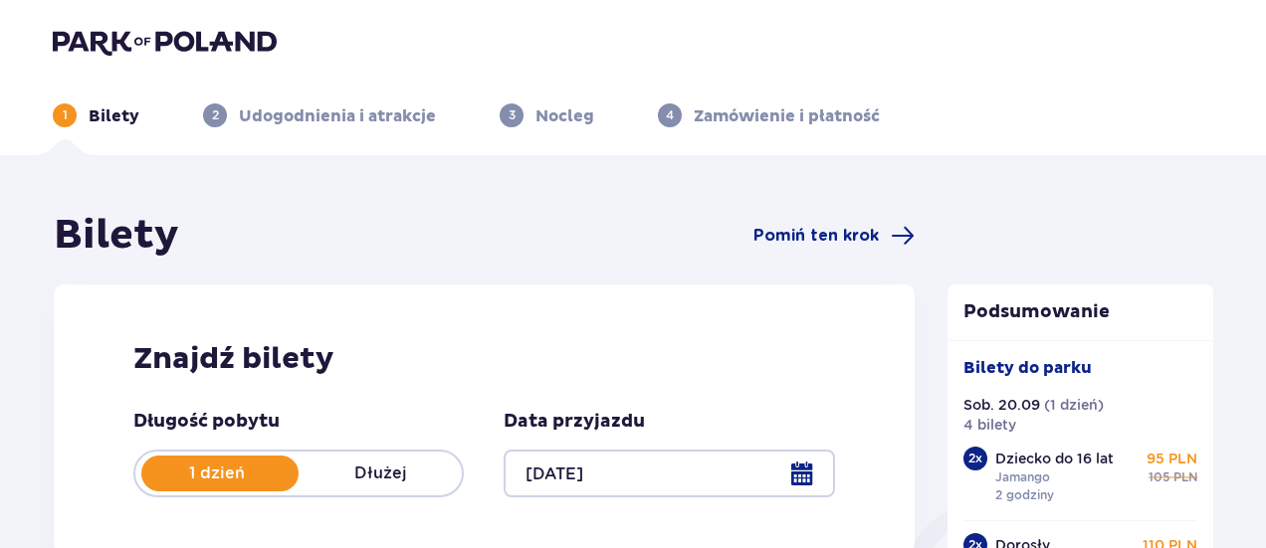
click at [141, 28] on img at bounding box center [165, 42] width 224 height 28
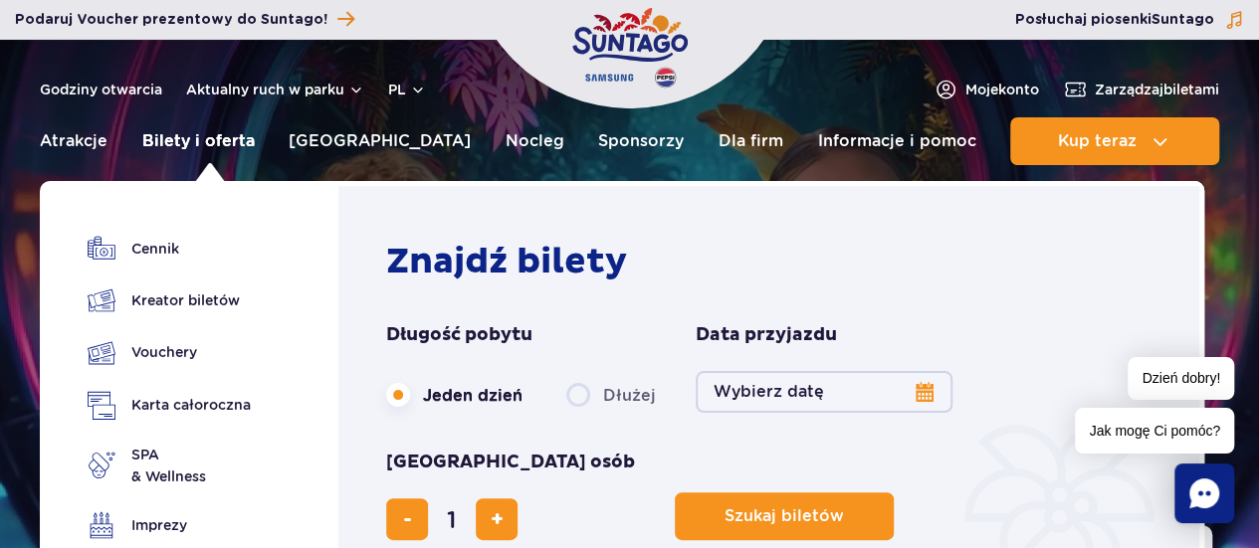
click at [227, 146] on link "Bilety i oferta" at bounding box center [198, 141] width 112 height 48
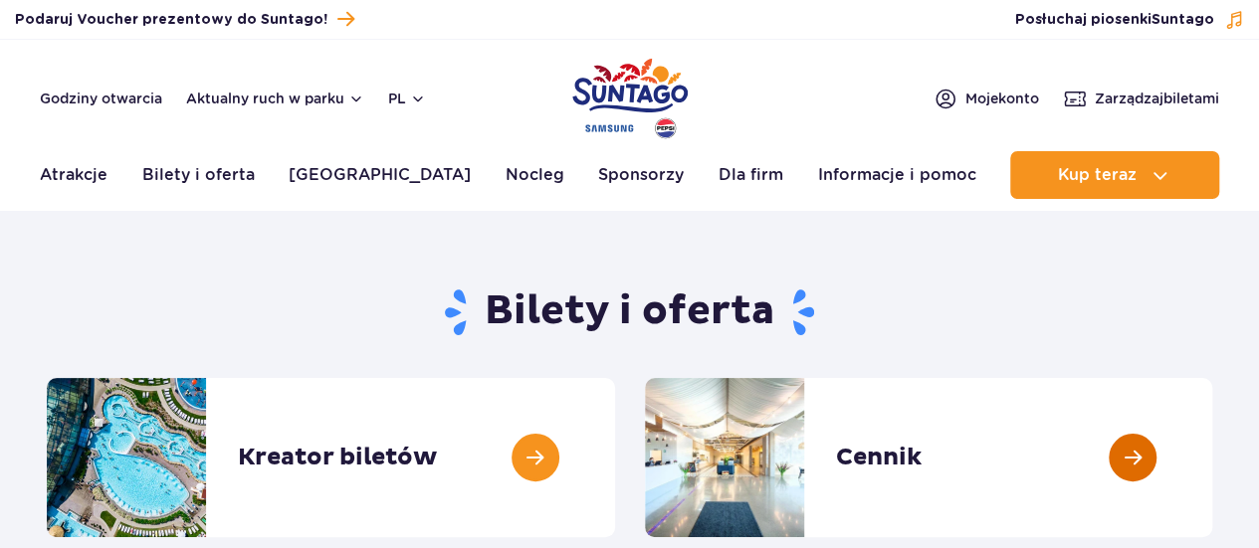
click at [1212, 431] on link at bounding box center [1212, 457] width 0 height 159
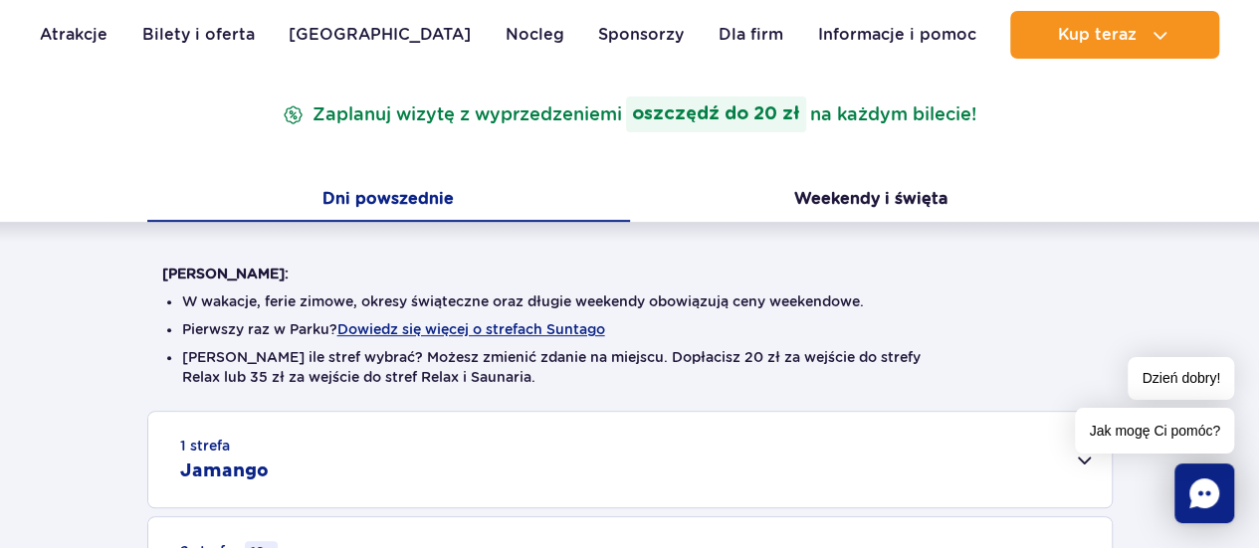
scroll to position [322, 0]
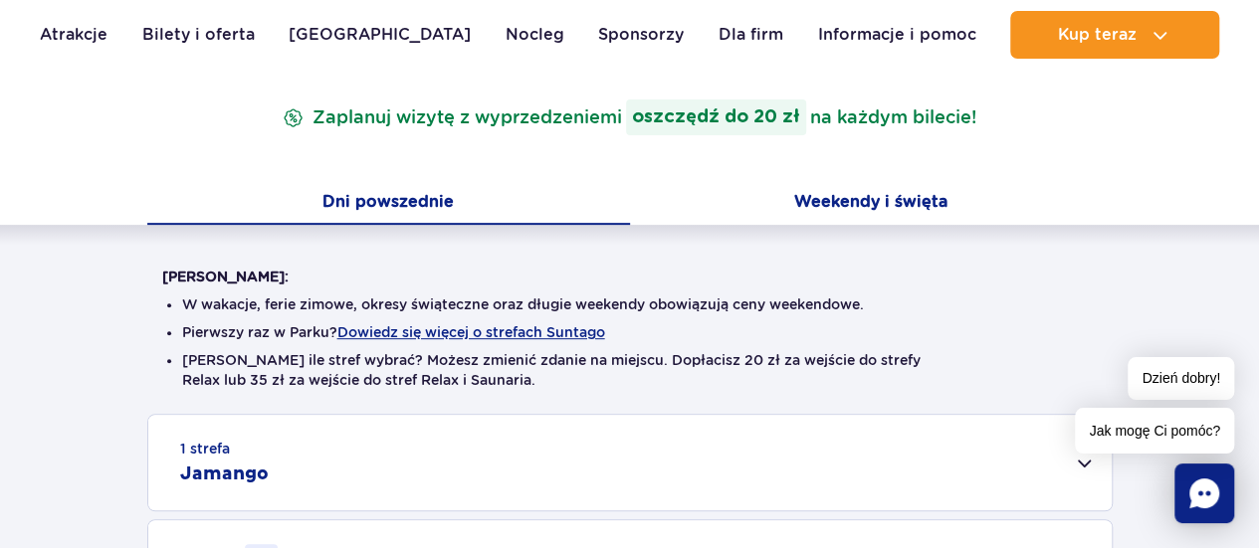
click at [831, 210] on button "Weekendy i święta" at bounding box center [871, 204] width 483 height 42
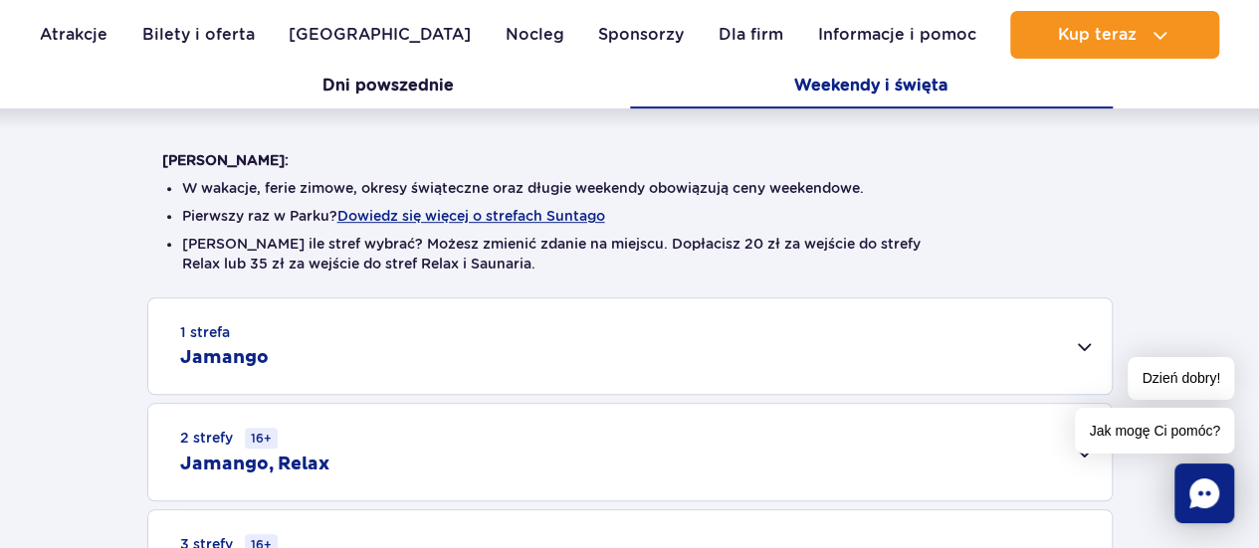
scroll to position [440, 0]
click at [651, 312] on div "1 strefa Jamango" at bounding box center [629, 346] width 963 height 96
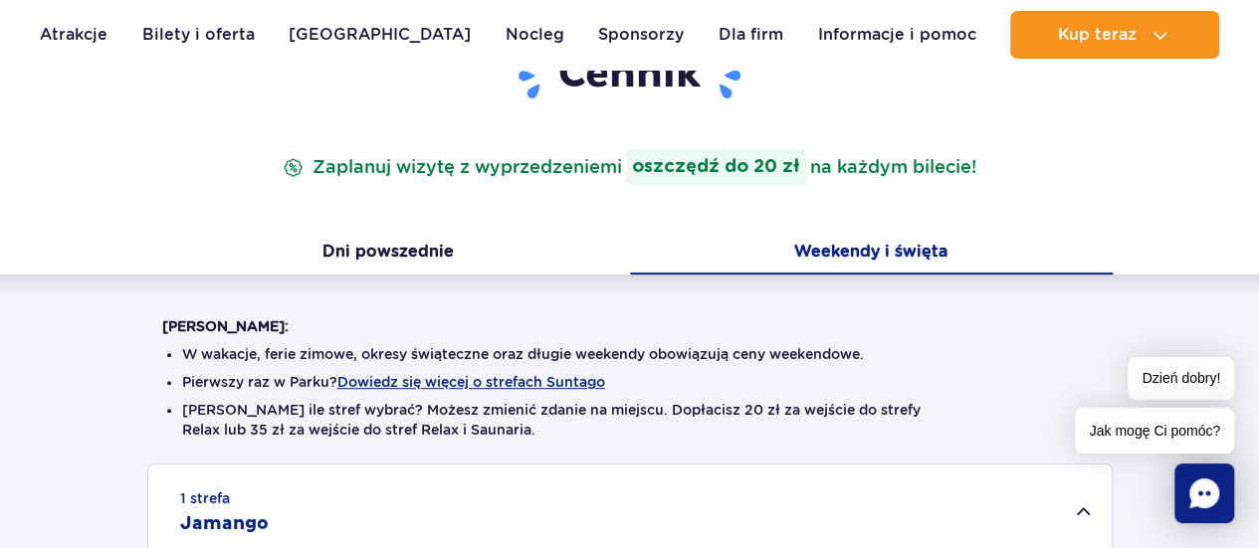
scroll to position [268, 0]
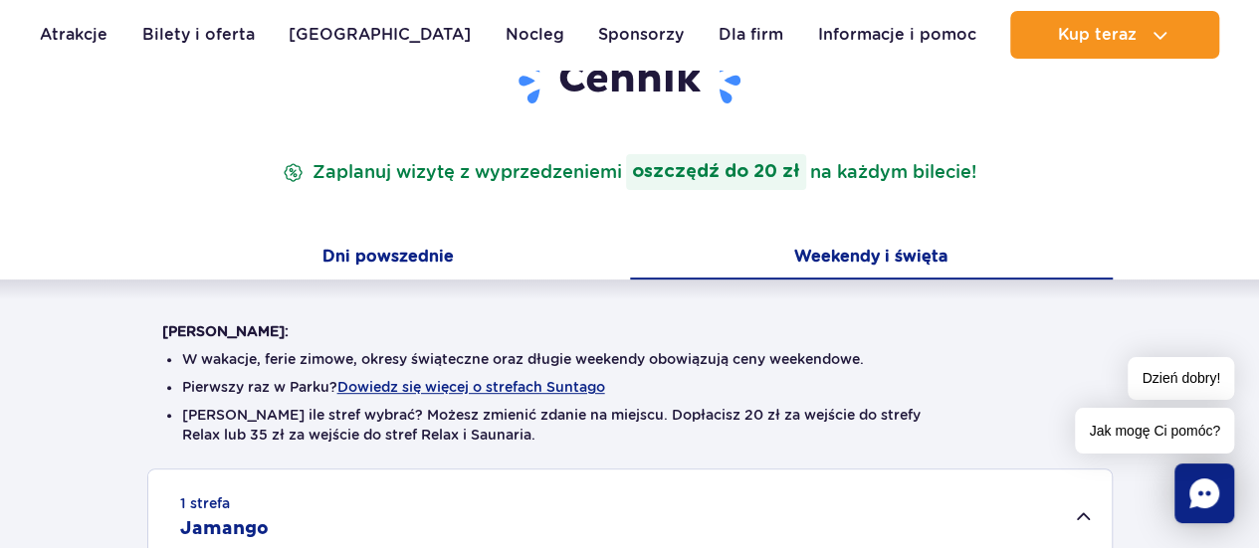
click at [428, 278] on button "Dni powszednie" at bounding box center [388, 259] width 483 height 42
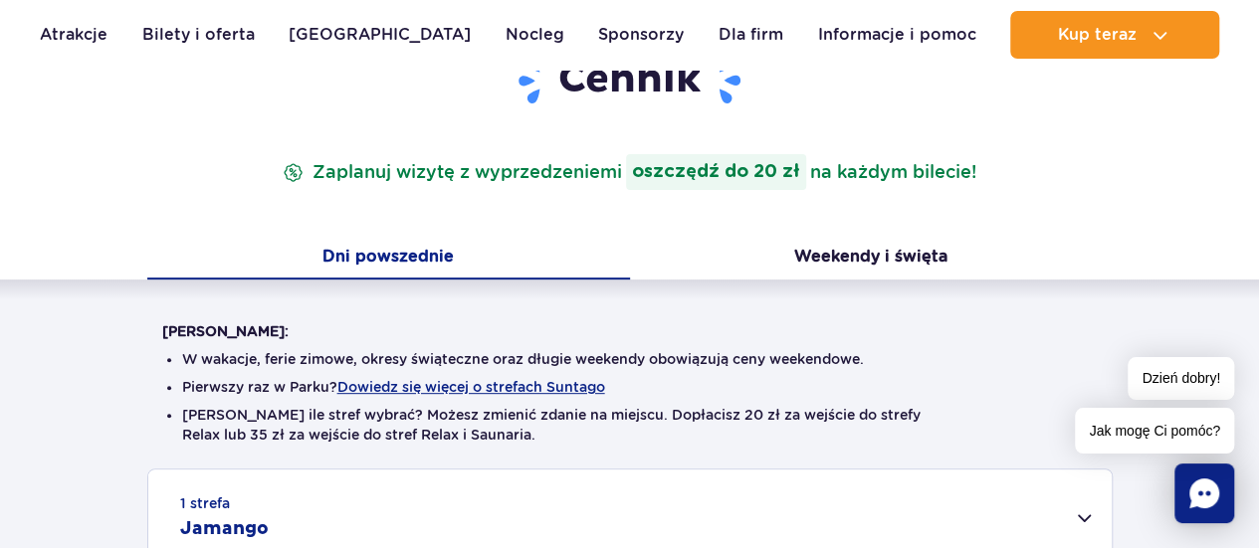
scroll to position [446, 0]
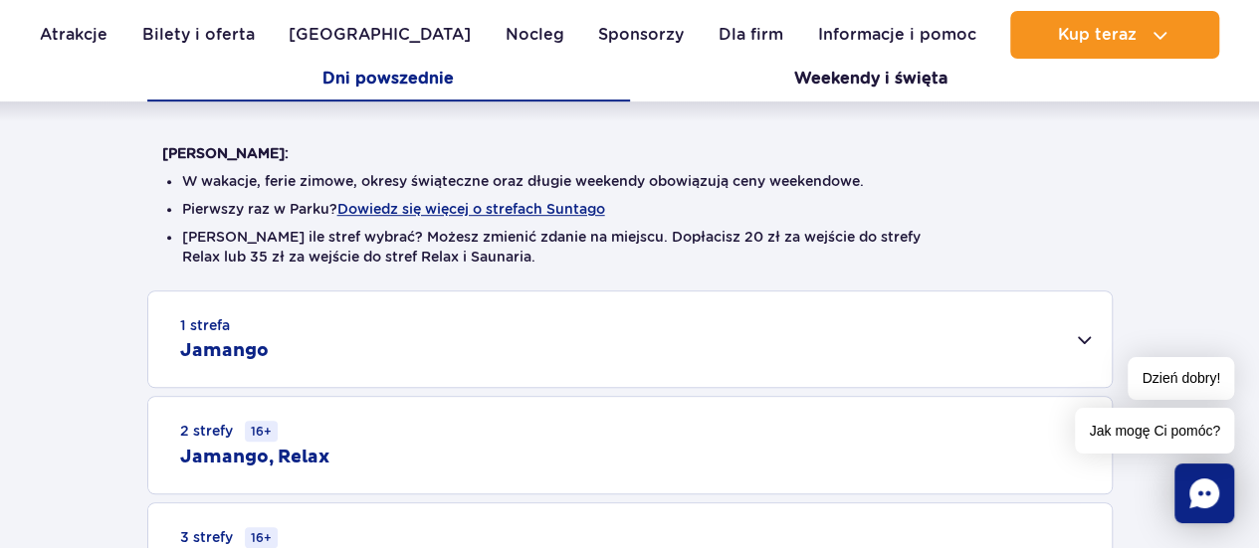
click at [514, 298] on div "1 strefa Jamango" at bounding box center [629, 340] width 963 height 96
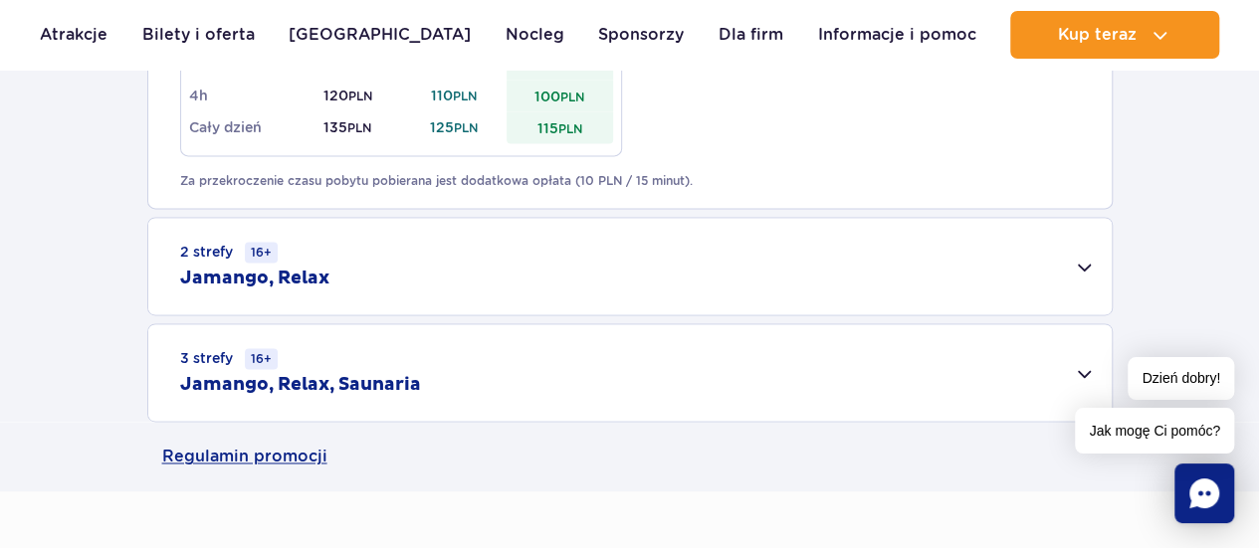
scroll to position [1346, 0]
click at [557, 270] on div "2 strefy 16+ Jamango, Relax" at bounding box center [629, 268] width 963 height 97
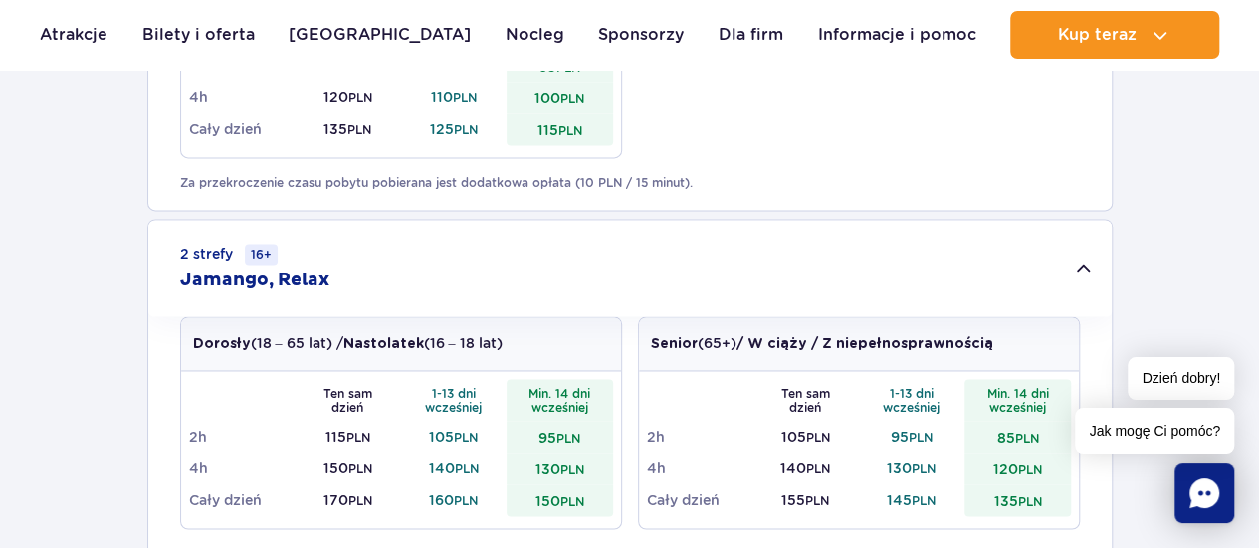
click at [627, 293] on div "2 strefy 16+ Jamango, Relax" at bounding box center [629, 268] width 963 height 97
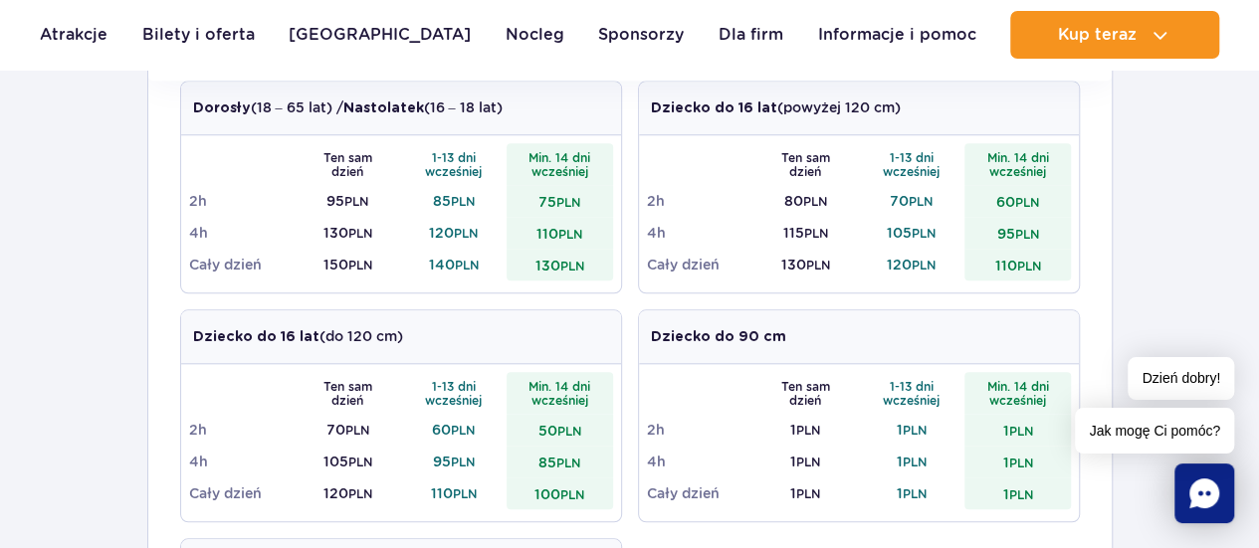
scroll to position [0, 0]
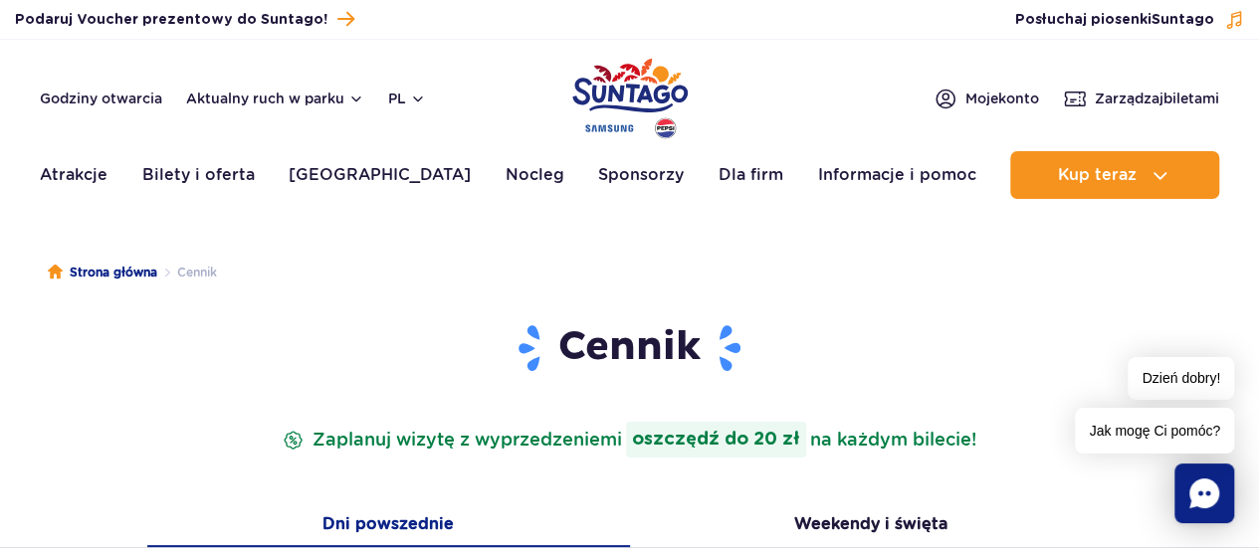
click at [660, 89] on img "Park of Poland" at bounding box center [629, 99] width 115 height 92
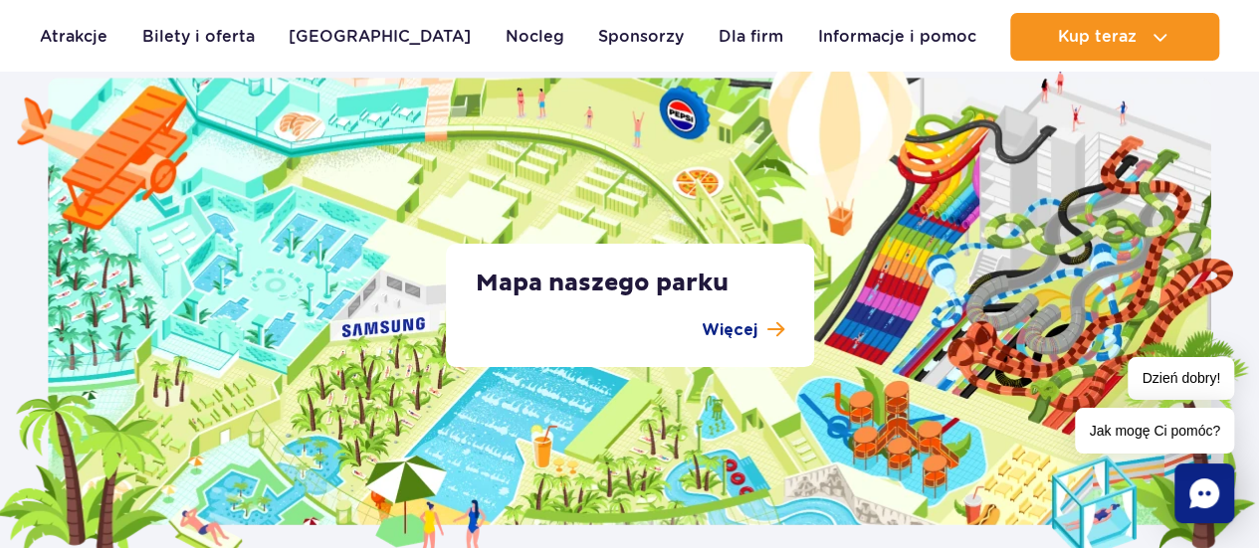
scroll to position [3773, 0]
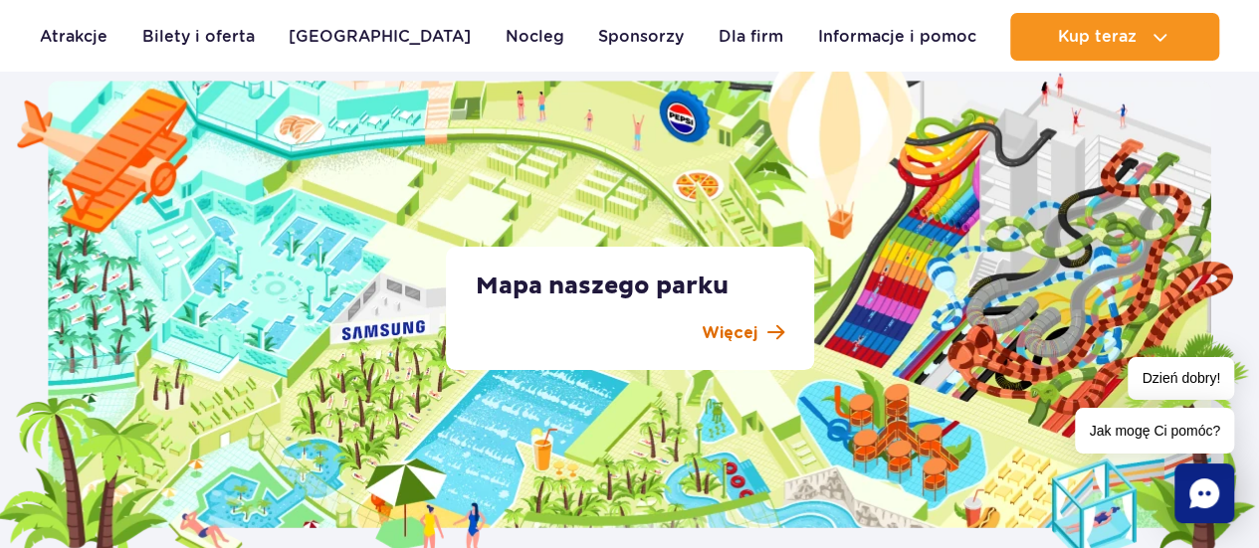
click at [740, 333] on p "Więcej" at bounding box center [730, 333] width 56 height 24
